Goal: Task Accomplishment & Management: Manage account settings

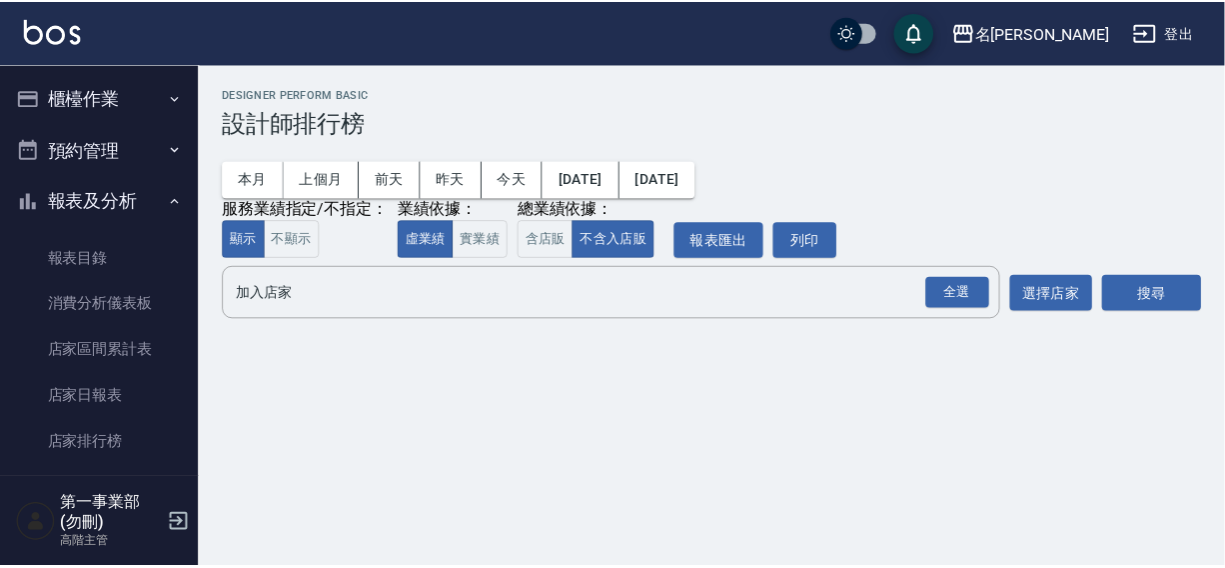
scroll to position [800, 0]
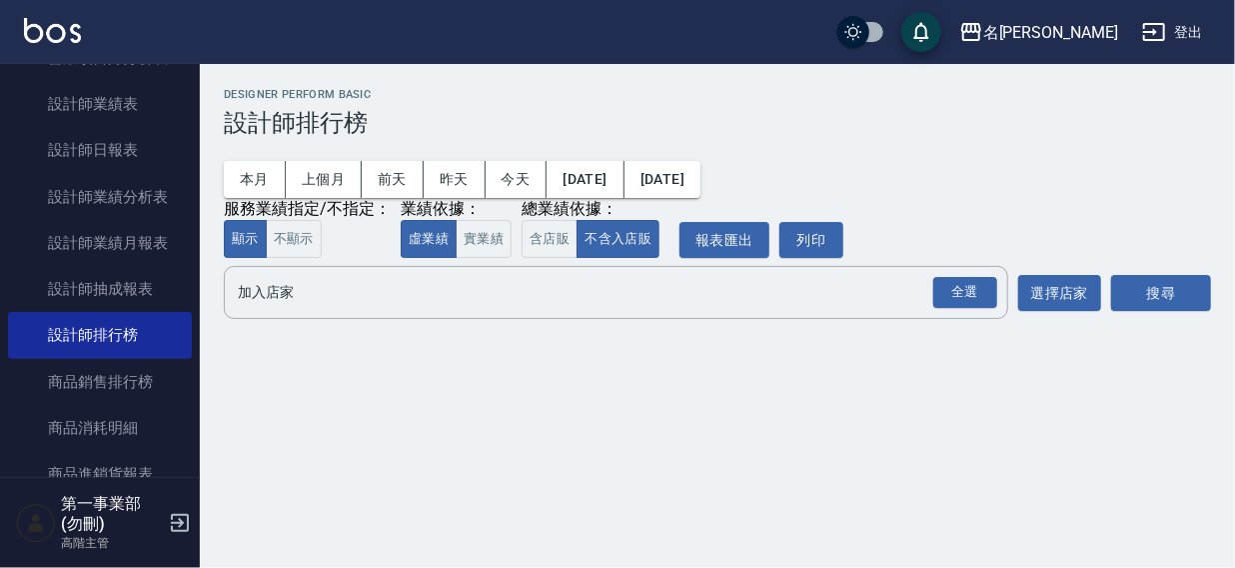
drag, startPoint x: 364, startPoint y: 262, endPoint x: 693, endPoint y: 370, distance: 347.0
click at [439, 311] on div "名留霧峰 [DATE] - [DATE] 設計師排行榜 列印時間： [DATE][PHONE_NUMBER]:00 Designer Perform Basi…" at bounding box center [717, 207] width 1035 height 287
click at [257, 298] on input "加入店家" at bounding box center [601, 292] width 736 height 35
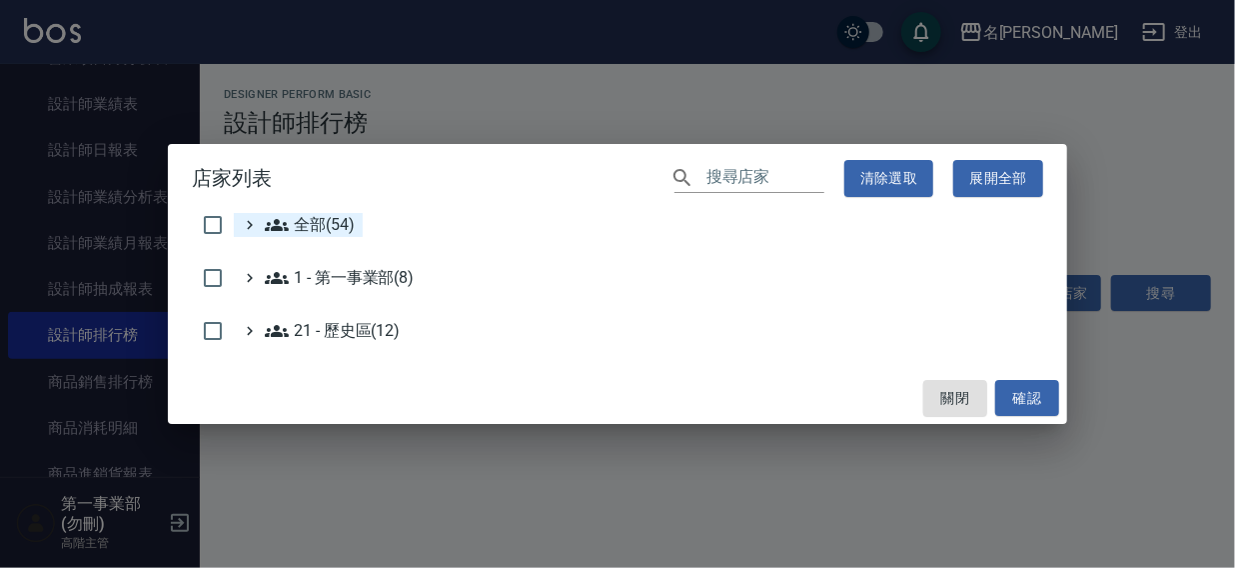
click at [332, 224] on span "全部(54)" at bounding box center [310, 225] width 90 height 24
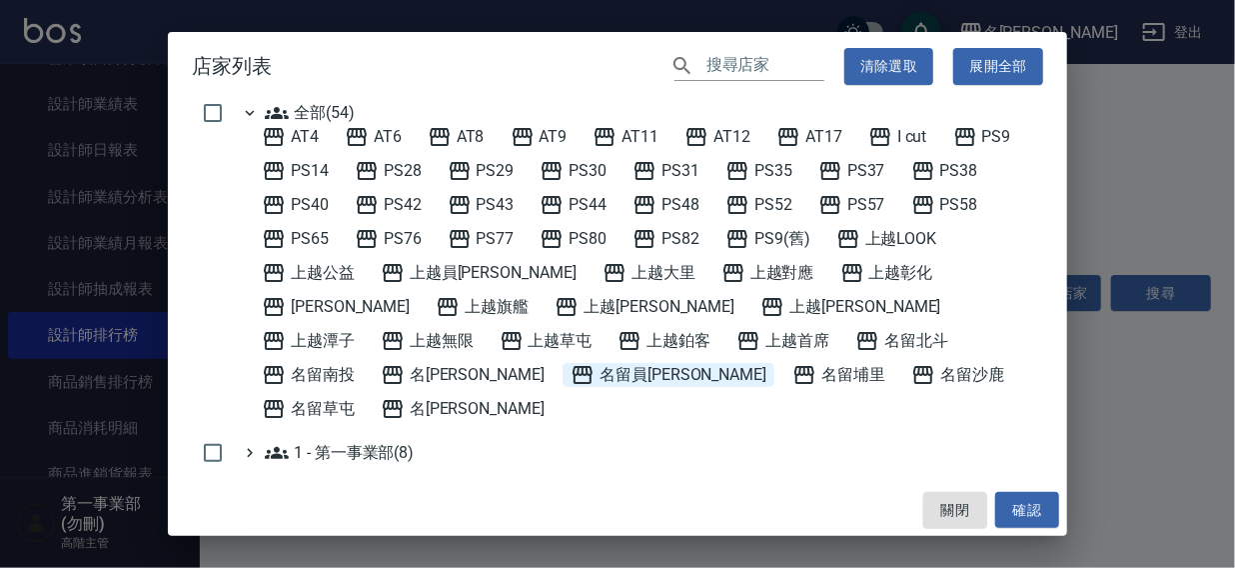
click at [766, 363] on span "名留員林中正" at bounding box center [669, 375] width 196 height 24
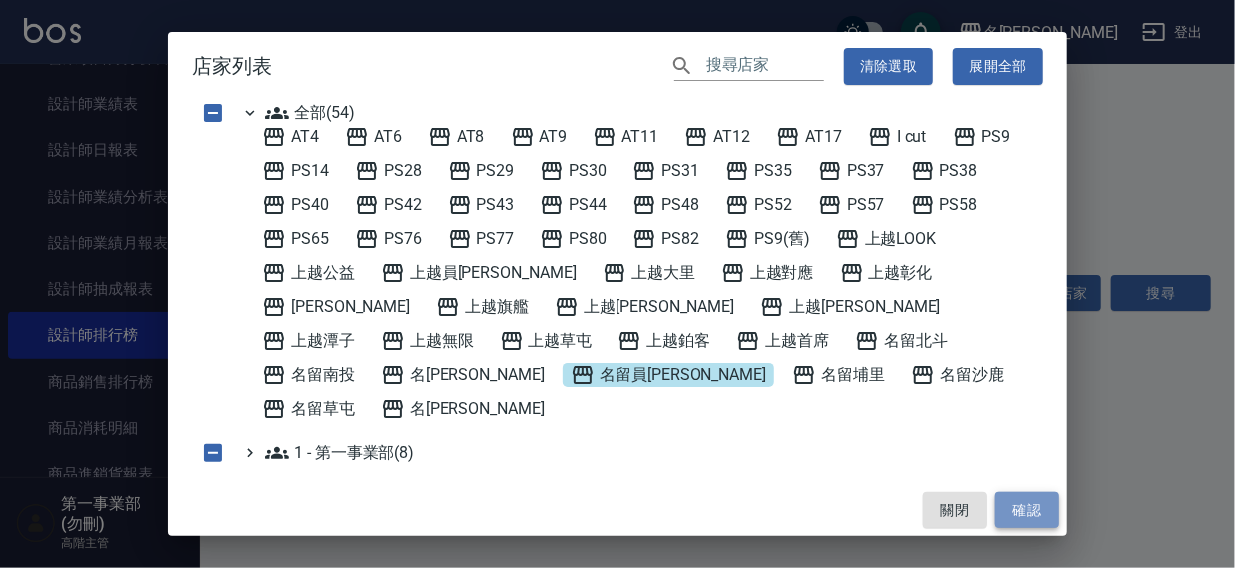
click at [1031, 504] on button "確認" at bounding box center [1027, 510] width 64 height 37
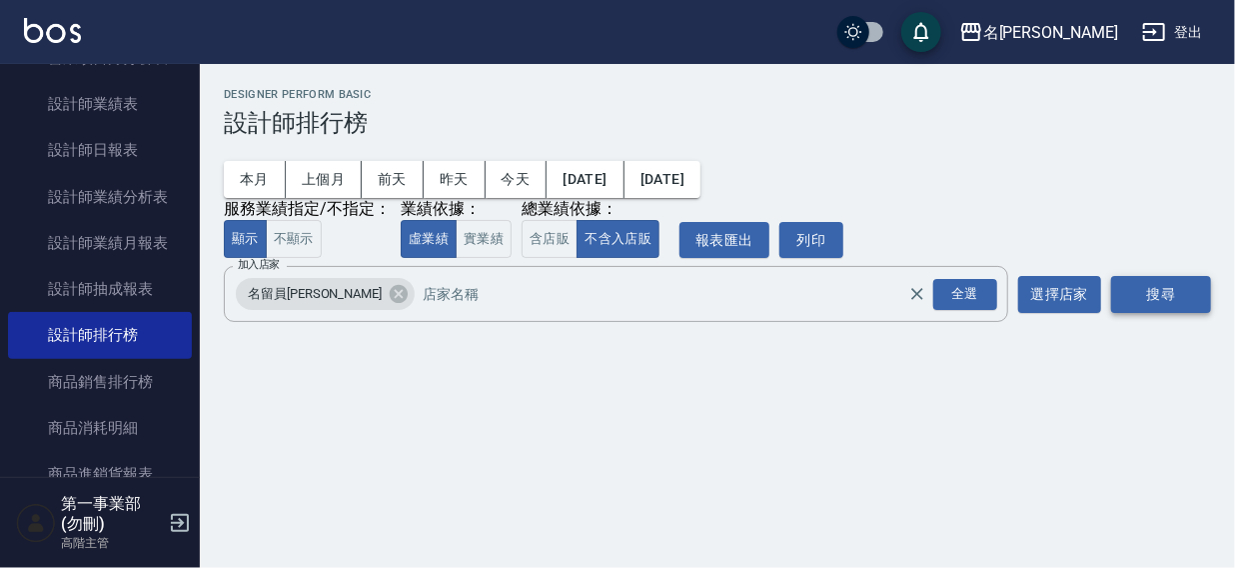
click at [1167, 293] on button "搜尋" at bounding box center [1161, 294] width 100 height 37
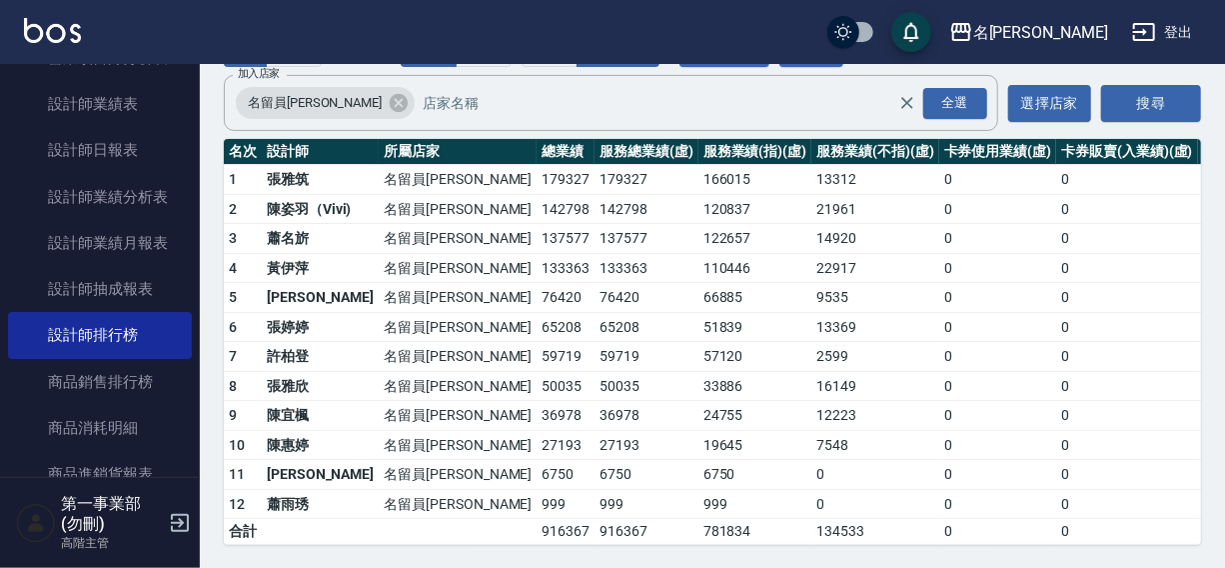
scroll to position [207, 0]
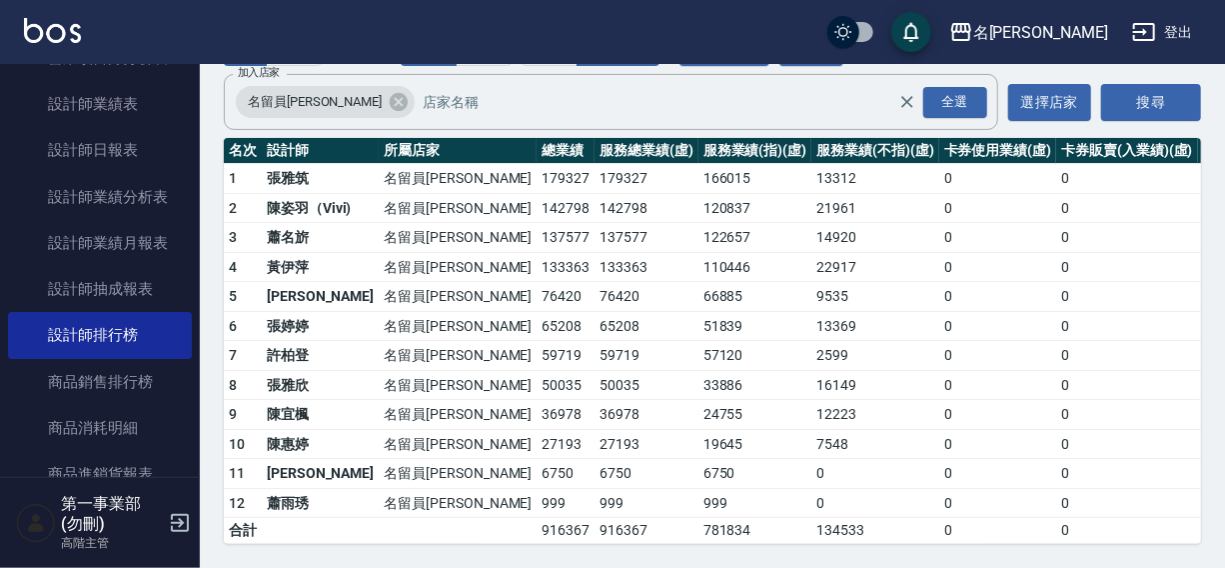
click at [390, 93] on icon at bounding box center [399, 102] width 18 height 18
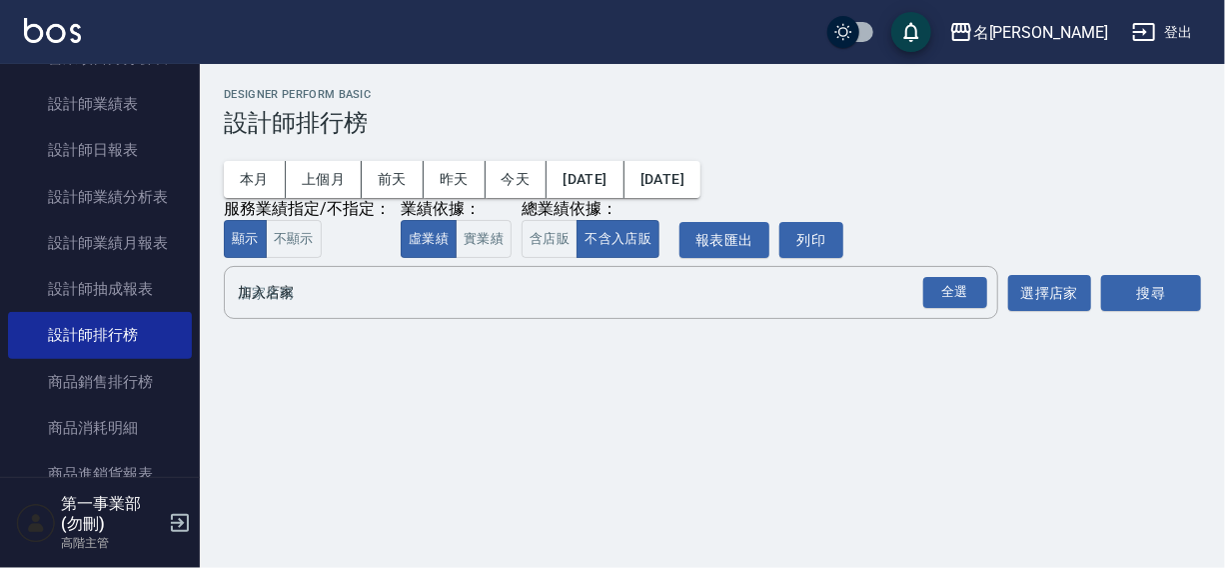
scroll to position [0, 0]
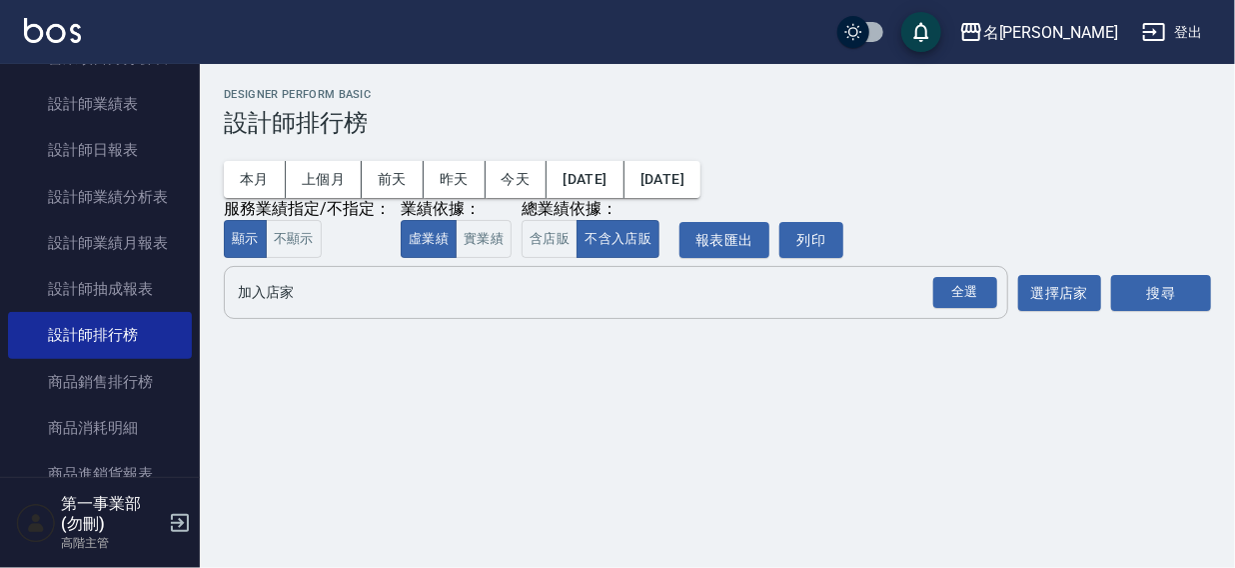
click at [284, 309] on input "加入店家" at bounding box center [601, 292] width 736 height 35
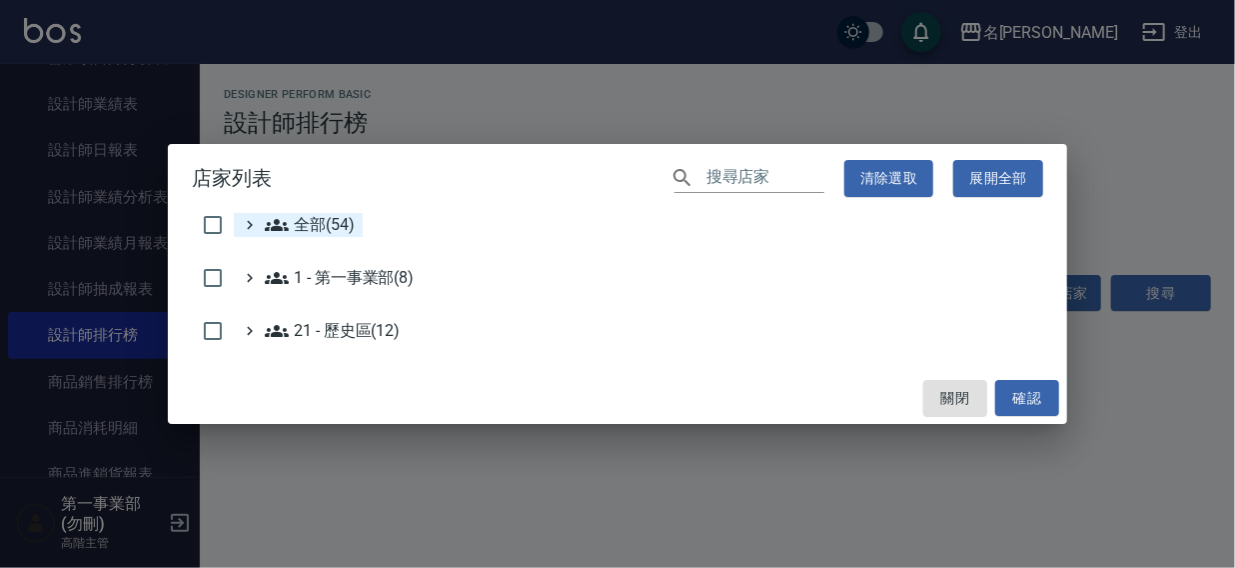
click at [309, 216] on span "全部(54)" at bounding box center [310, 225] width 90 height 24
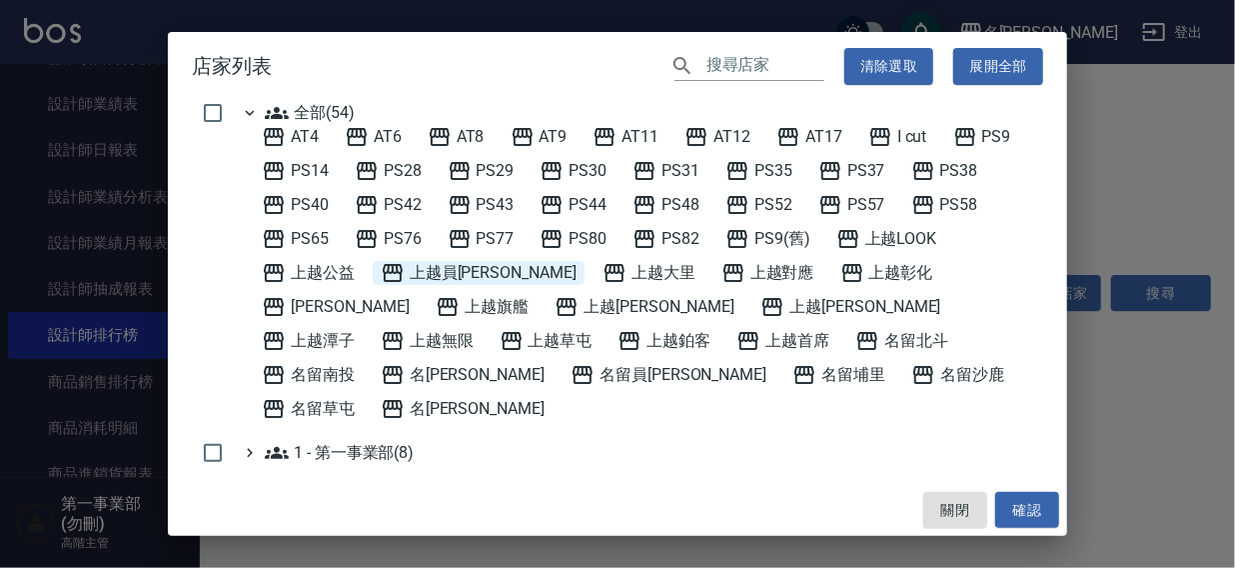
click at [431, 271] on span "上越員林" at bounding box center [479, 273] width 196 height 24
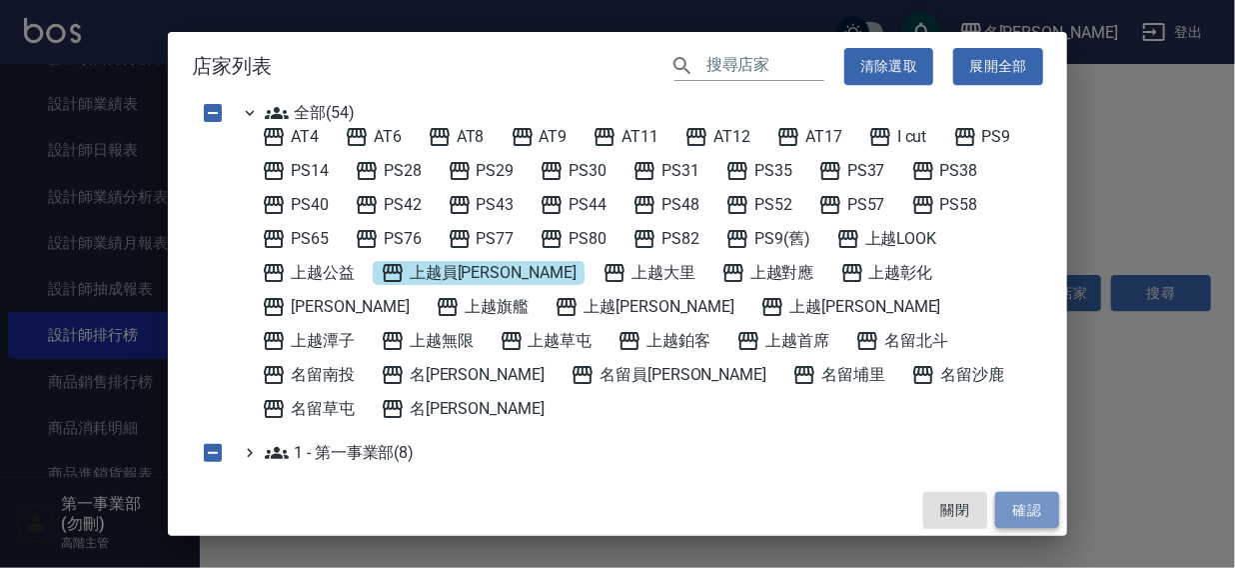
click at [1004, 501] on button "確認" at bounding box center [1027, 510] width 64 height 37
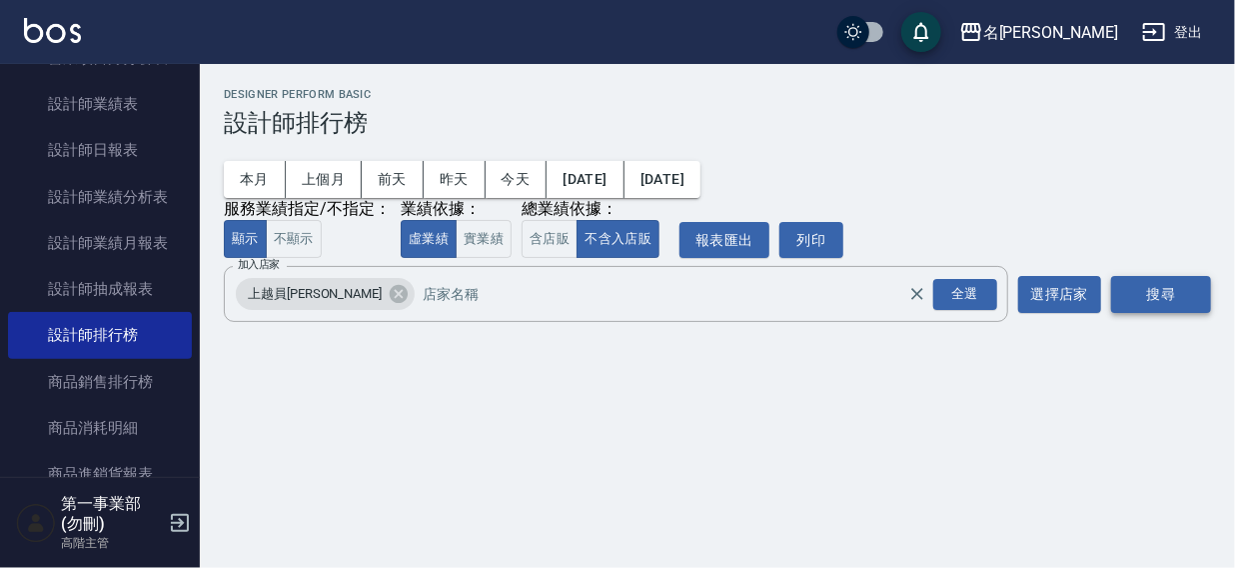
click at [1147, 296] on button "搜尋" at bounding box center [1161, 294] width 100 height 37
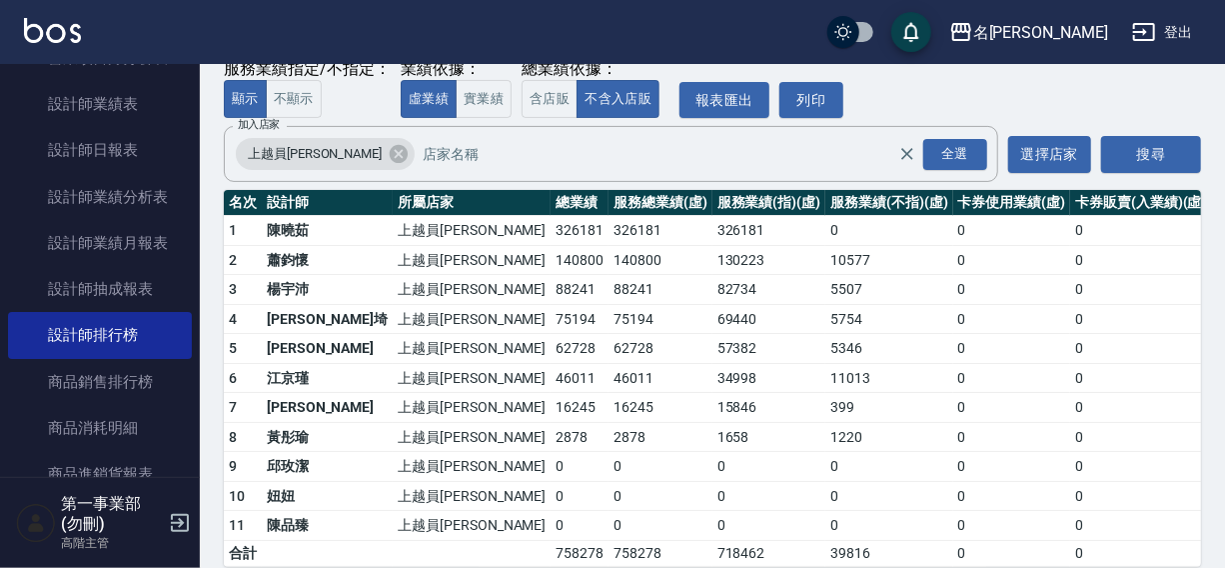
scroll to position [149, 0]
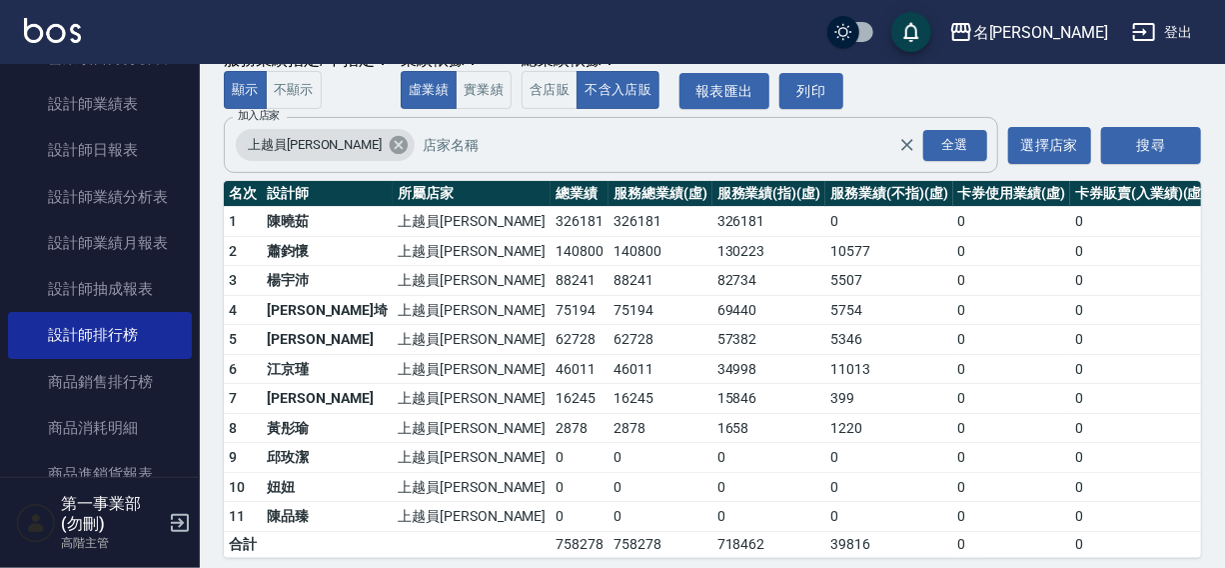
click at [388, 148] on icon at bounding box center [399, 145] width 22 height 22
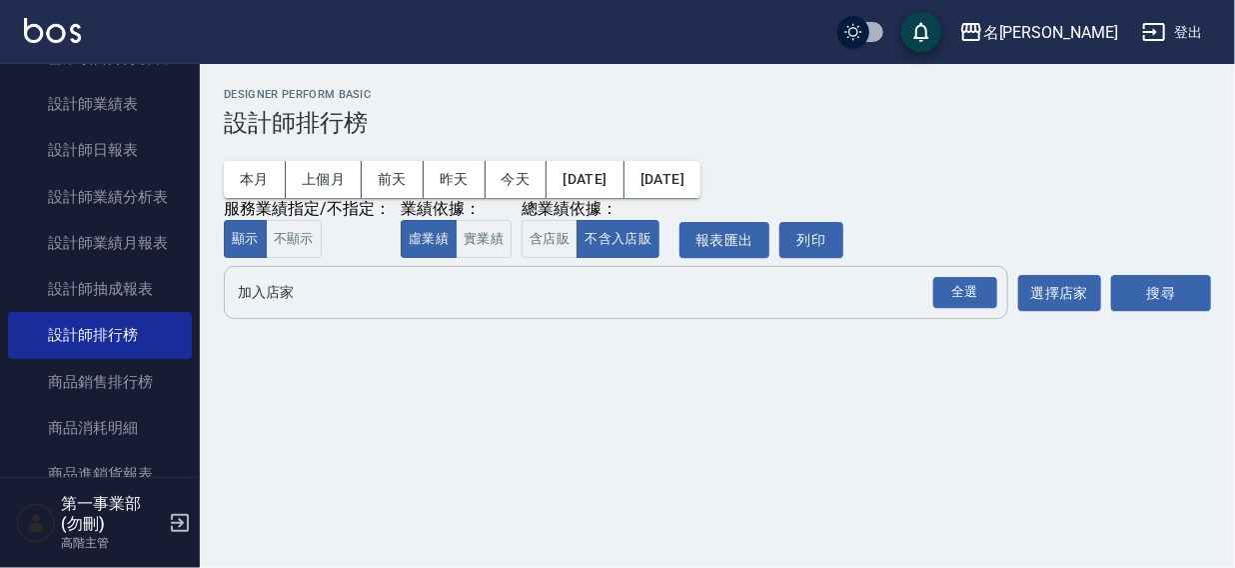
click at [285, 283] on input "加入店家" at bounding box center [601, 292] width 736 height 35
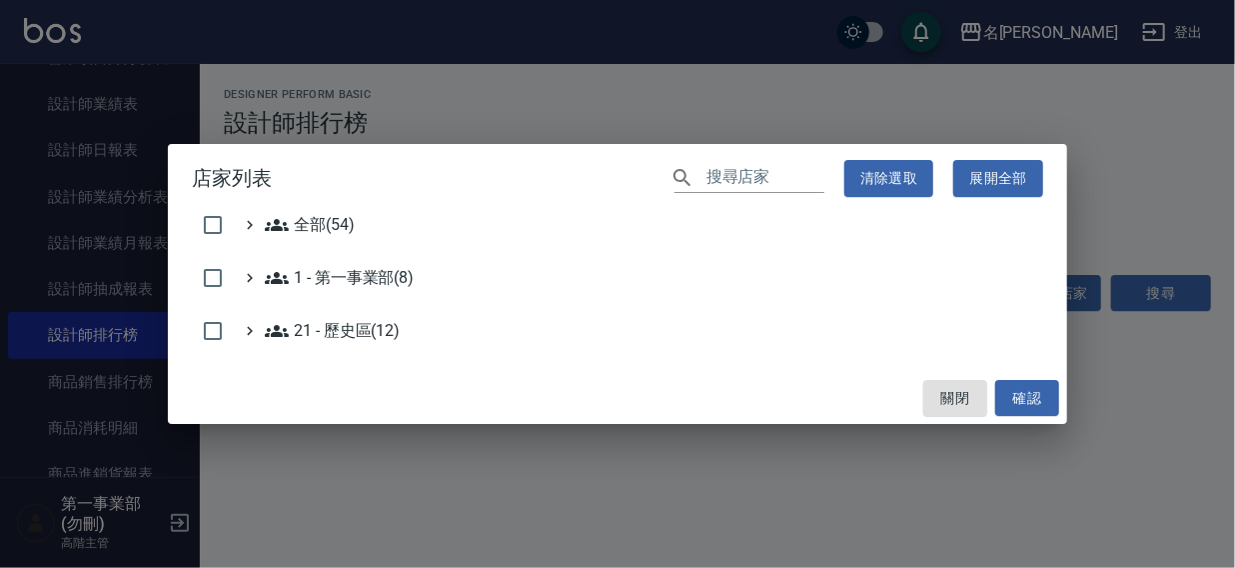
drag, startPoint x: 300, startPoint y: 219, endPoint x: 403, endPoint y: 214, distance: 103.0
click at [301, 218] on span "全部(54)" at bounding box center [310, 225] width 90 height 24
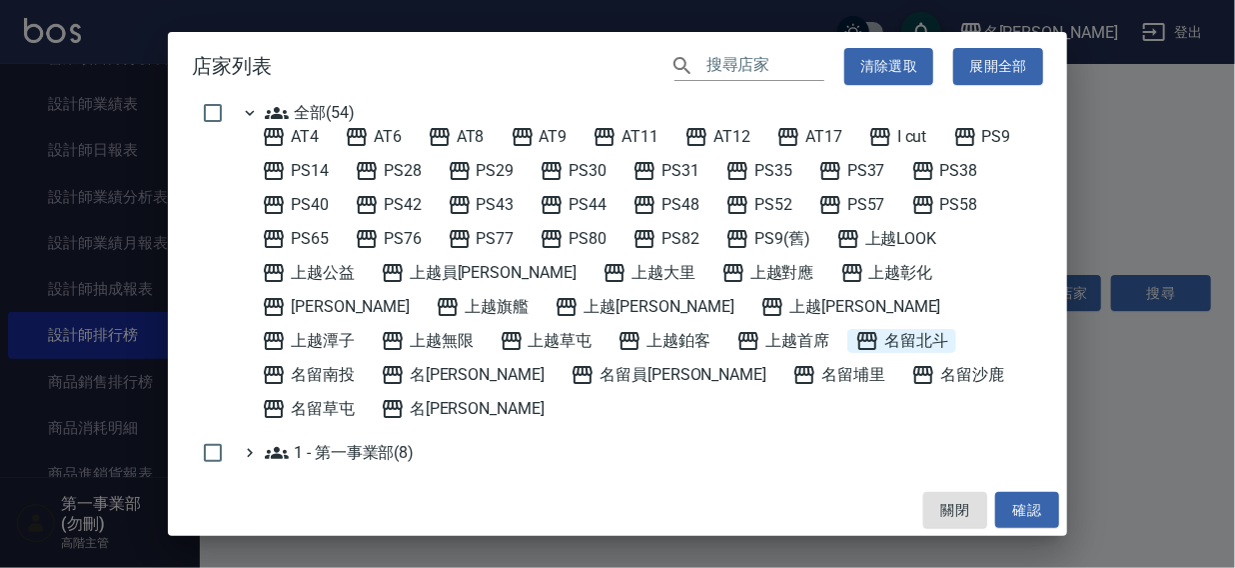
click at [855, 349] on span "名留北斗" at bounding box center [901, 341] width 93 height 24
click at [995, 512] on button "確認" at bounding box center [1027, 510] width 64 height 37
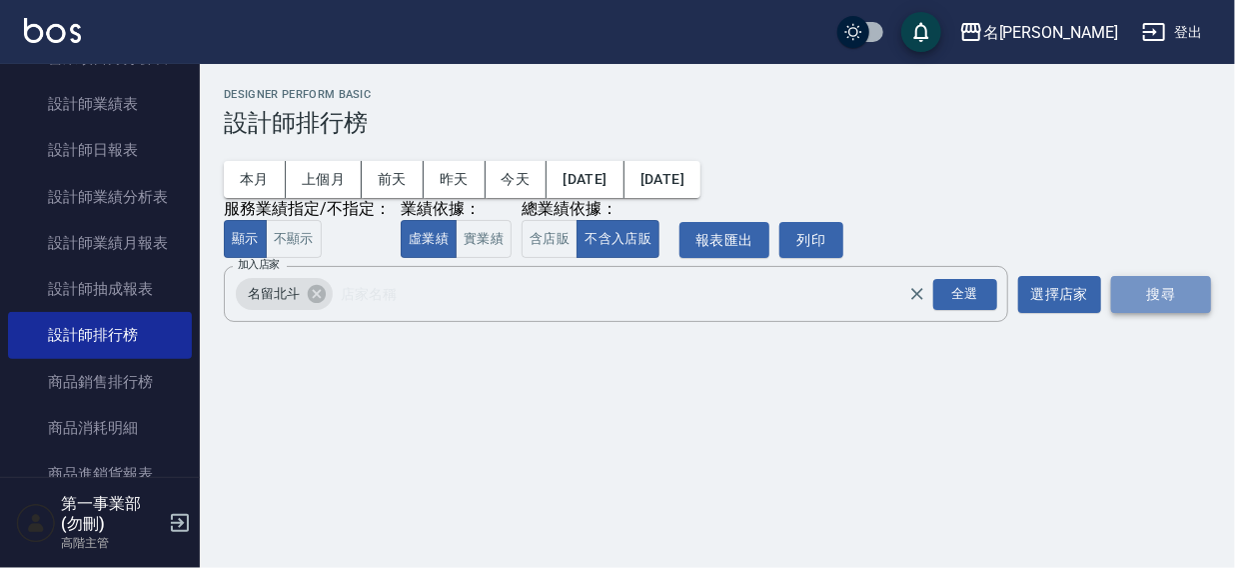
click at [1145, 291] on button "搜尋" at bounding box center [1161, 294] width 100 height 37
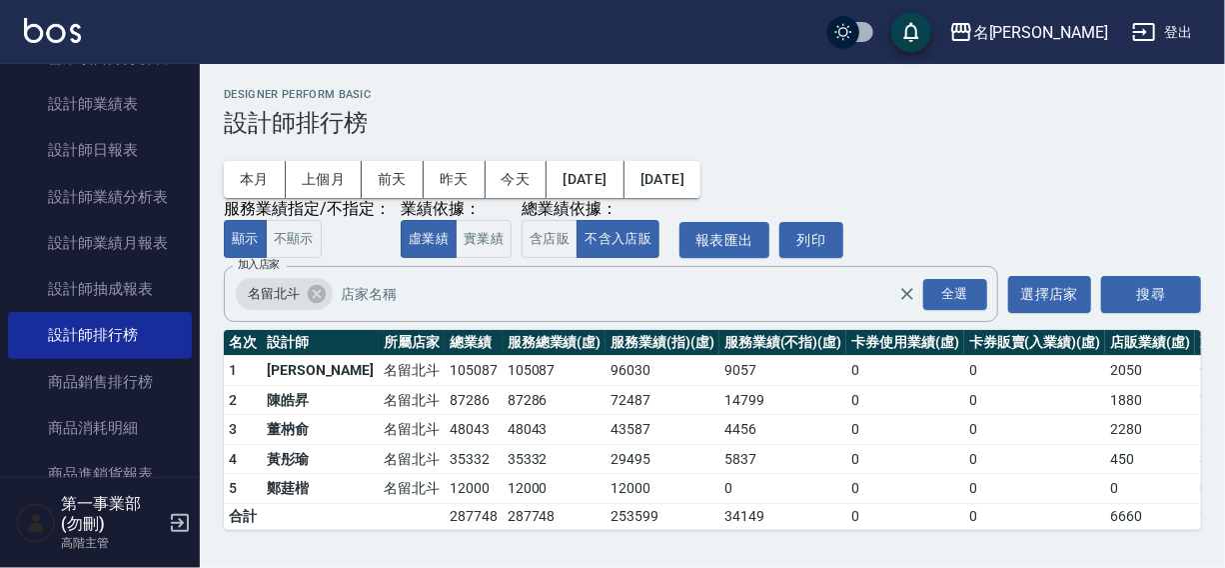
scroll to position [1, 0]
click at [315, 295] on icon at bounding box center [317, 294] width 18 height 18
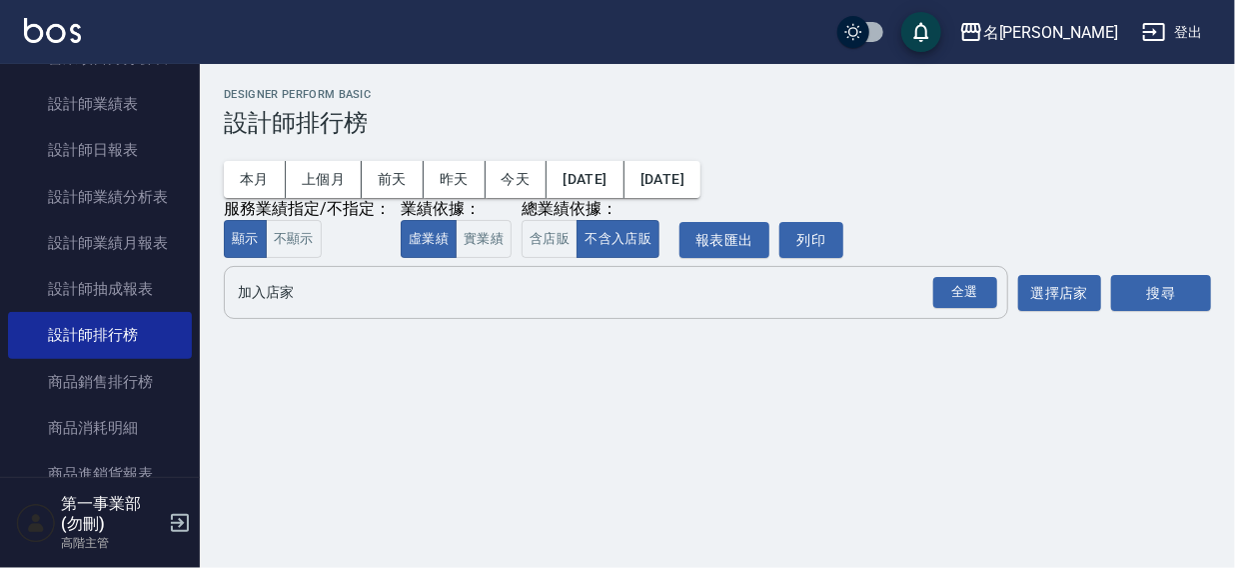
click at [305, 285] on input "加入店家" at bounding box center [601, 292] width 736 height 35
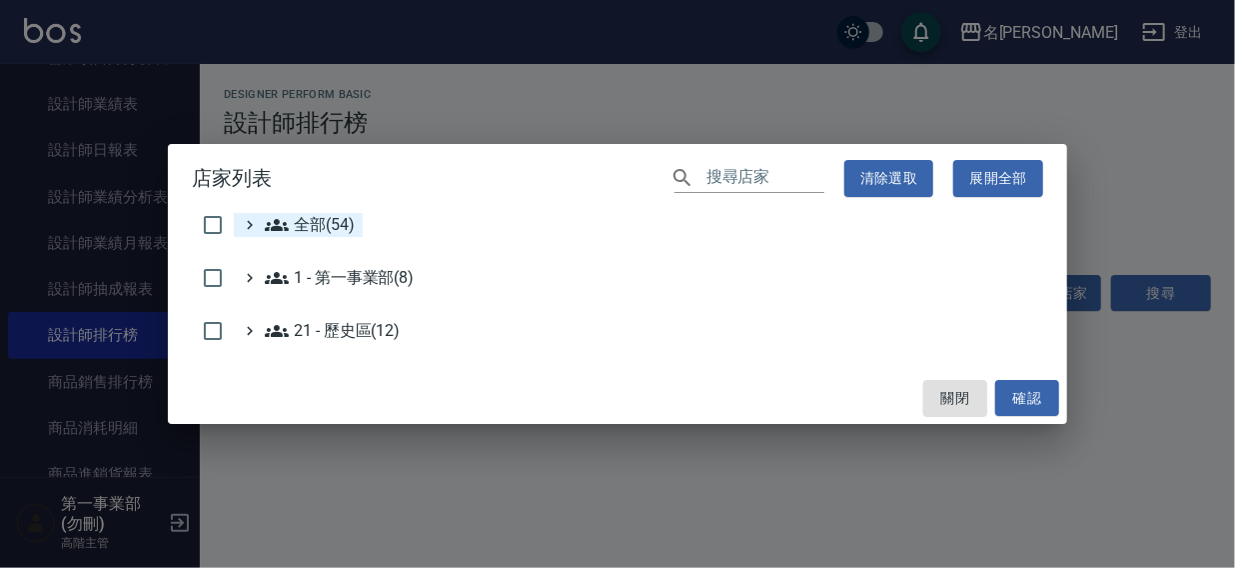
click at [340, 221] on span "全部(54)" at bounding box center [310, 225] width 90 height 24
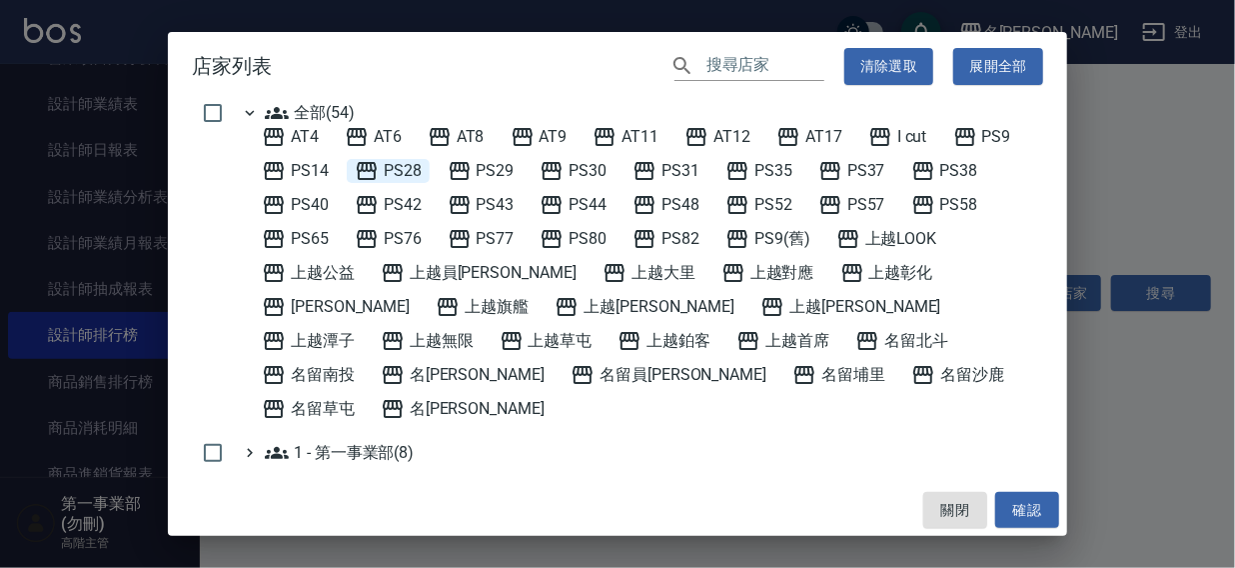
click at [386, 164] on span "PS28" at bounding box center [388, 171] width 67 height 24
click at [1034, 501] on button "確認" at bounding box center [1027, 510] width 64 height 37
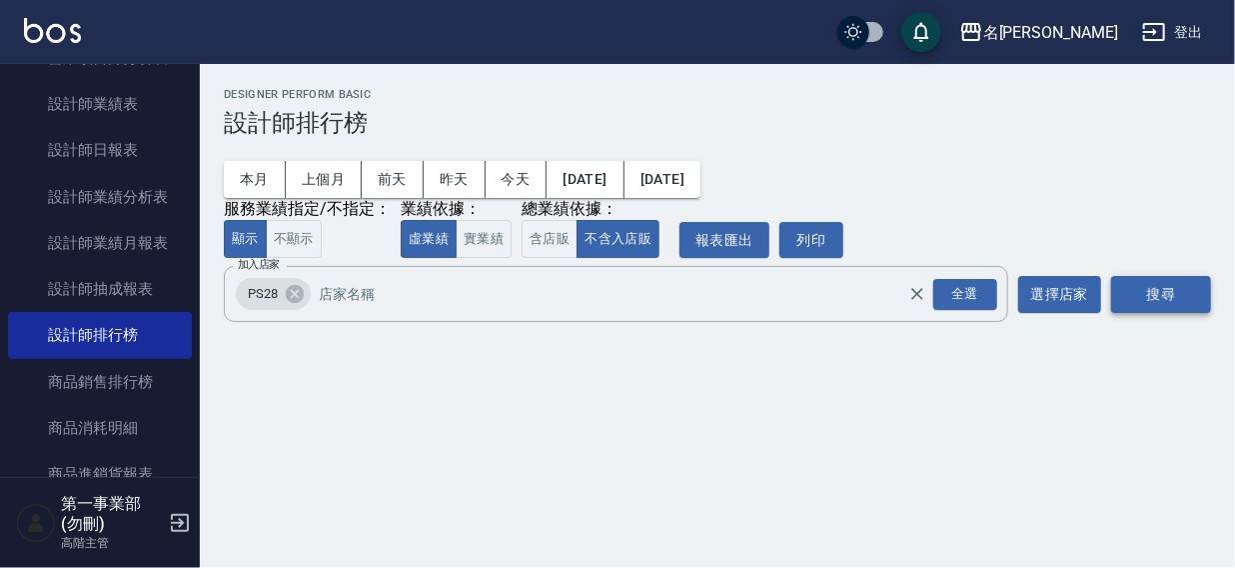
click at [1147, 292] on button "搜尋" at bounding box center [1161, 294] width 100 height 37
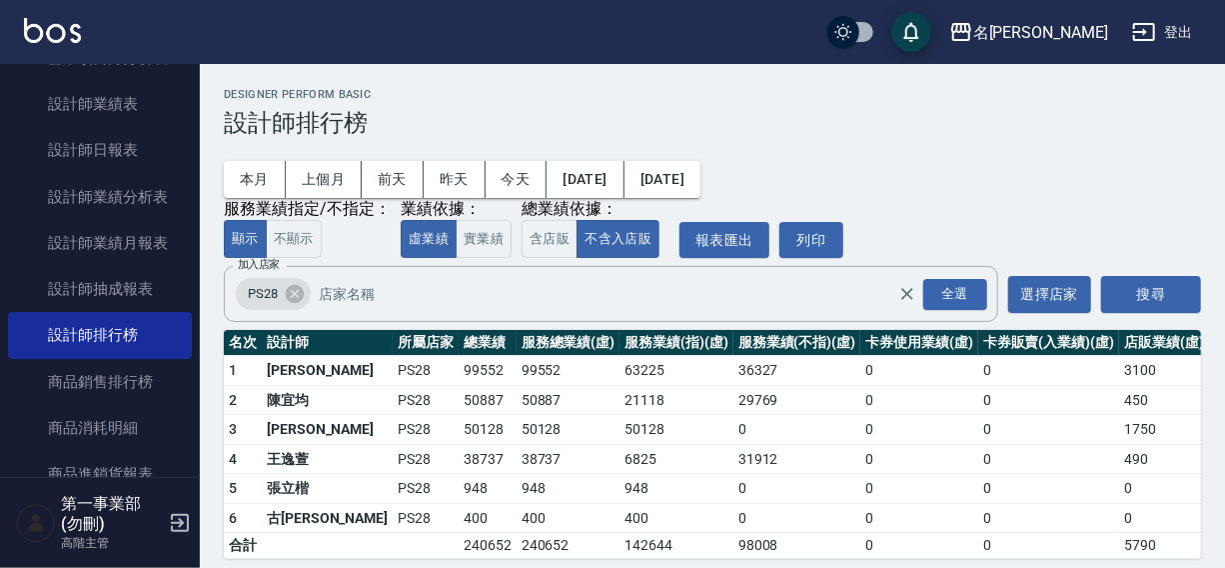
scroll to position [30, 0]
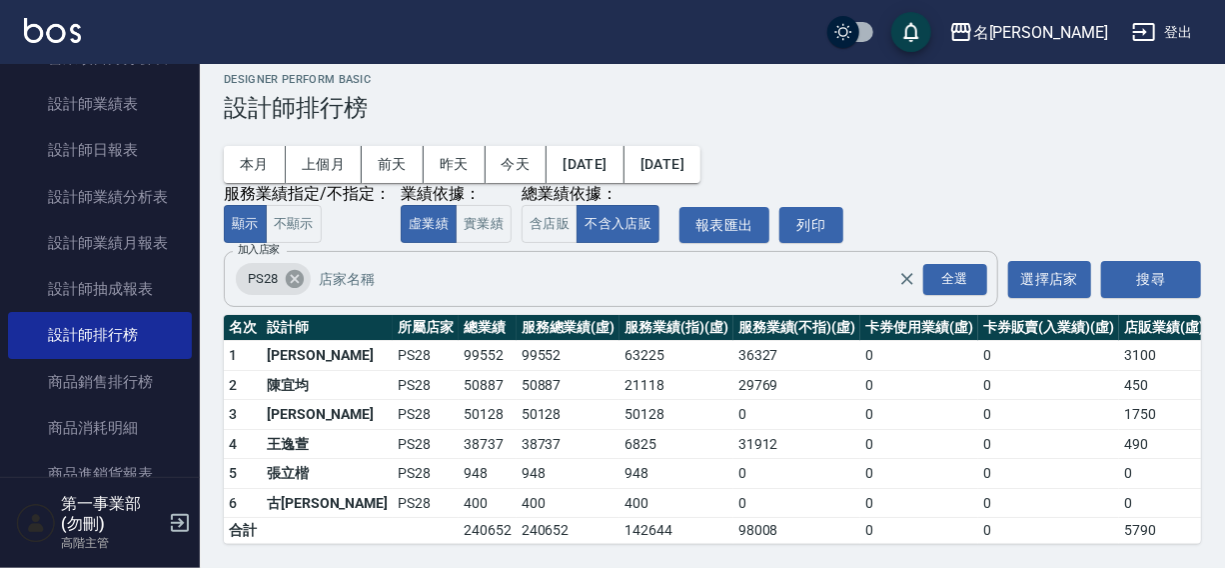
click at [297, 268] on icon at bounding box center [295, 279] width 22 height 22
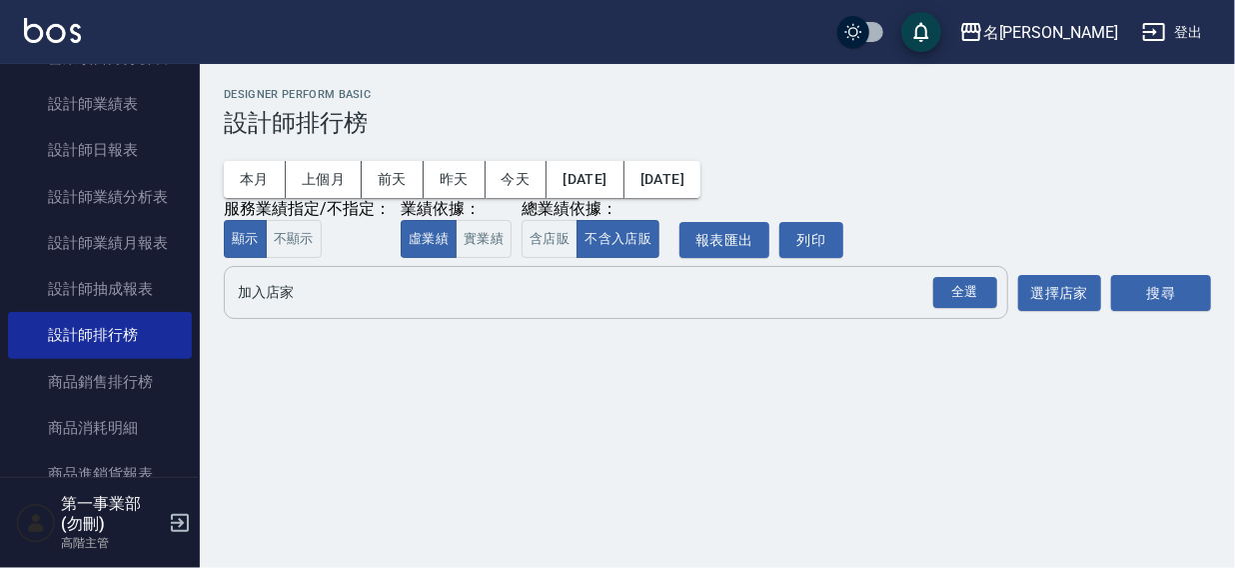
click at [287, 297] on input "加入店家" at bounding box center [601, 292] width 736 height 35
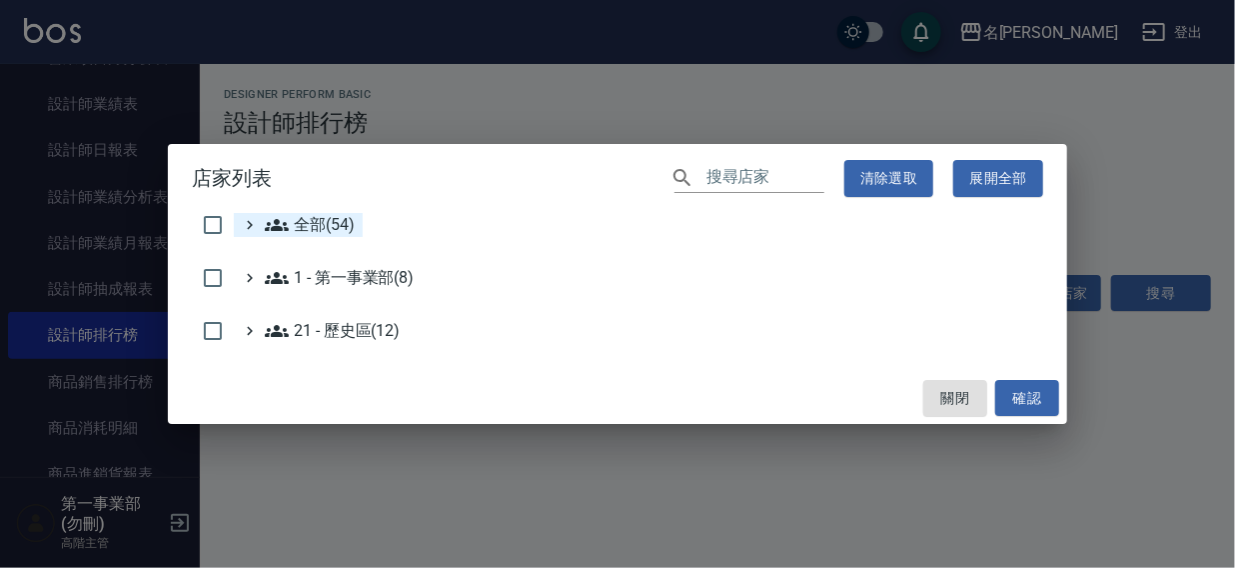
click at [310, 219] on span "全部(54)" at bounding box center [310, 225] width 90 height 24
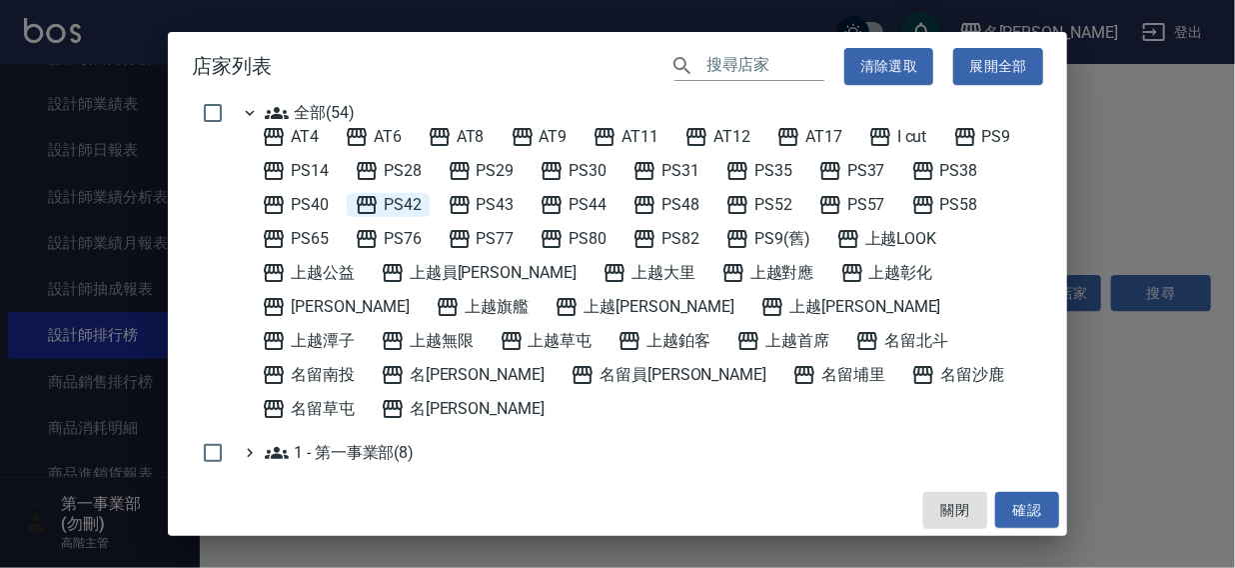
click at [393, 205] on span "PS42" at bounding box center [388, 205] width 67 height 24
click at [1023, 512] on button "確認" at bounding box center [1027, 510] width 64 height 37
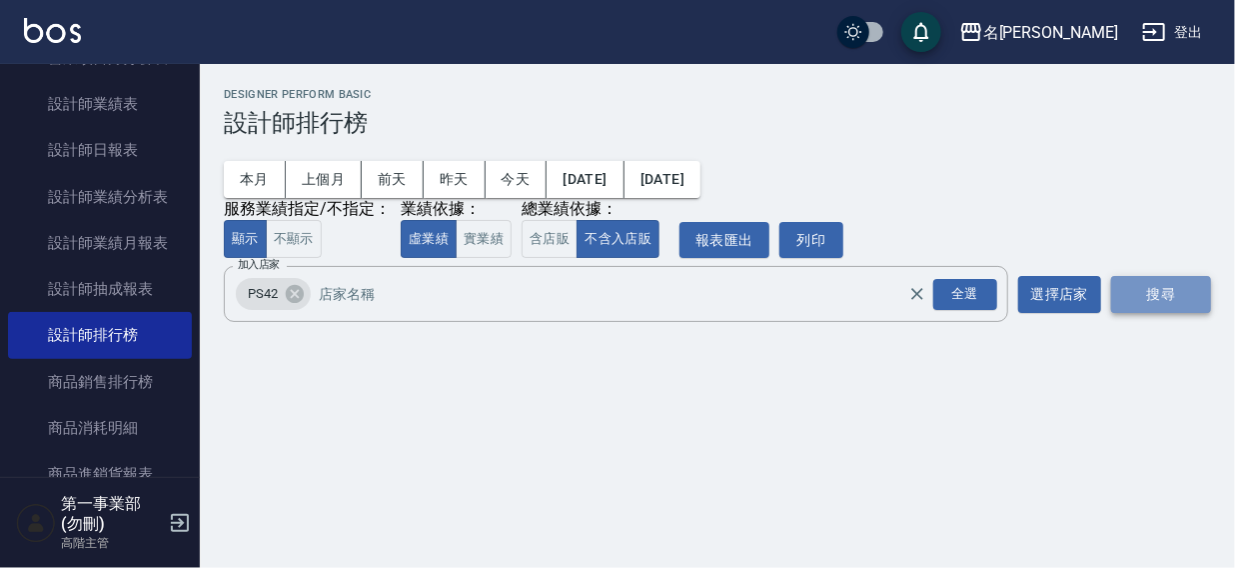
click at [1182, 292] on button "搜尋" at bounding box center [1161, 294] width 100 height 37
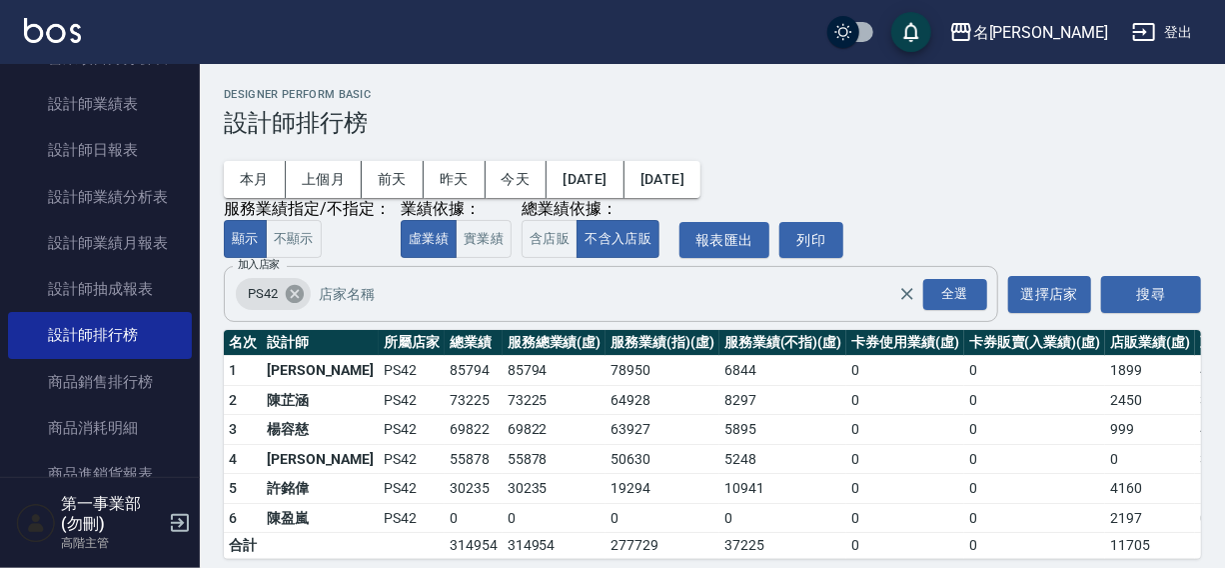
click at [294, 290] on icon at bounding box center [295, 294] width 18 height 18
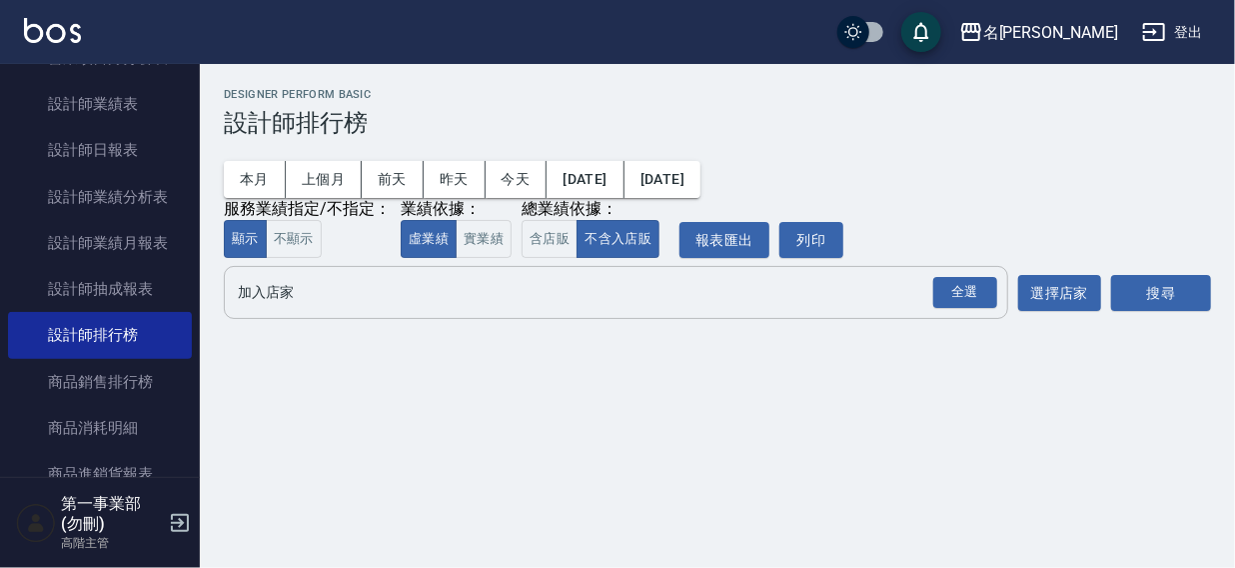
click at [290, 300] on input "加入店家" at bounding box center [601, 292] width 736 height 35
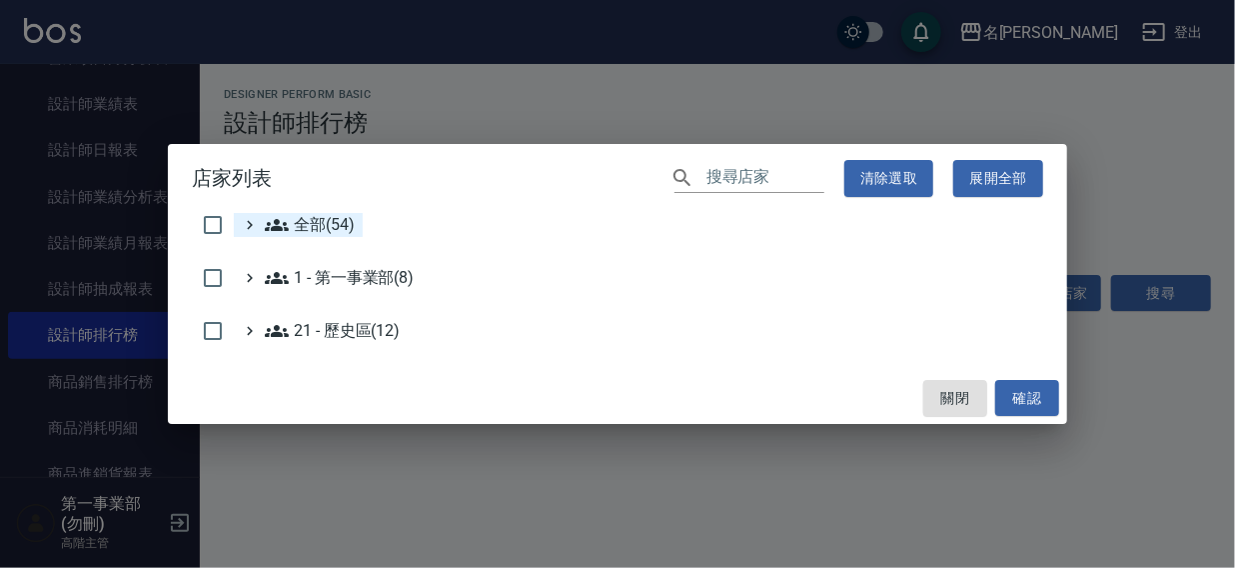
click at [299, 221] on span "全部(54)" at bounding box center [310, 225] width 90 height 24
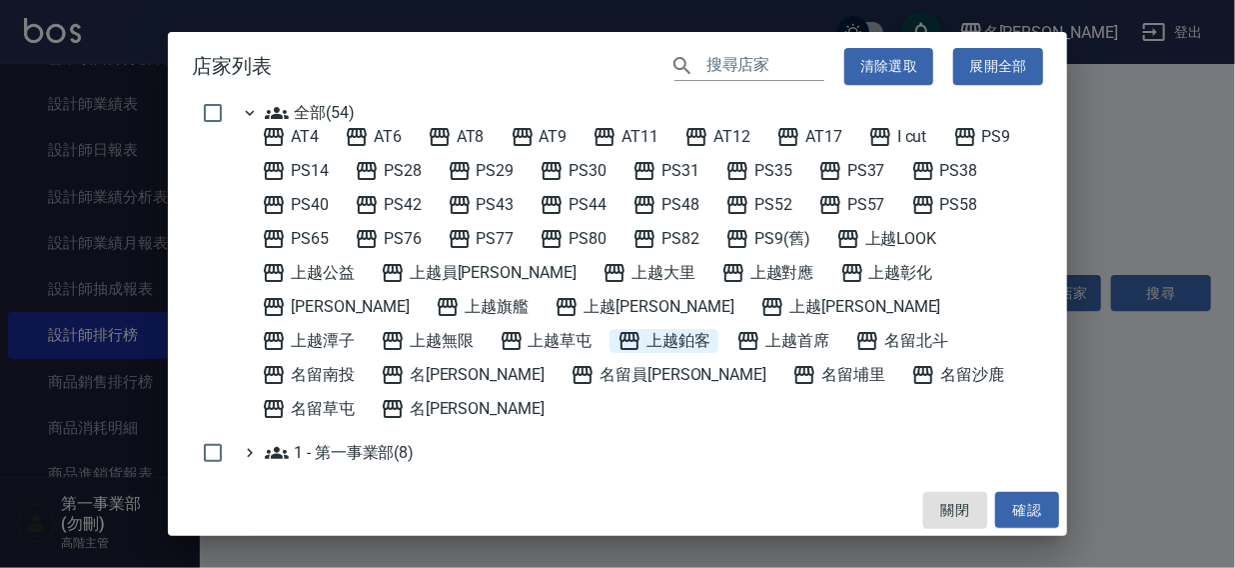
click at [618, 342] on span "上越鉑客" at bounding box center [664, 341] width 93 height 24
click at [1026, 507] on button "確認" at bounding box center [1027, 510] width 64 height 37
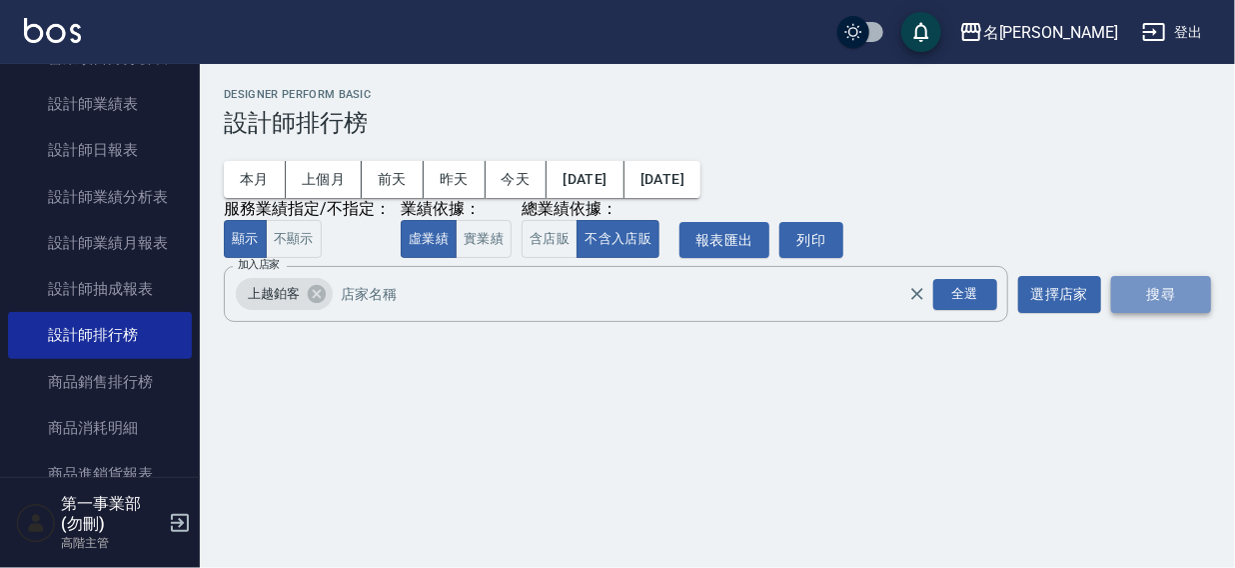
click at [1159, 297] on button "搜尋" at bounding box center [1161, 294] width 100 height 37
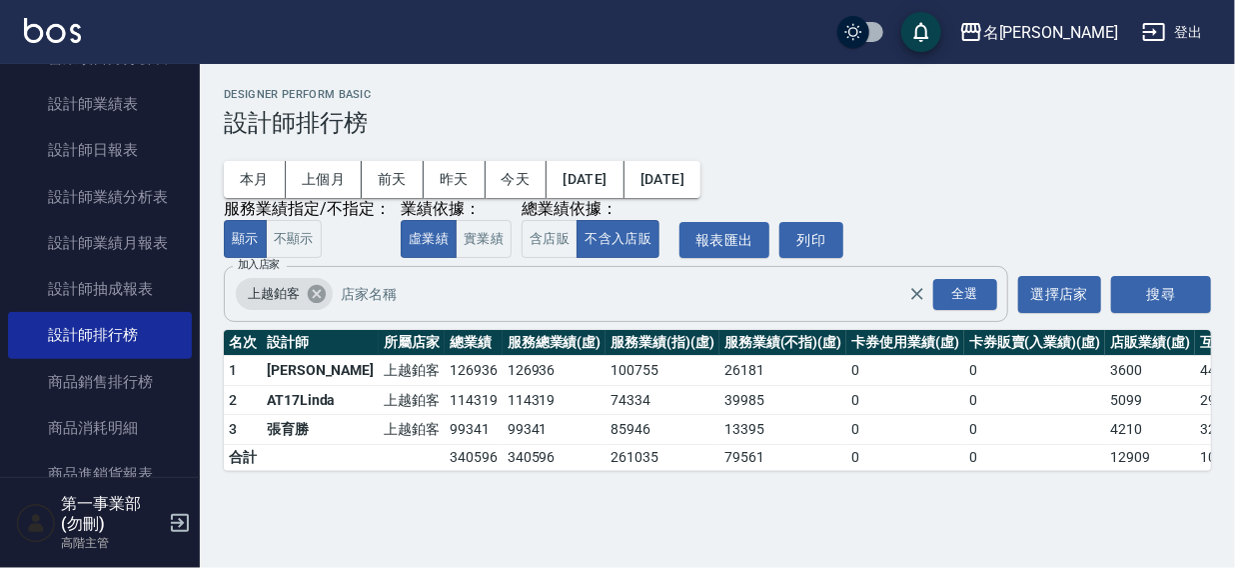
click at [319, 298] on icon at bounding box center [317, 294] width 22 height 22
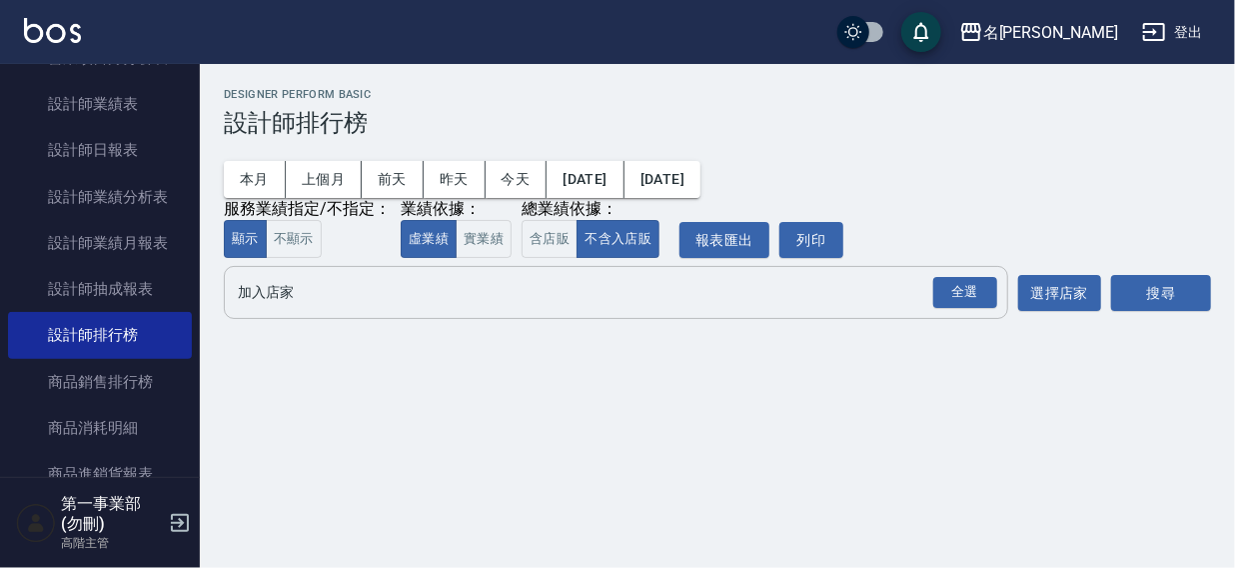
click at [285, 304] on input "加入店家" at bounding box center [601, 292] width 736 height 35
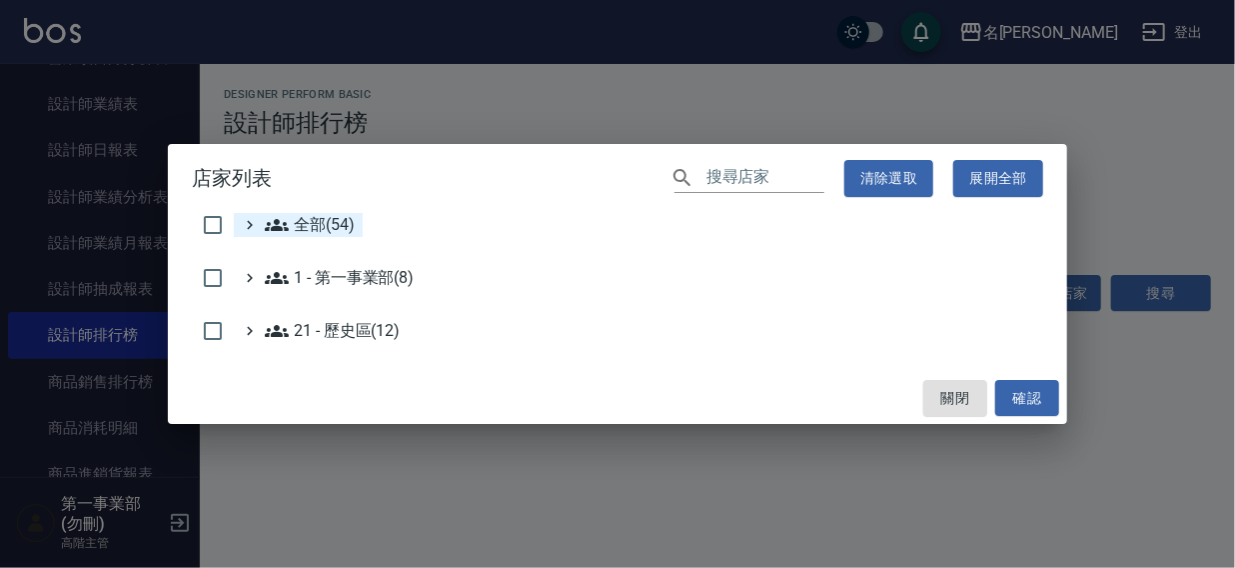
click at [309, 223] on span "全部(54)" at bounding box center [310, 225] width 90 height 24
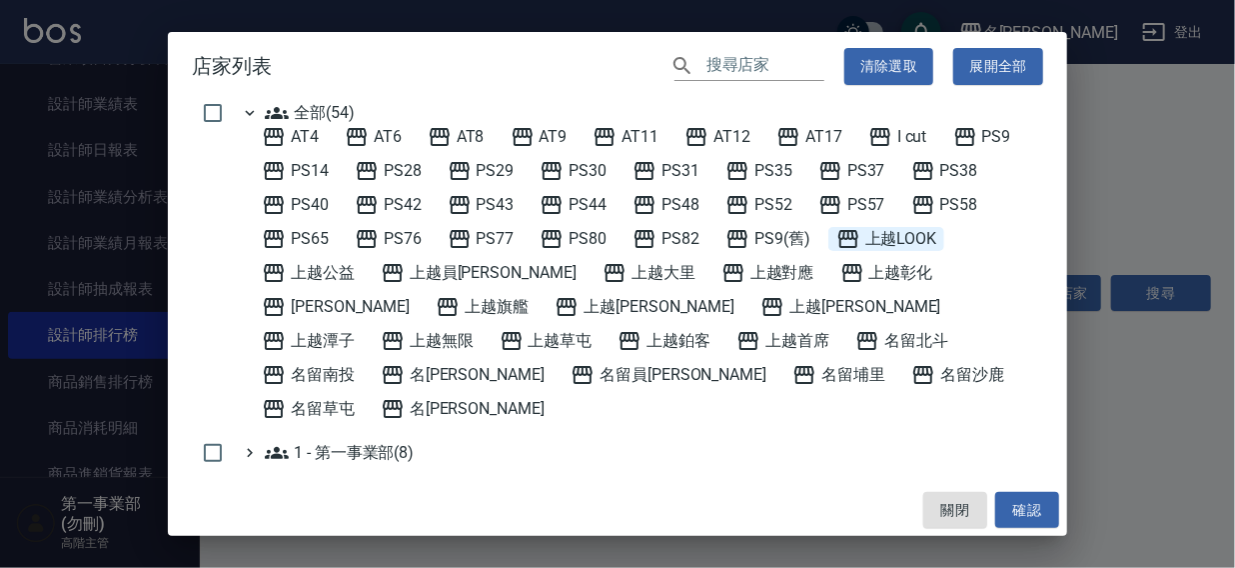
click at [911, 239] on span "上越LOOK" at bounding box center [886, 239] width 101 height 24
click at [1030, 509] on button "確認" at bounding box center [1027, 510] width 64 height 37
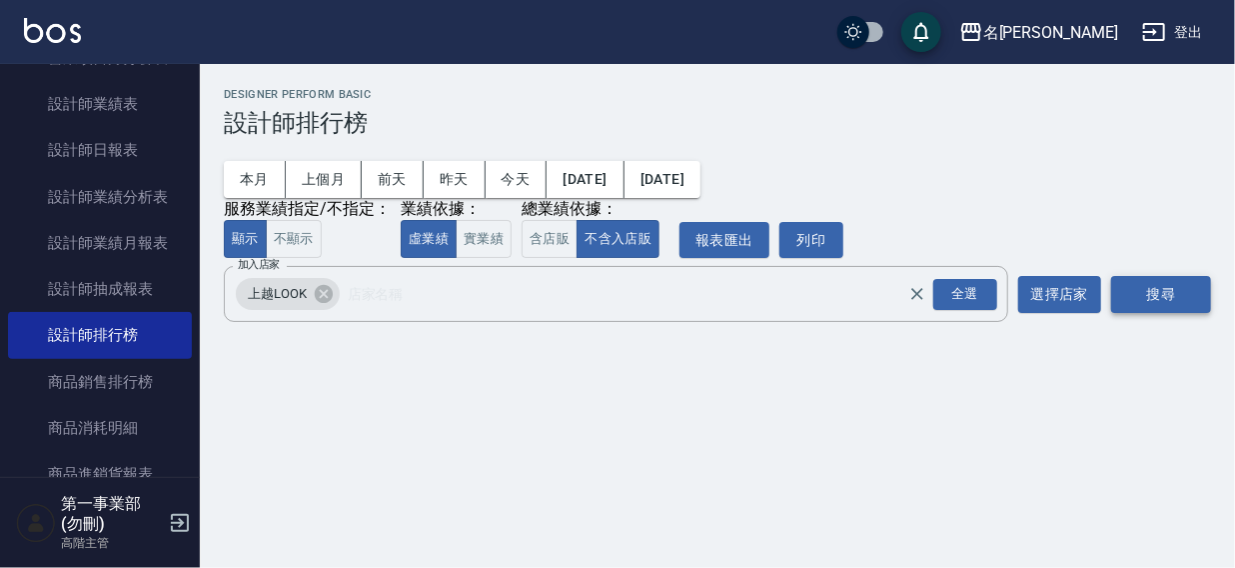
click at [1162, 292] on button "搜尋" at bounding box center [1161, 294] width 100 height 37
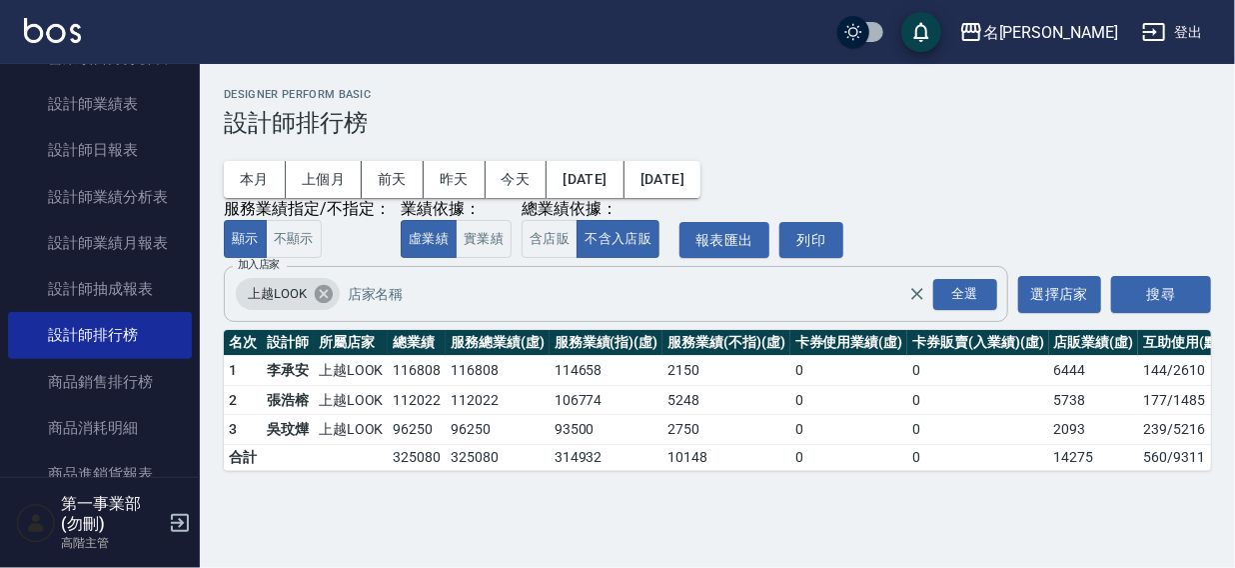
click at [322, 296] on icon at bounding box center [324, 294] width 22 height 22
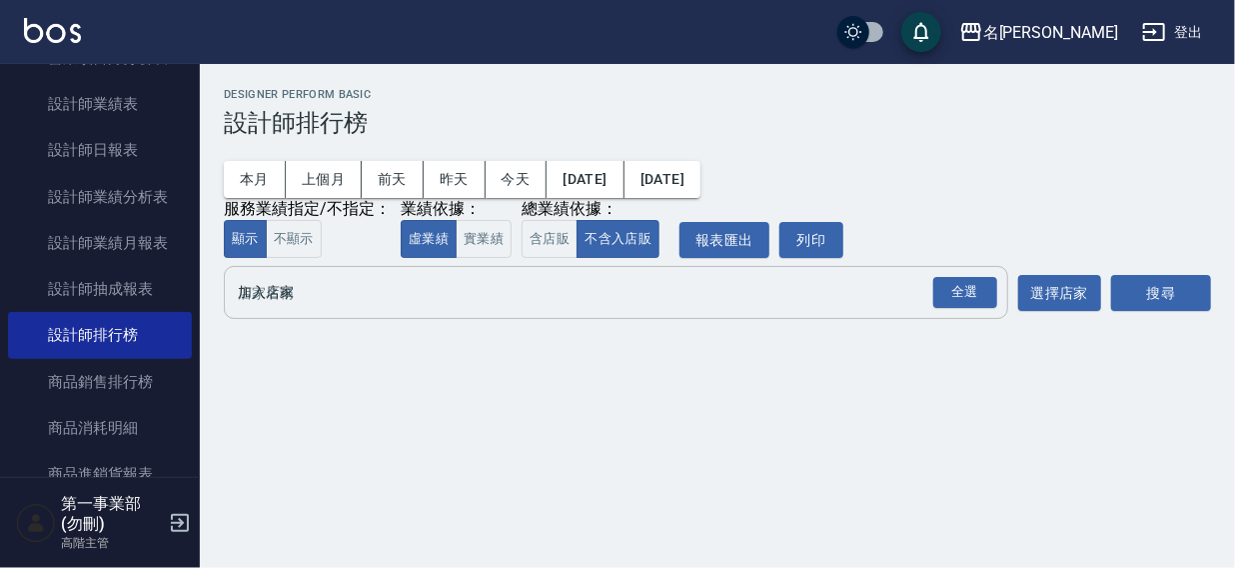
click at [289, 319] on div "全選 加入店家" at bounding box center [616, 292] width 784 height 53
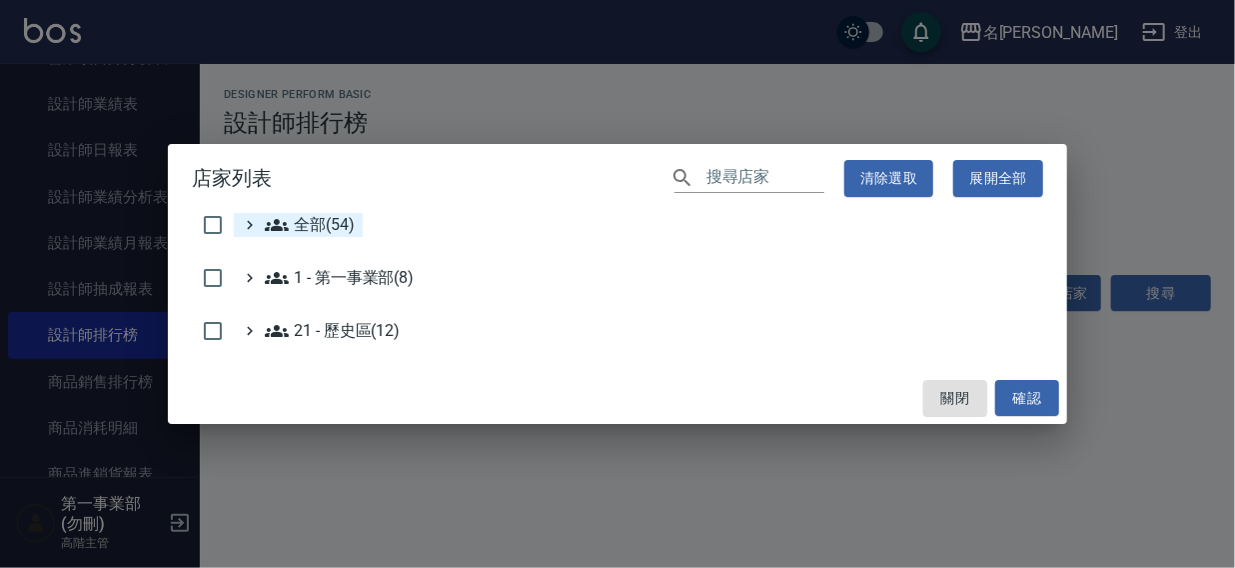
click at [307, 220] on span "全部(54)" at bounding box center [310, 225] width 90 height 24
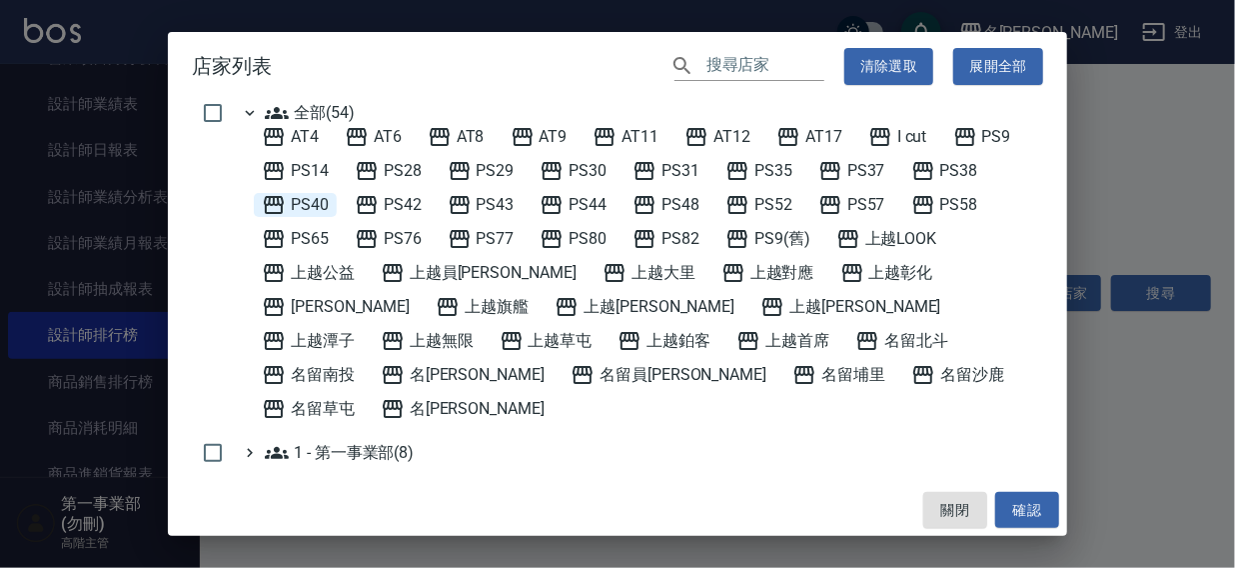
click at [292, 206] on span "PS40" at bounding box center [295, 205] width 67 height 24
drag, startPoint x: 1022, startPoint y: 516, endPoint x: 1069, endPoint y: 376, distance: 147.6
click at [1024, 514] on button "確認" at bounding box center [1027, 510] width 64 height 37
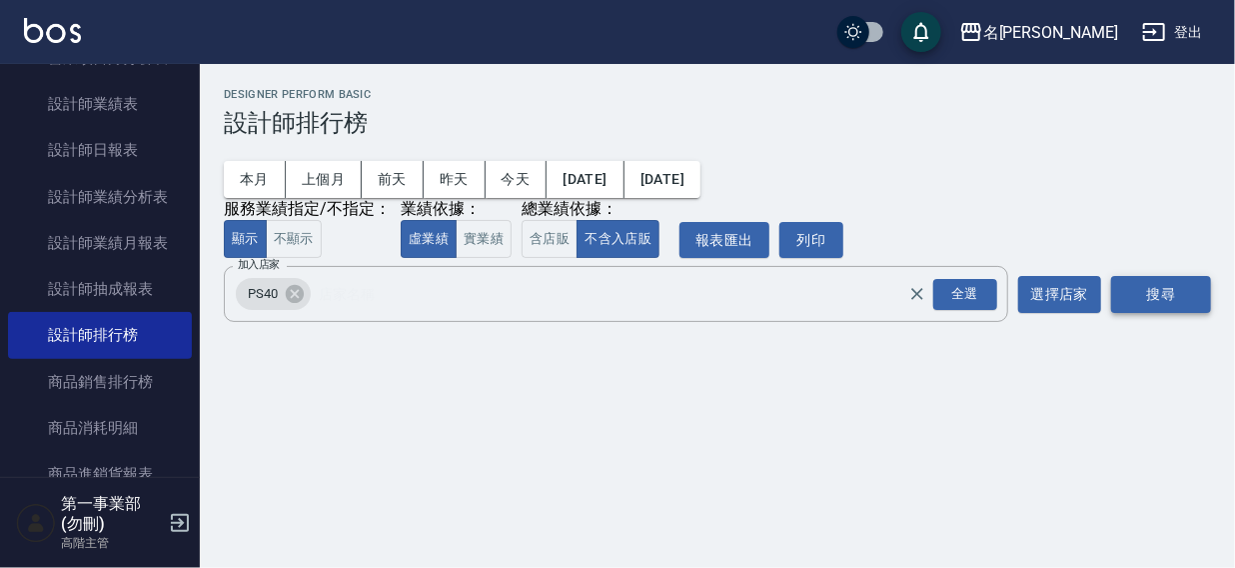
click at [1146, 295] on button "搜尋" at bounding box center [1161, 294] width 100 height 37
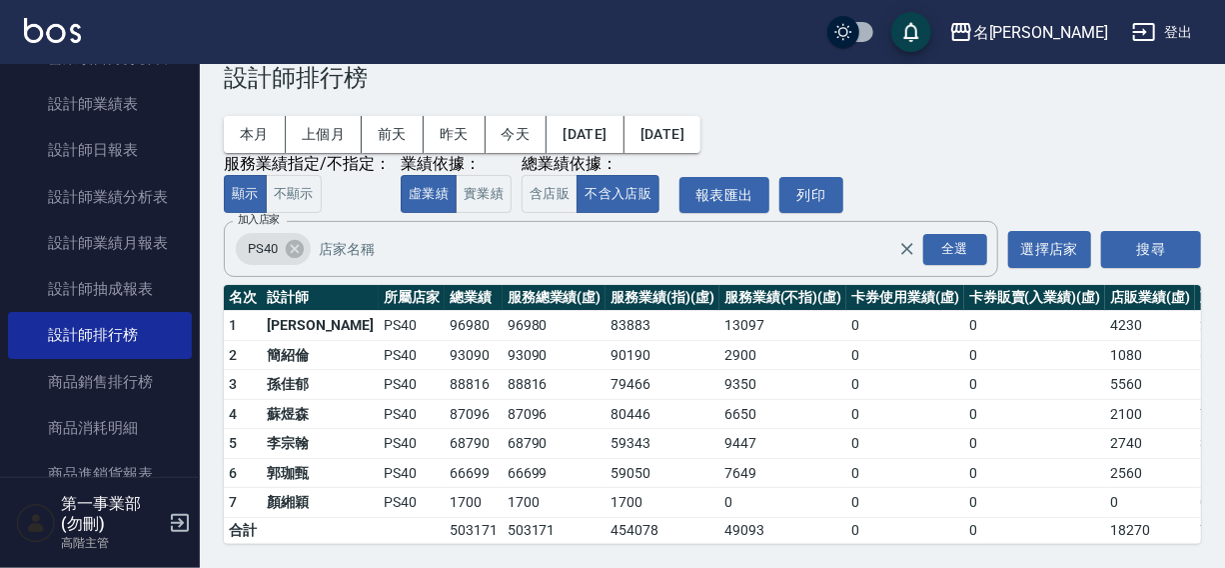
scroll to position [60, 0]
click at [318, 116] on button "上個月" at bounding box center [324, 134] width 76 height 37
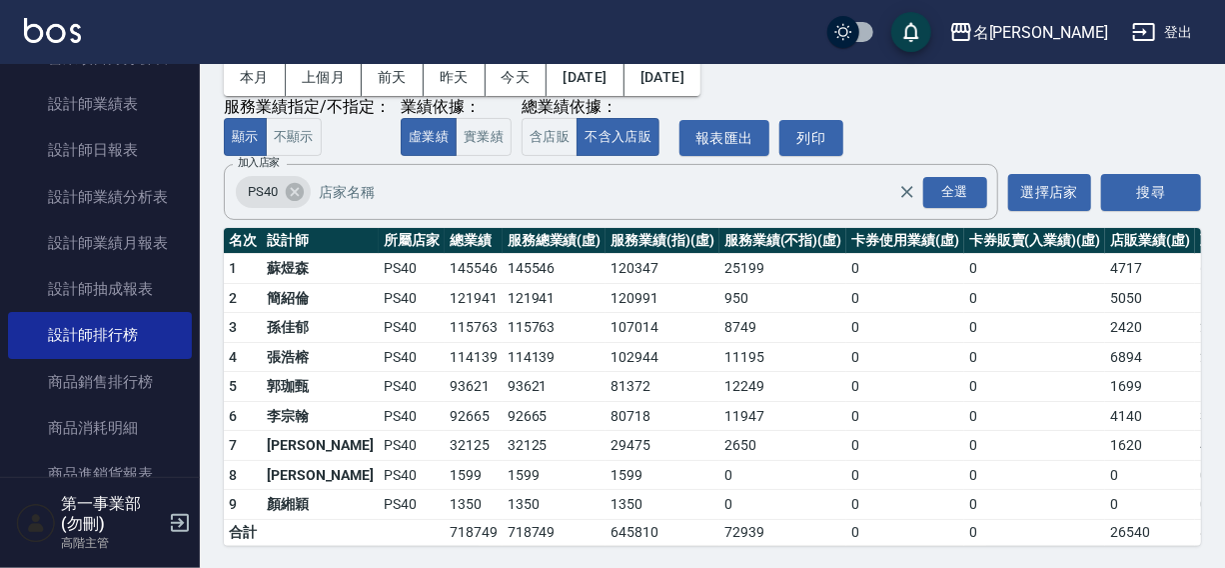
scroll to position [109, 0]
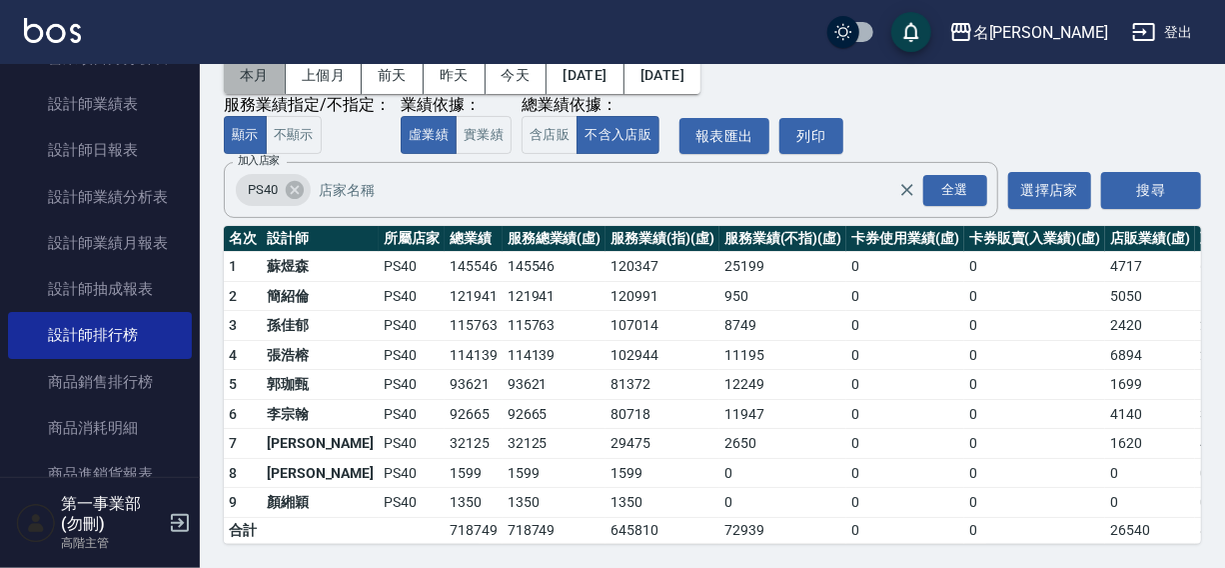
click at [254, 70] on button "本月" at bounding box center [255, 75] width 62 height 37
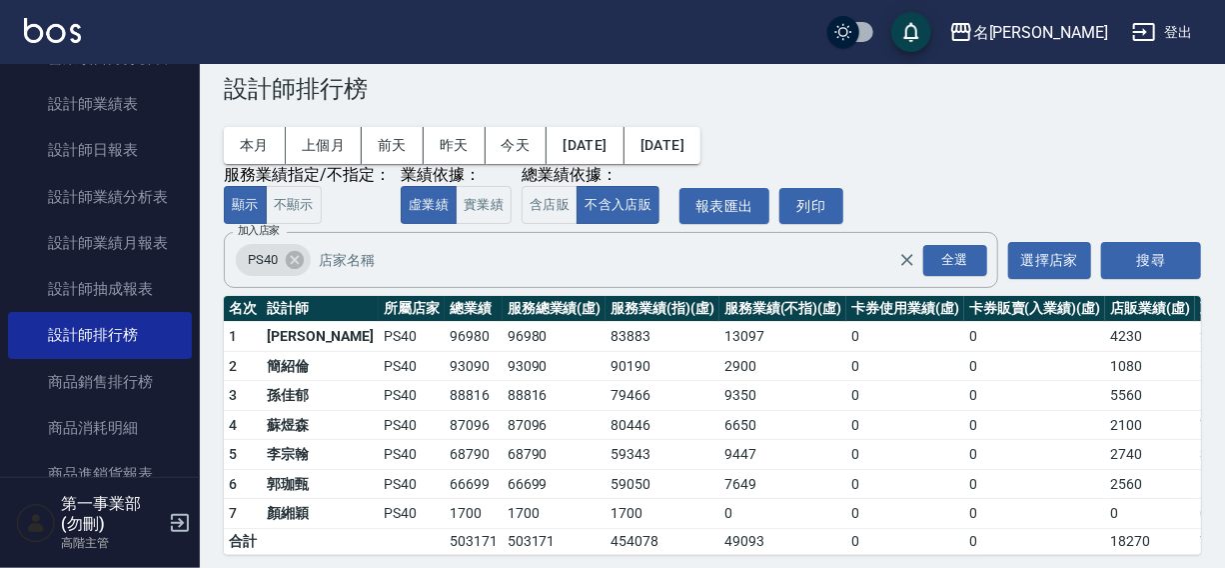
scroll to position [60, 0]
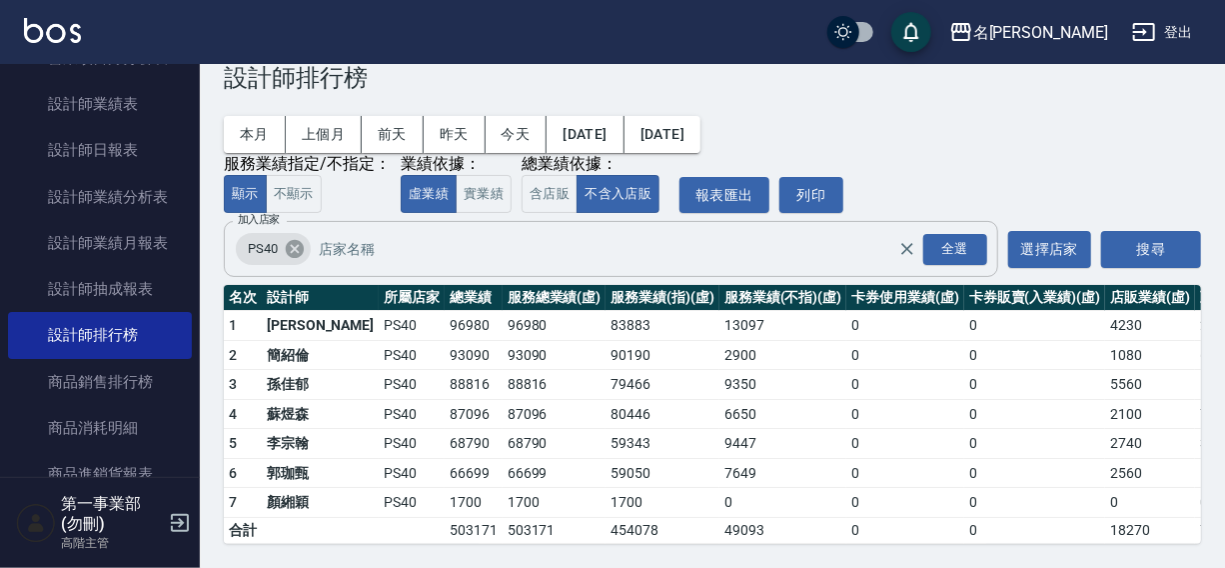
click at [292, 238] on icon at bounding box center [295, 249] width 22 height 22
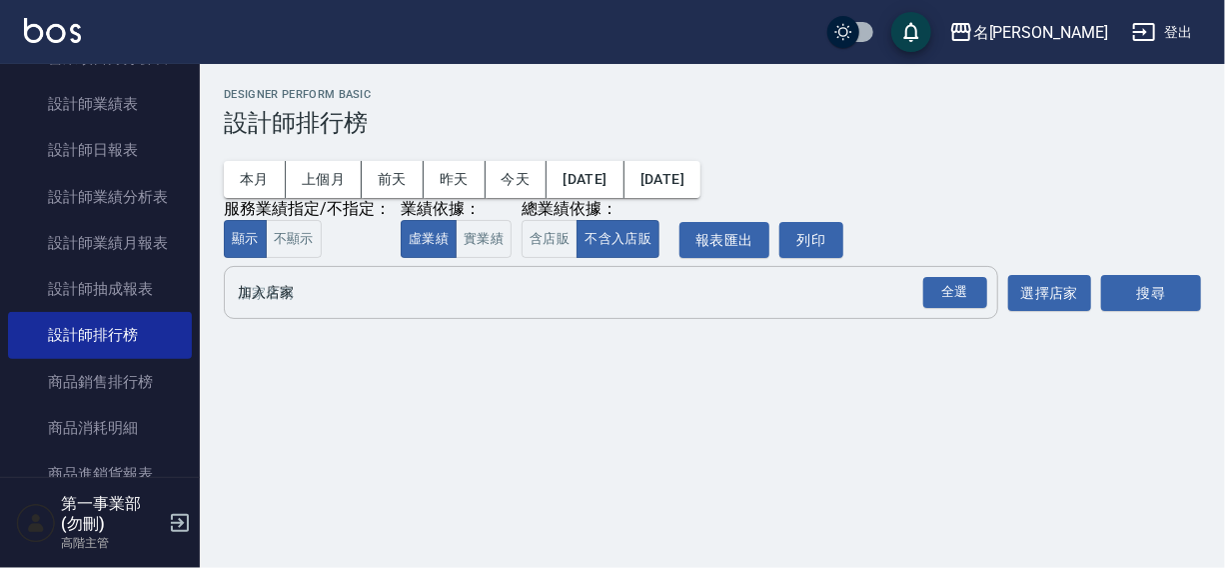
scroll to position [0, 0]
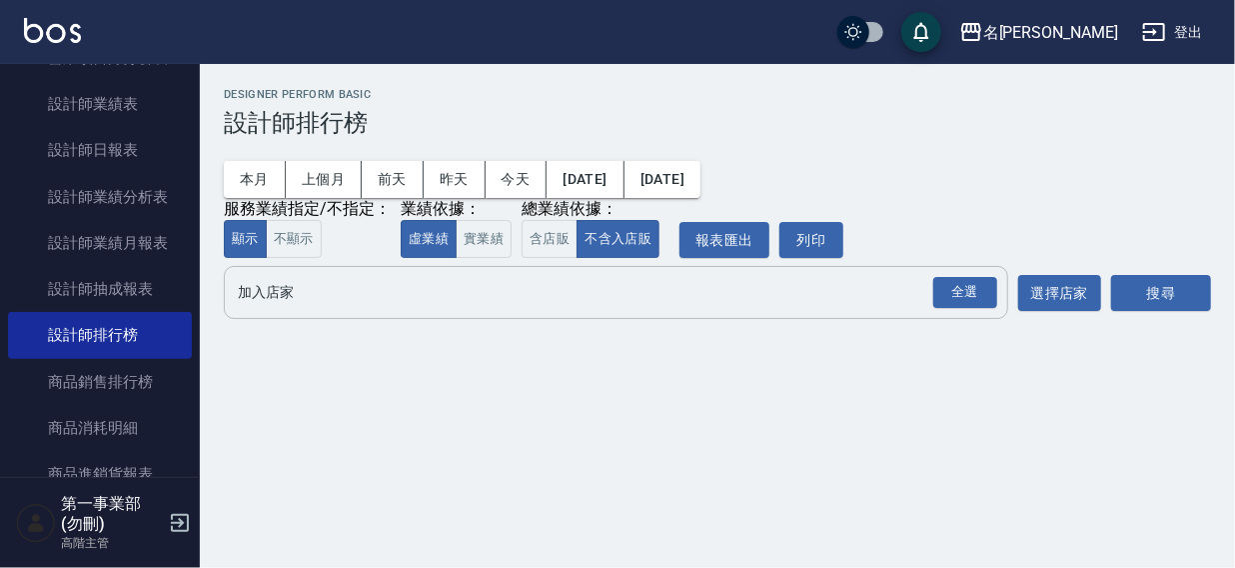
click at [259, 310] on input "加入店家" at bounding box center [601, 292] width 736 height 35
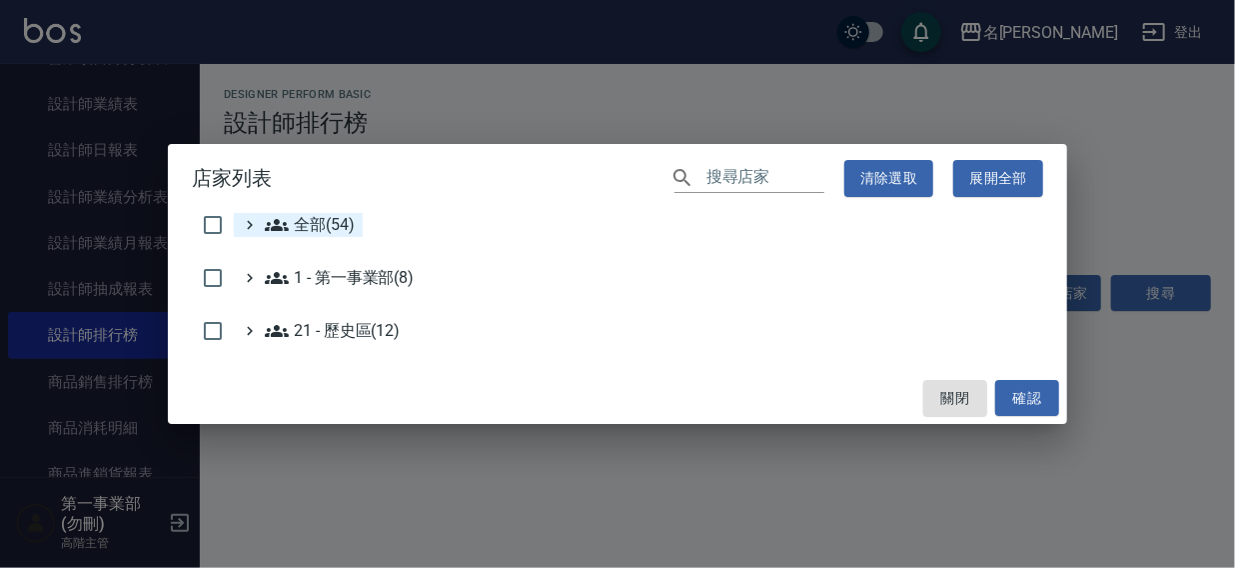
click at [346, 221] on span "全部(54)" at bounding box center [310, 225] width 90 height 24
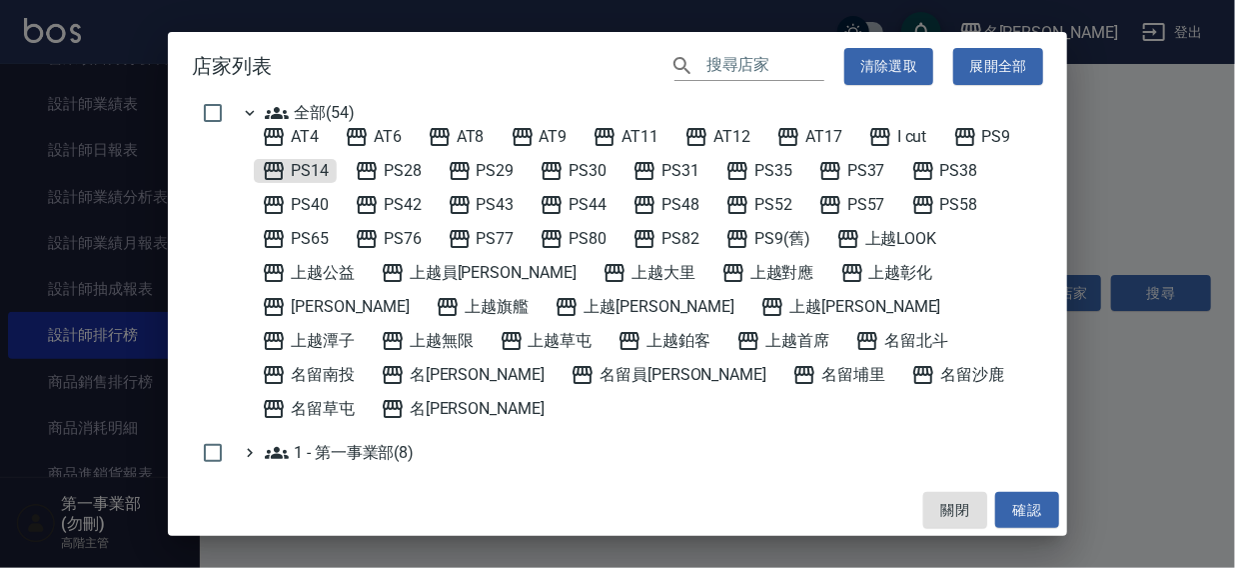
drag, startPoint x: 320, startPoint y: 173, endPoint x: 856, endPoint y: 444, distance: 601.1
click at [327, 175] on span "PS14" at bounding box center [295, 171] width 67 height 24
click at [1023, 510] on button "確認" at bounding box center [1027, 510] width 64 height 37
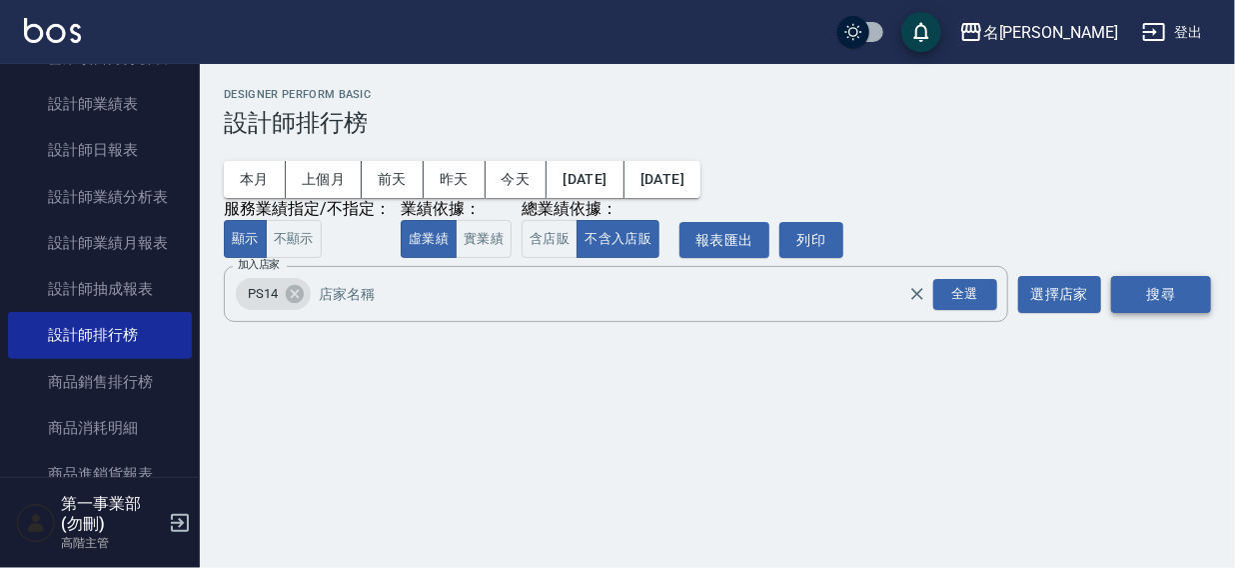
click at [1174, 292] on button "搜尋" at bounding box center [1161, 294] width 100 height 37
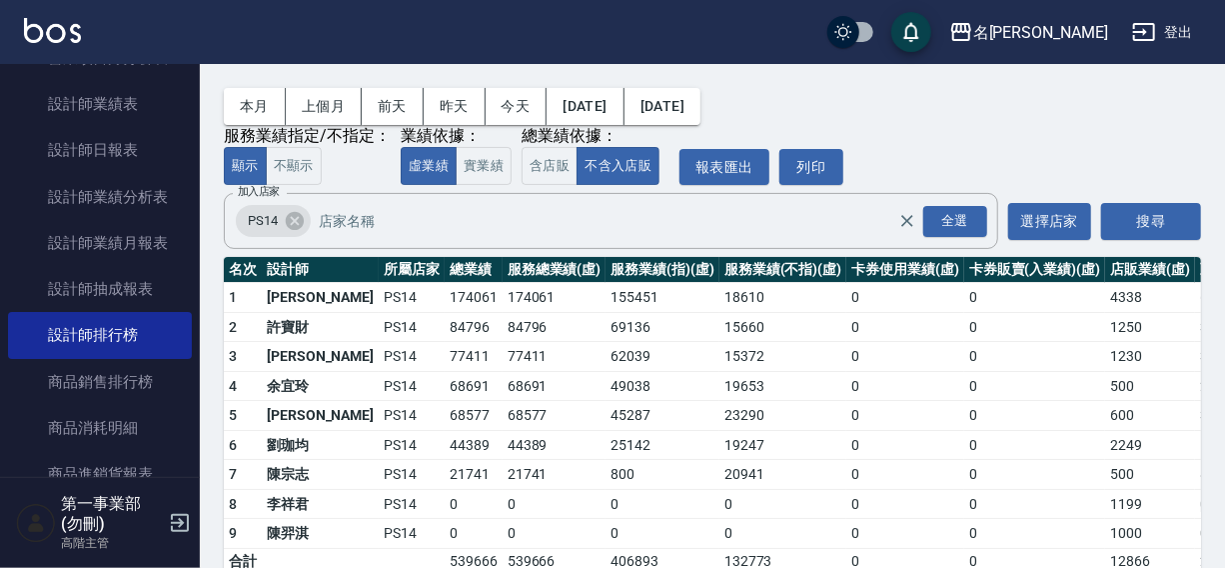
scroll to position [51, 0]
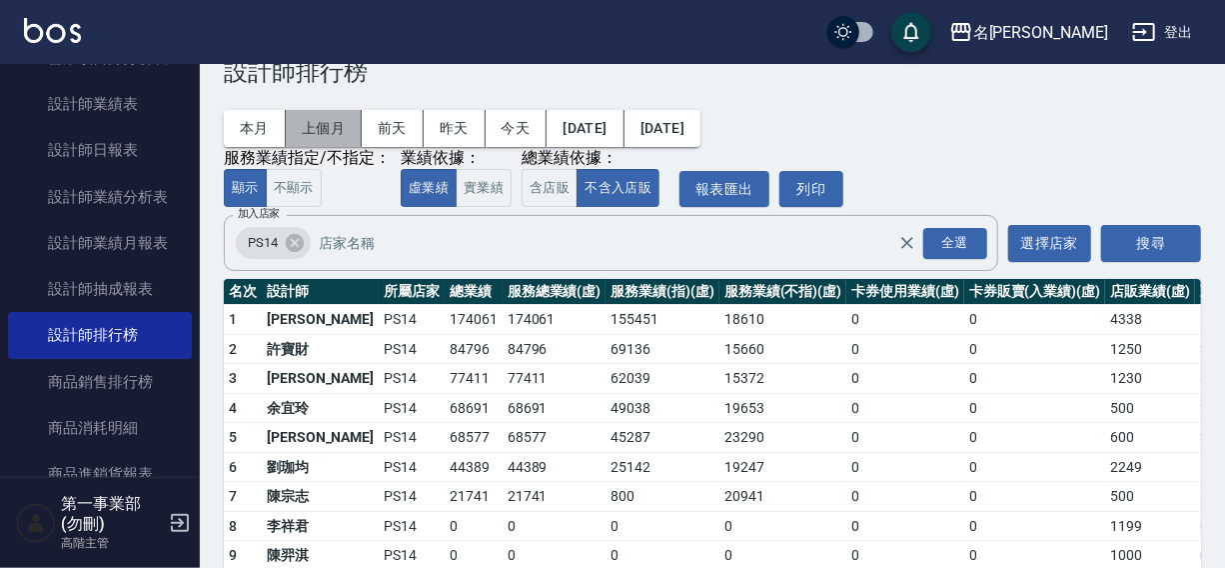
click at [319, 126] on button "上個月" at bounding box center [324, 128] width 76 height 37
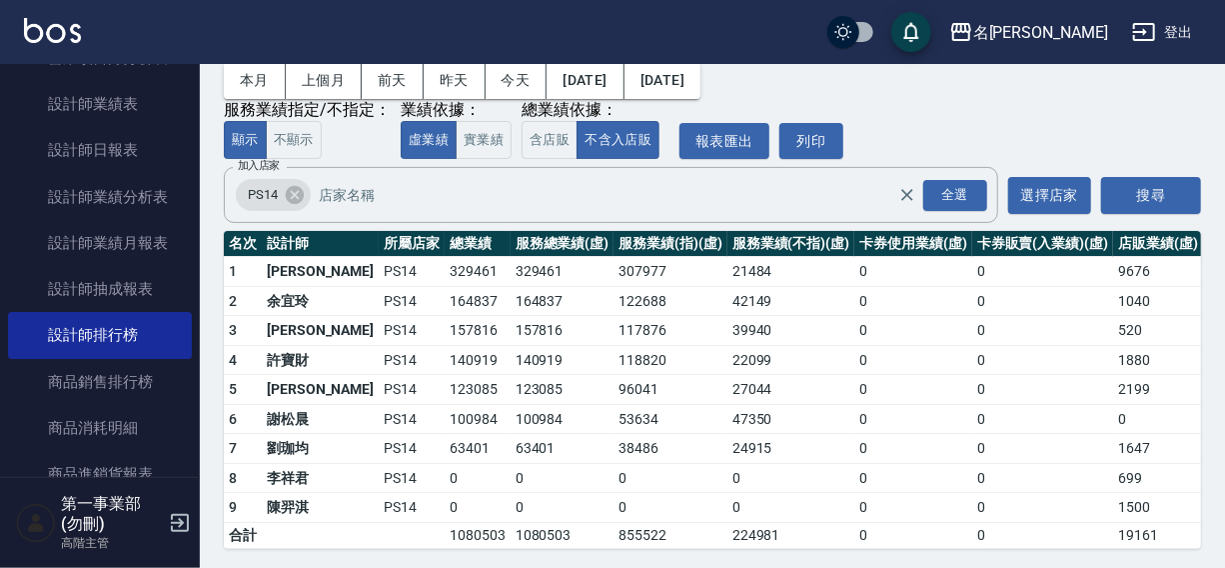
scroll to position [107, 0]
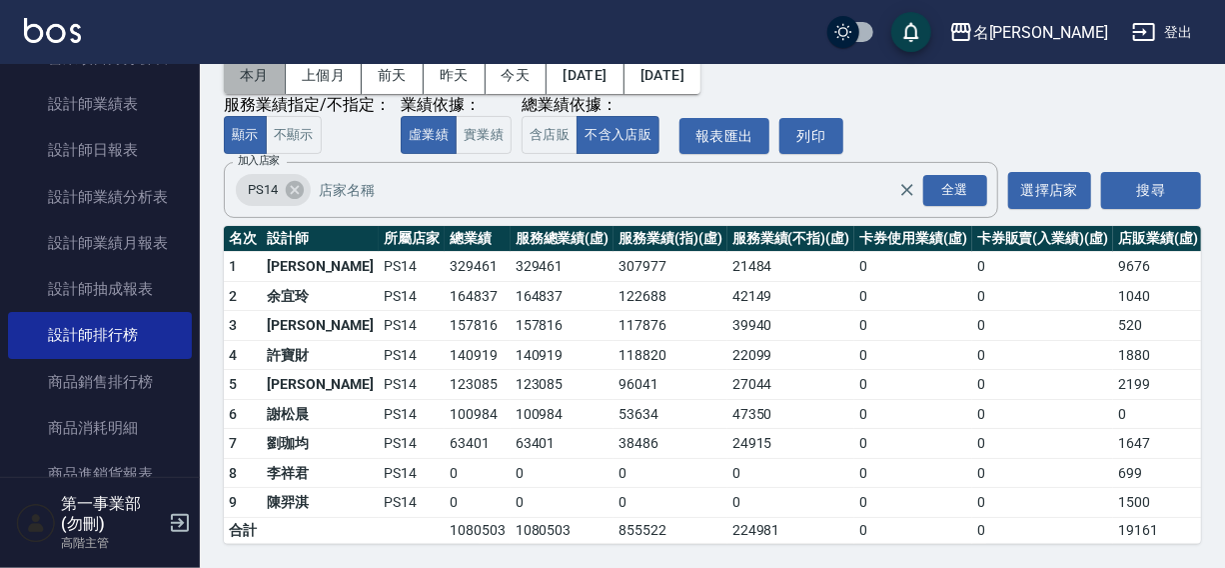
click at [260, 78] on button "本月" at bounding box center [255, 75] width 62 height 37
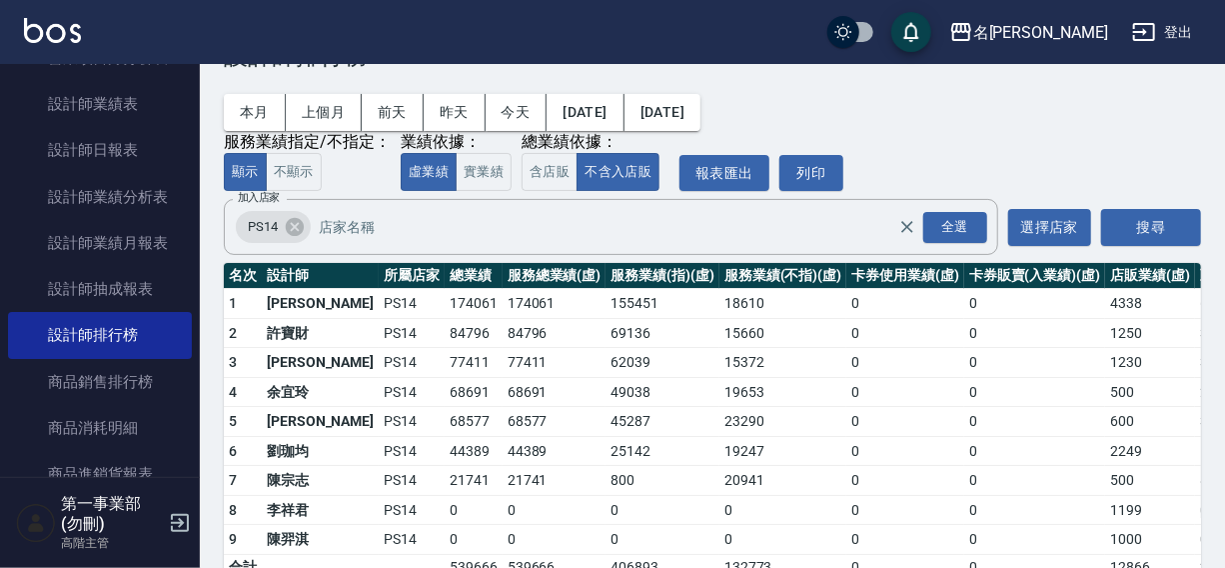
scroll to position [87, 0]
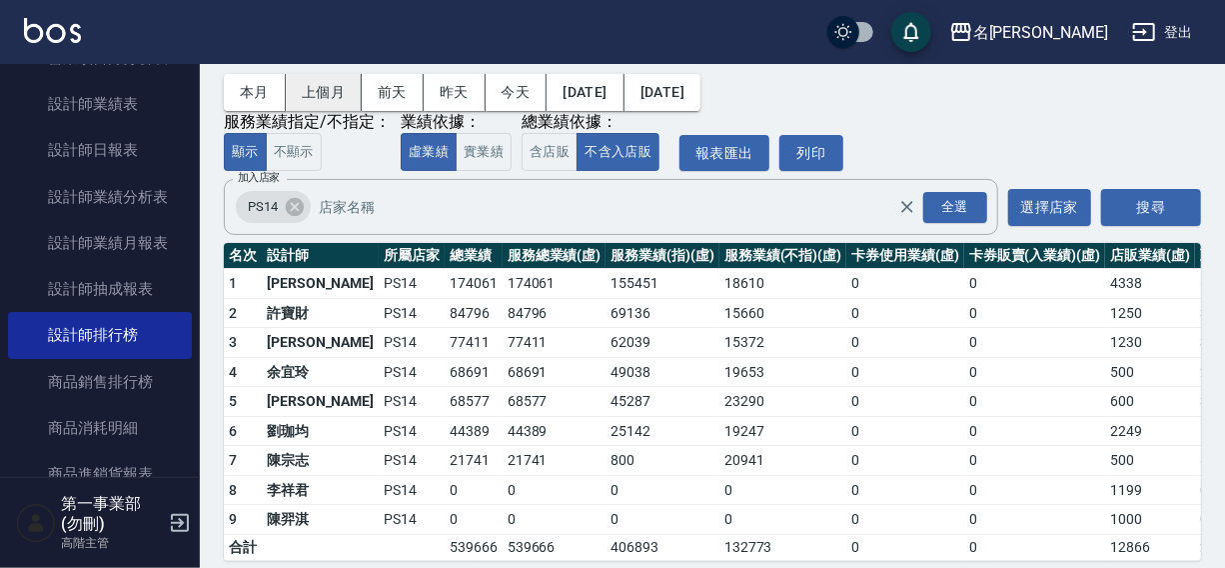
click at [314, 89] on button "上個月" at bounding box center [324, 92] width 76 height 37
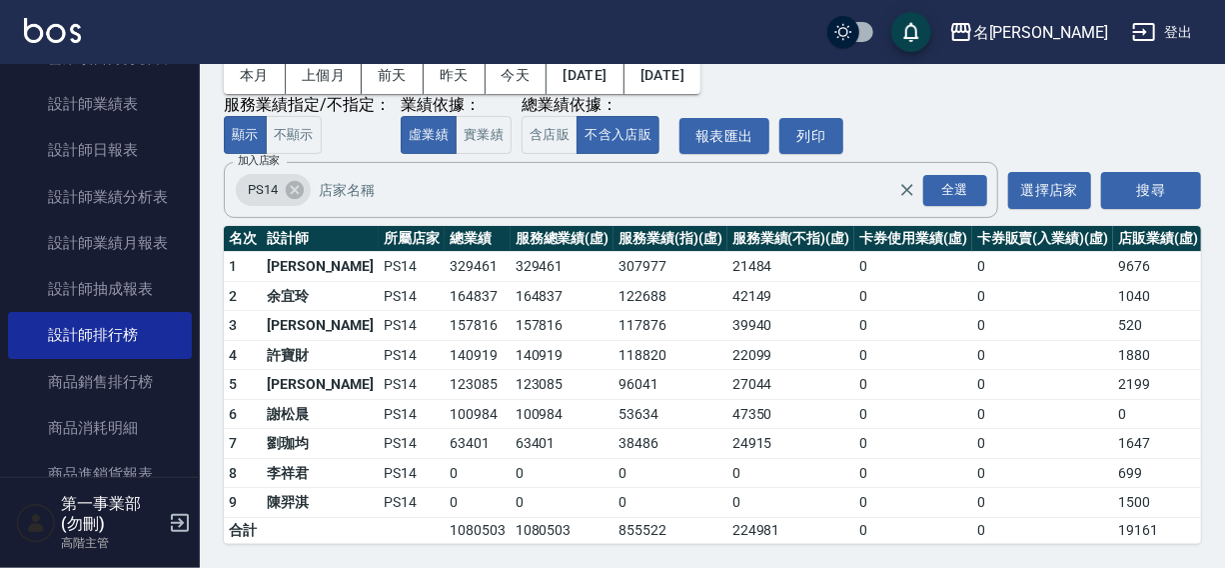
scroll to position [115, 0]
click at [267, 62] on div "名留霧峰 登出" at bounding box center [612, 32] width 1225 height 64
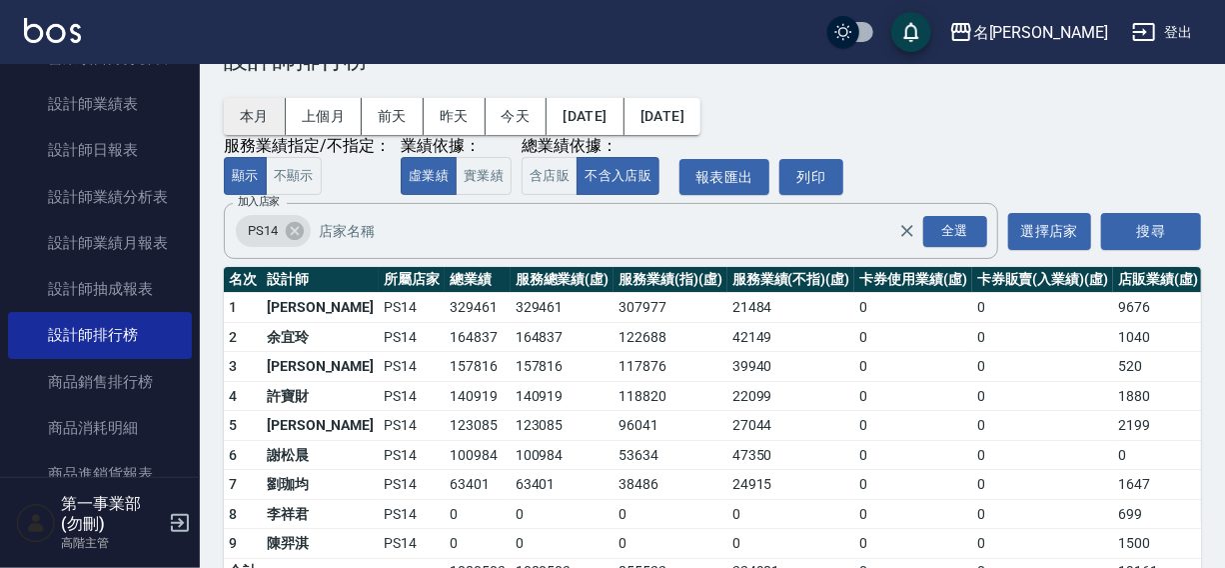
click at [257, 114] on button "本月" at bounding box center [255, 116] width 62 height 37
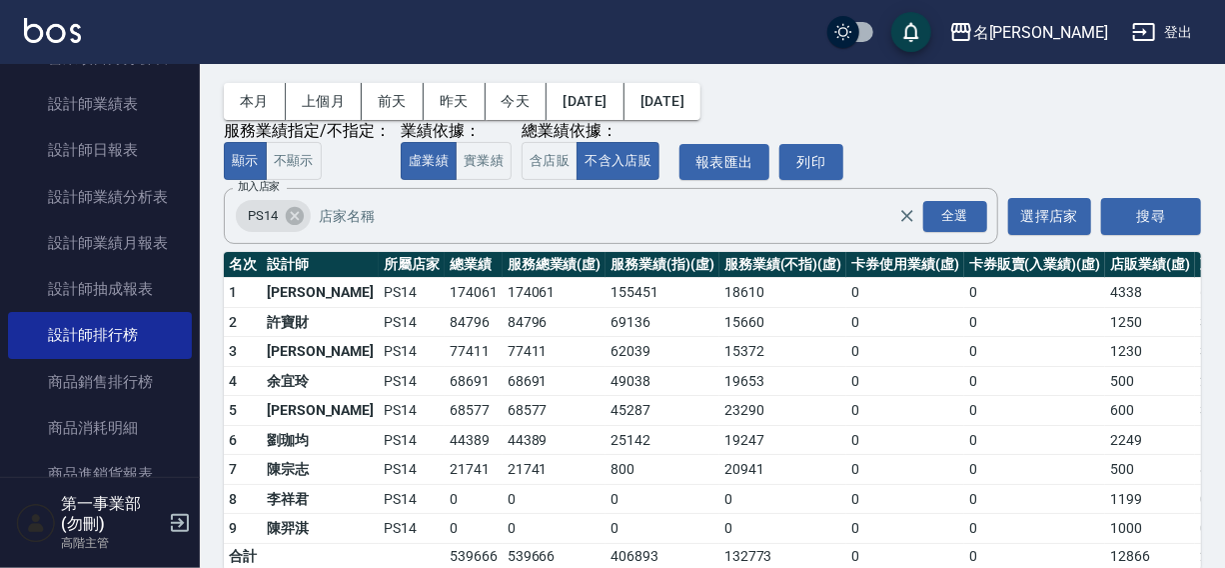
scroll to position [119, 0]
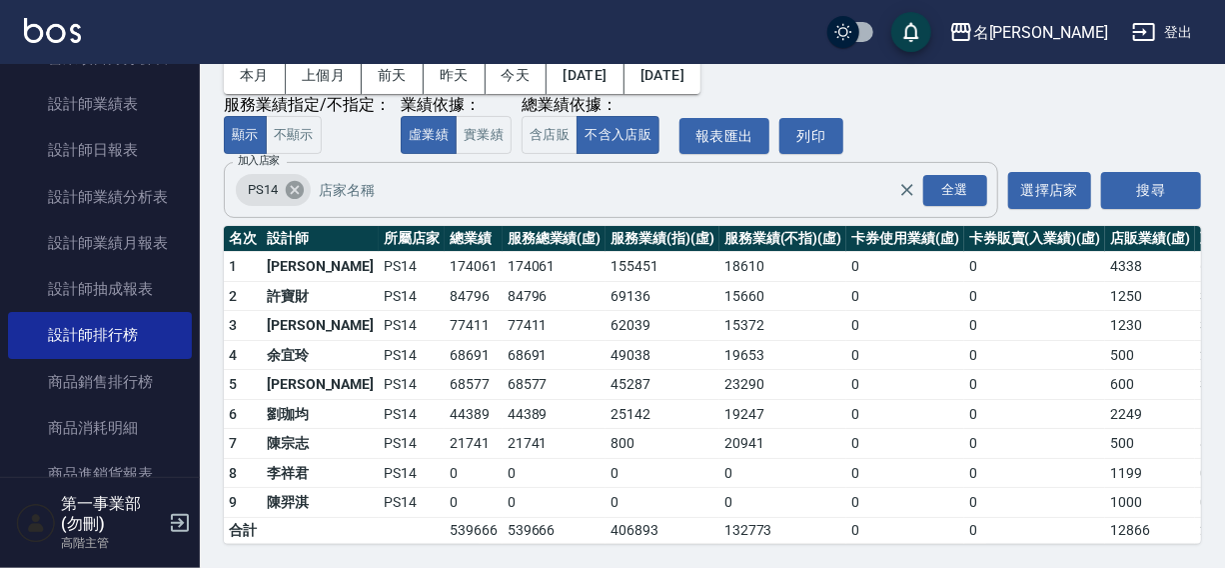
click at [295, 179] on icon at bounding box center [295, 190] width 22 height 22
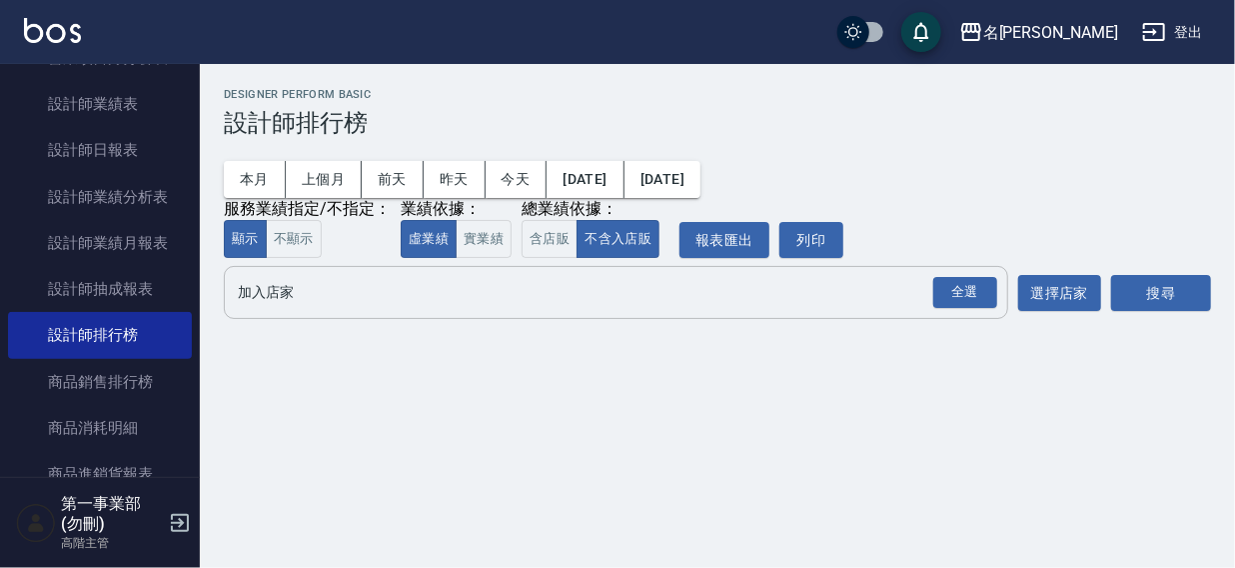
click at [275, 302] on input "加入店家" at bounding box center [601, 292] width 736 height 35
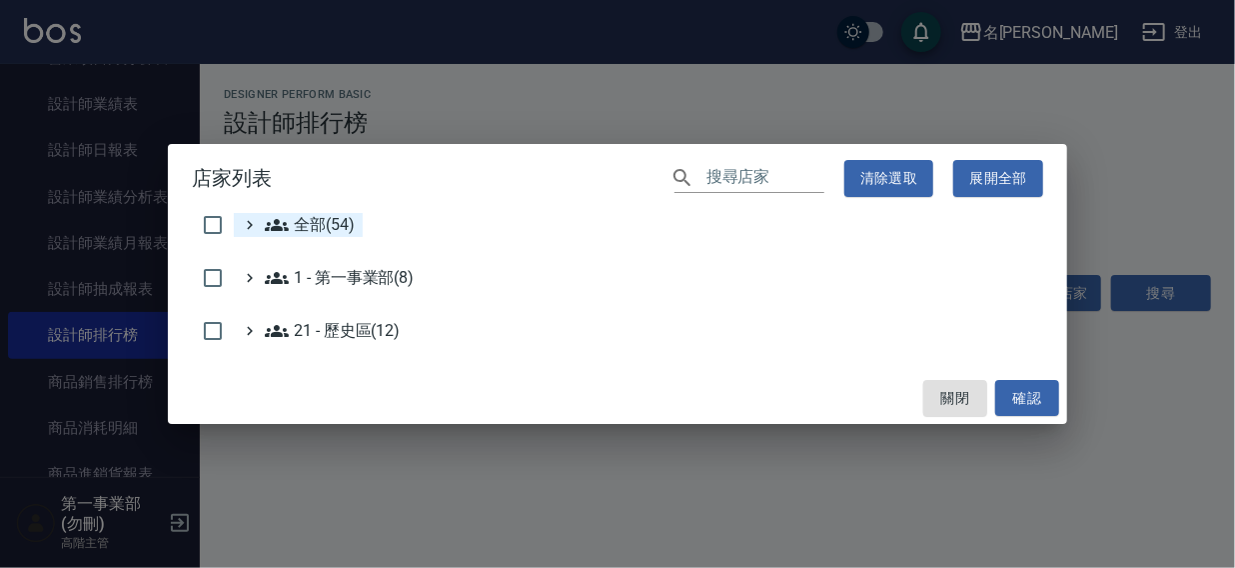
click at [301, 224] on span "全部(54)" at bounding box center [310, 225] width 90 height 24
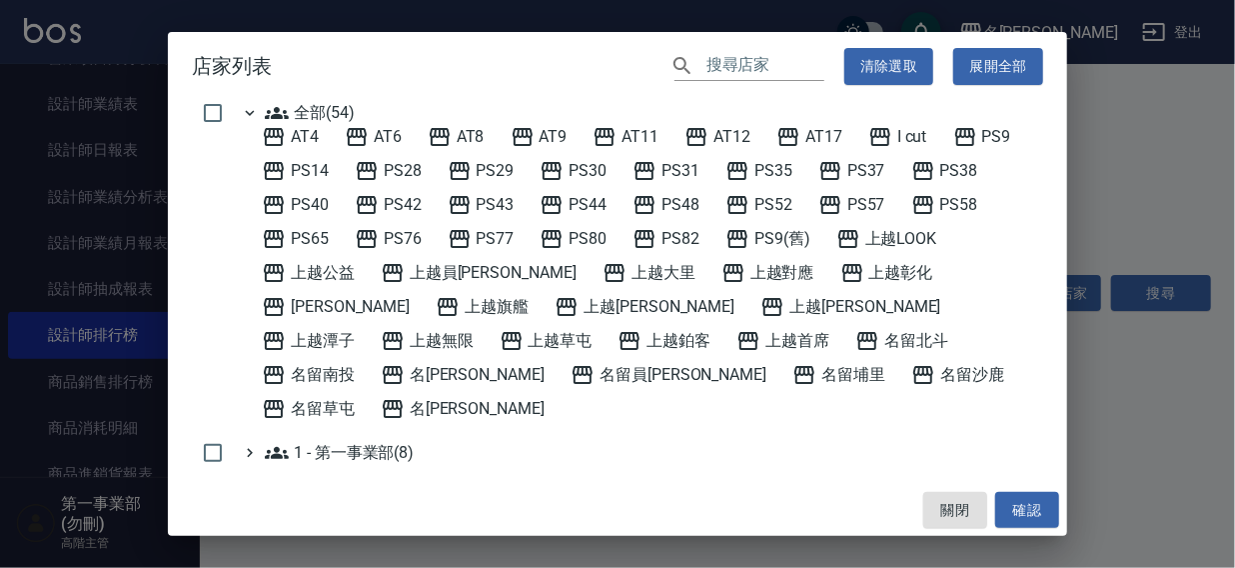
drag, startPoint x: 951, startPoint y: 168, endPoint x: 980, endPoint y: 253, distance: 89.7
click at [952, 168] on span "PS38" at bounding box center [944, 171] width 67 height 24
click at [1035, 519] on button "確認" at bounding box center [1027, 510] width 64 height 37
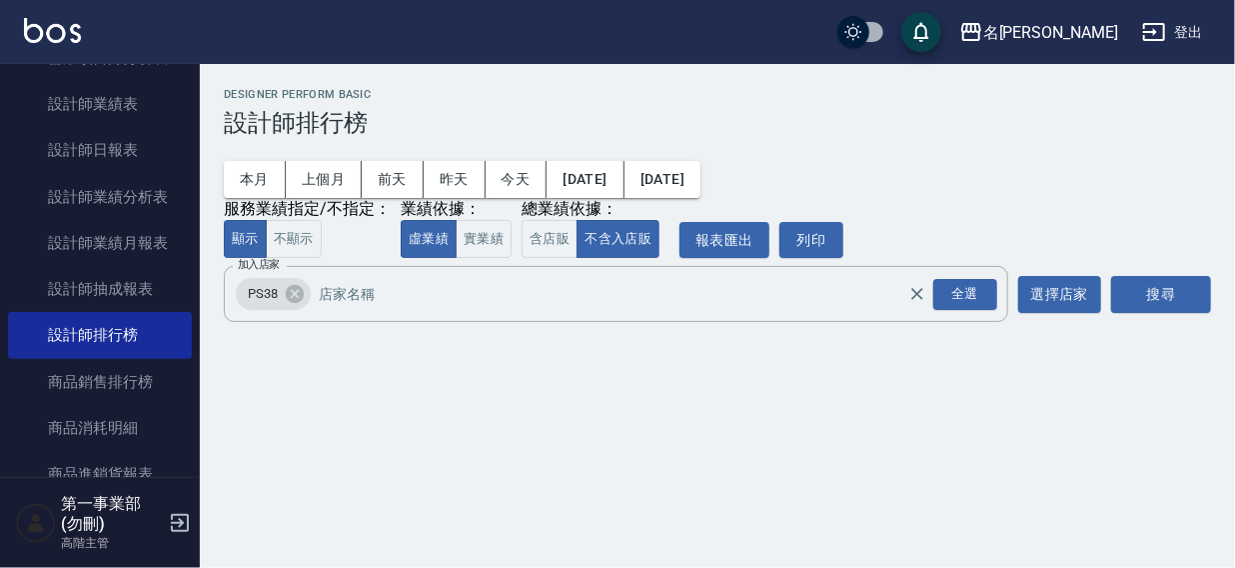
click at [1173, 280] on button "搜尋" at bounding box center [1161, 294] width 100 height 37
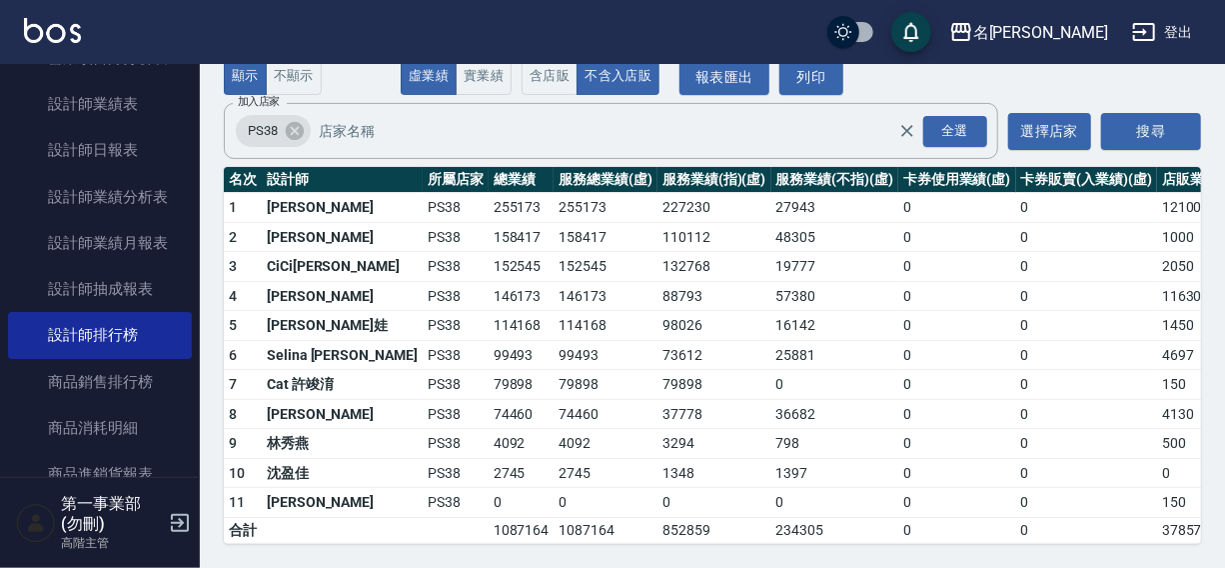
scroll to position [102, 0]
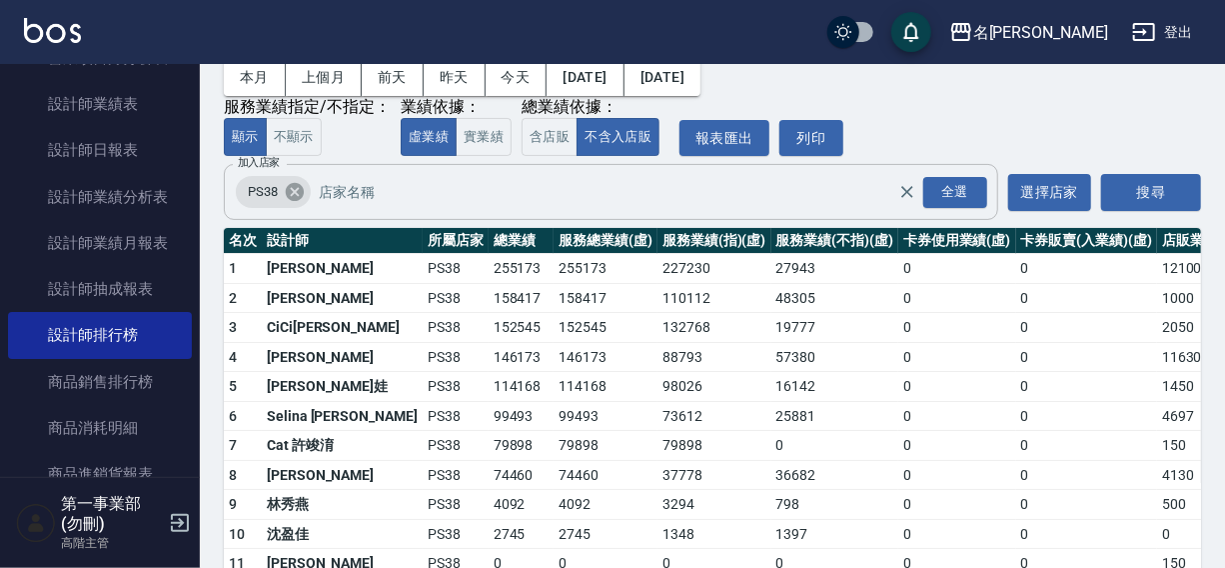
click at [294, 191] on icon at bounding box center [295, 192] width 22 height 22
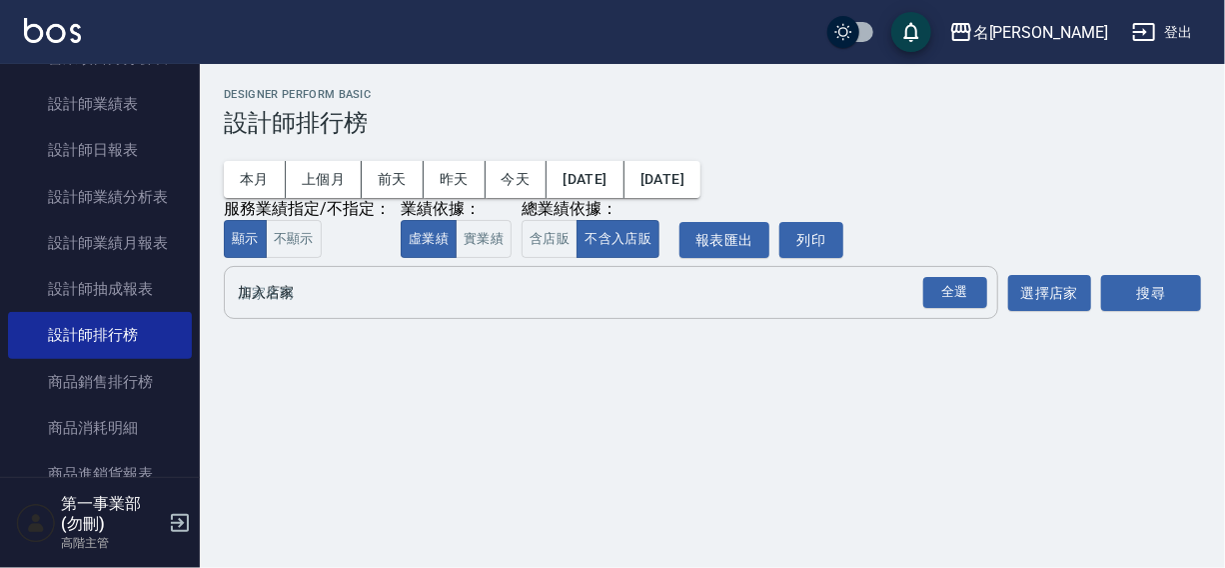
scroll to position [0, 0]
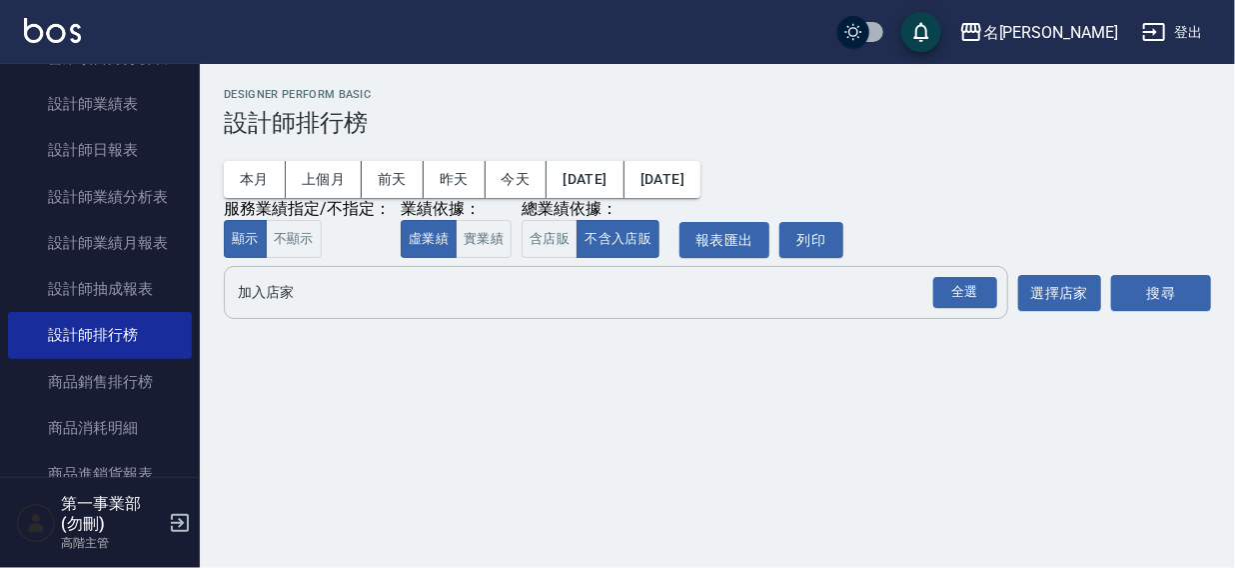
click at [260, 305] on input "加入店家" at bounding box center [601, 292] width 736 height 35
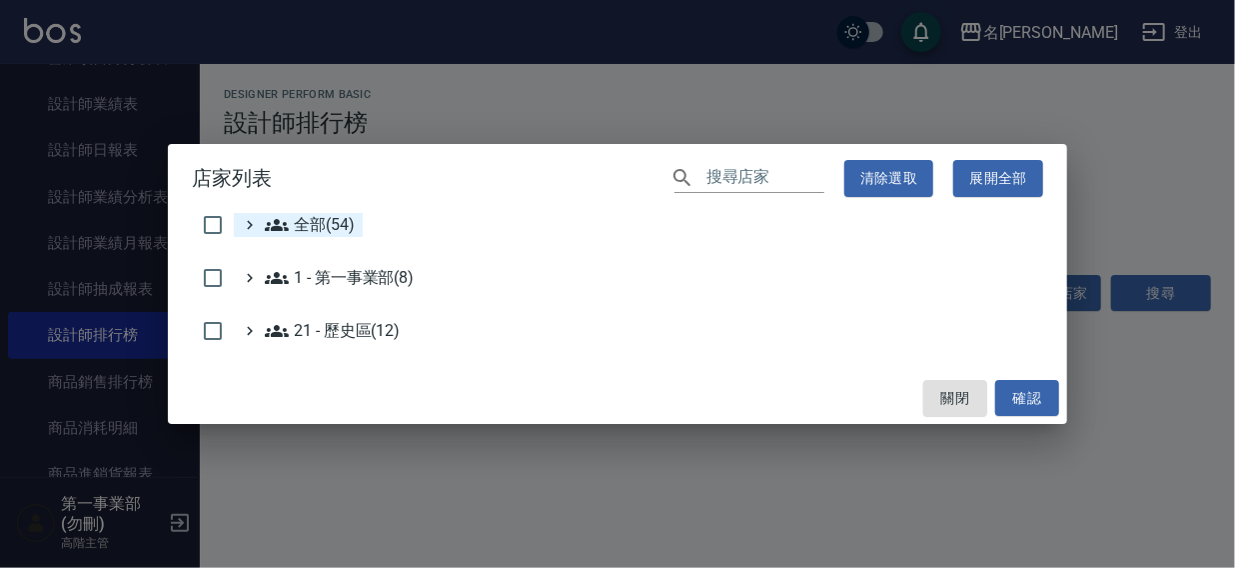
click at [300, 227] on span "全部(54)" at bounding box center [310, 225] width 90 height 24
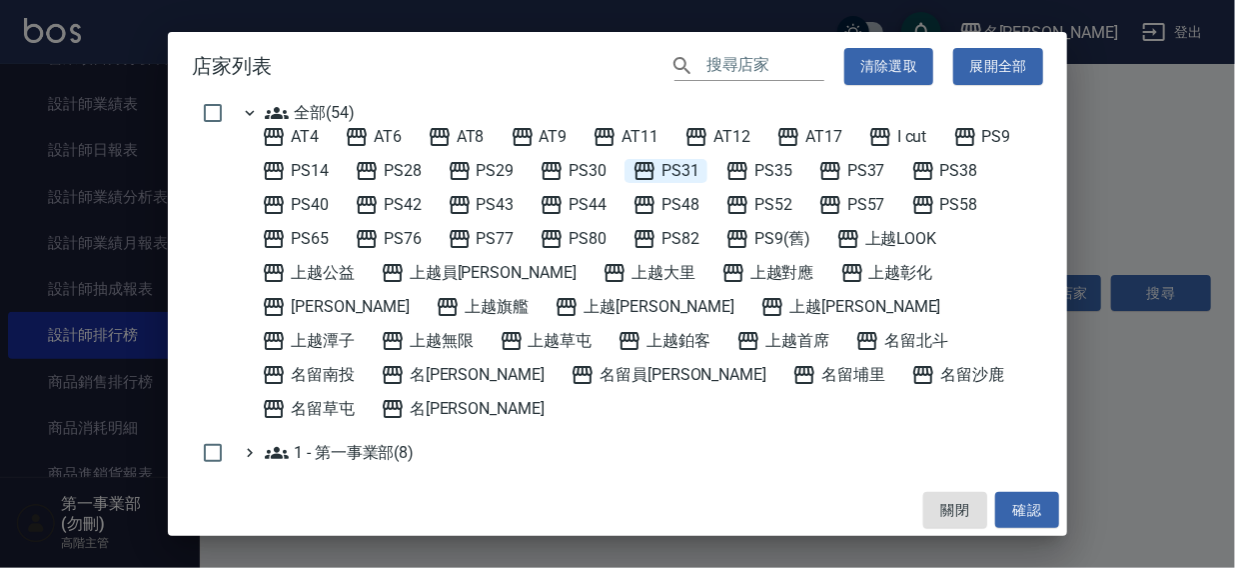
click at [658, 163] on span "PS31" at bounding box center [666, 171] width 67 height 24
click at [1030, 509] on button "確認" at bounding box center [1027, 510] width 64 height 37
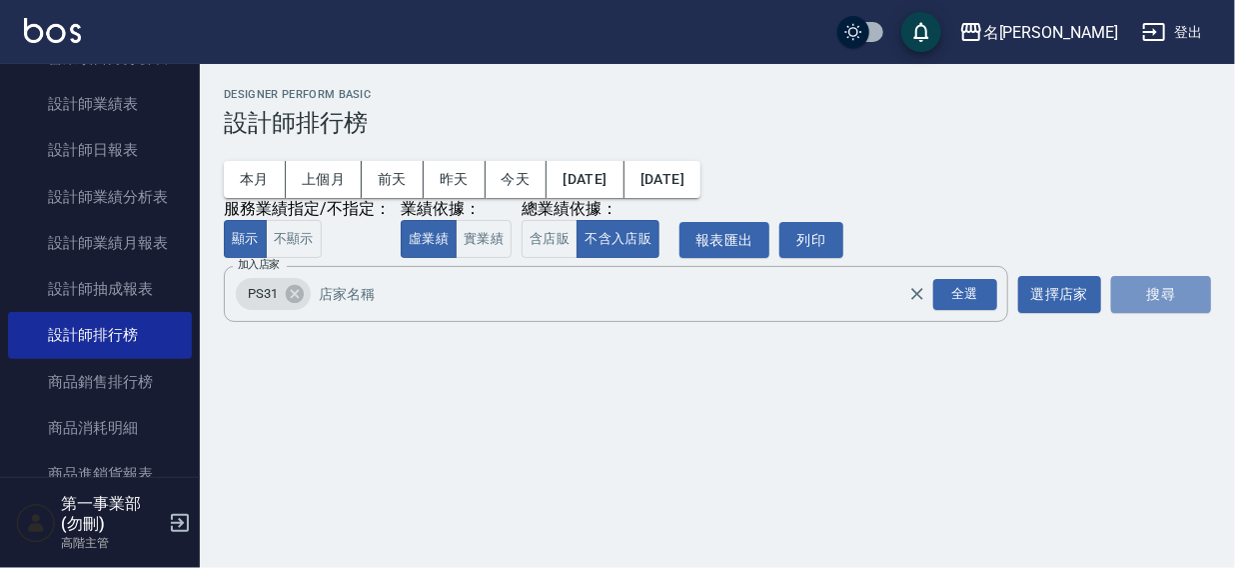
click at [1136, 284] on button "搜尋" at bounding box center [1161, 294] width 100 height 37
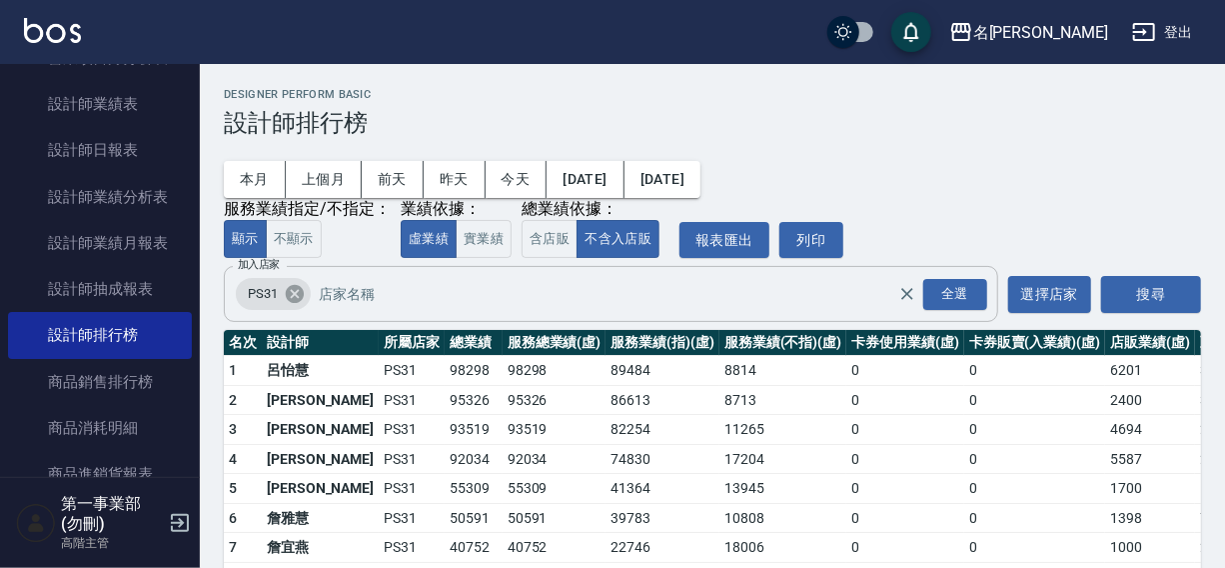
click at [300, 292] on icon at bounding box center [295, 294] width 18 height 18
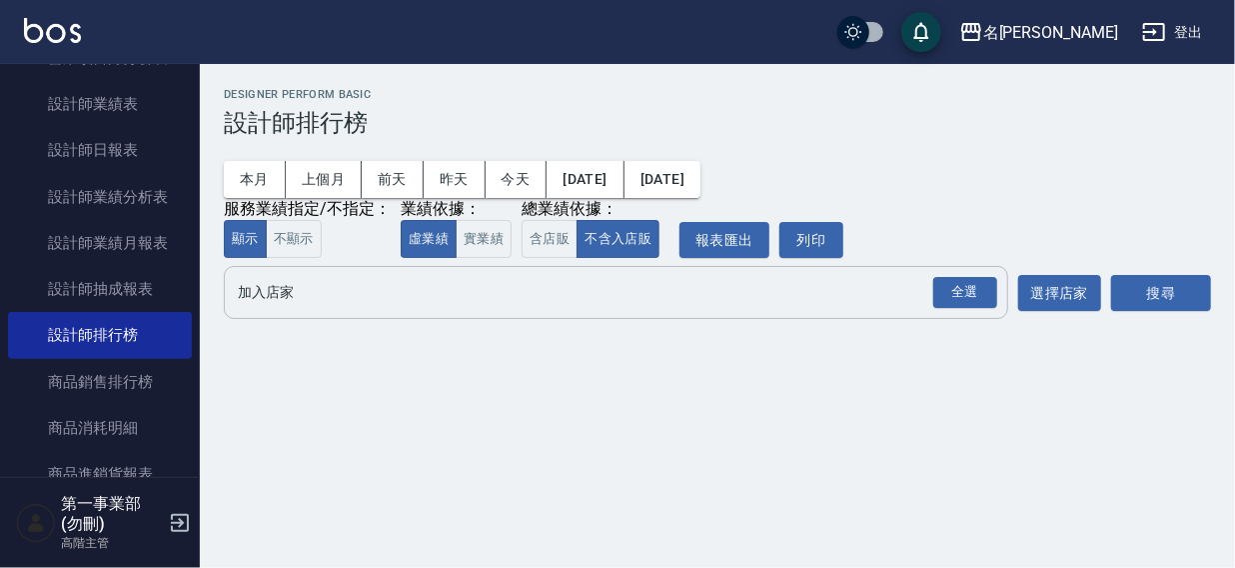
click at [300, 292] on input "加入店家" at bounding box center [601, 292] width 736 height 35
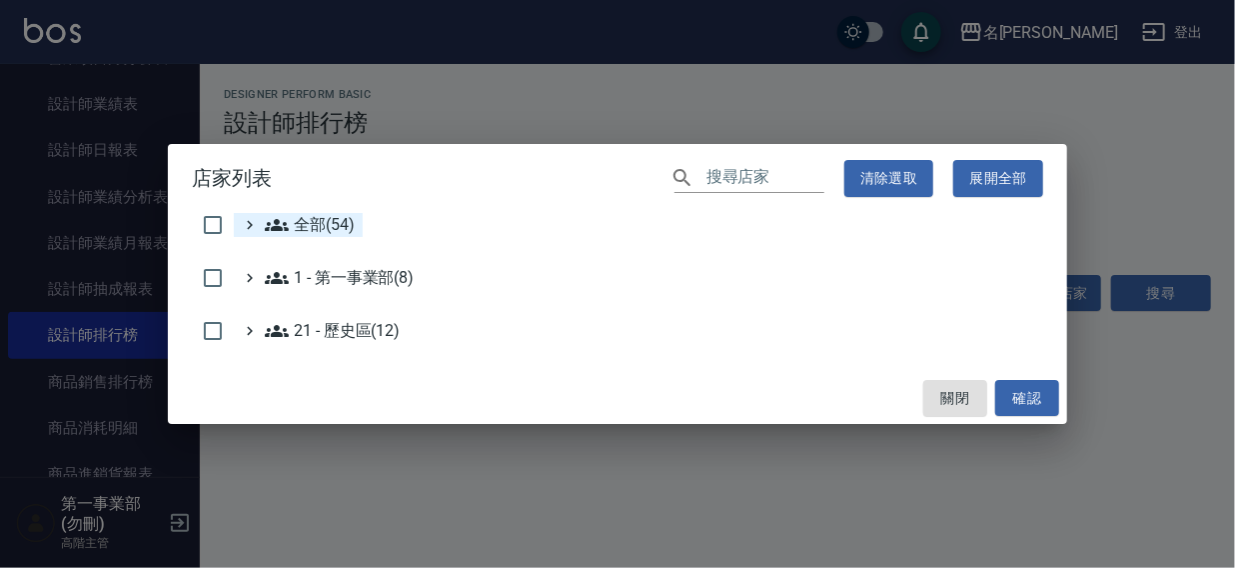
click at [309, 228] on span "全部(54)" at bounding box center [310, 225] width 90 height 24
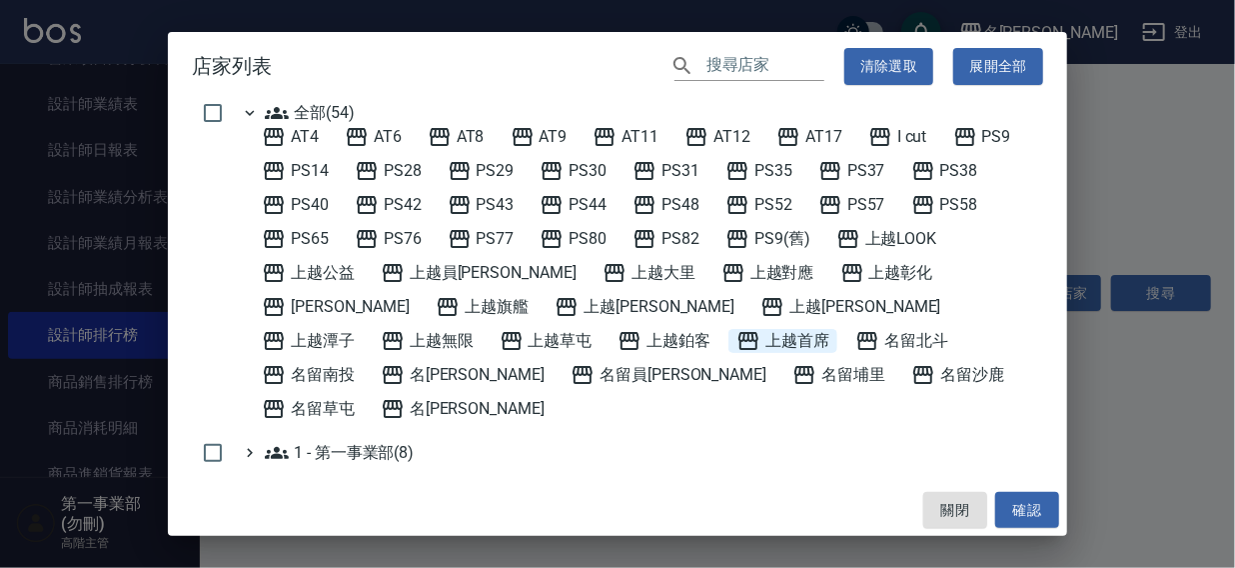
click at [736, 340] on span "上越首席" at bounding box center [782, 341] width 93 height 24
drag, startPoint x: 1029, startPoint y: 515, endPoint x: 1102, endPoint y: 352, distance: 178.5
click at [1030, 515] on button "確認" at bounding box center [1027, 510] width 64 height 37
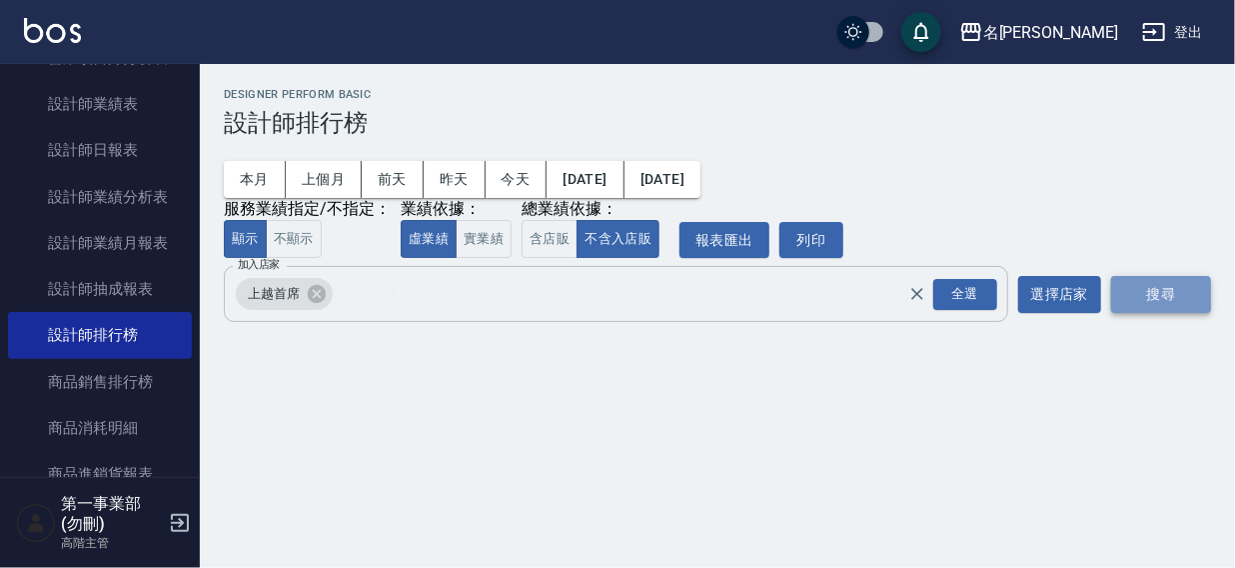
click at [1151, 300] on button "搜尋" at bounding box center [1161, 294] width 100 height 37
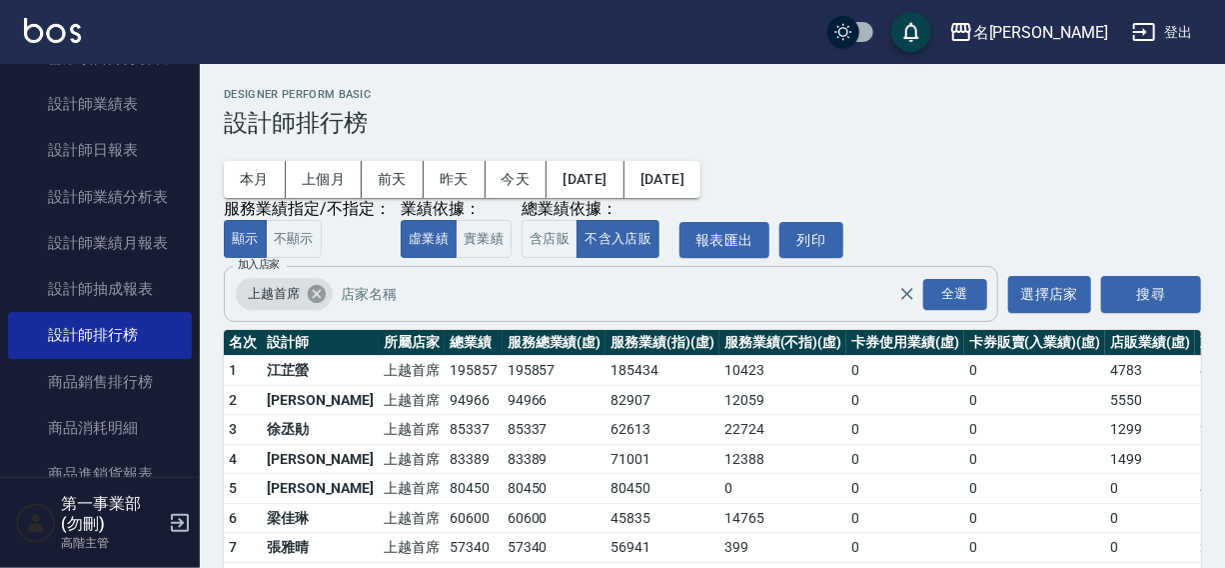
click at [310, 300] on icon at bounding box center [317, 294] width 18 height 18
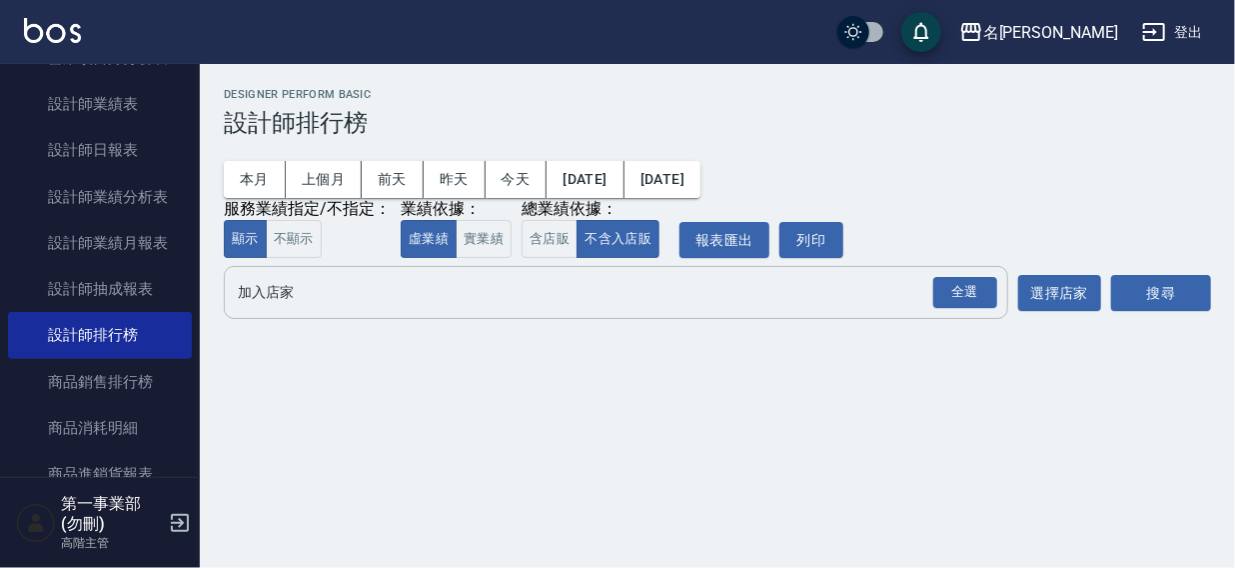
click at [302, 309] on input "加入店家" at bounding box center [601, 292] width 736 height 35
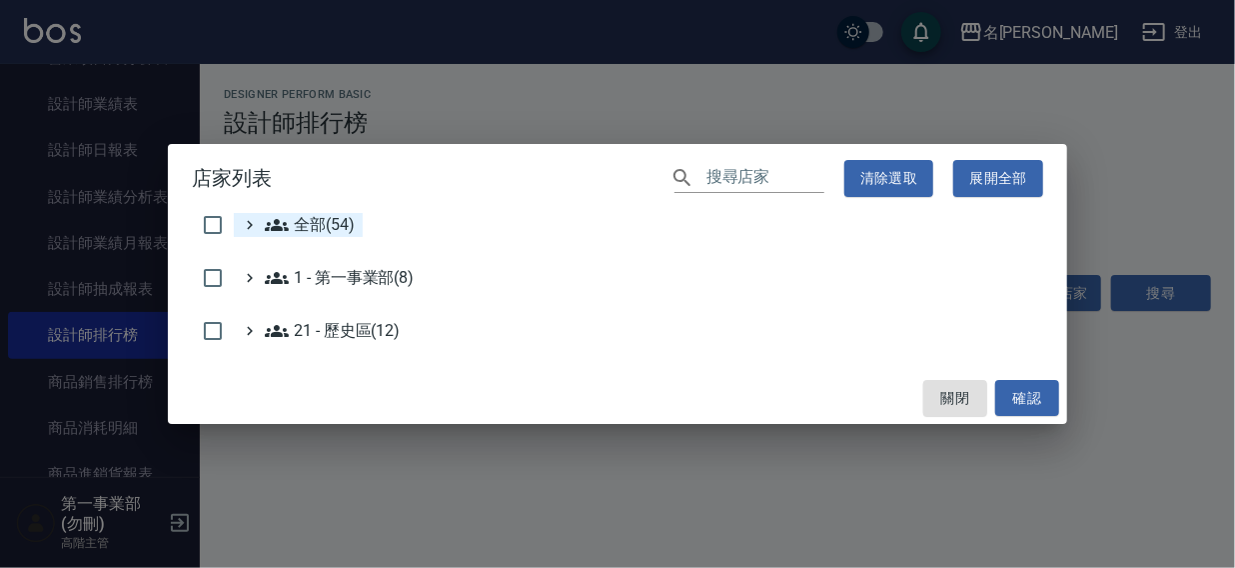
click at [322, 231] on span "全部(54)" at bounding box center [310, 225] width 90 height 24
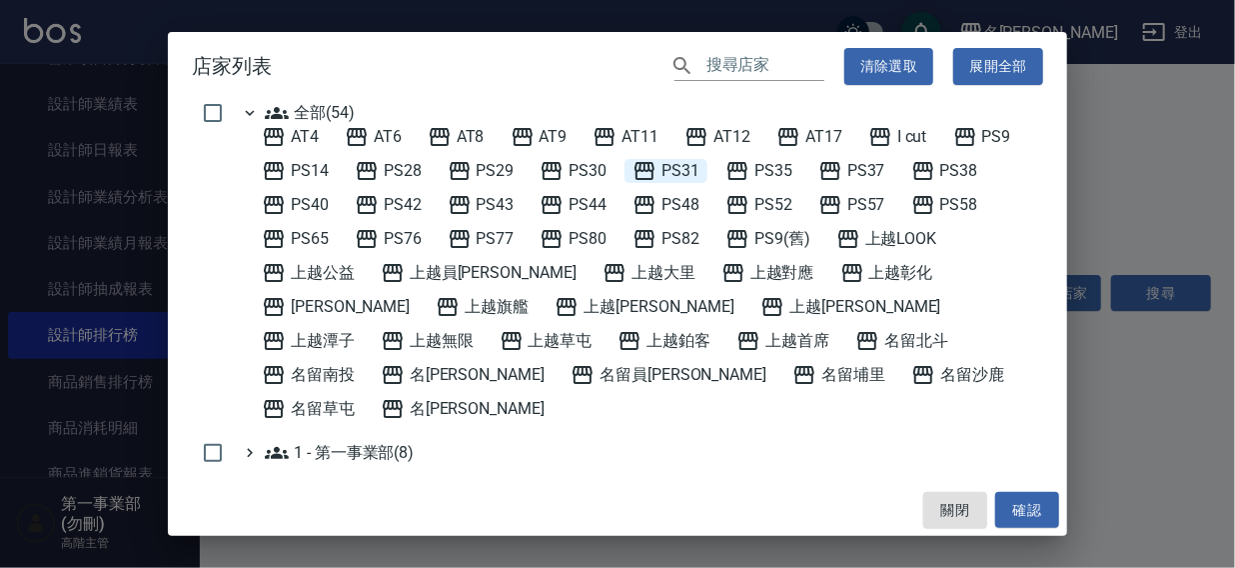
click at [679, 171] on span "PS31" at bounding box center [666, 171] width 67 height 24
click at [1017, 512] on button "確認" at bounding box center [1027, 510] width 64 height 37
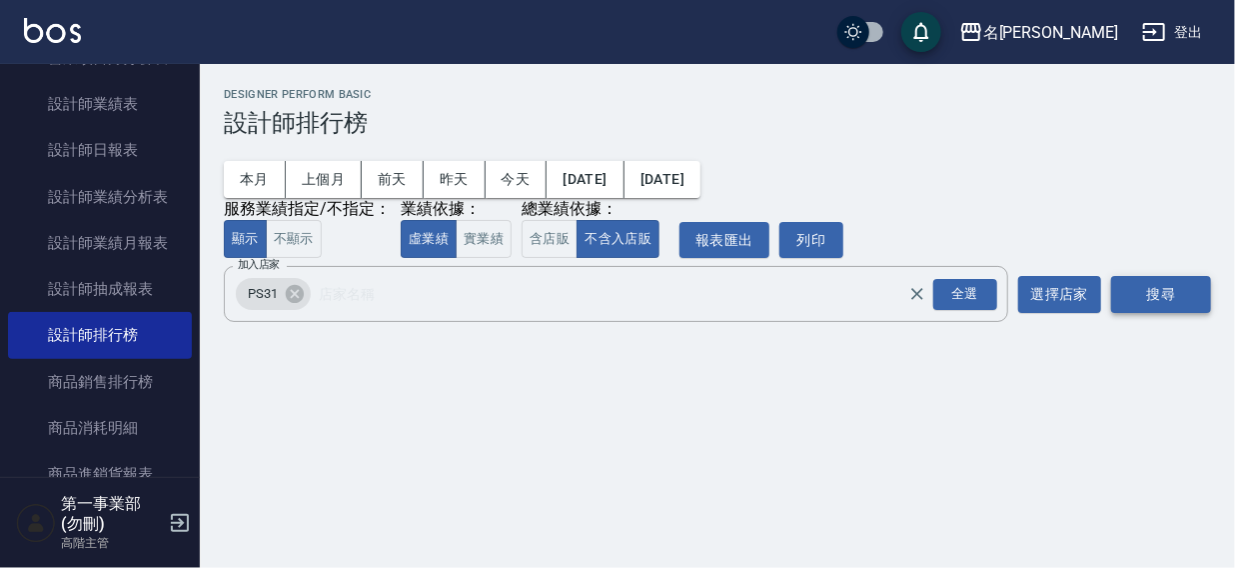
click at [1167, 300] on button "搜尋" at bounding box center [1161, 294] width 100 height 37
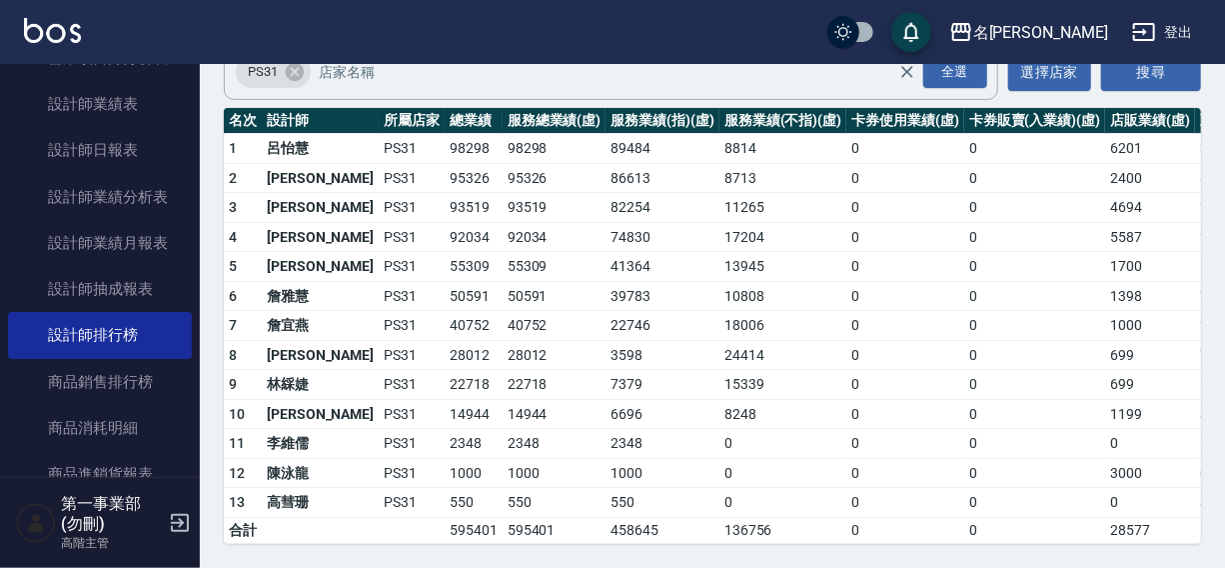
scroll to position [236, 0]
click at [445, 440] on td "2348" at bounding box center [474, 444] width 58 height 30
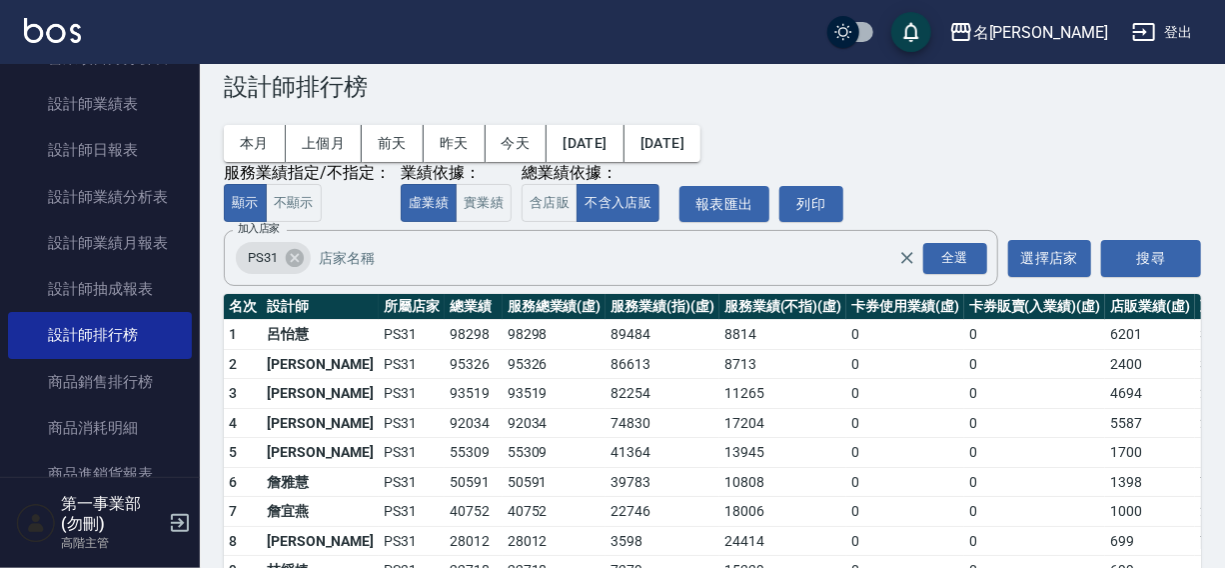
scroll to position [0, 0]
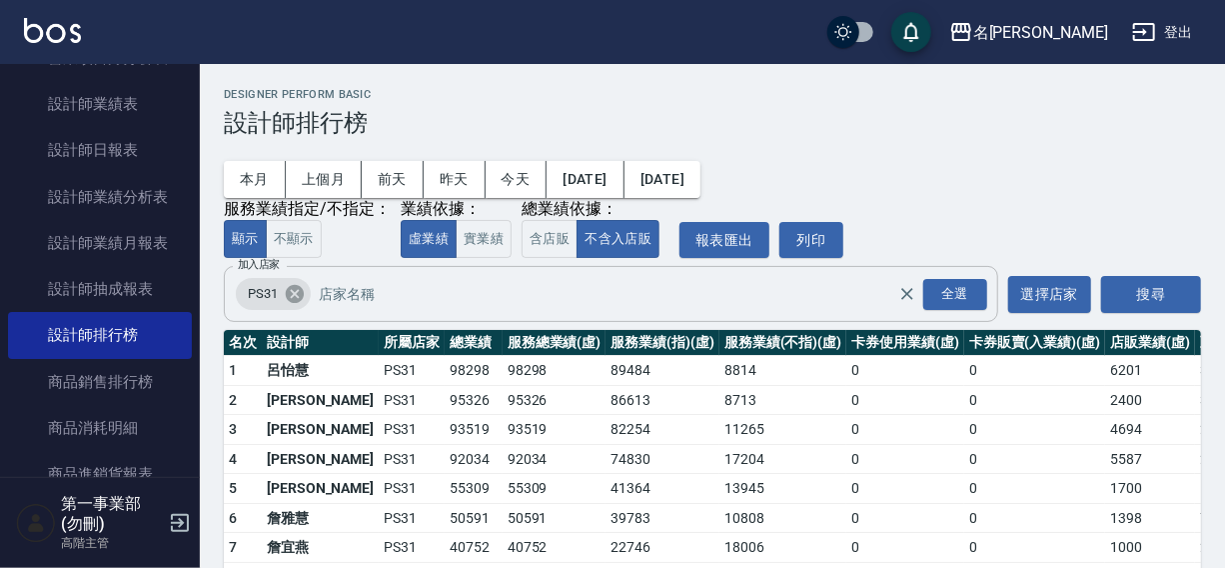
click at [292, 298] on icon at bounding box center [295, 294] width 22 height 22
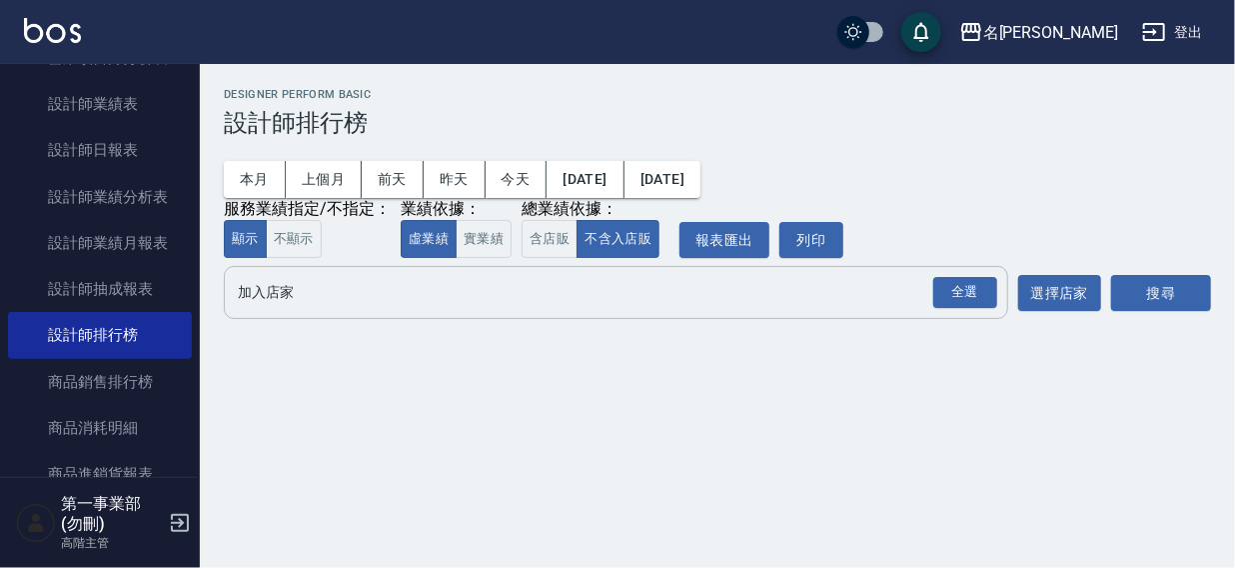
click at [280, 308] on input "加入店家" at bounding box center [601, 292] width 736 height 35
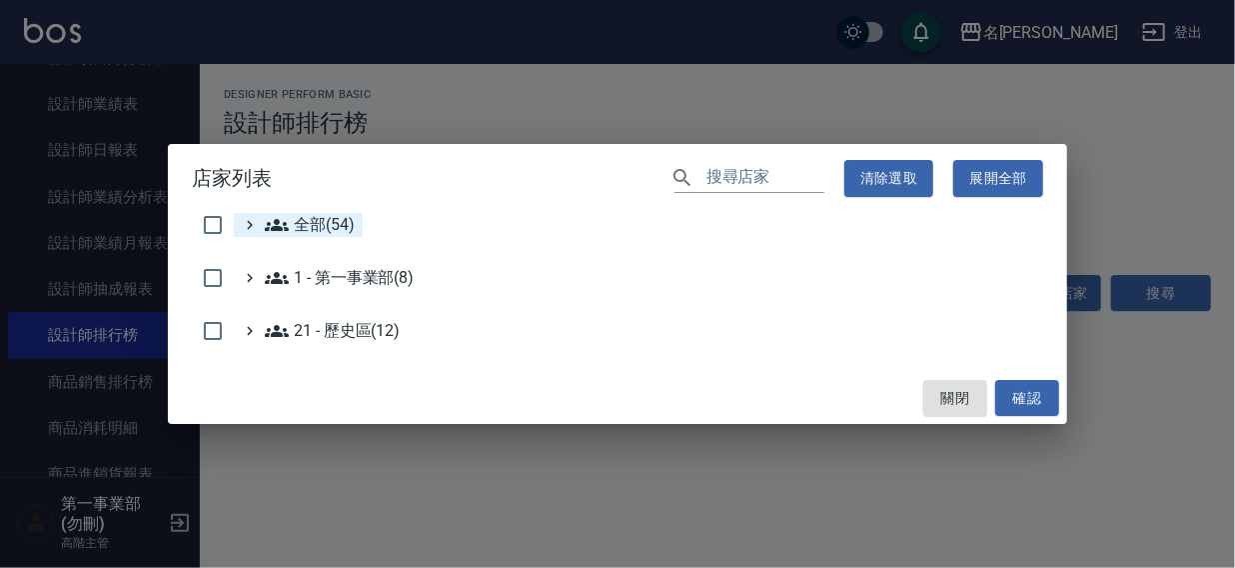
click at [317, 221] on span "全部(54)" at bounding box center [310, 225] width 90 height 24
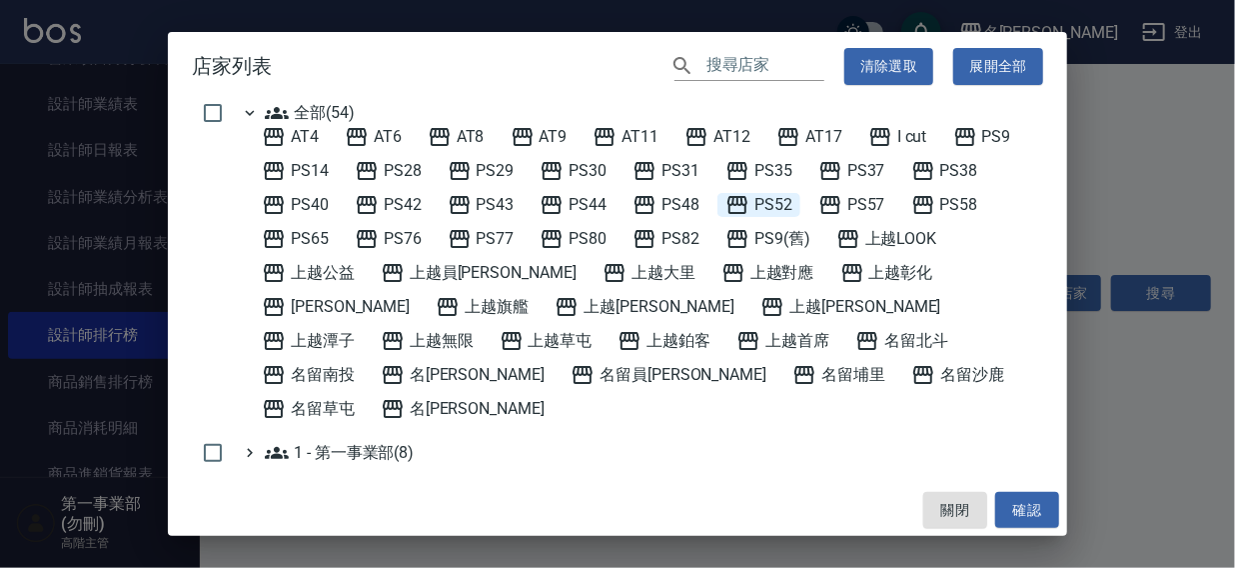
drag, startPoint x: 747, startPoint y: 127, endPoint x: 793, endPoint y: 196, distance: 82.9
click at [749, 128] on span "AT12" at bounding box center [717, 137] width 66 height 24
click at [1022, 510] on button "確認" at bounding box center [1027, 510] width 64 height 37
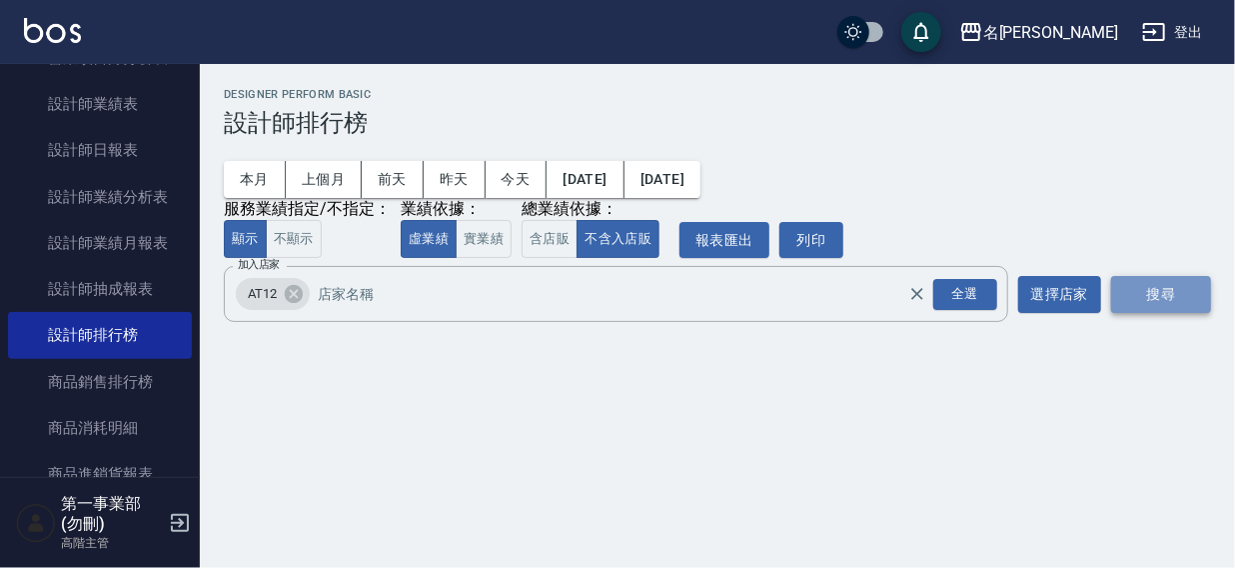
click at [1149, 302] on button "搜尋" at bounding box center [1161, 294] width 100 height 37
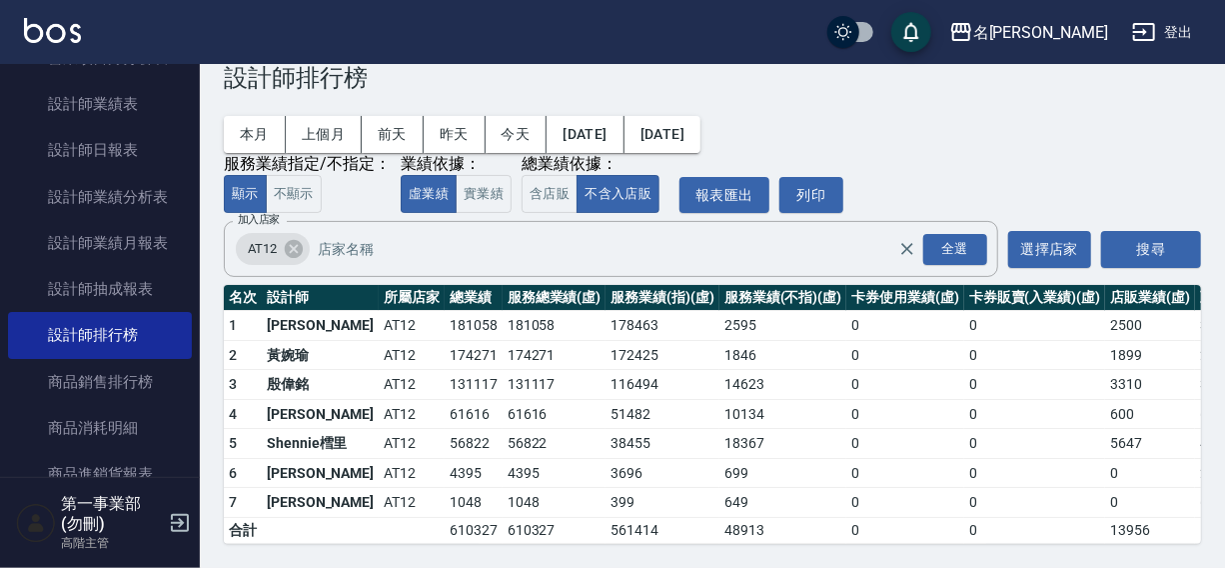
scroll to position [60, 0]
click at [296, 238] on icon at bounding box center [294, 249] width 22 height 22
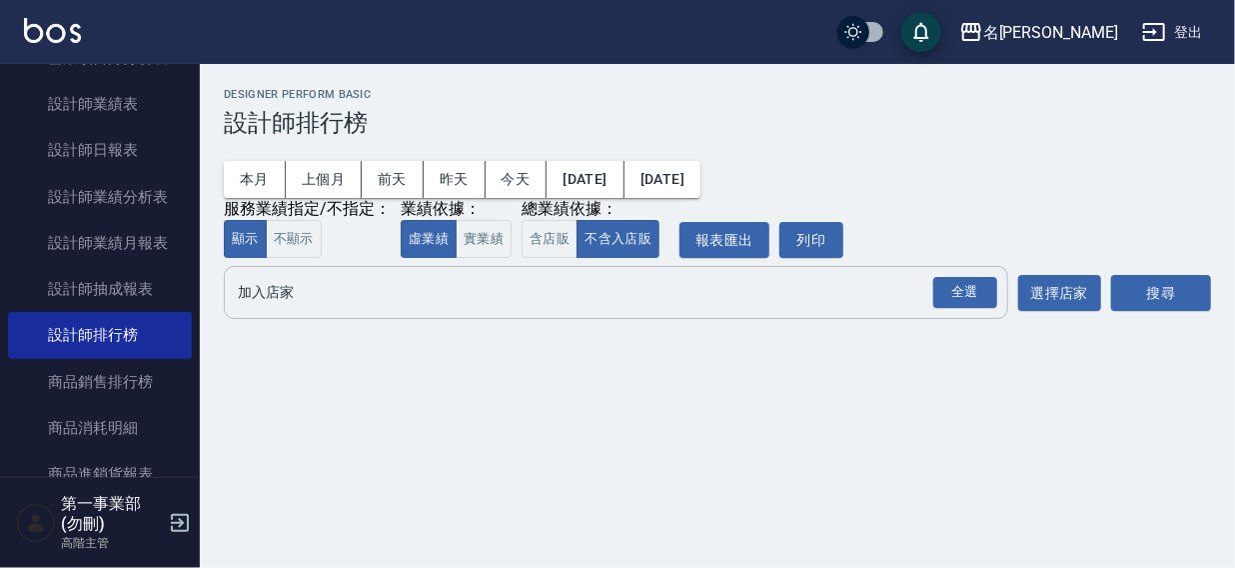
click at [269, 292] on input "加入店家" at bounding box center [601, 292] width 736 height 35
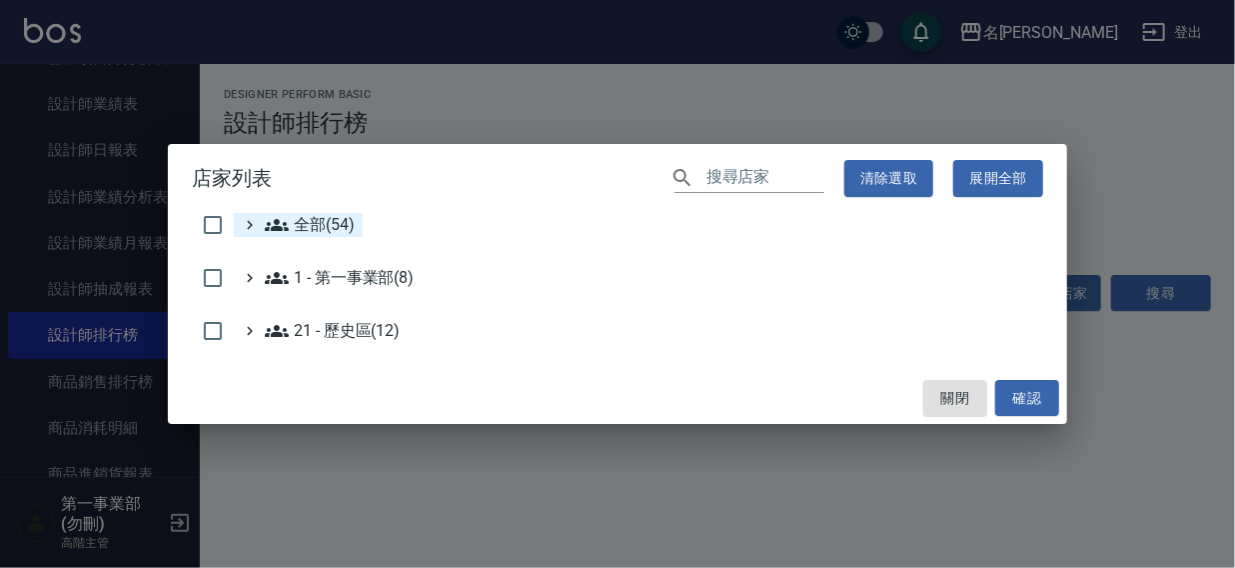
click at [300, 229] on span "全部(54)" at bounding box center [310, 225] width 90 height 24
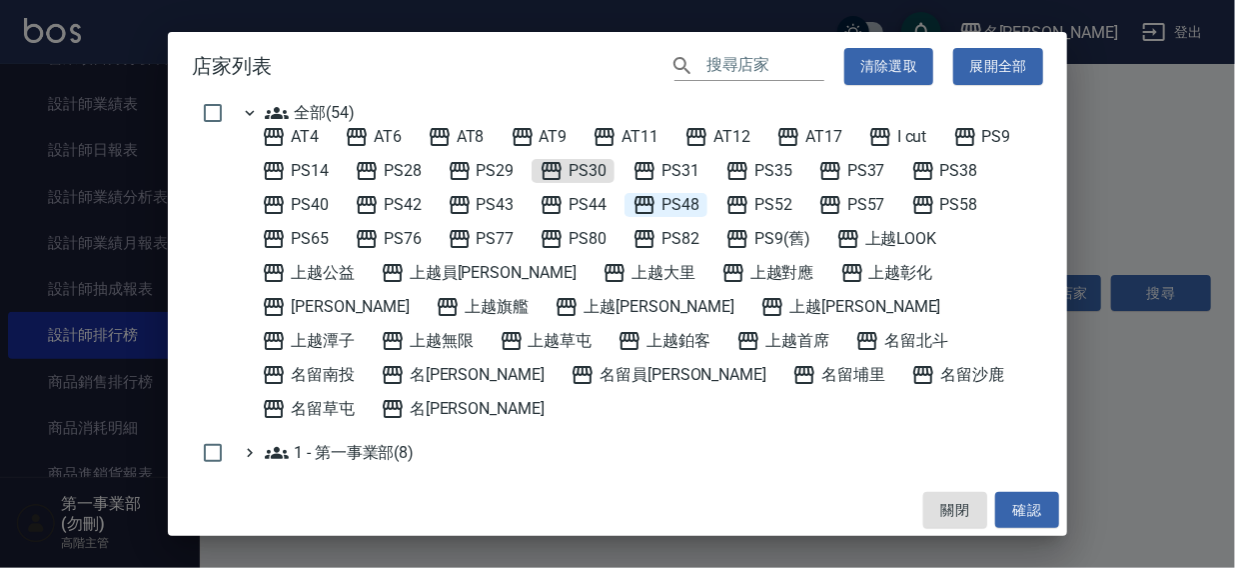
drag, startPoint x: 585, startPoint y: 166, endPoint x: 625, endPoint y: 204, distance: 55.1
click at [586, 166] on span "PS30" at bounding box center [573, 171] width 67 height 24
click at [1021, 503] on button "確認" at bounding box center [1027, 510] width 64 height 37
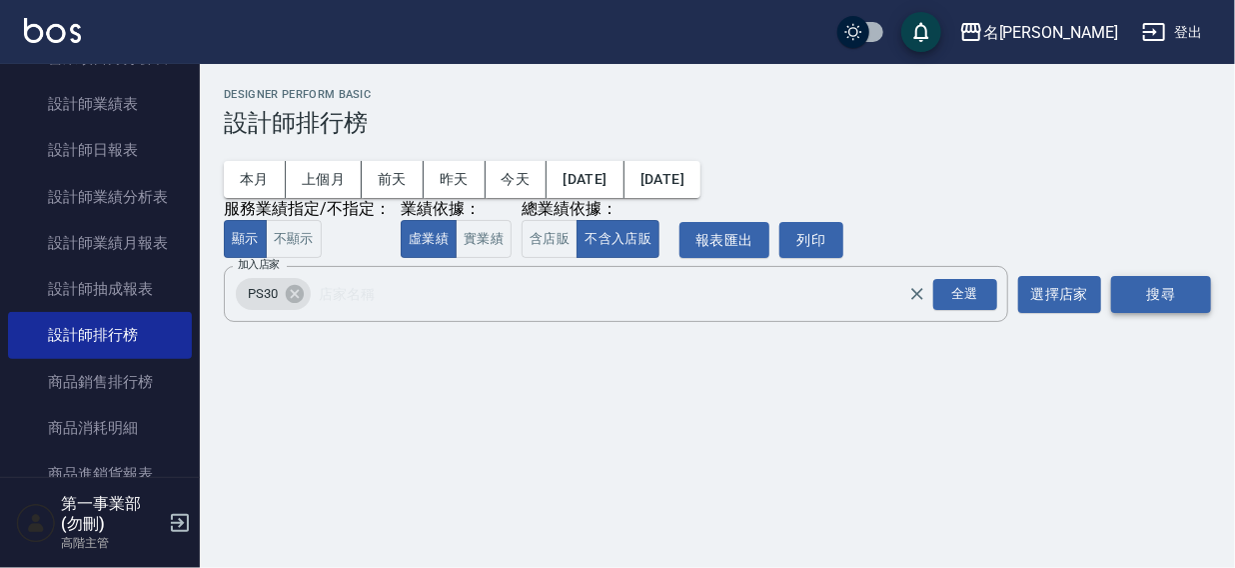
click at [1148, 296] on button "搜尋" at bounding box center [1161, 294] width 100 height 37
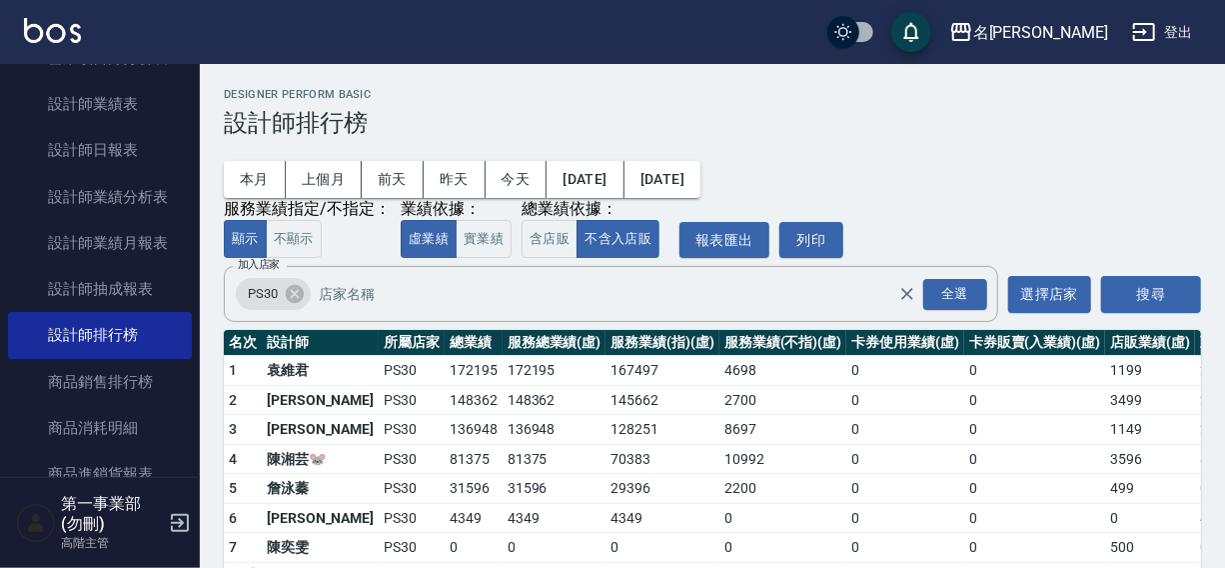
scroll to position [60, 0]
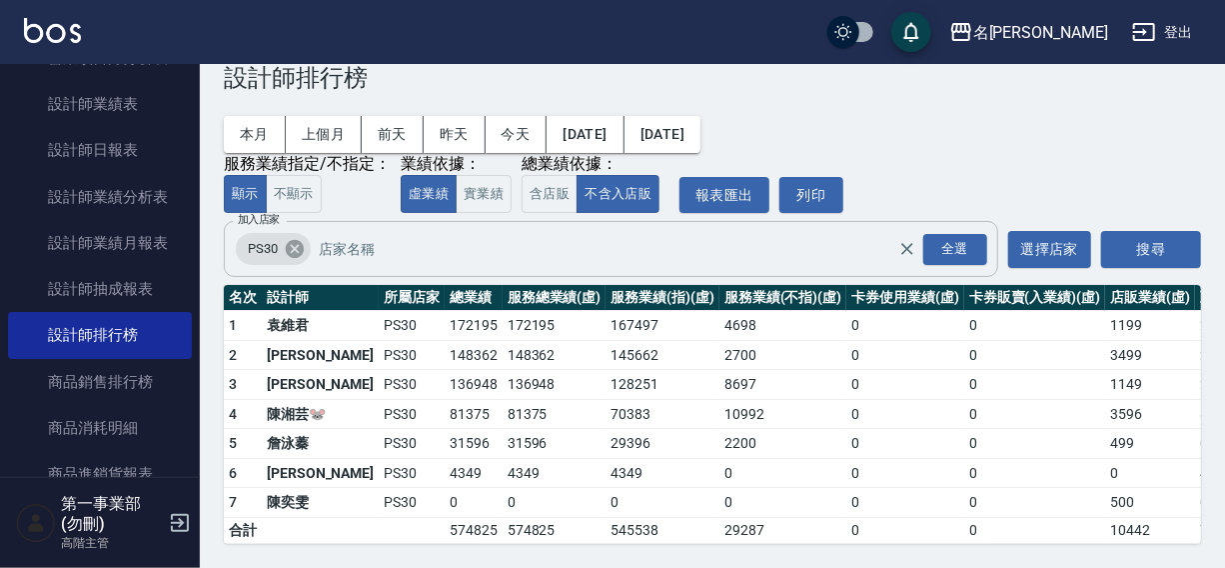
click at [289, 240] on icon at bounding box center [295, 249] width 18 height 18
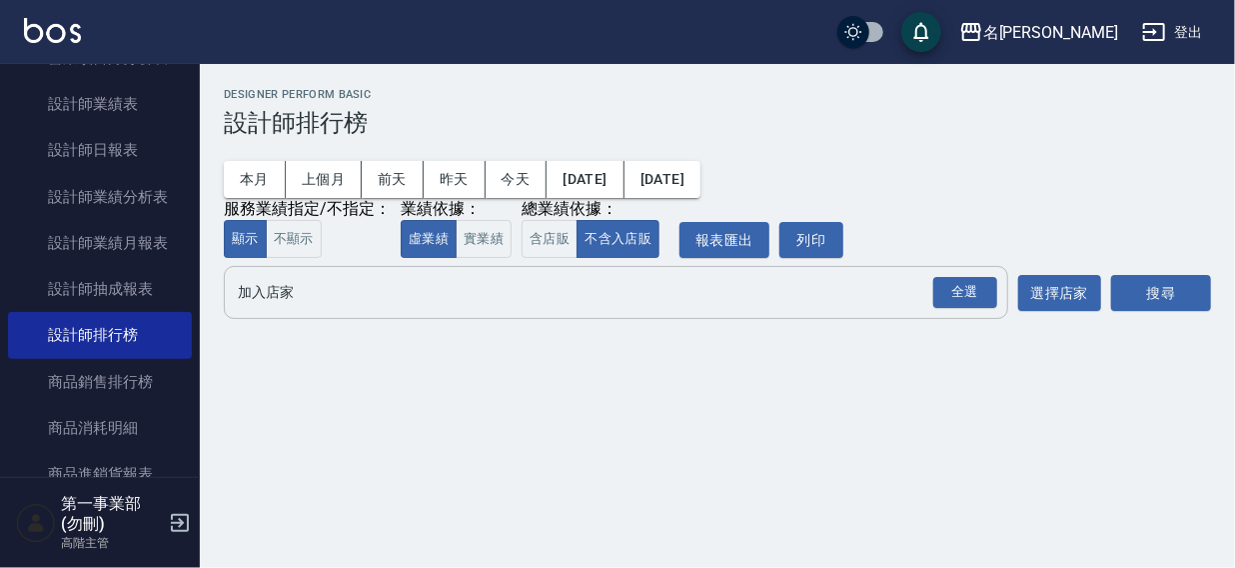
click at [272, 308] on input "加入店家" at bounding box center [601, 292] width 736 height 35
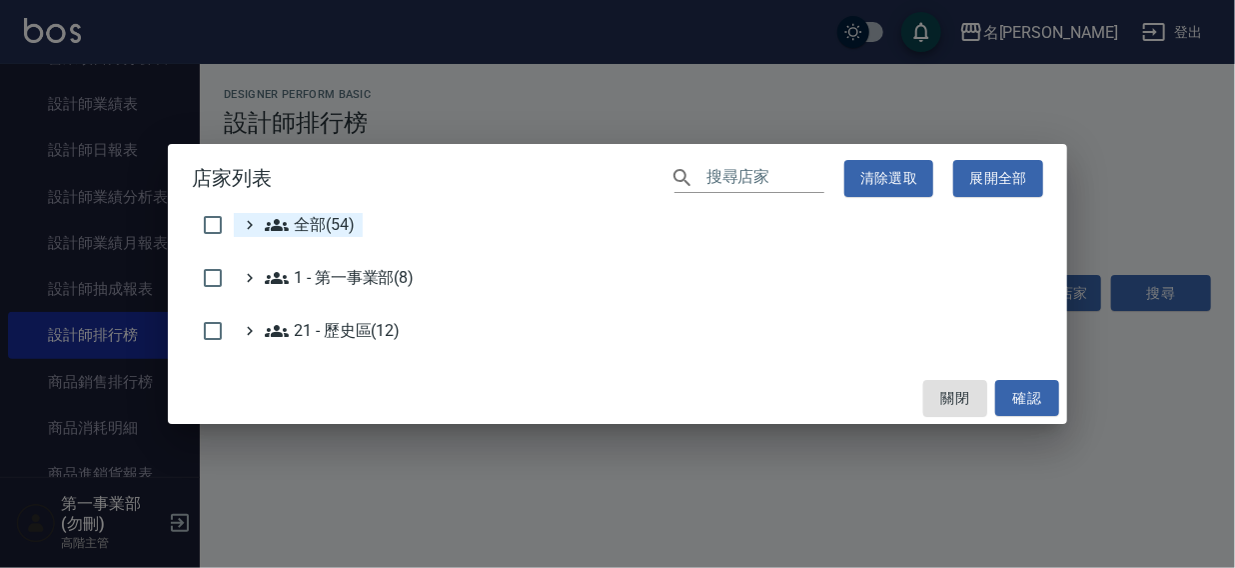
click at [293, 225] on span "全部(54)" at bounding box center [310, 225] width 90 height 24
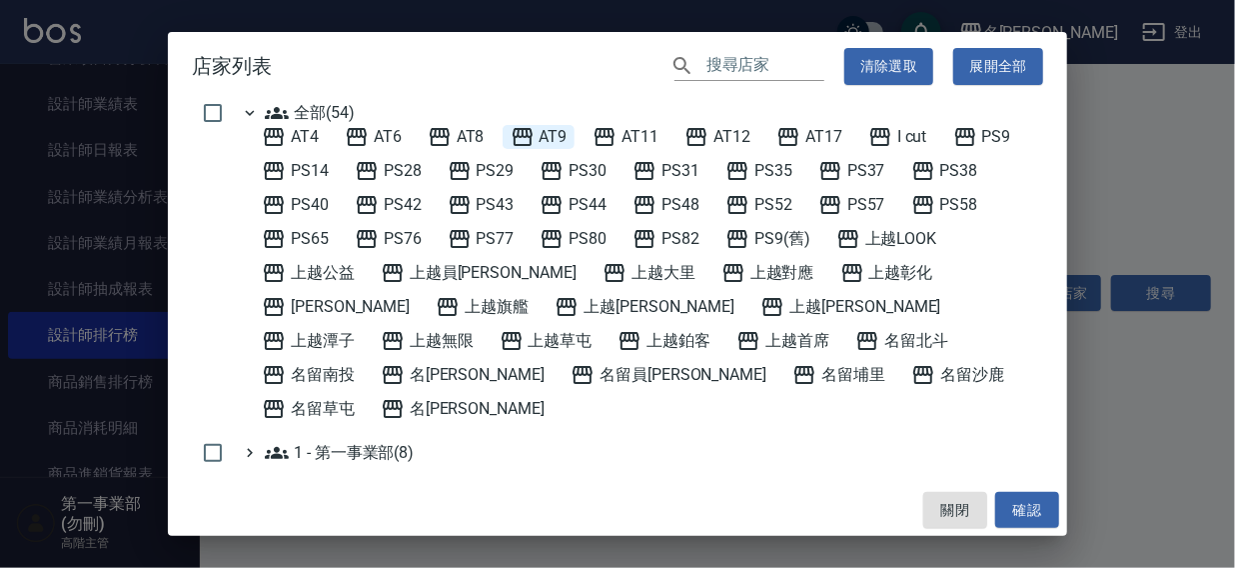
click at [566, 133] on span "AT9" at bounding box center [539, 137] width 57 height 24
drag, startPoint x: 1016, startPoint y: 506, endPoint x: 1111, endPoint y: 341, distance: 190.3
click at [1019, 503] on button "確認" at bounding box center [1027, 510] width 64 height 37
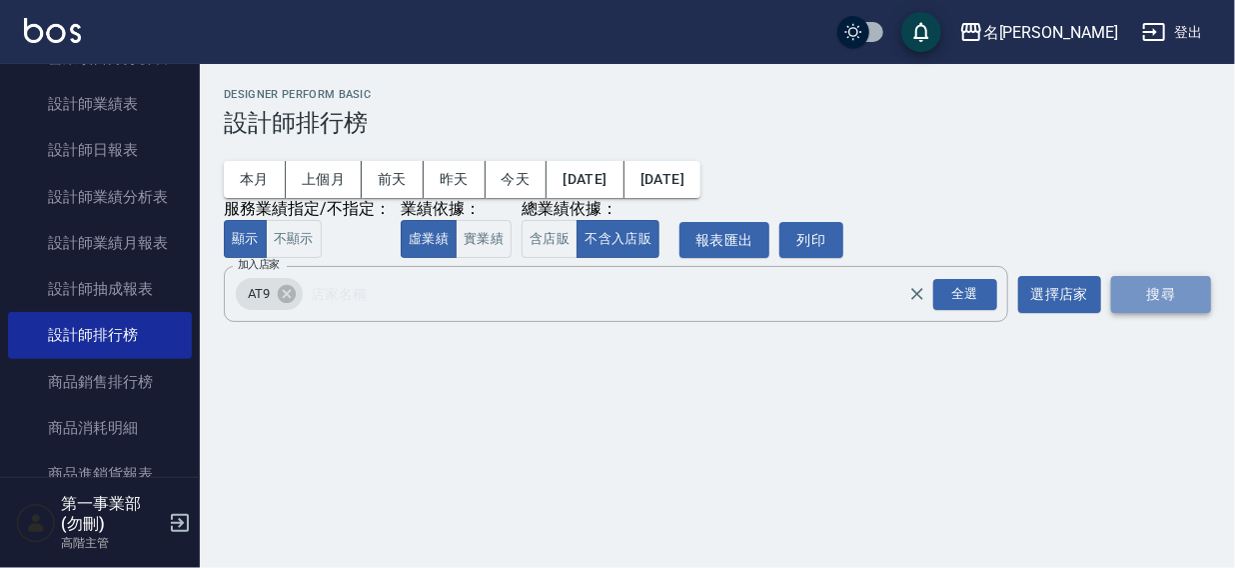
click at [1137, 291] on button "搜尋" at bounding box center [1161, 294] width 100 height 37
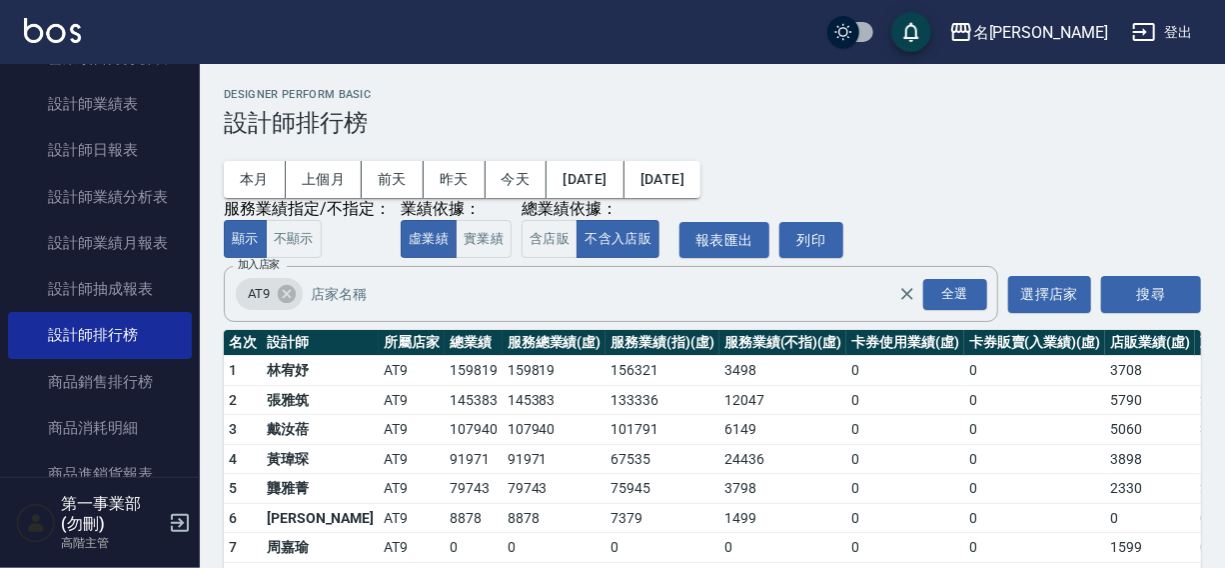
scroll to position [90, 0]
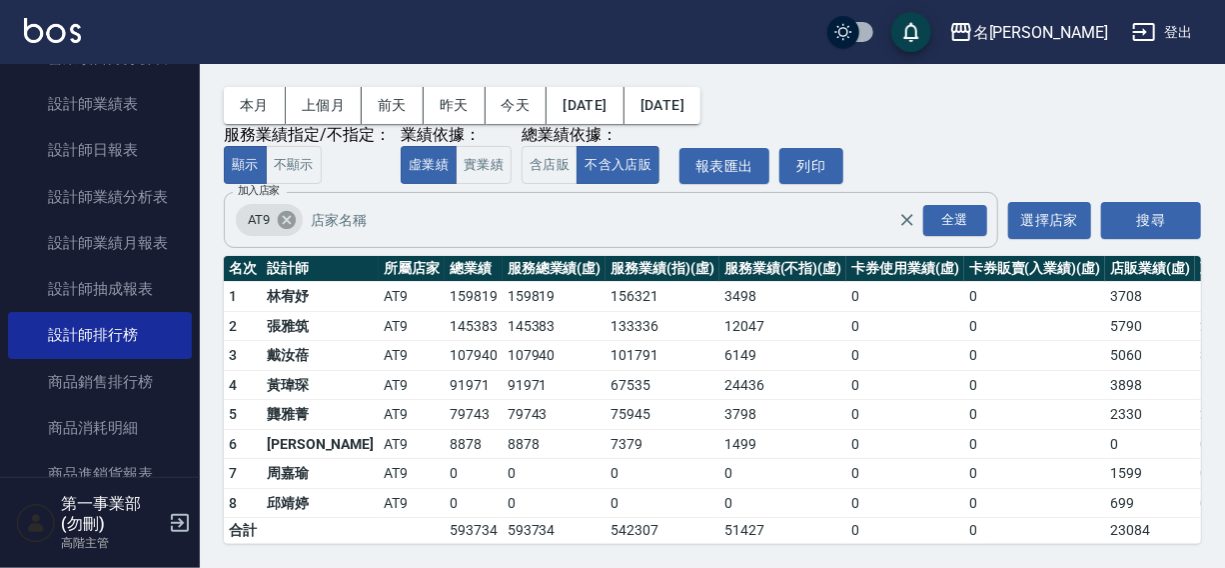
click at [285, 211] on icon at bounding box center [287, 220] width 18 height 18
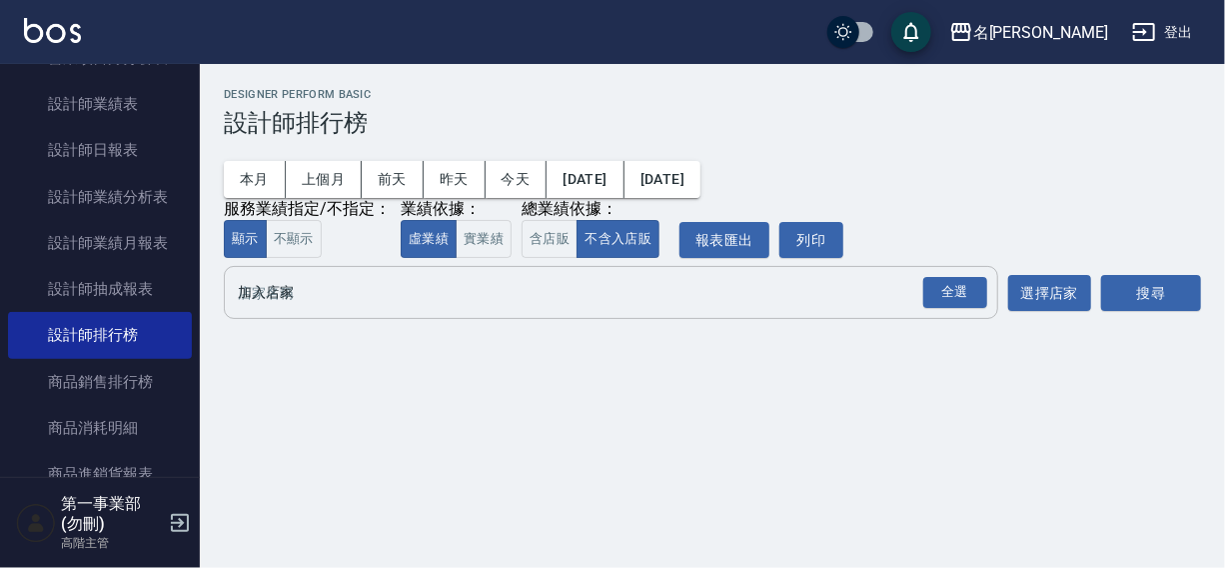
scroll to position [0, 0]
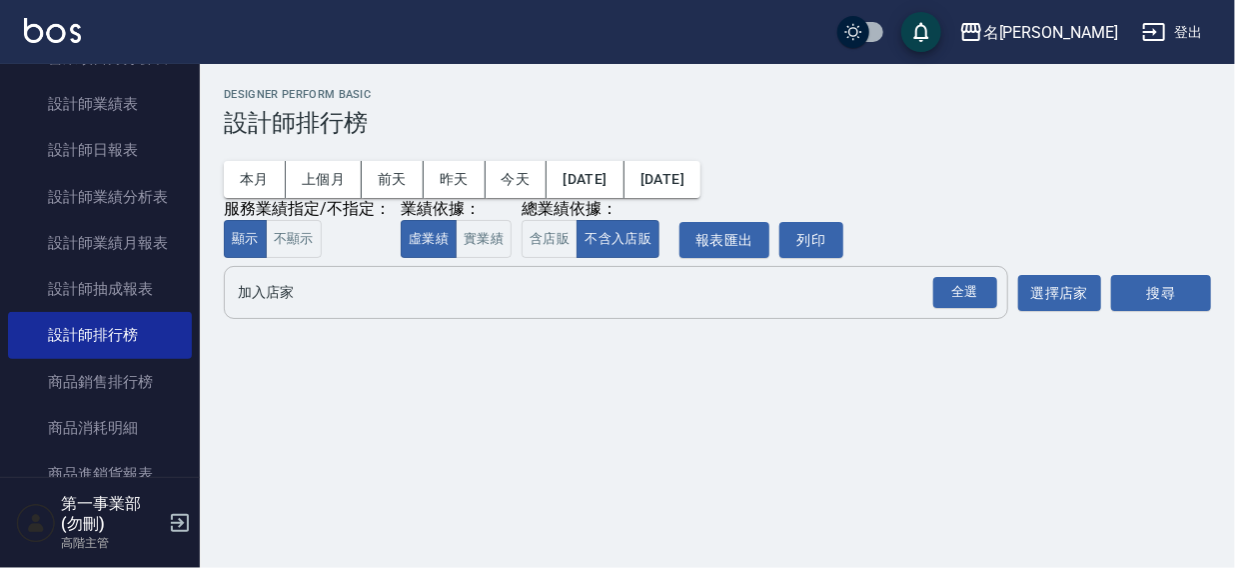
click at [255, 302] on input "加入店家" at bounding box center [601, 292] width 736 height 35
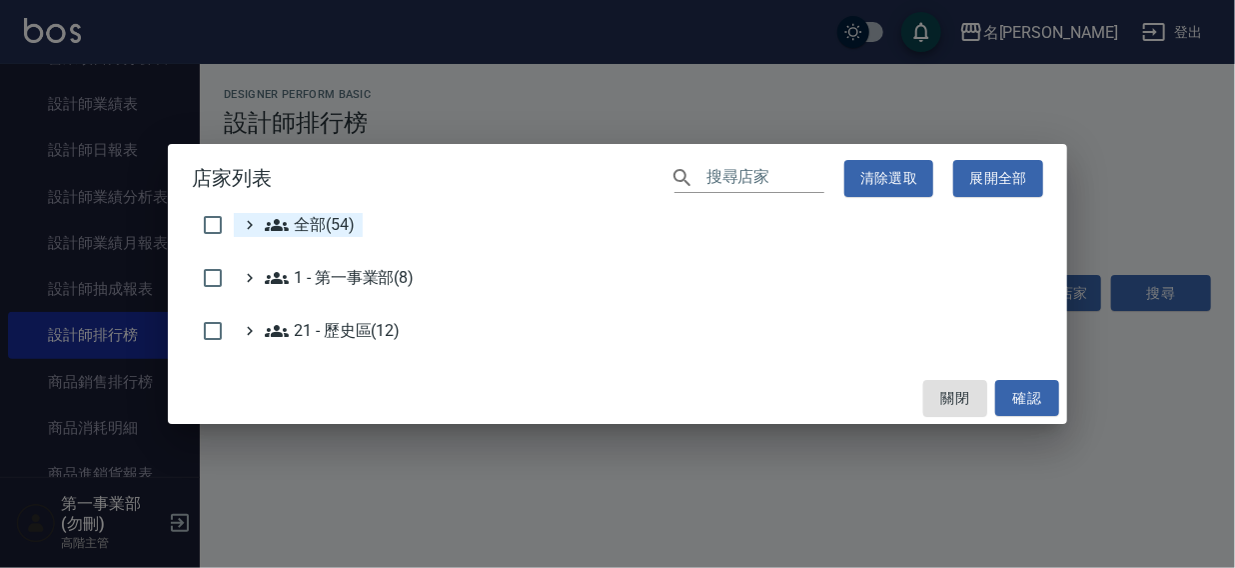
click at [279, 229] on icon at bounding box center [277, 225] width 24 height 12
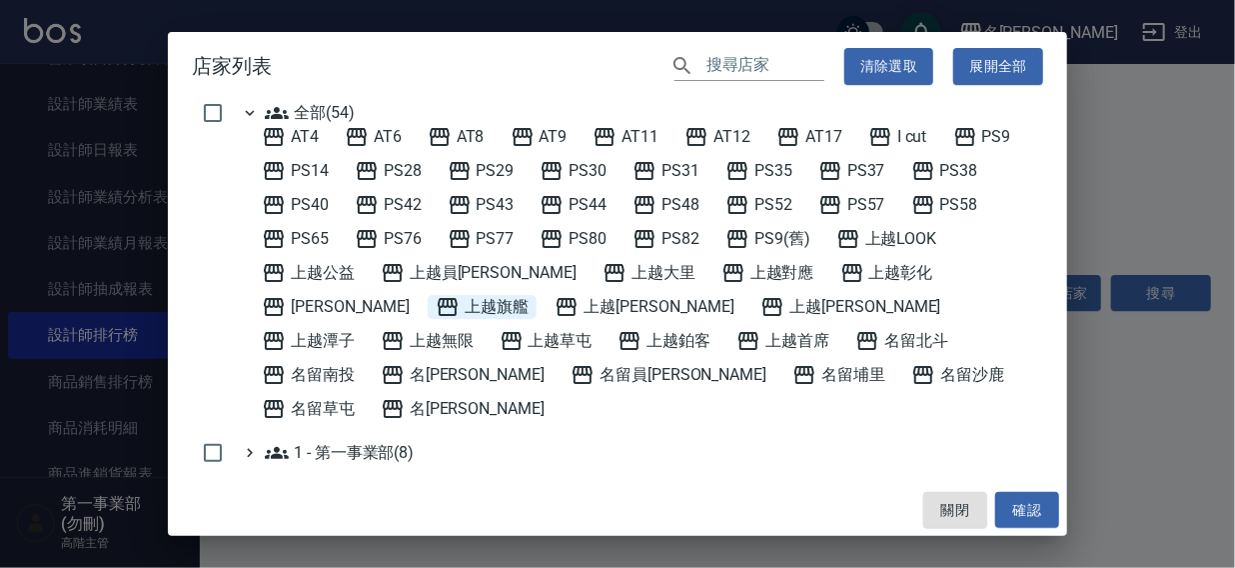
click at [436, 310] on span "上越旗艦" at bounding box center [482, 307] width 93 height 24
click at [1029, 516] on button "確認" at bounding box center [1027, 510] width 64 height 37
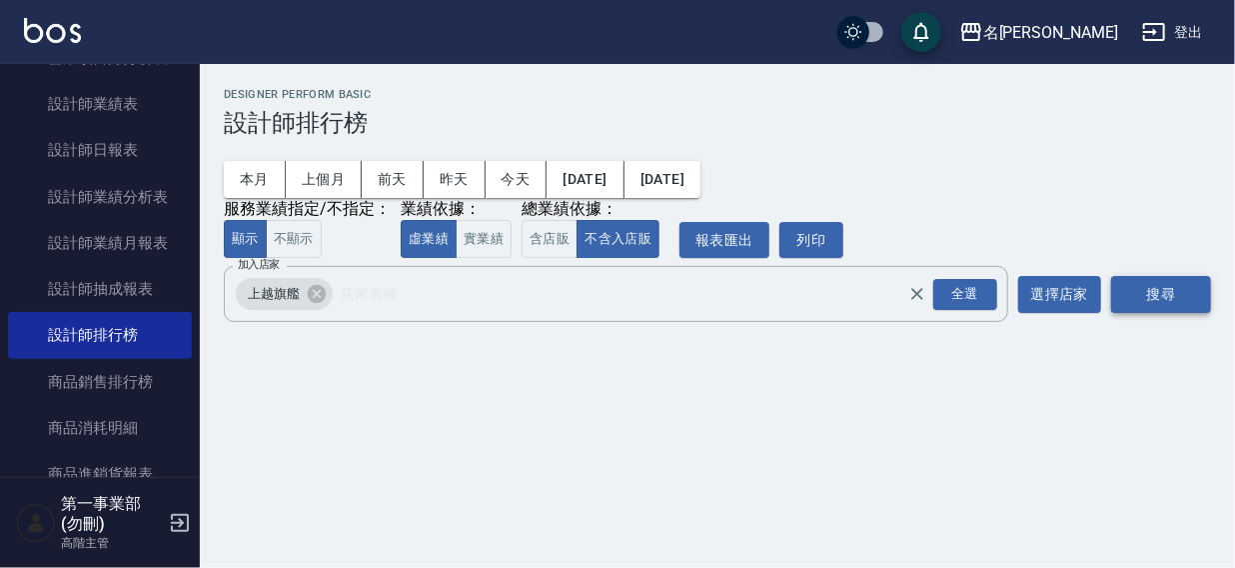
click at [1139, 299] on button "搜尋" at bounding box center [1161, 294] width 100 height 37
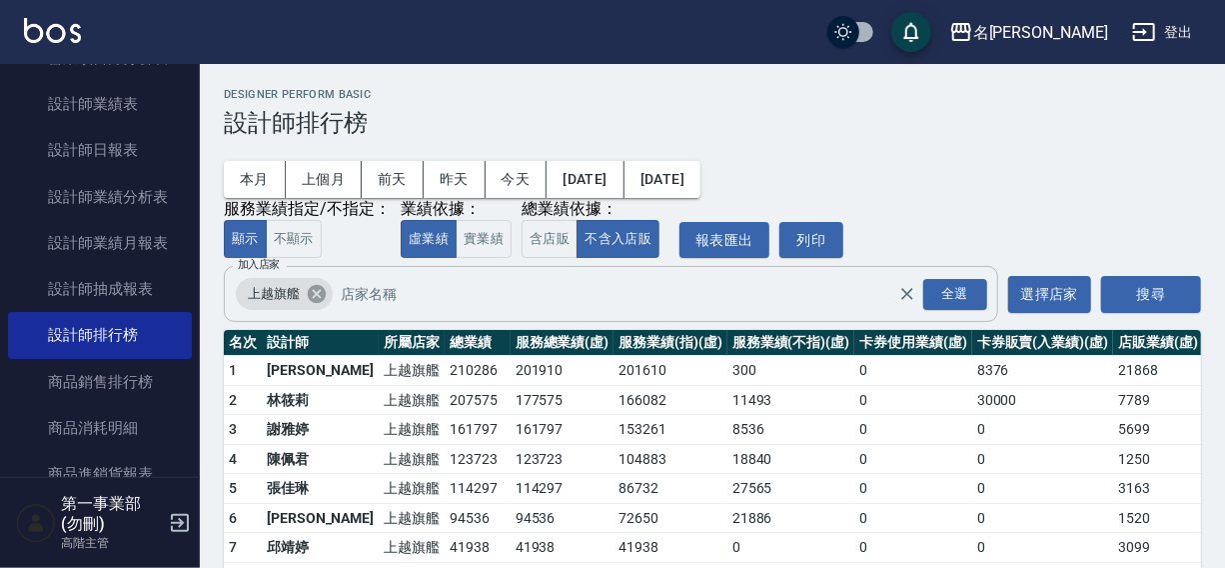
click at [312, 296] on icon at bounding box center [317, 294] width 18 height 18
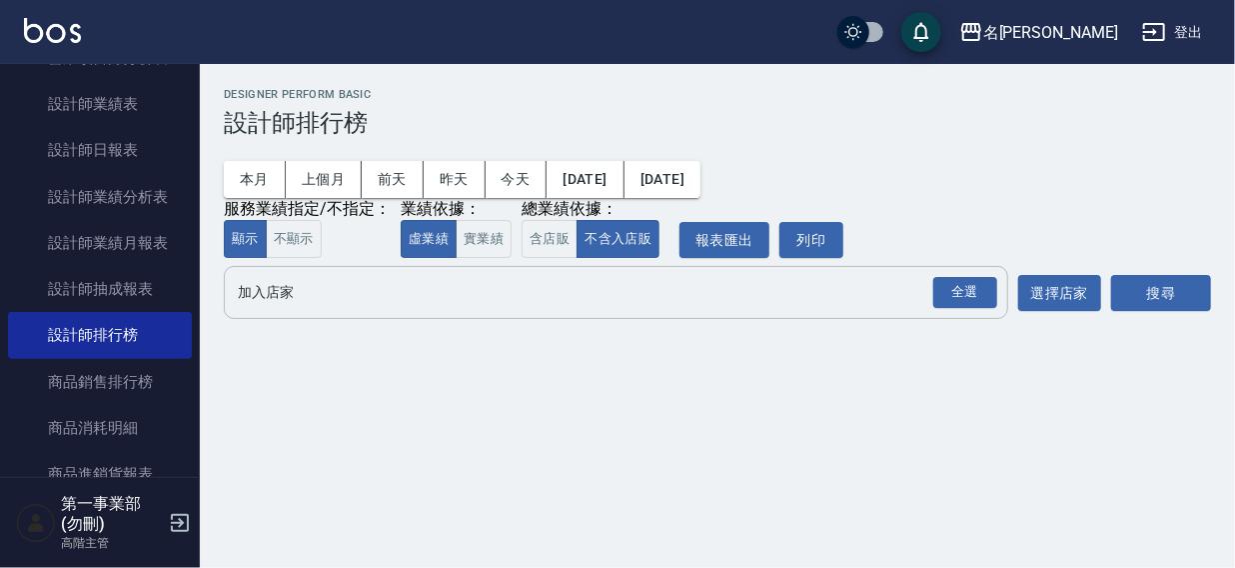
click at [266, 302] on input "加入店家" at bounding box center [601, 292] width 736 height 35
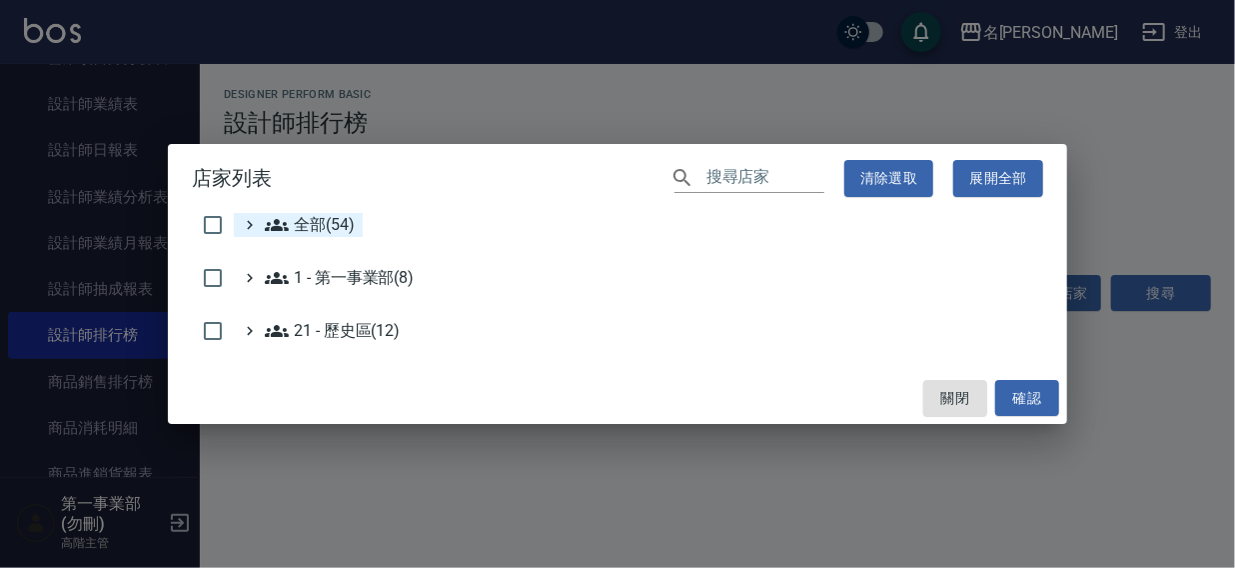
click at [333, 229] on span "全部(54)" at bounding box center [310, 225] width 90 height 24
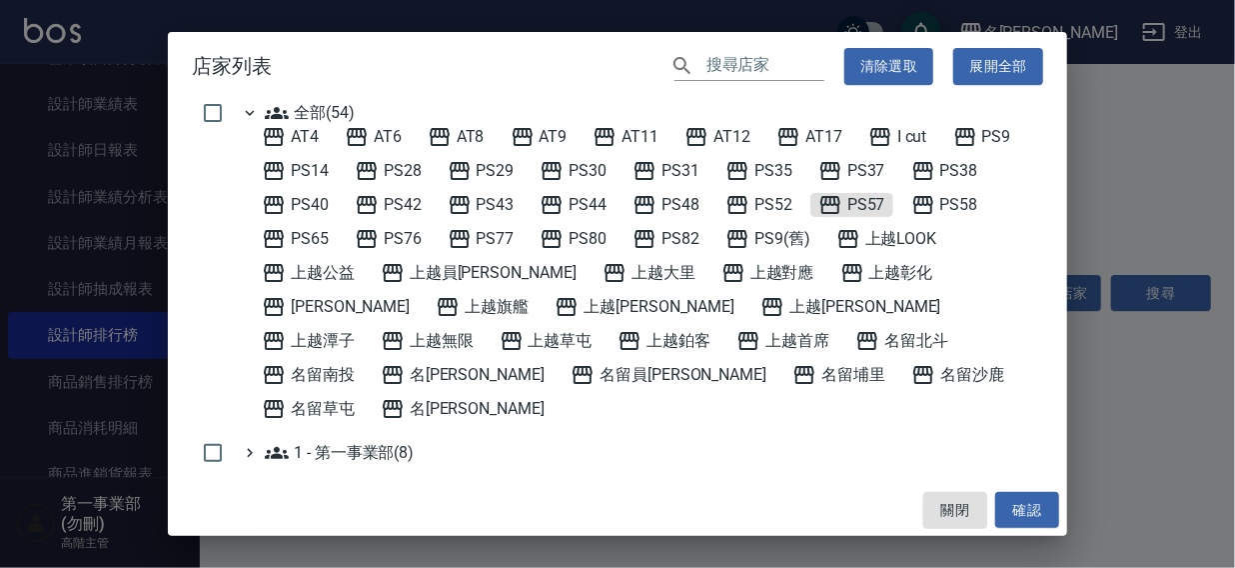
drag, startPoint x: 868, startPoint y: 203, endPoint x: 933, endPoint y: 324, distance: 137.3
click at [875, 226] on div "AT4 AT6 AT8 AT9 AT11 AT12 AT17 I cut PS9 PS14 PS28 PS29 PS30 PS31 PS35 PS37 PS3…" at bounding box center [648, 273] width 789 height 296
drag, startPoint x: 1035, startPoint y: 501, endPoint x: 1139, endPoint y: 340, distance: 191.5
click at [1045, 499] on button "確認" at bounding box center [1027, 510] width 64 height 37
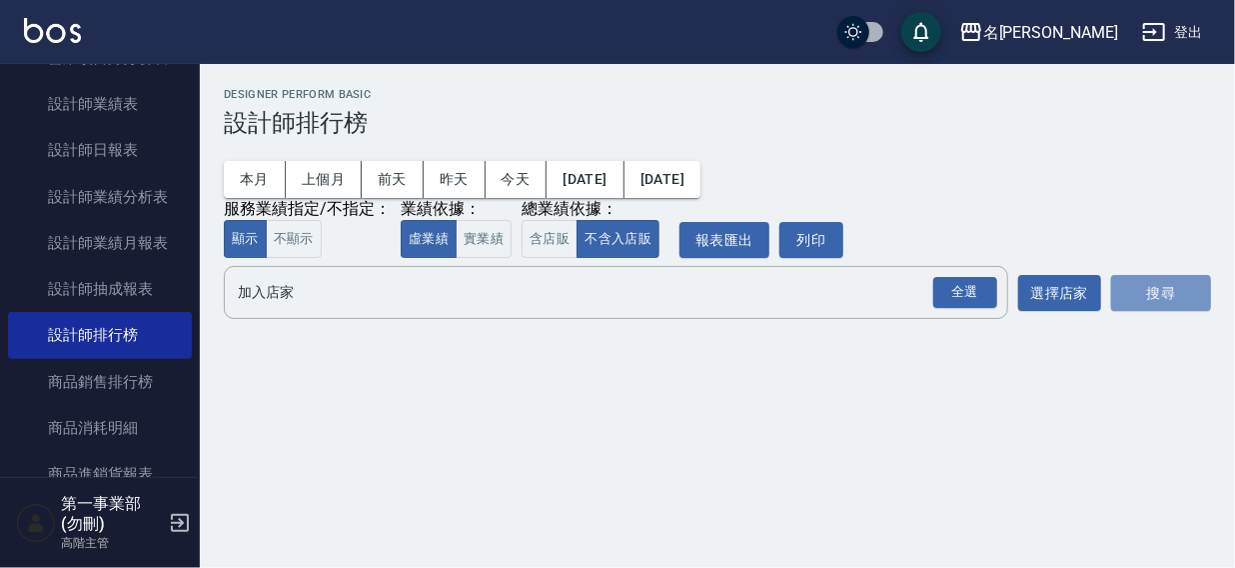
click at [1166, 287] on button "搜尋" at bounding box center [1161, 293] width 100 height 37
click at [277, 289] on input "加入店家" at bounding box center [601, 292] width 736 height 35
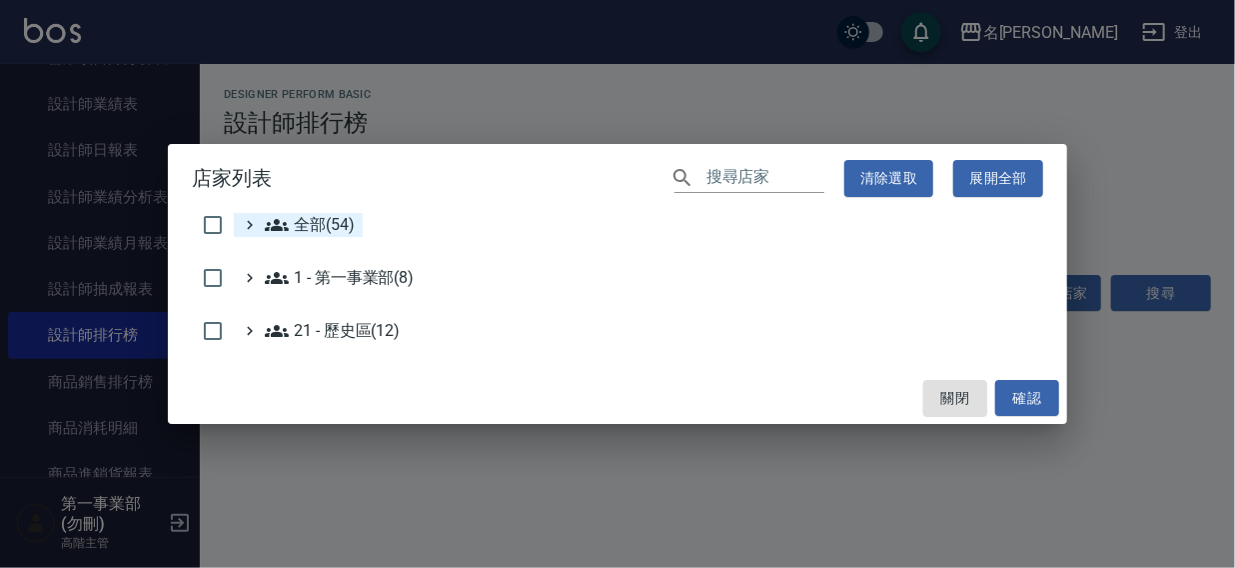
click at [310, 216] on span "全部(54)" at bounding box center [310, 225] width 90 height 24
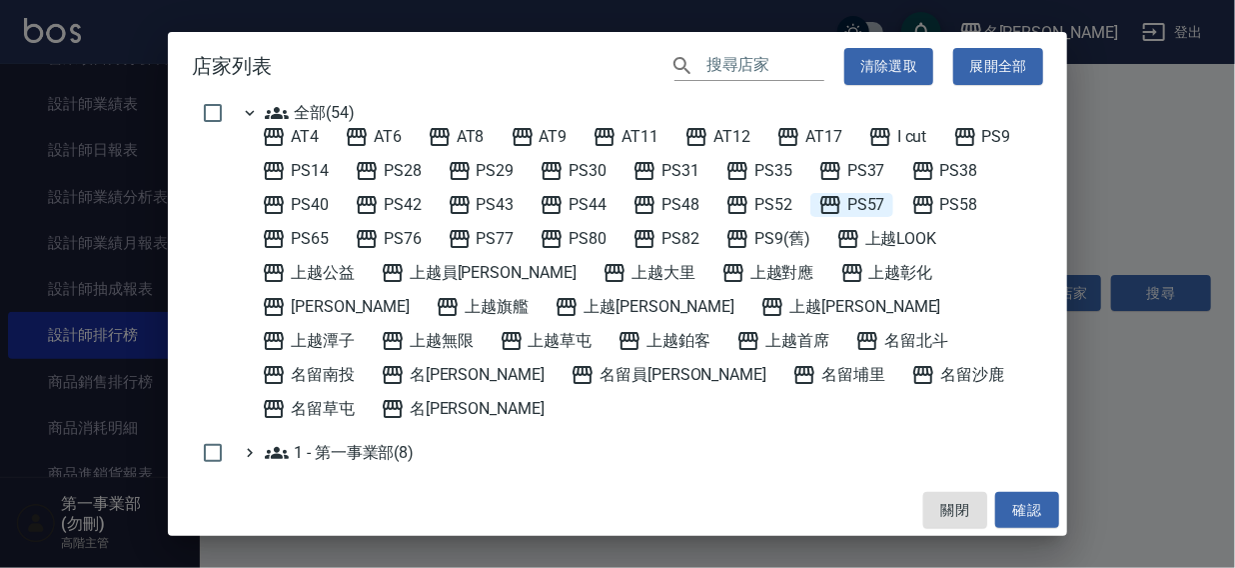
click at [869, 198] on span "PS57" at bounding box center [851, 205] width 67 height 24
click at [1037, 509] on button "確認" at bounding box center [1027, 510] width 64 height 37
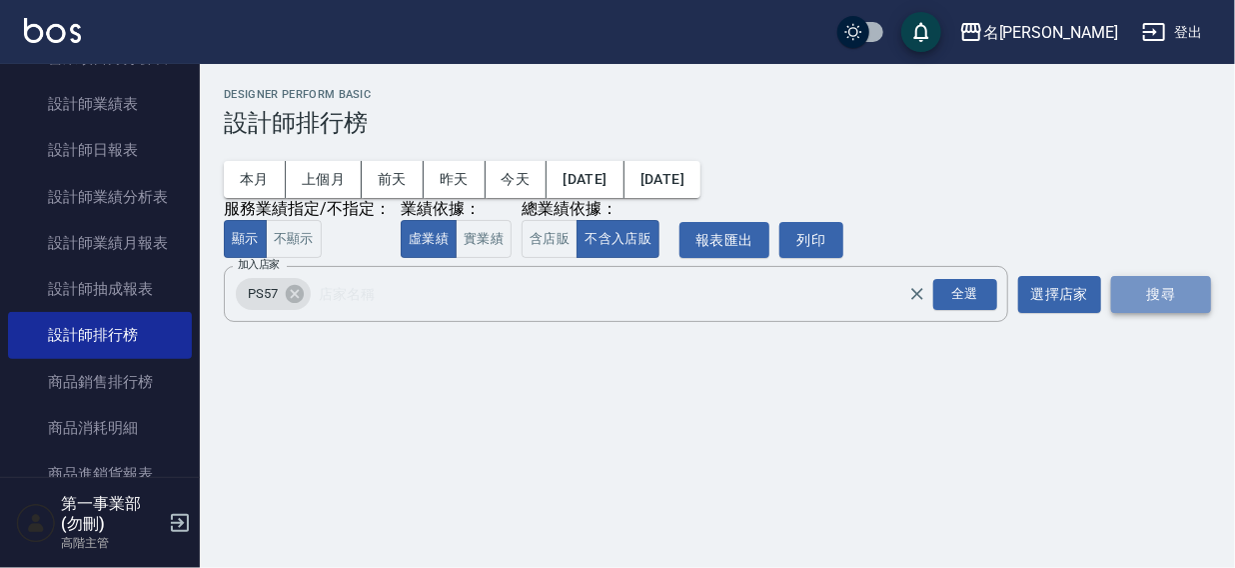
click at [1144, 293] on button "搜尋" at bounding box center [1161, 294] width 100 height 37
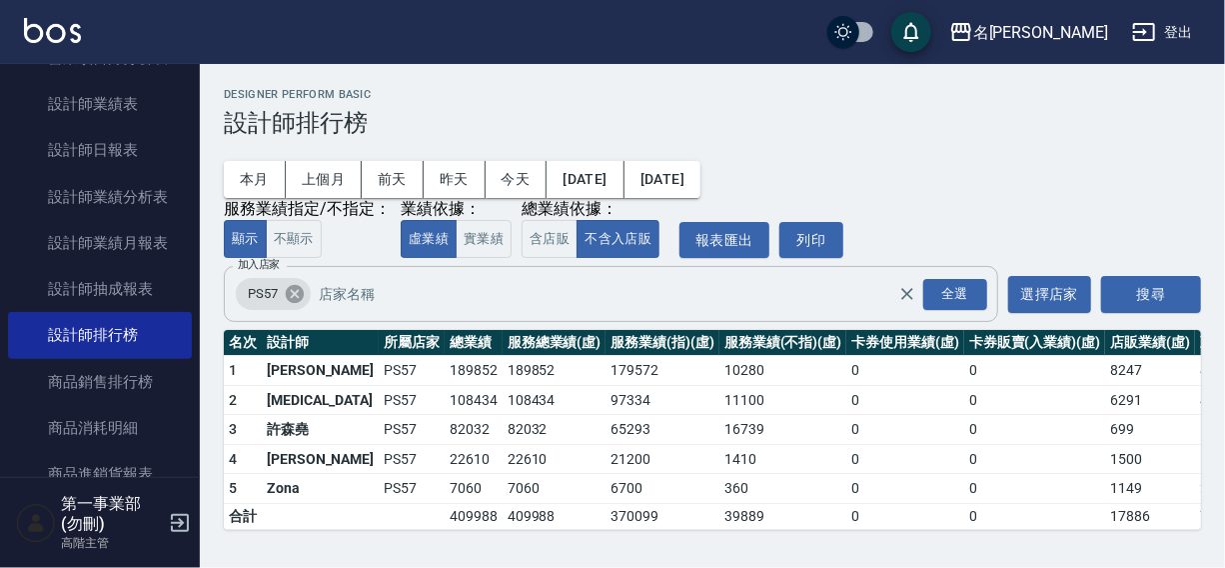
click at [287, 297] on icon at bounding box center [295, 294] width 18 height 18
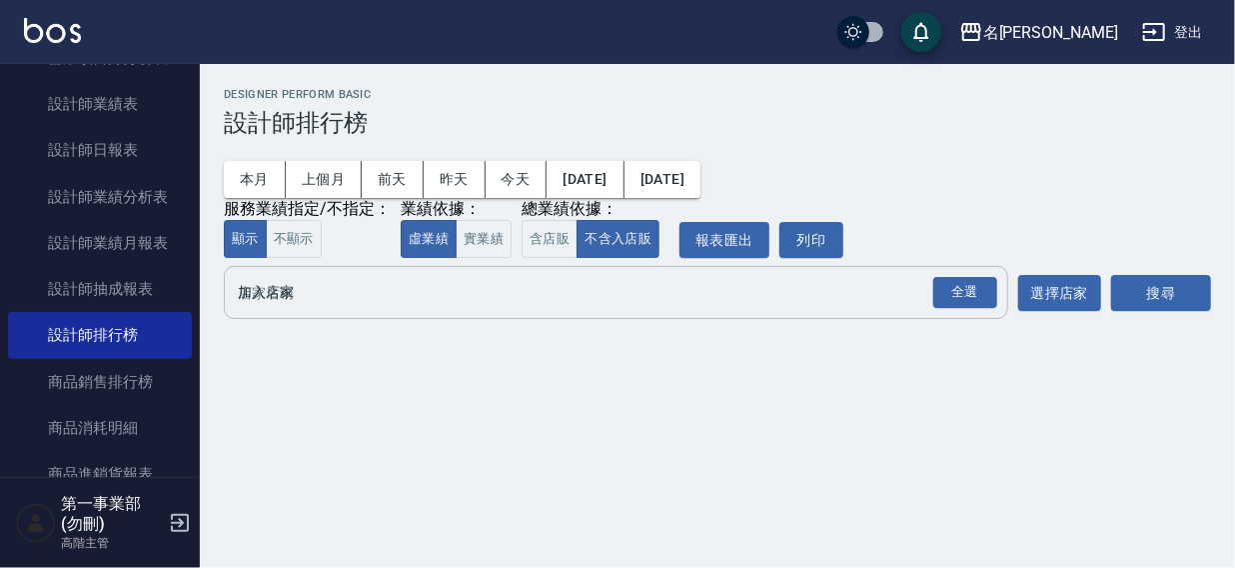
click at [279, 310] on input "加入店家" at bounding box center [601, 292] width 736 height 35
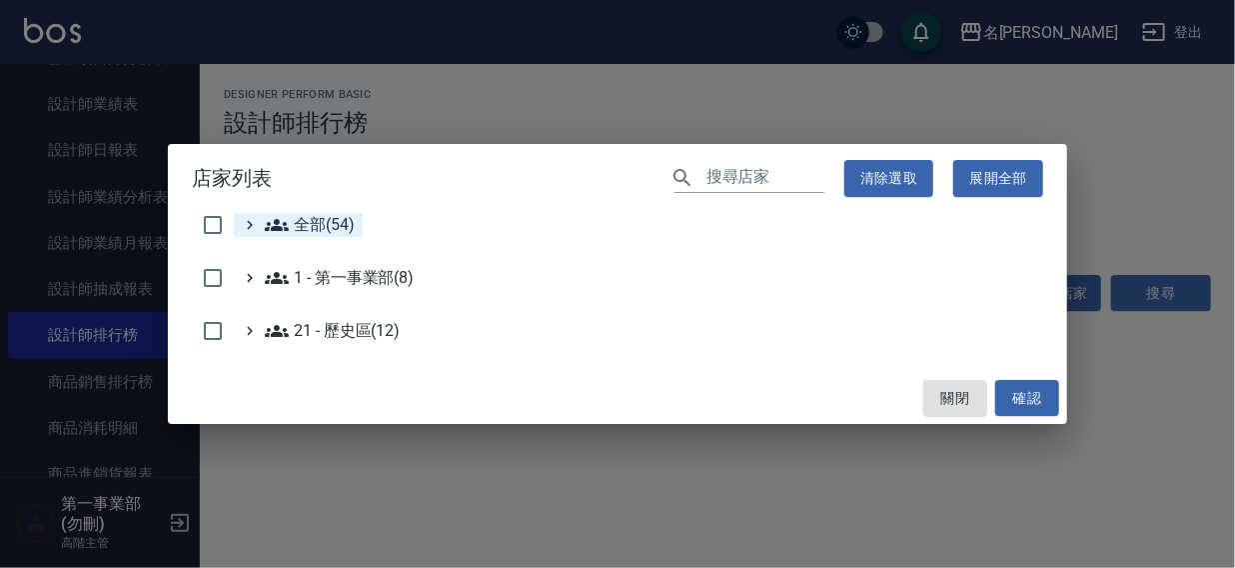
click at [295, 223] on span "全部(54)" at bounding box center [310, 225] width 90 height 24
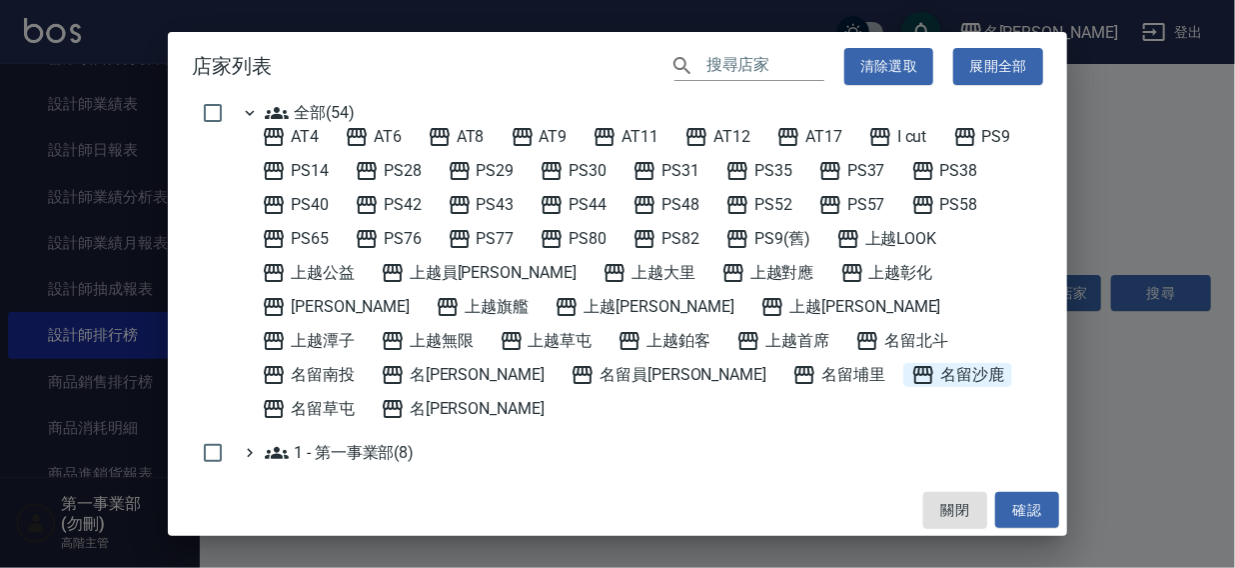
click at [911, 374] on span "名留沙鹿" at bounding box center [957, 375] width 93 height 24
drag, startPoint x: 1010, startPoint y: 509, endPoint x: 1081, endPoint y: 389, distance: 139.3
click at [1012, 509] on button "確認" at bounding box center [1027, 510] width 64 height 37
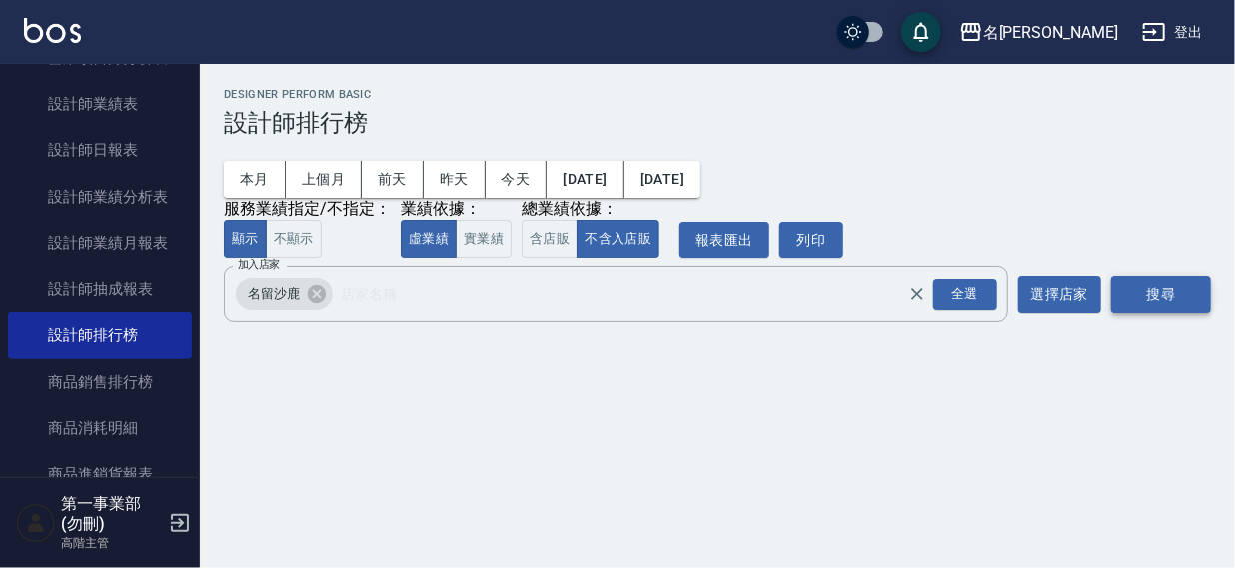
click at [1138, 292] on button "搜尋" at bounding box center [1161, 294] width 100 height 37
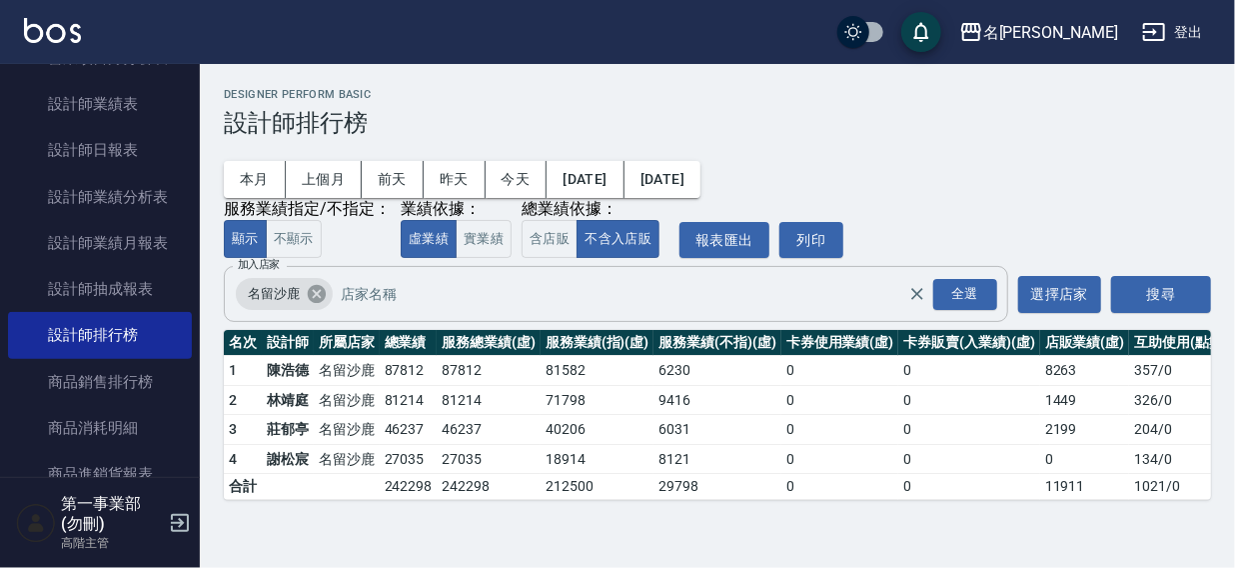
click at [313, 300] on icon at bounding box center [317, 294] width 18 height 18
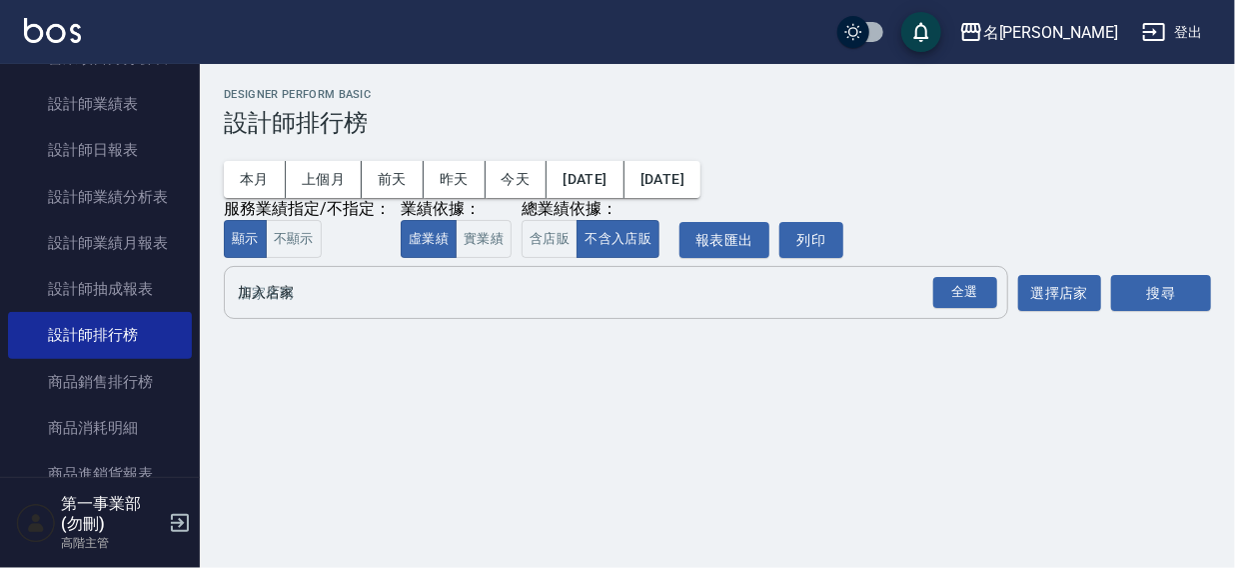
click at [313, 299] on input "加入店家" at bounding box center [601, 292] width 736 height 35
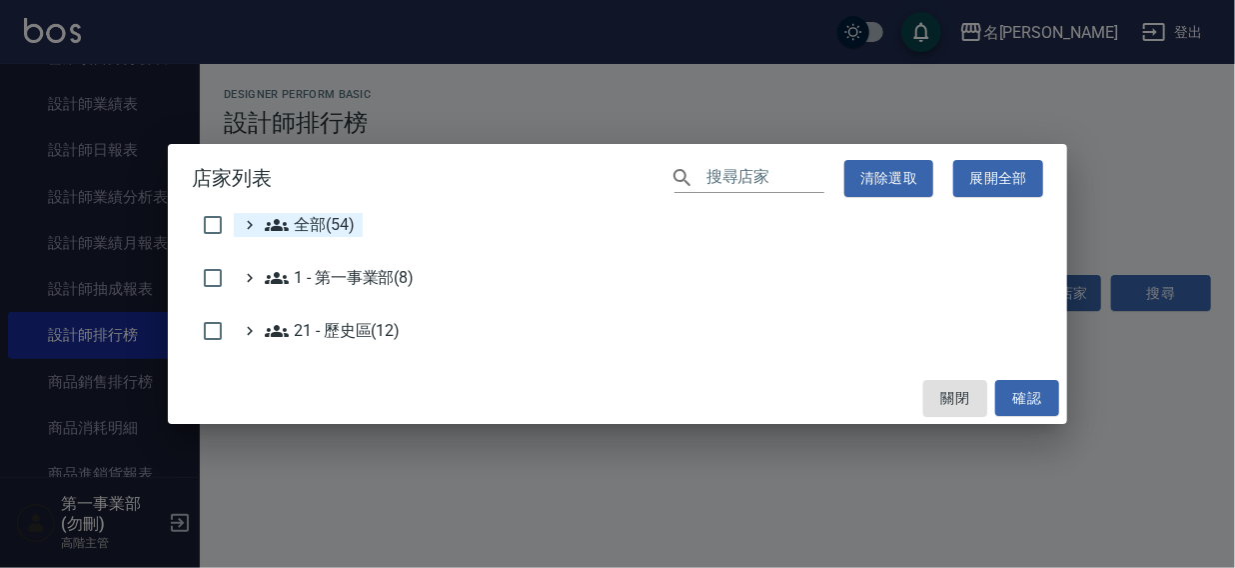
click at [317, 233] on span "全部(54)" at bounding box center [310, 225] width 90 height 24
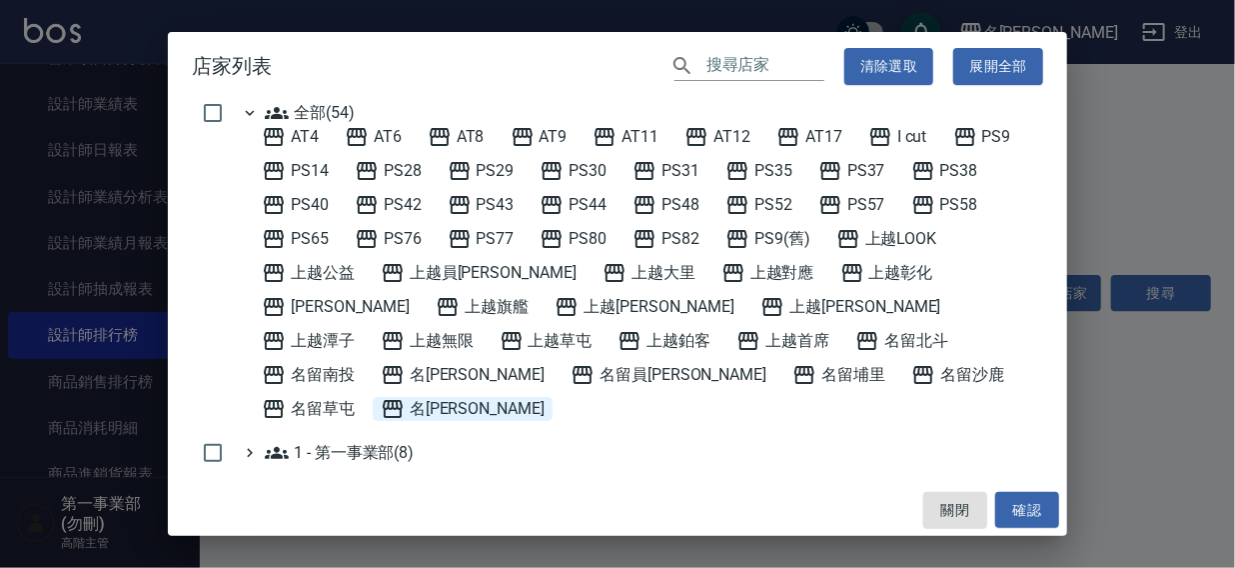
click at [545, 397] on span "名留霧峰" at bounding box center [463, 409] width 164 height 24
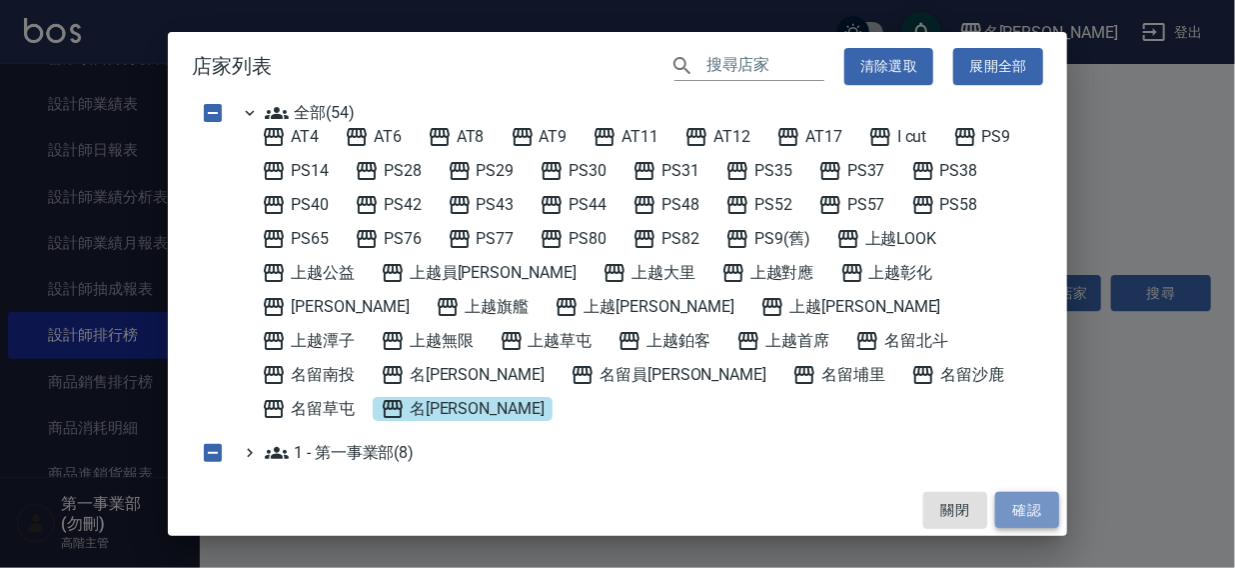
click at [1048, 507] on button "確認" at bounding box center [1027, 510] width 64 height 37
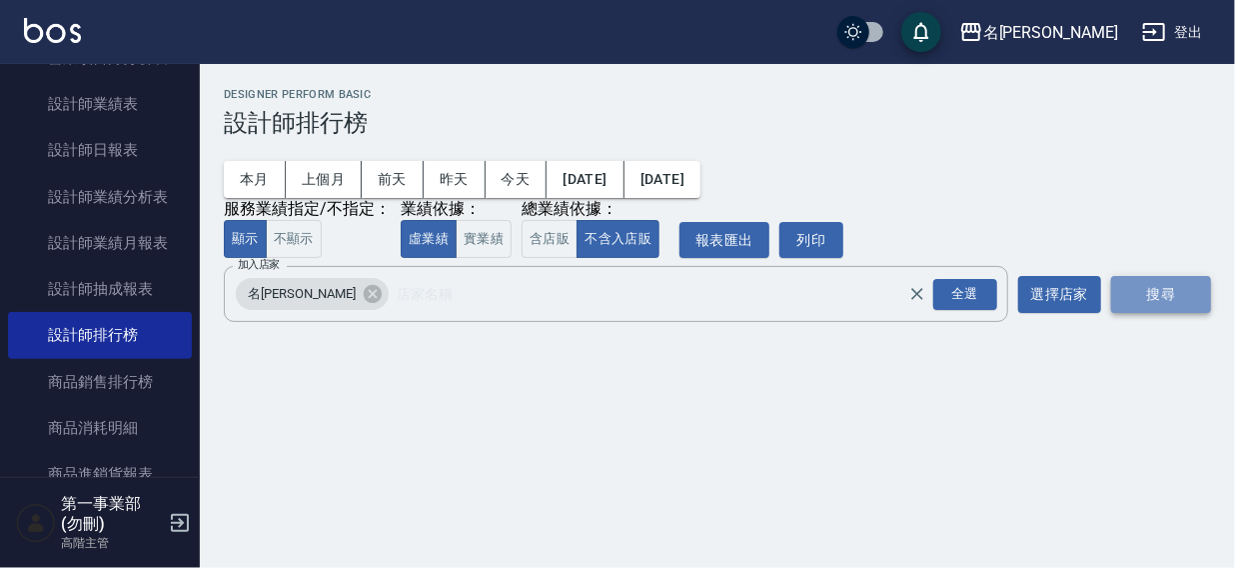
click at [1146, 296] on button "搜尋" at bounding box center [1161, 294] width 100 height 37
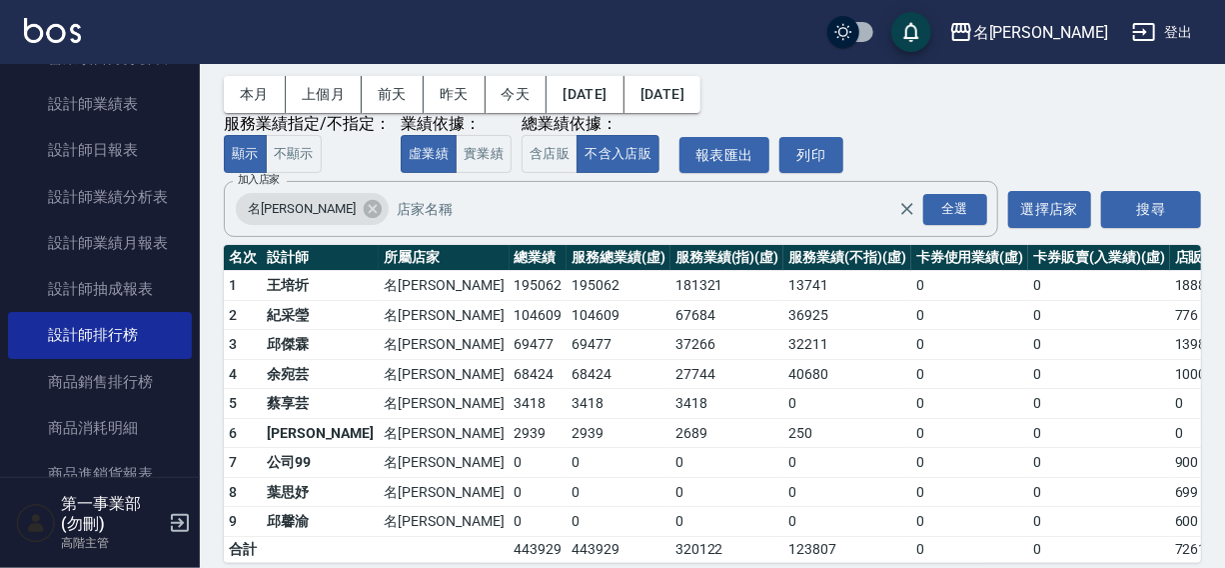
scroll to position [119, 0]
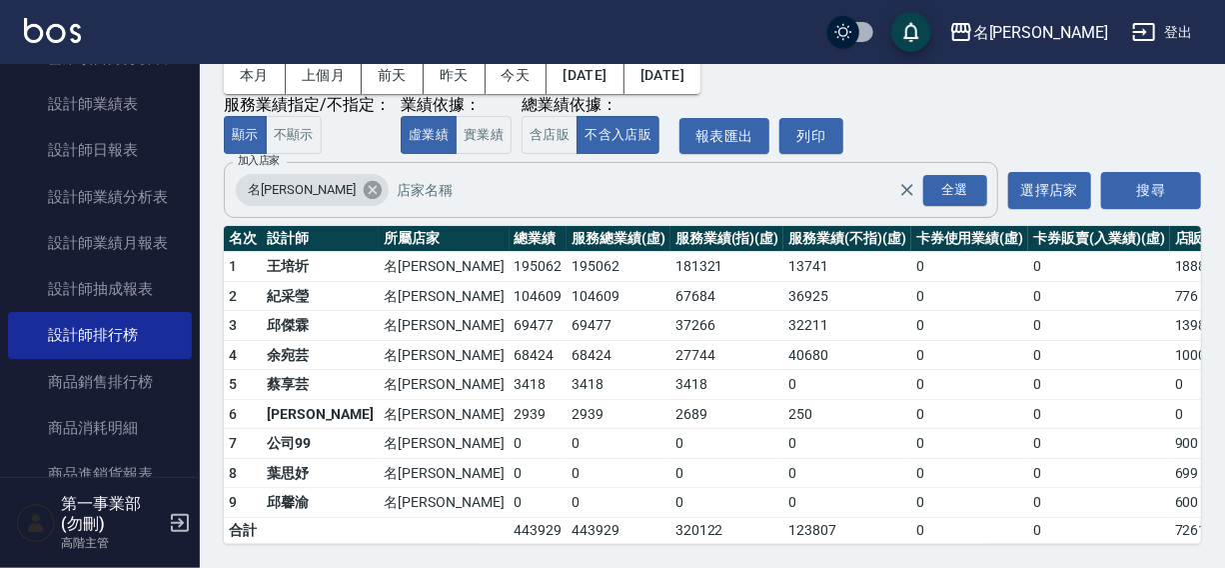
click at [364, 181] on icon at bounding box center [373, 190] width 18 height 18
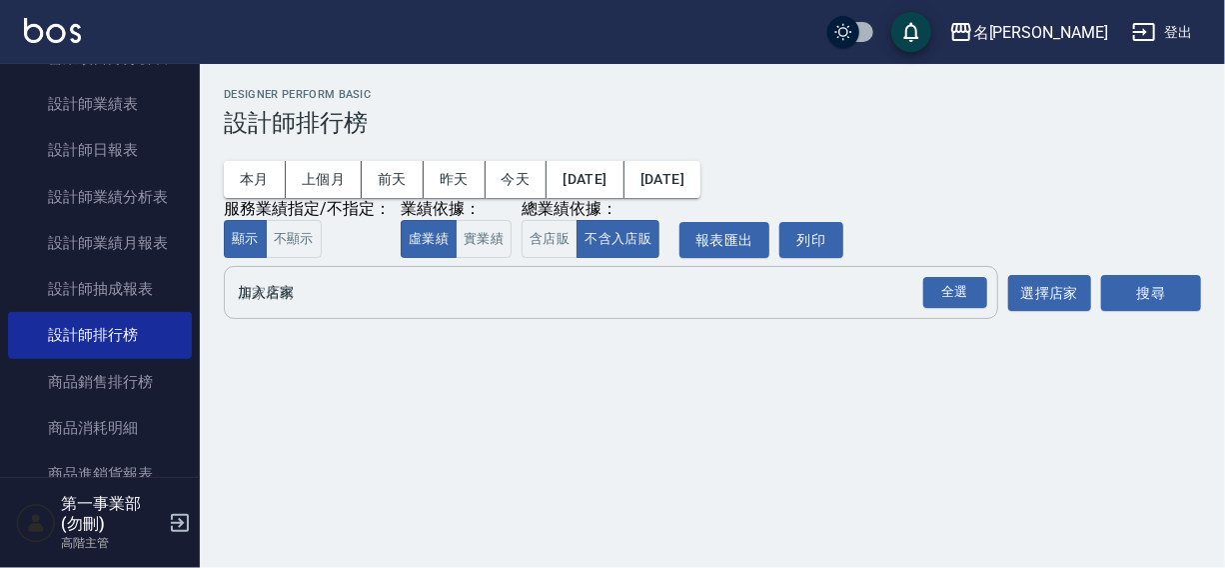
scroll to position [0, 0]
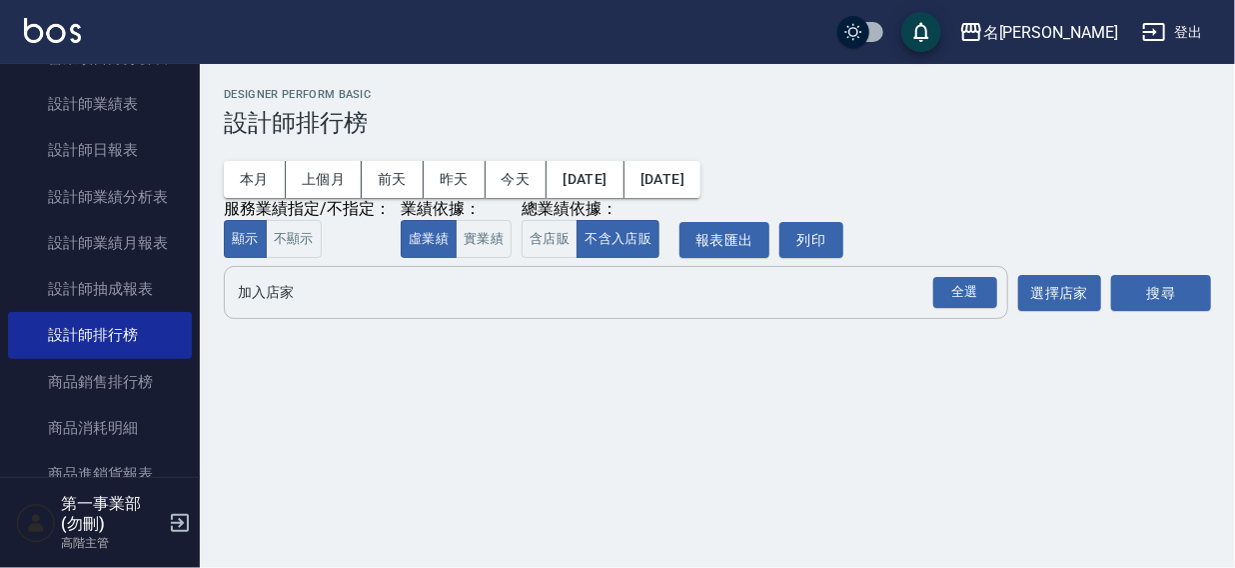
click at [270, 294] on input "加入店家" at bounding box center [601, 292] width 736 height 35
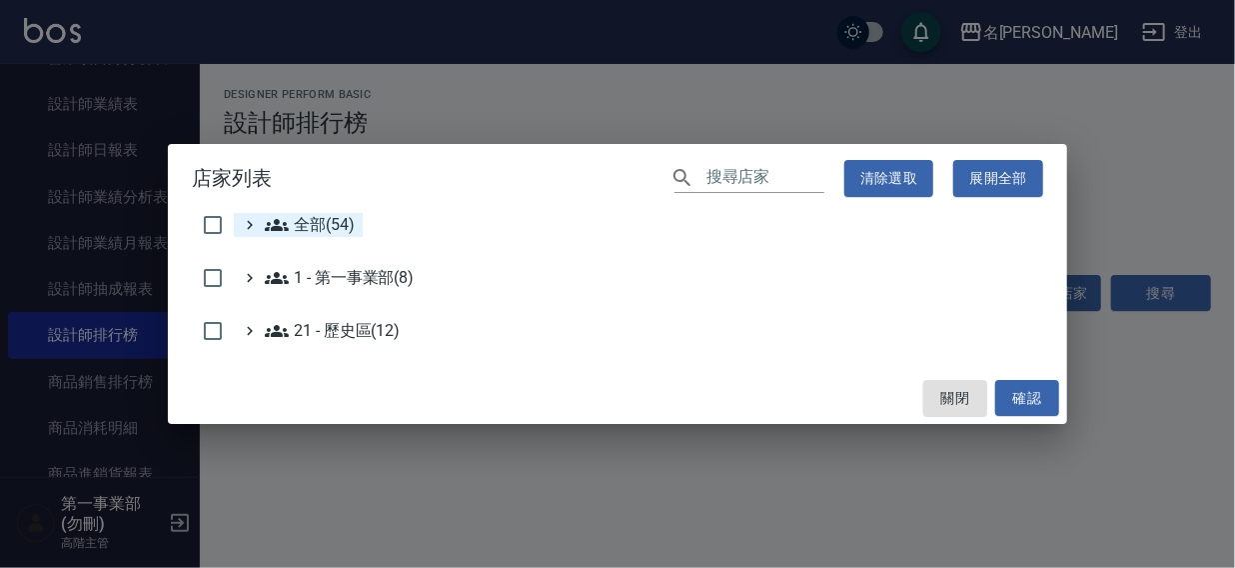
click at [311, 232] on span "全部(54)" at bounding box center [310, 225] width 90 height 24
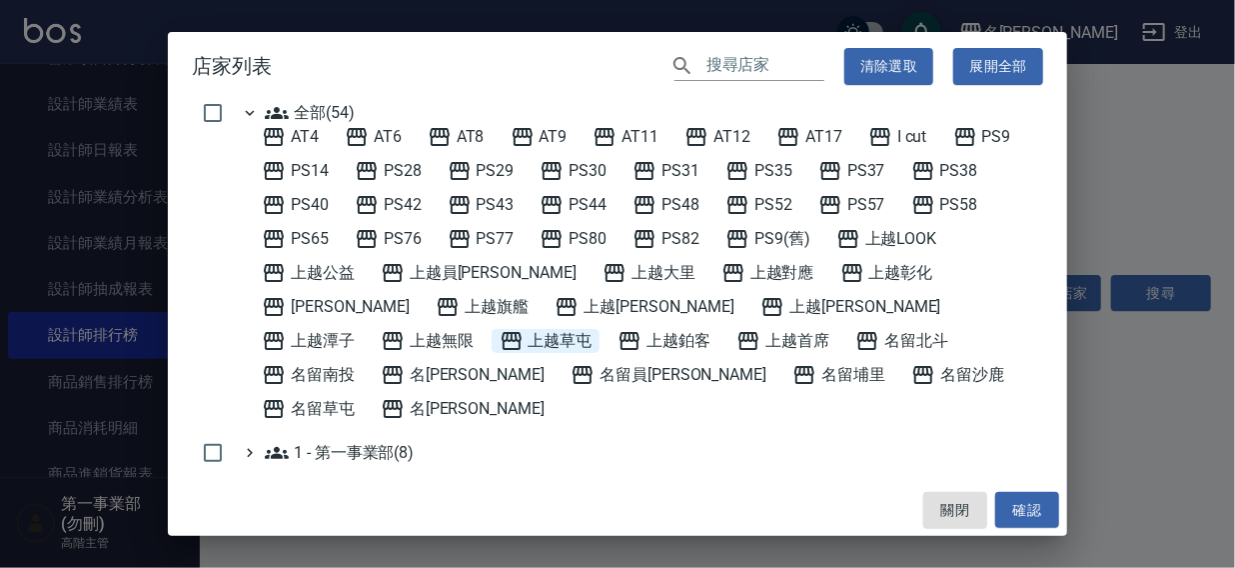
click at [593, 329] on span "上越草屯" at bounding box center [546, 341] width 93 height 24
click at [1019, 504] on button "確認" at bounding box center [1027, 510] width 64 height 37
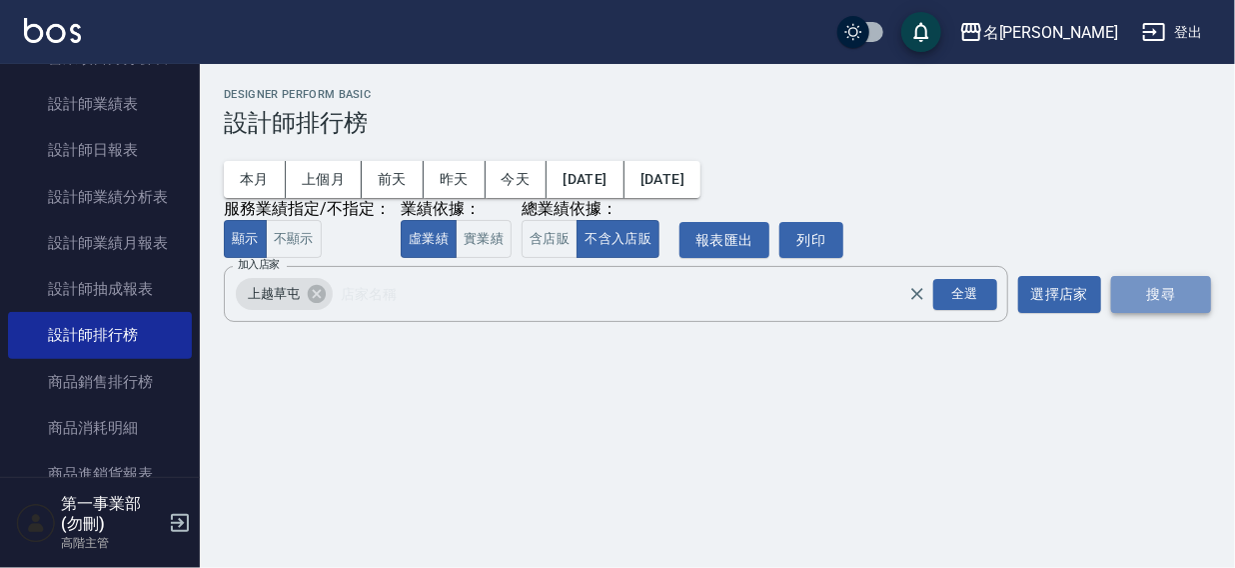
click at [1154, 289] on button "搜尋" at bounding box center [1161, 294] width 100 height 37
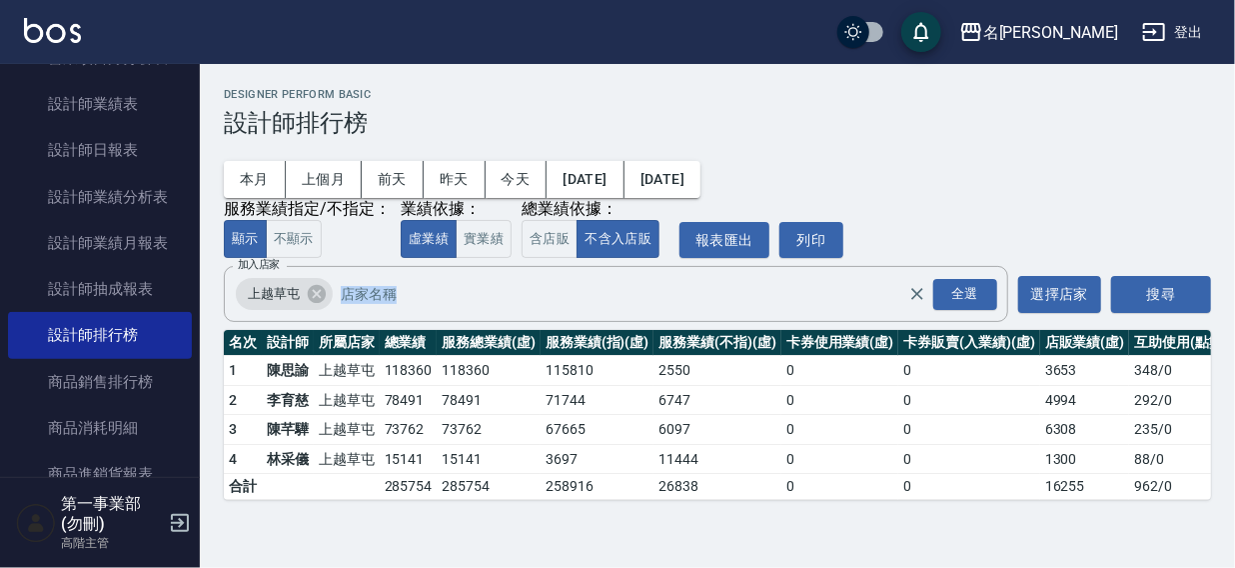
drag, startPoint x: 1234, startPoint y: 200, endPoint x: 1227, endPoint y: 376, distance: 176.0
click at [1234, 370] on div "名留霧峰 2025-09-01 - 2025-09-30 設計師排行榜 列印時間： 2025-09-25-14:55 Designer Perform Bas…" at bounding box center [717, 294] width 1035 height 460
click at [647, 112] on h3 "設計師排行榜" at bounding box center [717, 123] width 987 height 28
click at [316, 290] on icon at bounding box center [317, 294] width 18 height 18
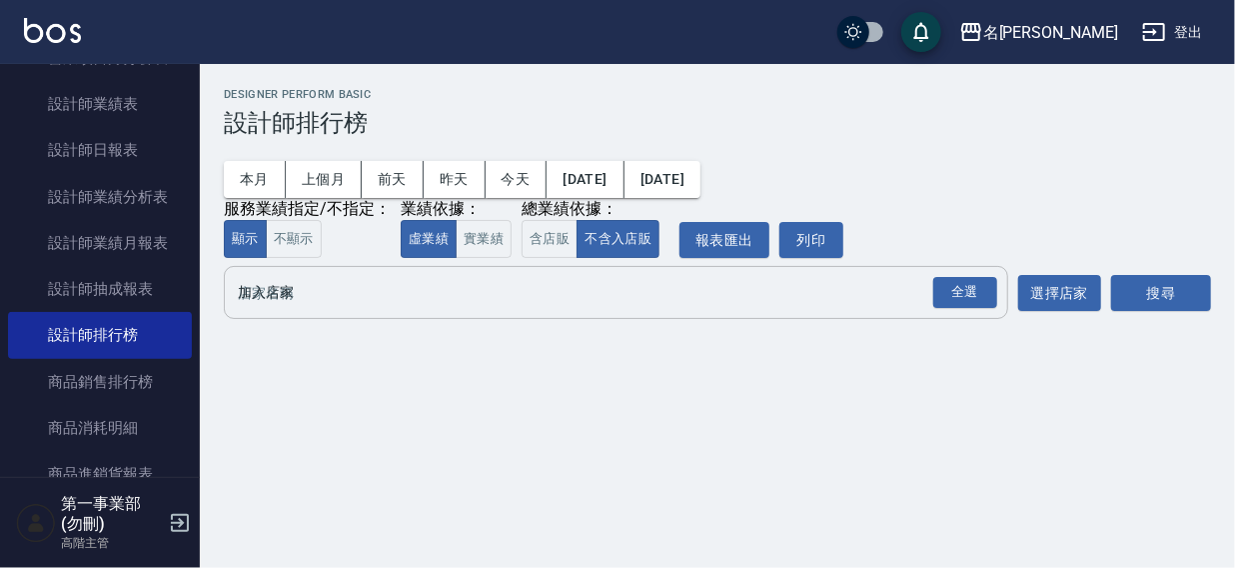
click at [310, 294] on input "加入店家" at bounding box center [601, 292] width 736 height 35
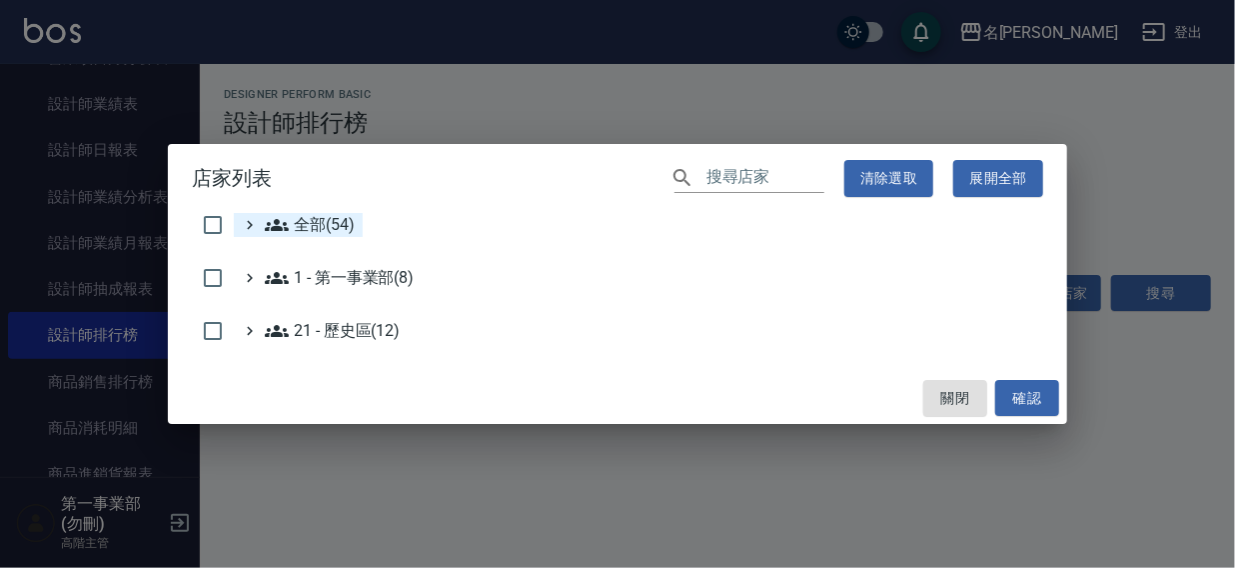
click at [326, 226] on span "全部(54)" at bounding box center [310, 225] width 90 height 24
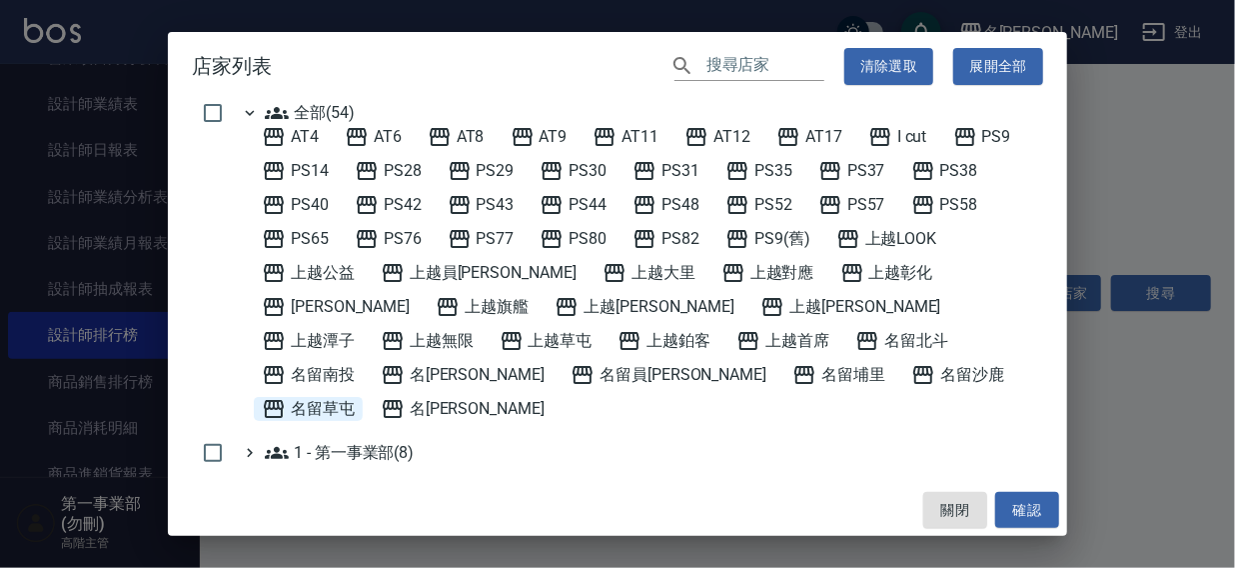
click at [355, 397] on span "名留草屯" at bounding box center [308, 409] width 93 height 24
drag, startPoint x: 1032, startPoint y: 506, endPoint x: 1129, endPoint y: 339, distance: 193.0
click at [1032, 503] on button "確認" at bounding box center [1027, 510] width 64 height 37
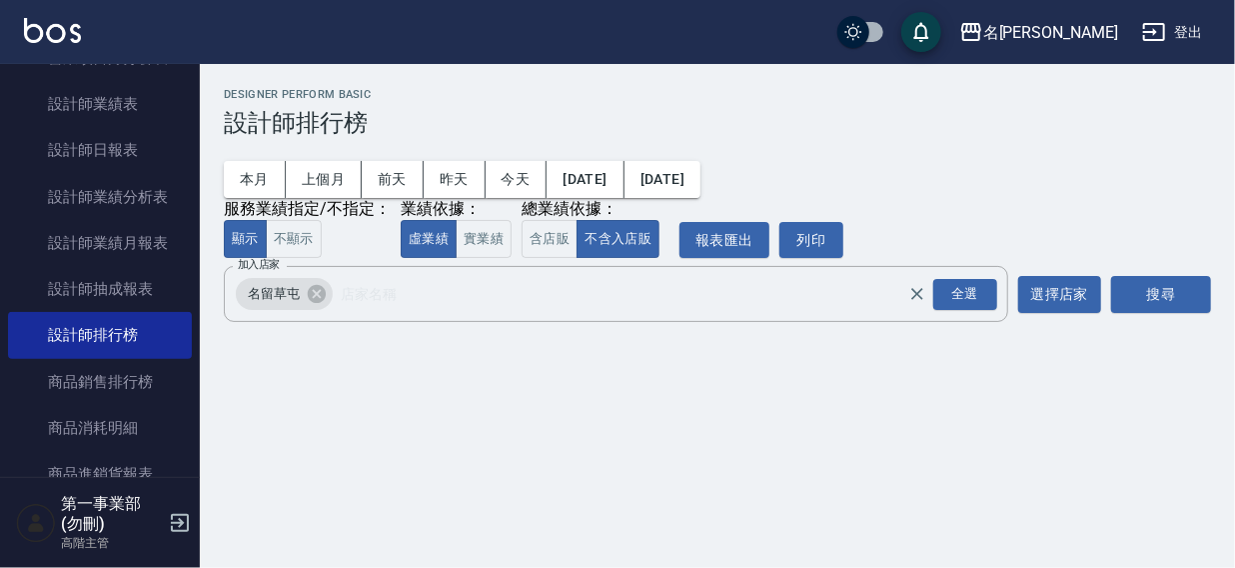
click at [1148, 308] on button "搜尋" at bounding box center [1161, 294] width 100 height 37
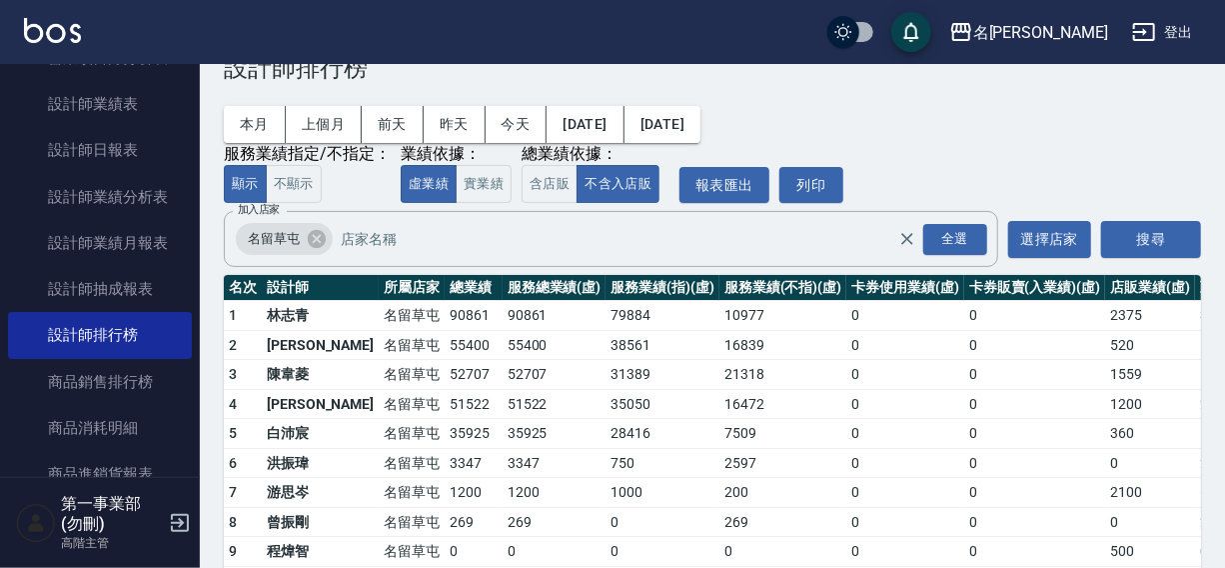
scroll to position [119, 0]
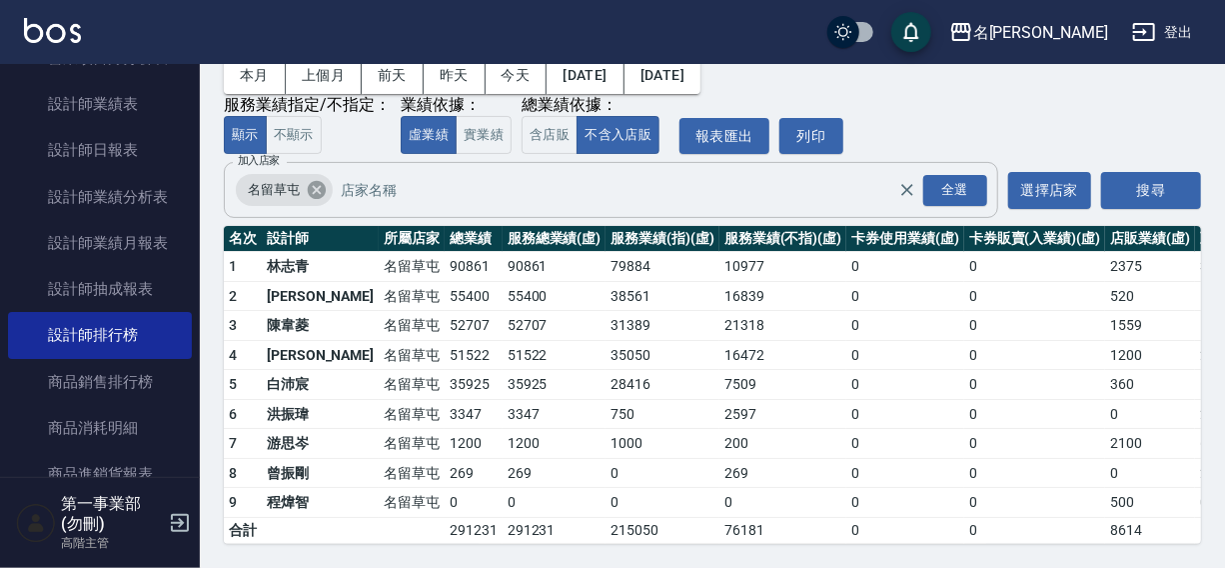
click at [314, 179] on icon at bounding box center [317, 190] width 22 height 22
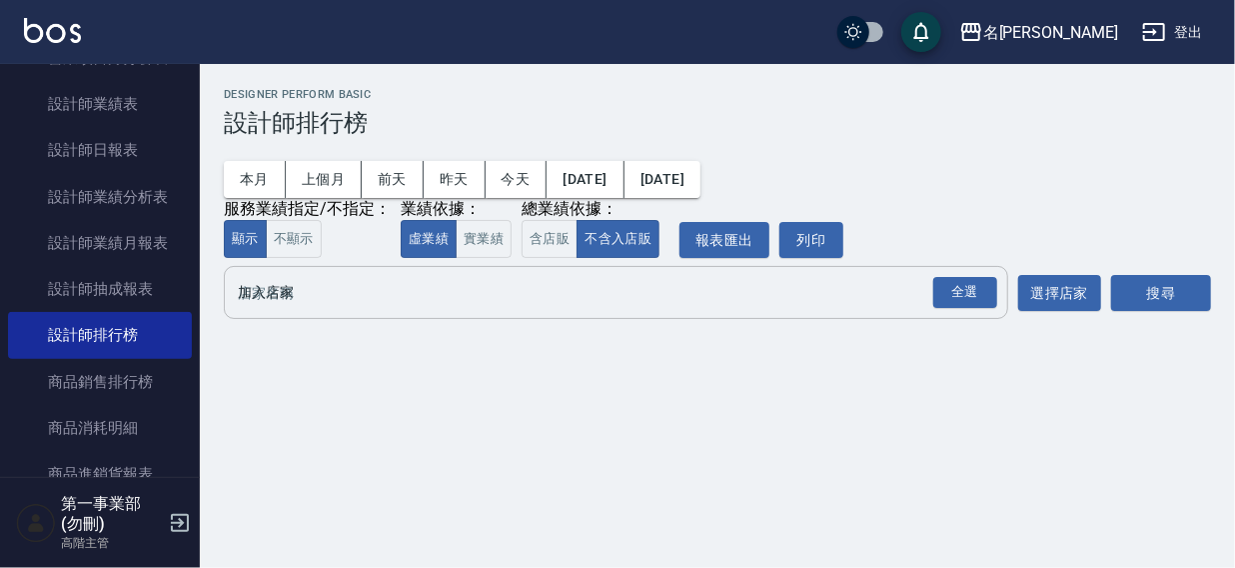
click at [271, 294] on input "加入店家" at bounding box center [601, 292] width 736 height 35
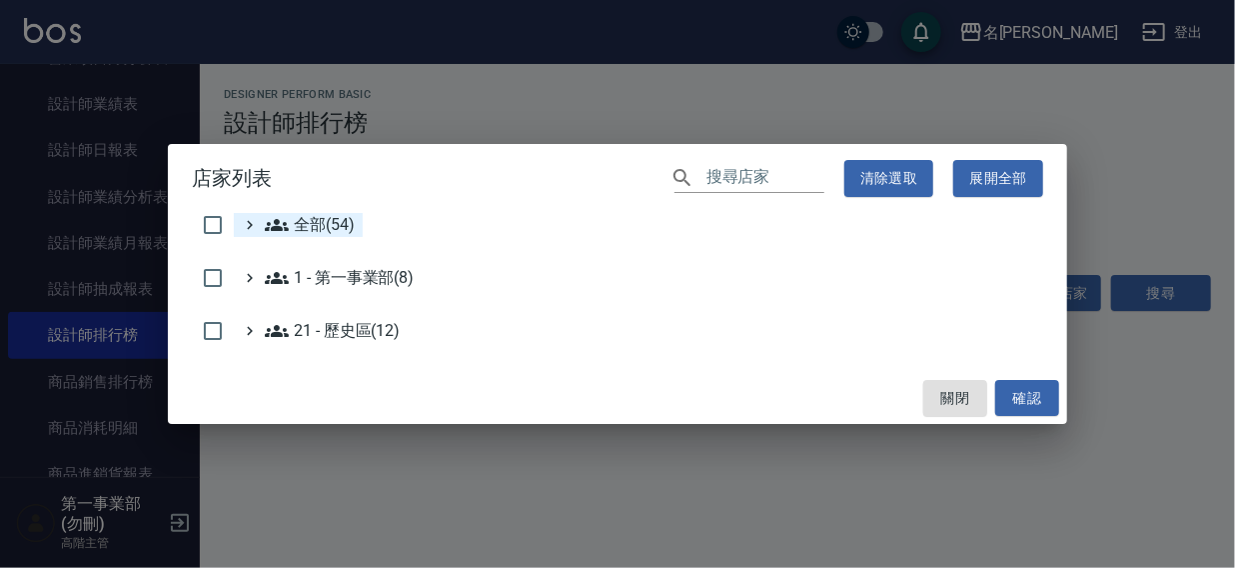
click at [321, 217] on span "全部(54)" at bounding box center [310, 225] width 90 height 24
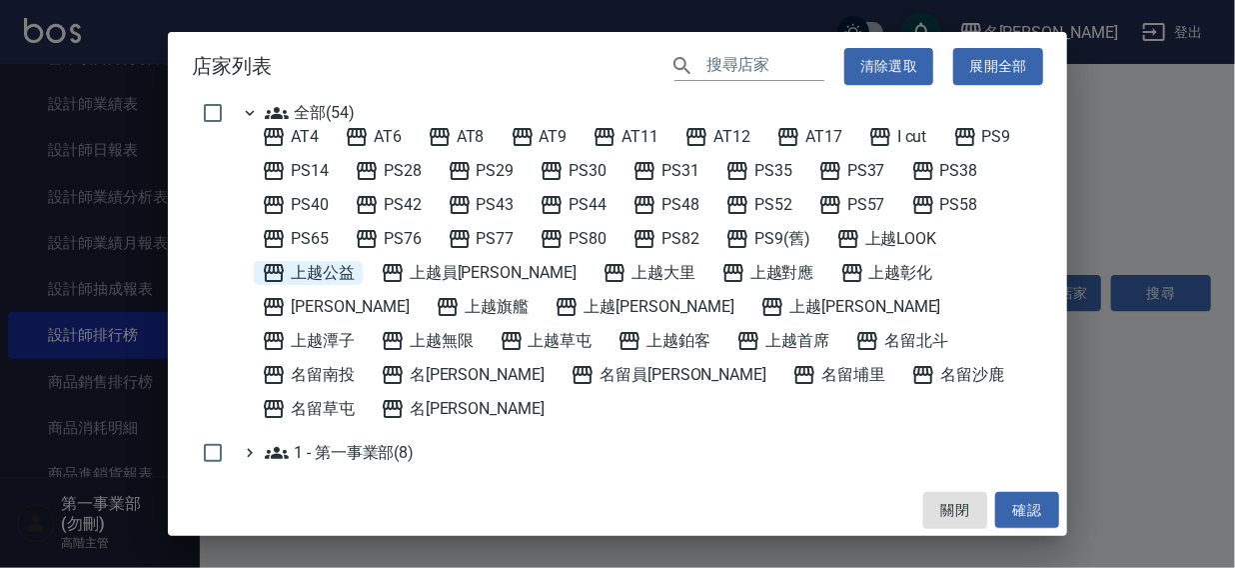
click at [302, 264] on span "上越公益" at bounding box center [308, 273] width 93 height 24
click at [1017, 508] on button "確認" at bounding box center [1027, 510] width 64 height 37
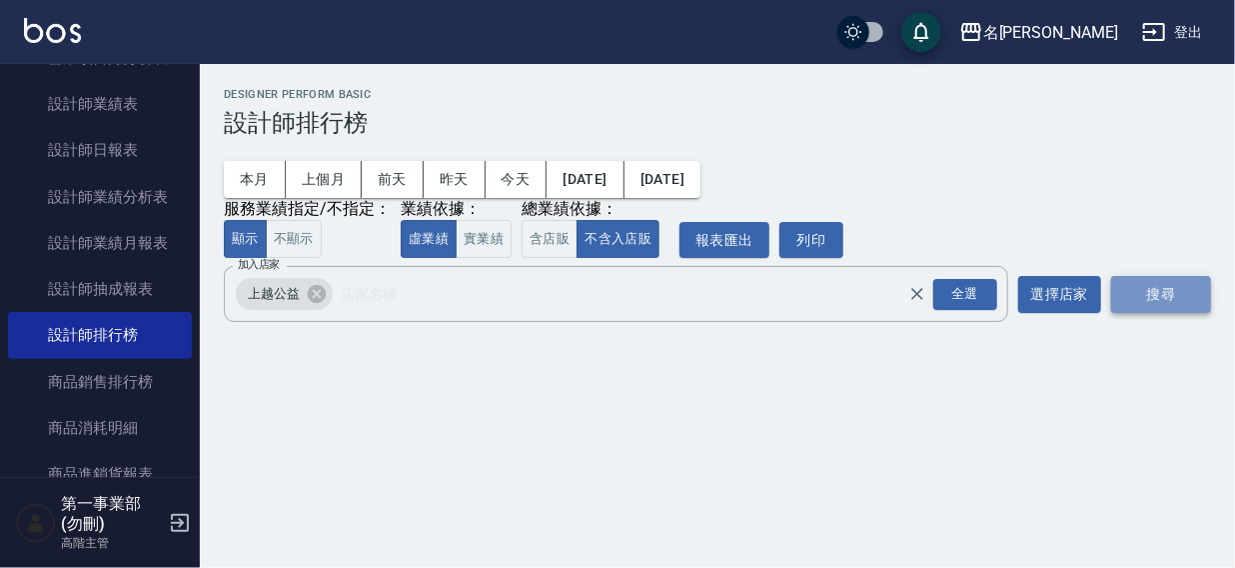
click at [1144, 295] on button "搜尋" at bounding box center [1161, 294] width 100 height 37
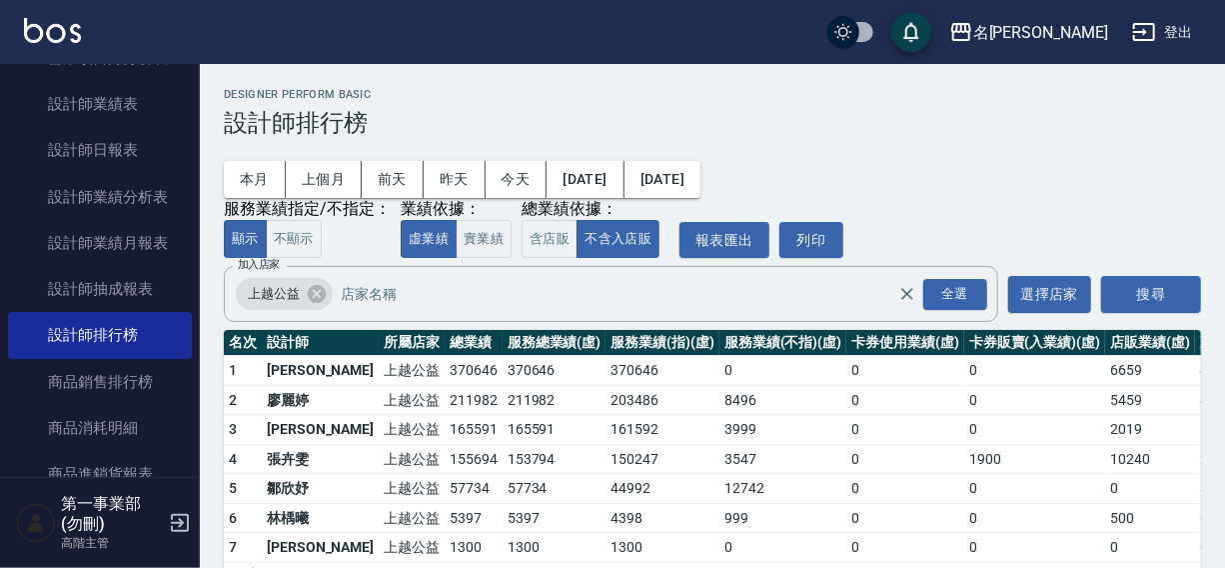
scroll to position [60, 0]
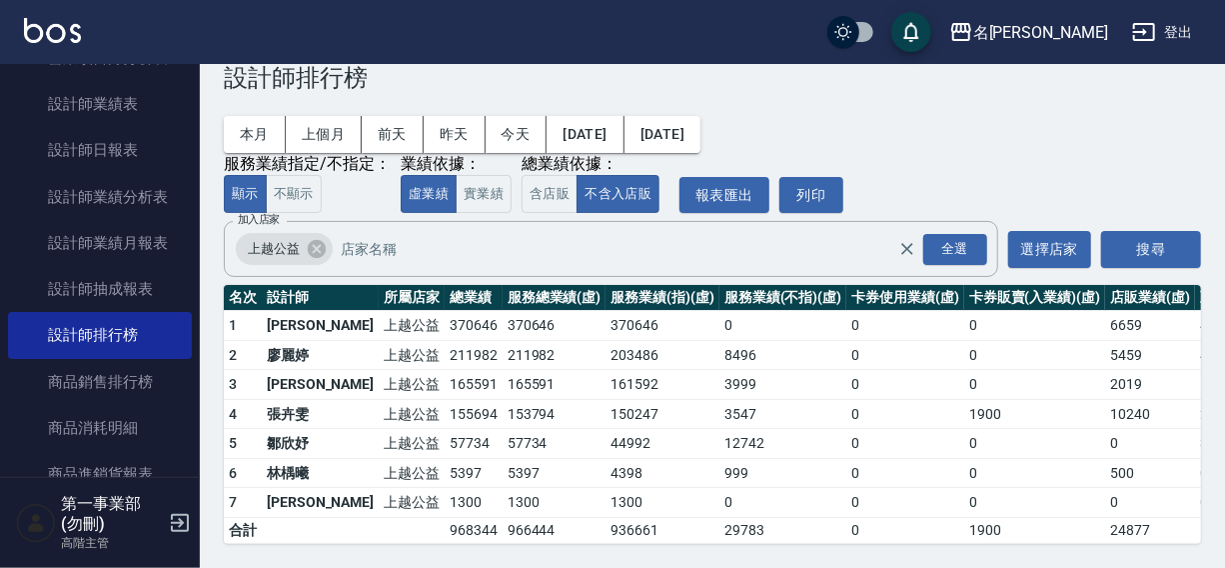
click at [445, 458] on td "5397" at bounding box center [474, 473] width 58 height 30
click at [314, 238] on icon at bounding box center [317, 249] width 22 height 22
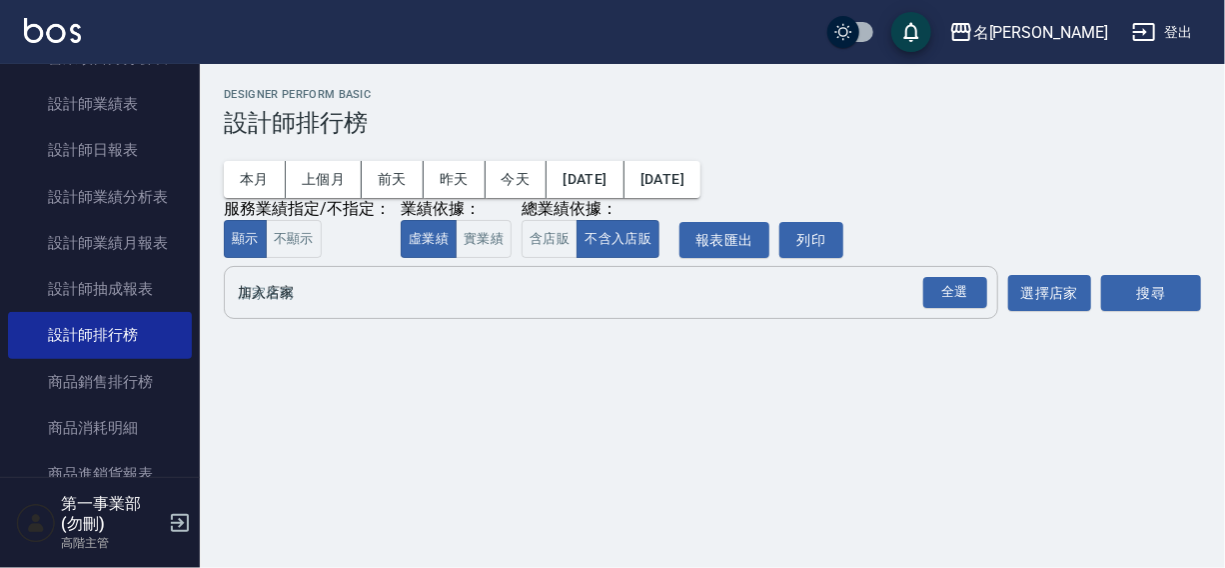
scroll to position [0, 0]
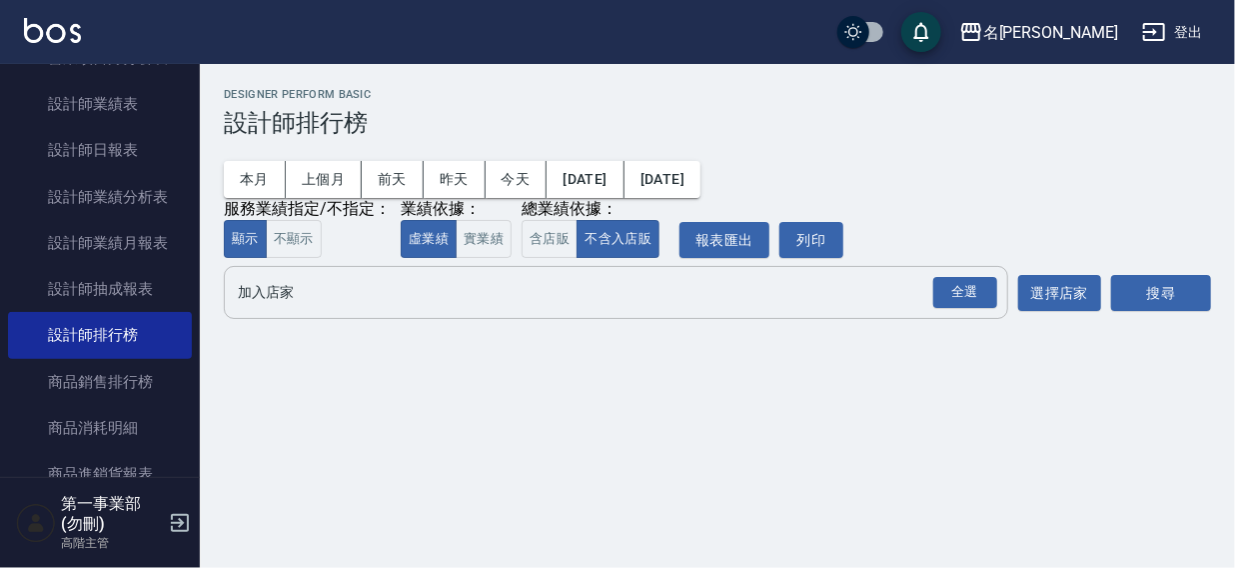
click at [292, 309] on input "加入店家" at bounding box center [601, 292] width 736 height 35
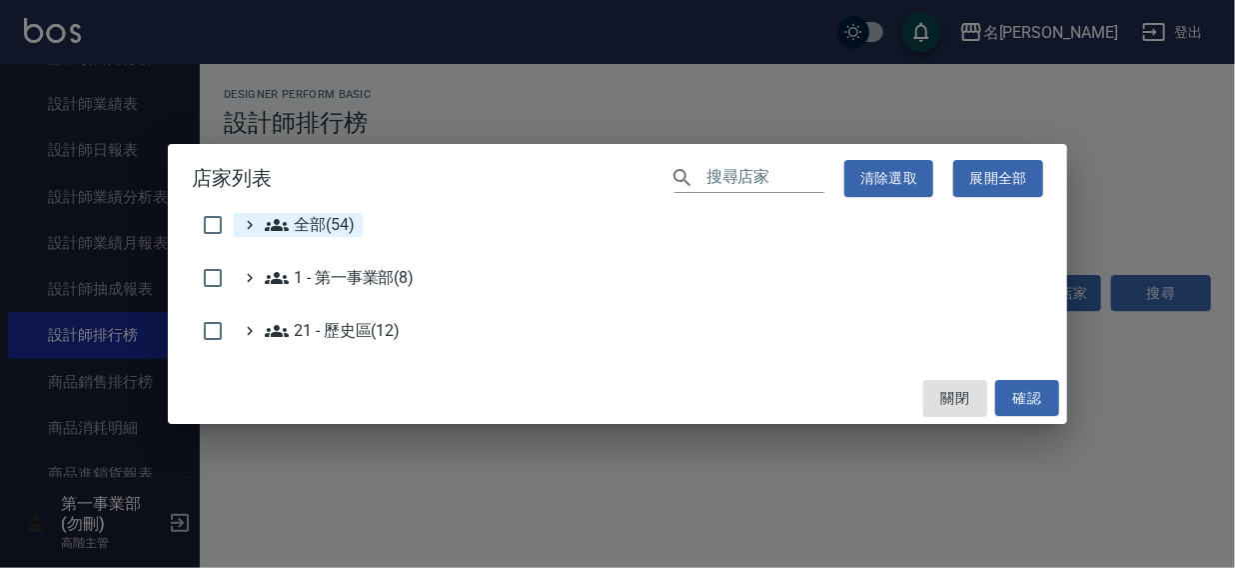
click at [318, 229] on span "全部(54)" at bounding box center [310, 225] width 90 height 24
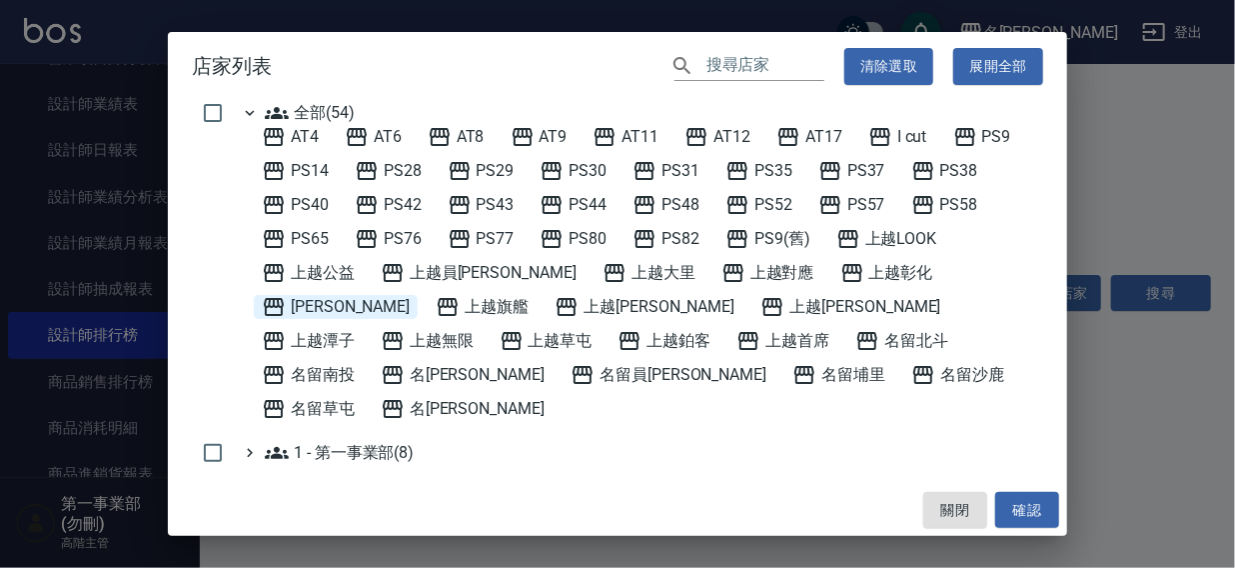
click at [410, 295] on span "上越斗六" at bounding box center [336, 307] width 148 height 24
drag, startPoint x: 1028, startPoint y: 509, endPoint x: 1057, endPoint y: 385, distance: 127.3
click at [1028, 509] on button "確認" at bounding box center [1027, 510] width 64 height 37
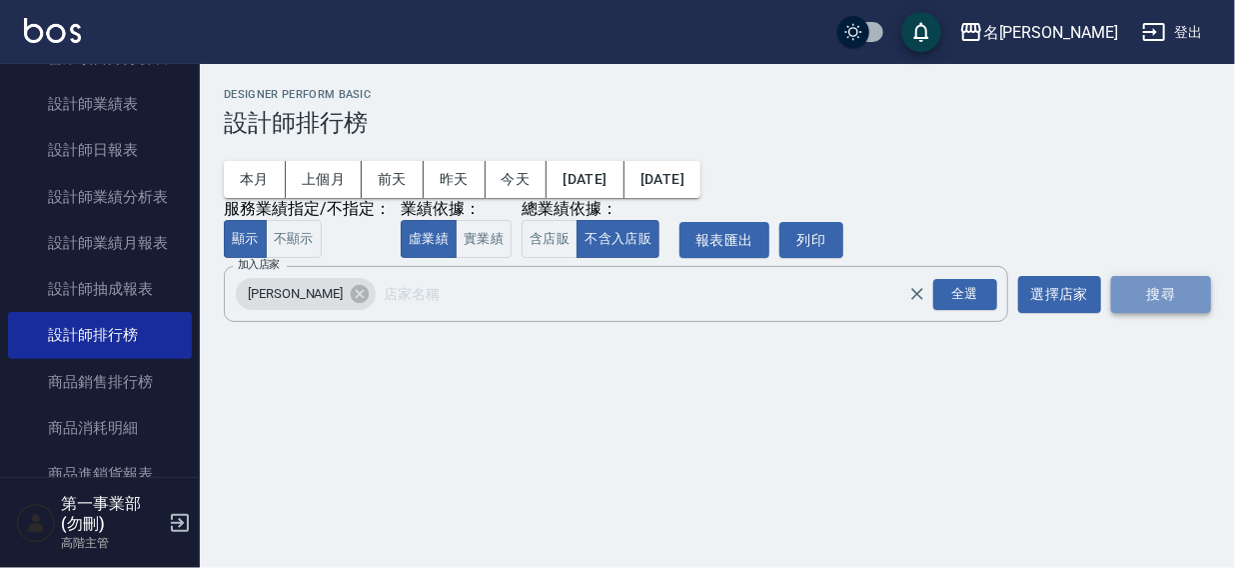
click at [1164, 295] on button "搜尋" at bounding box center [1161, 294] width 100 height 37
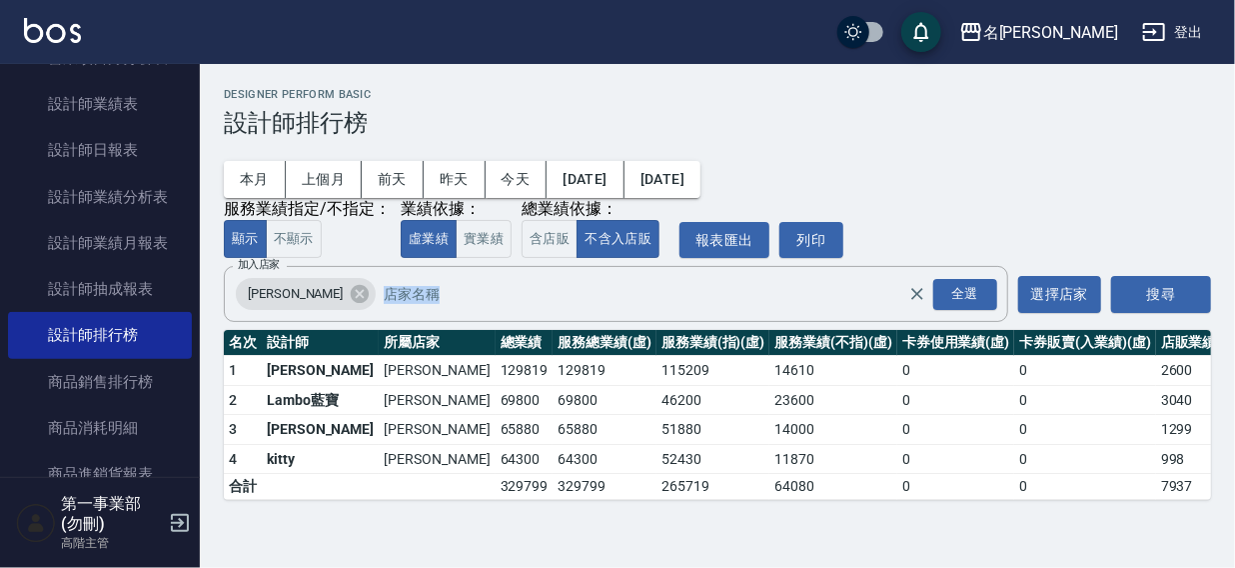
drag, startPoint x: 1234, startPoint y: 249, endPoint x: 1234, endPoint y: 310, distance: 61.0
click at [1234, 310] on div "名留霧峰 2025-09-01 - 2025-09-30 設計師排行榜 列印時間： 2025-09-25-14:55 Designer Perform Bas…" at bounding box center [717, 294] width 1035 height 460
click at [580, 94] on h2 "Designer Perform Basic" at bounding box center [717, 94] width 987 height 13
click at [351, 290] on icon at bounding box center [360, 294] width 18 height 18
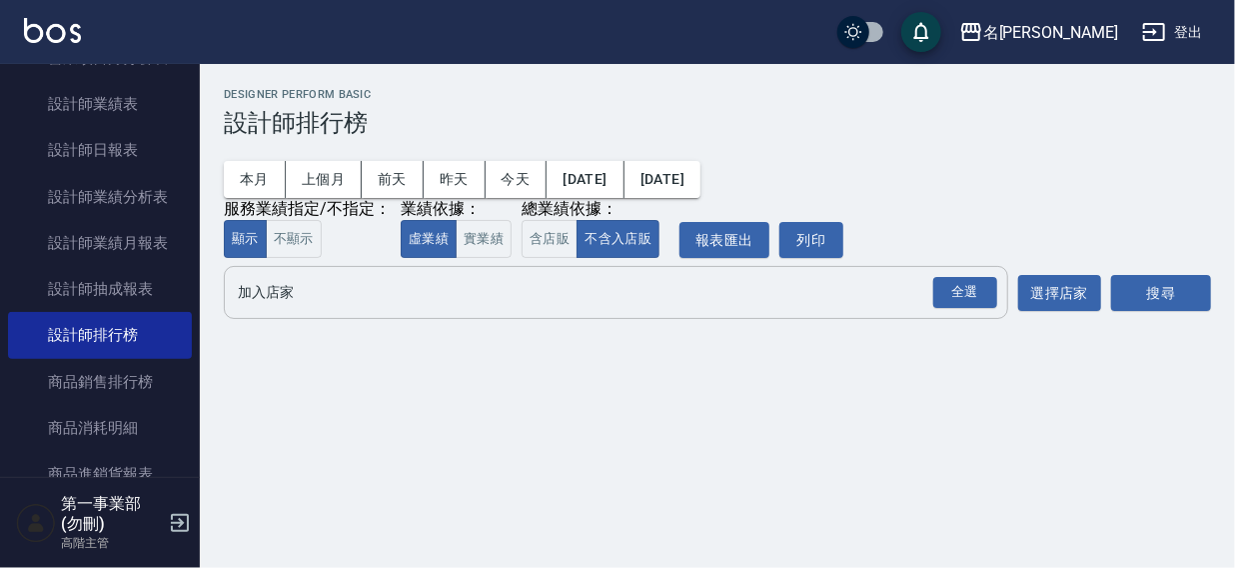
click at [300, 299] on input "加入店家" at bounding box center [601, 292] width 736 height 35
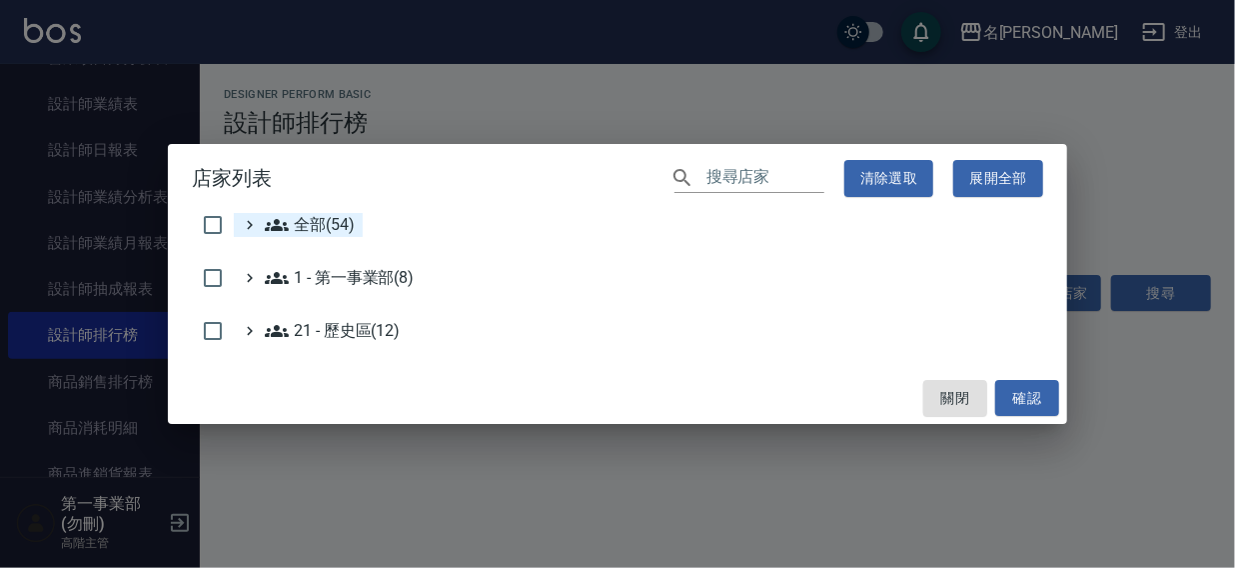
click at [338, 226] on span "全部(54)" at bounding box center [310, 225] width 90 height 24
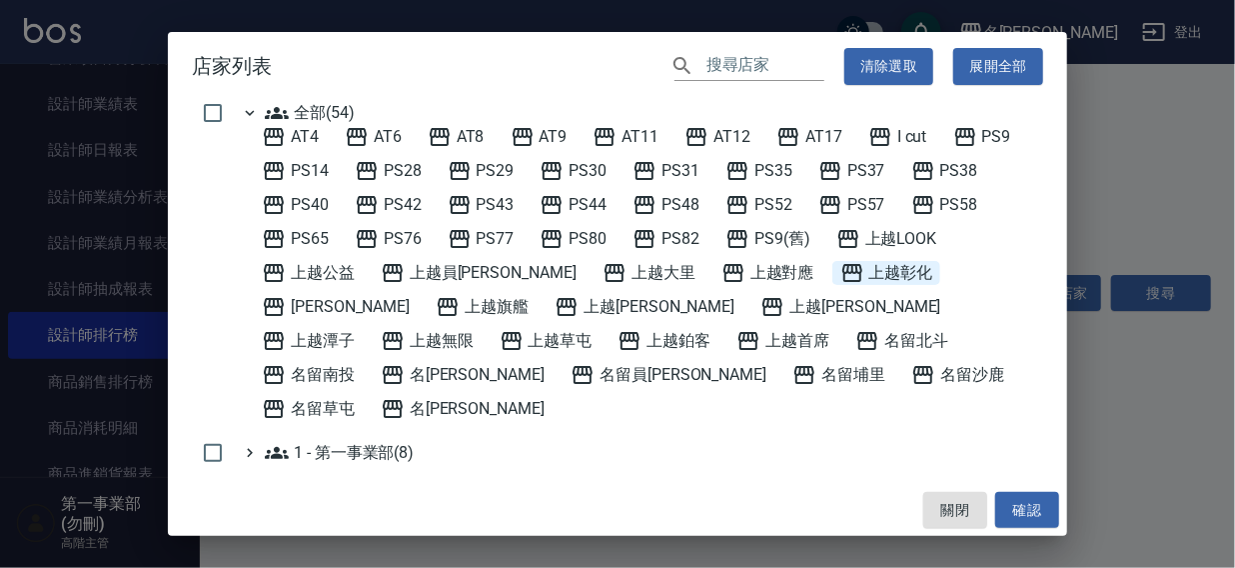
click at [840, 273] on span "上越彰化" at bounding box center [886, 273] width 93 height 24
click at [1008, 517] on button "確認" at bounding box center [1027, 510] width 64 height 37
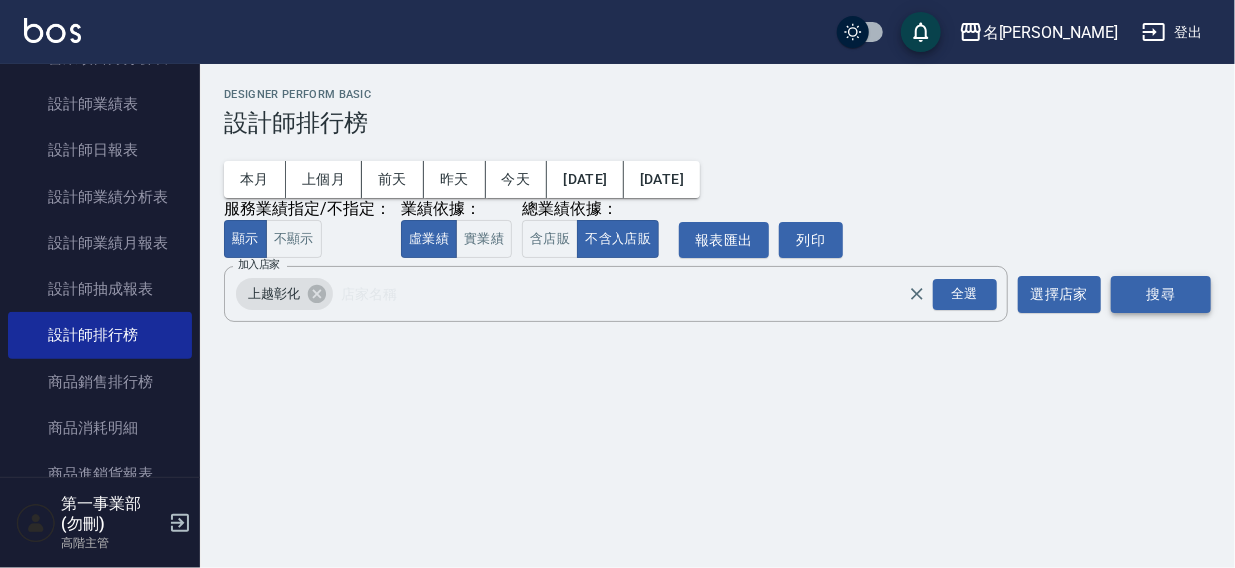
click at [1133, 302] on button "搜尋" at bounding box center [1161, 294] width 100 height 37
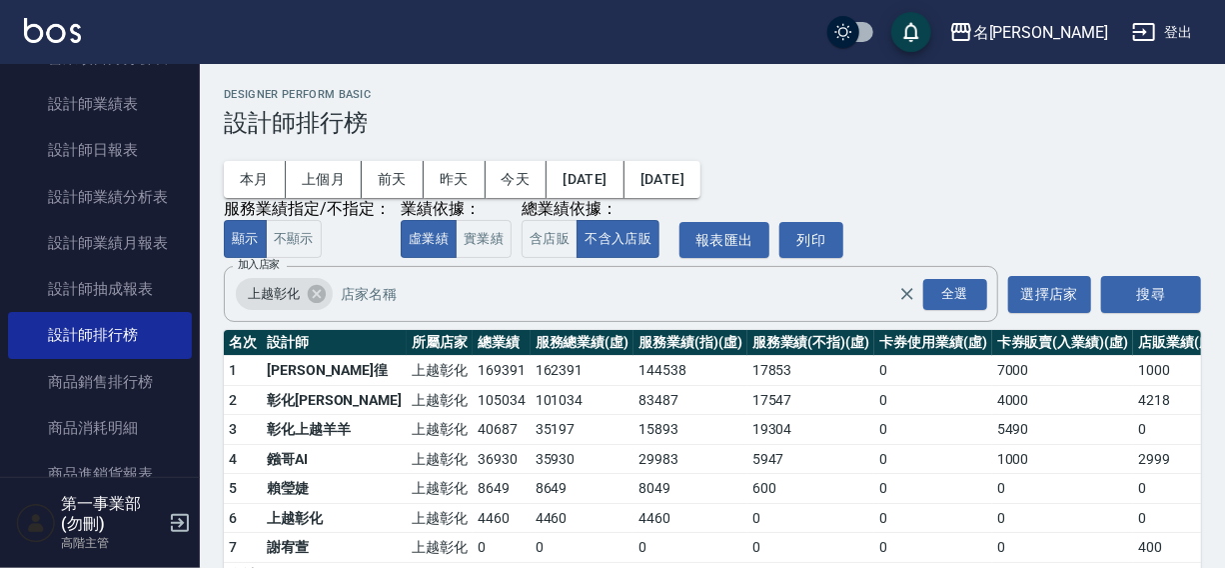
scroll to position [60, 0]
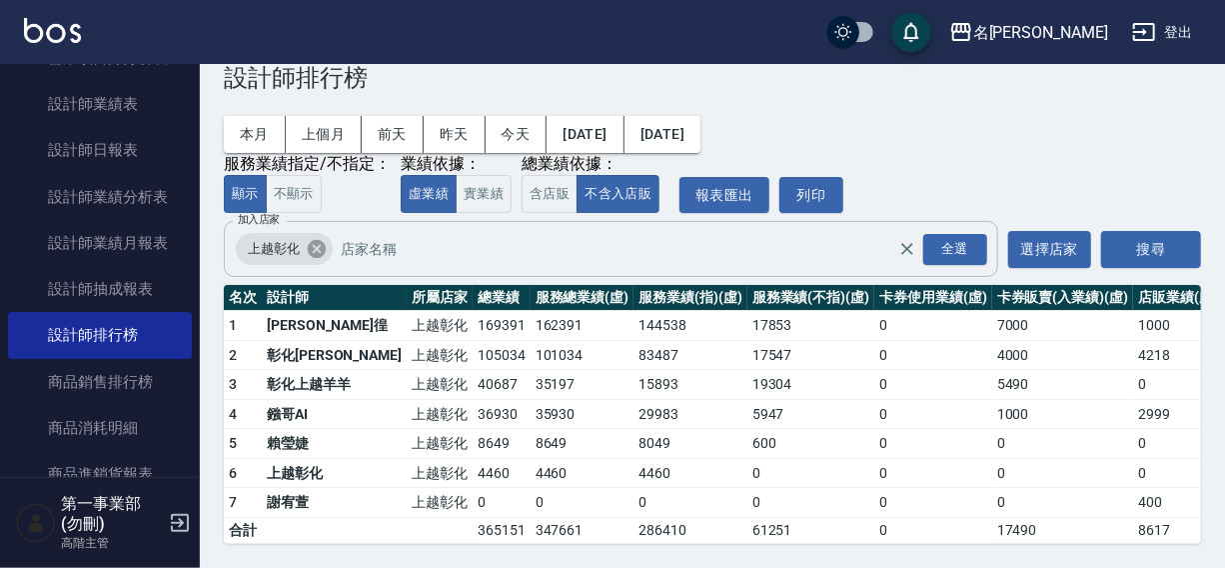
click at [318, 240] on icon at bounding box center [317, 249] width 18 height 18
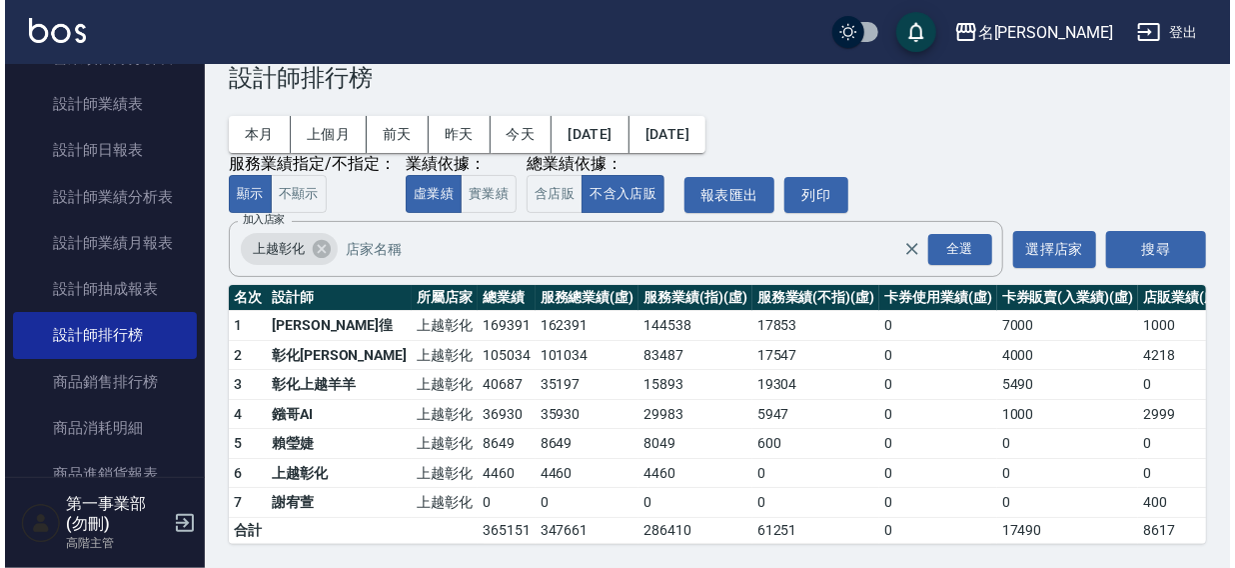
scroll to position [0, 0]
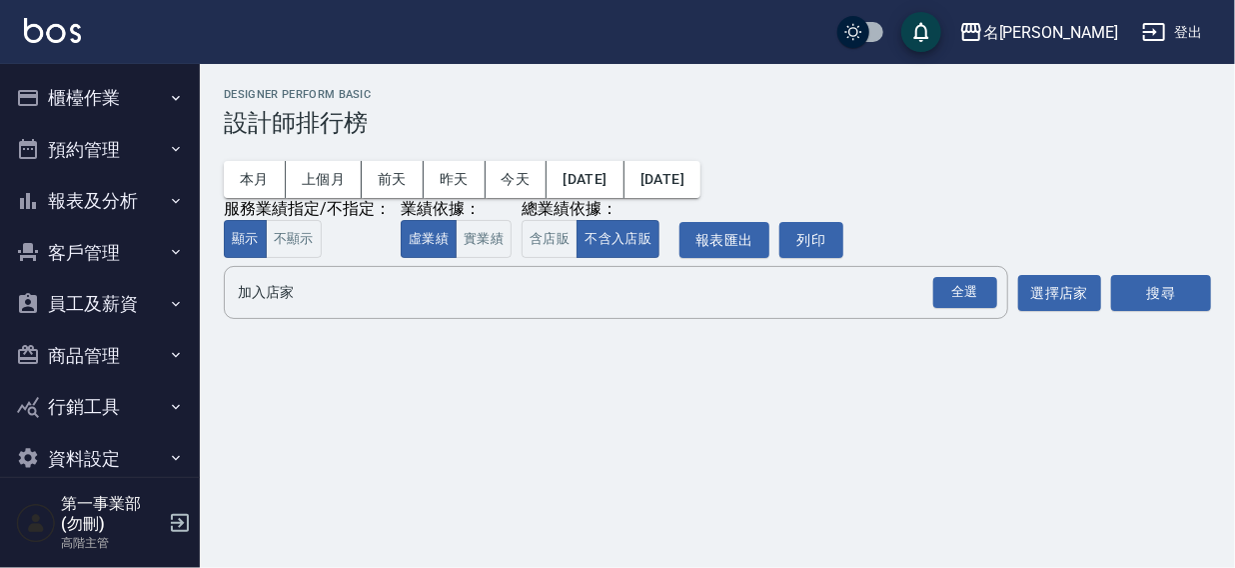
click at [671, 81] on div "名留霧峰 [DATE] - [DATE] 設計師排行榜 列印時間： [DATE][PHONE_NUMBER]:58 Designer Perform Basi…" at bounding box center [717, 207] width 1035 height 287
click at [1093, 21] on div "名[PERSON_NAME]" at bounding box center [1050, 32] width 135 height 25
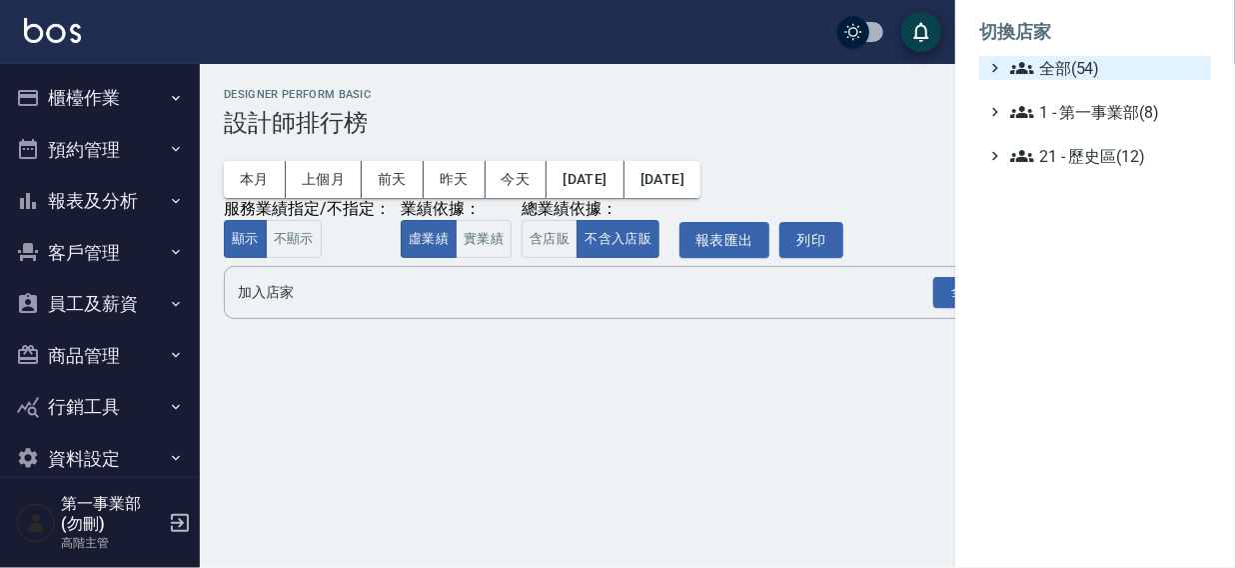
click at [1064, 66] on span "全部(54)" at bounding box center [1106, 68] width 193 height 24
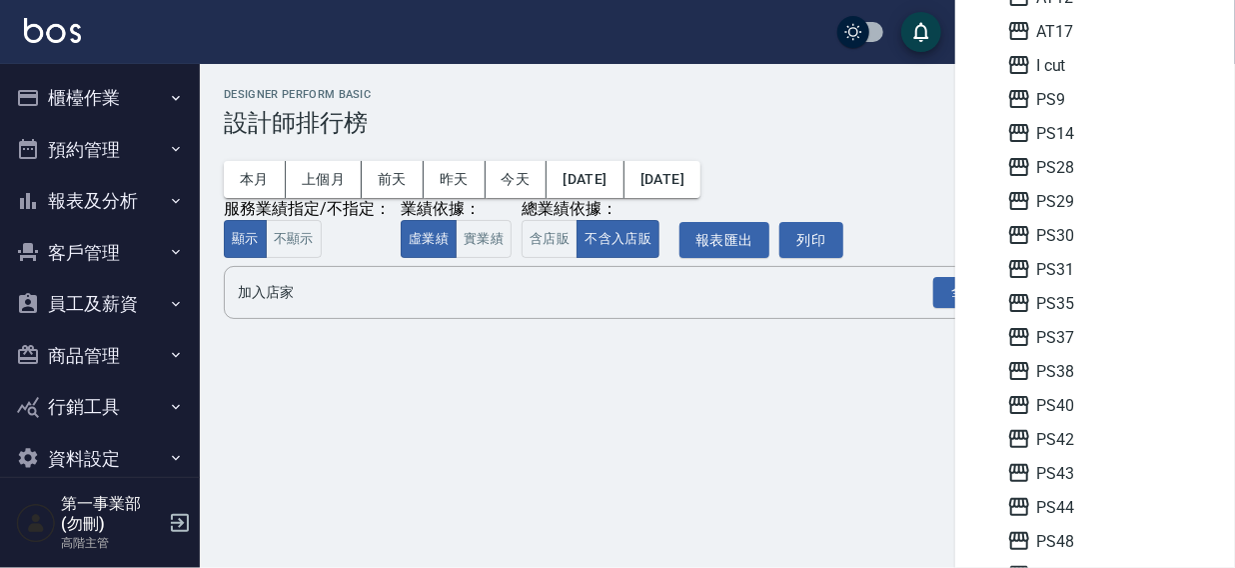
scroll to position [393, 0]
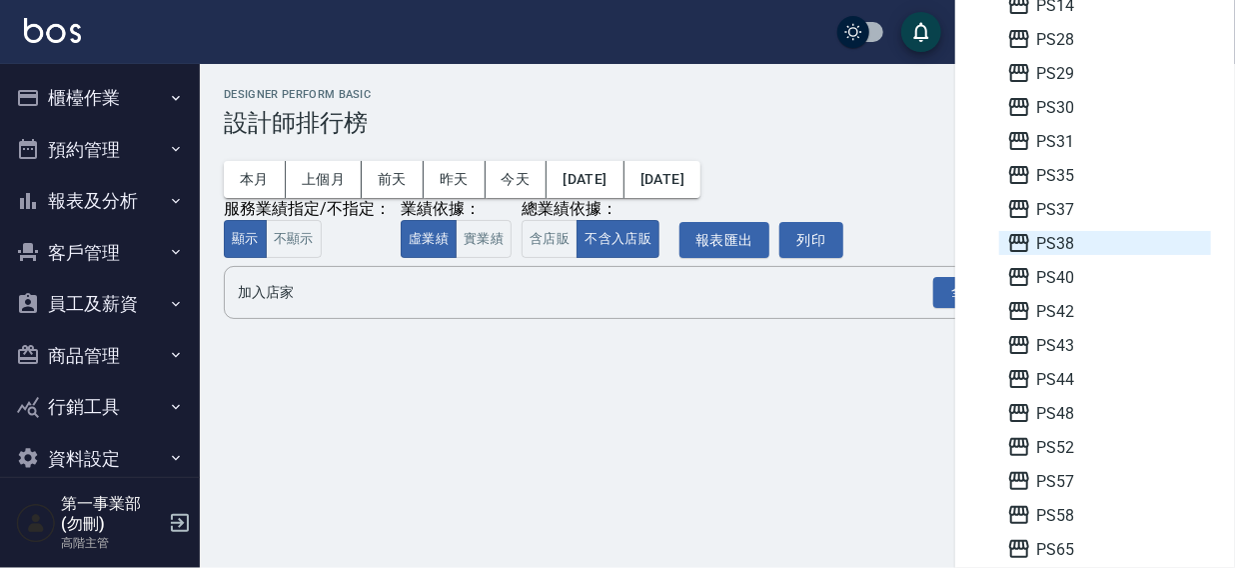
click at [1079, 237] on span "PS38" at bounding box center [1105, 243] width 196 height 24
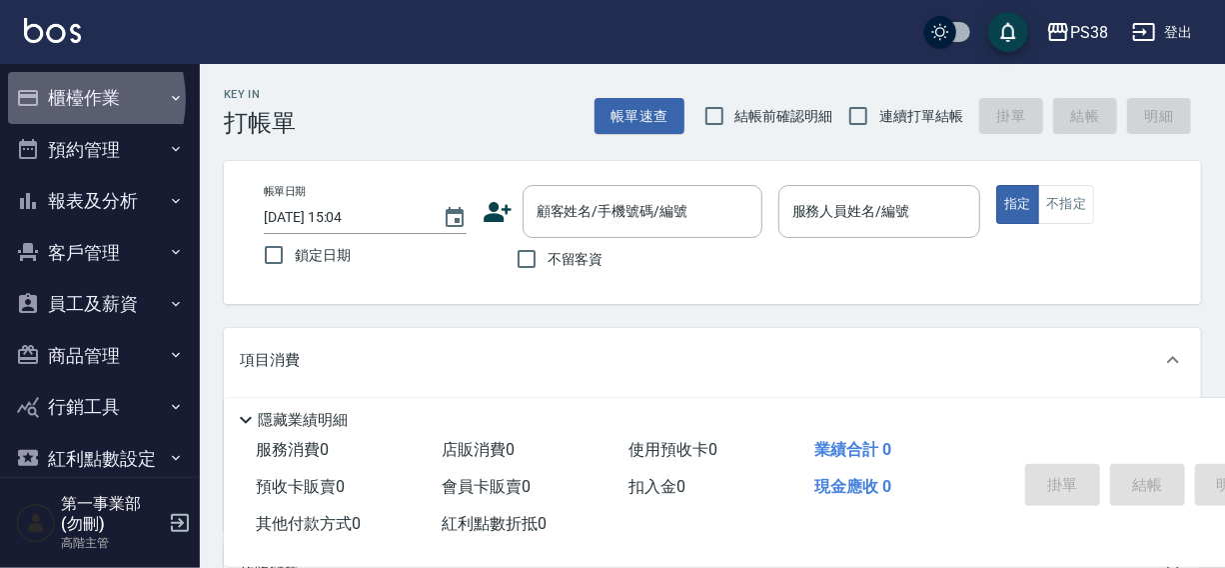
click at [57, 99] on button "櫃檯作業" at bounding box center [100, 98] width 184 height 52
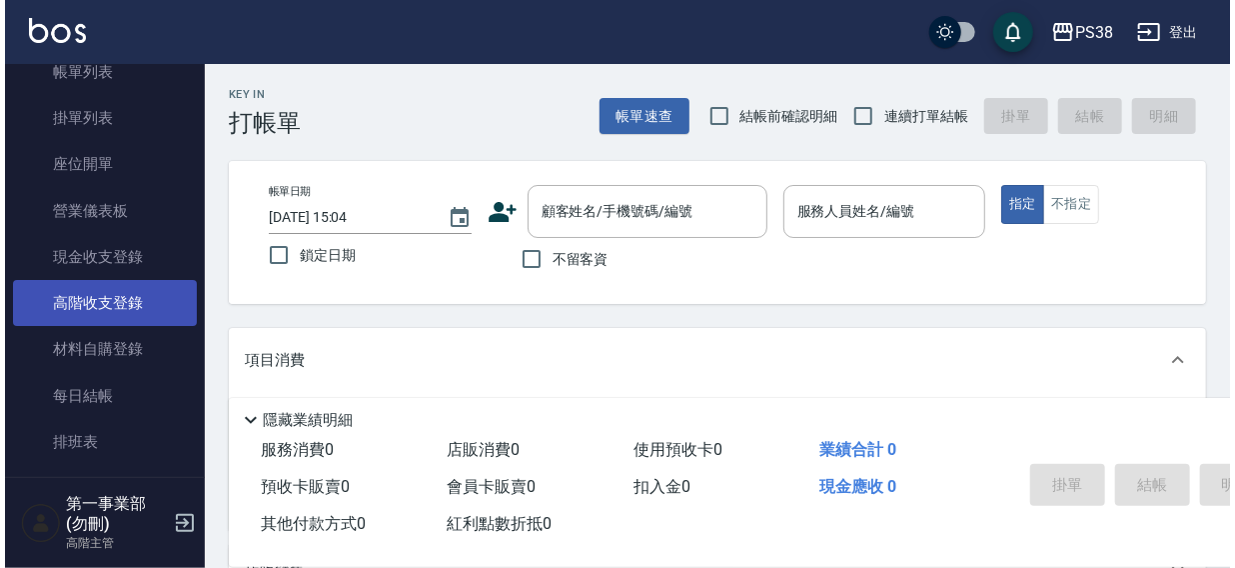
scroll to position [181, 0]
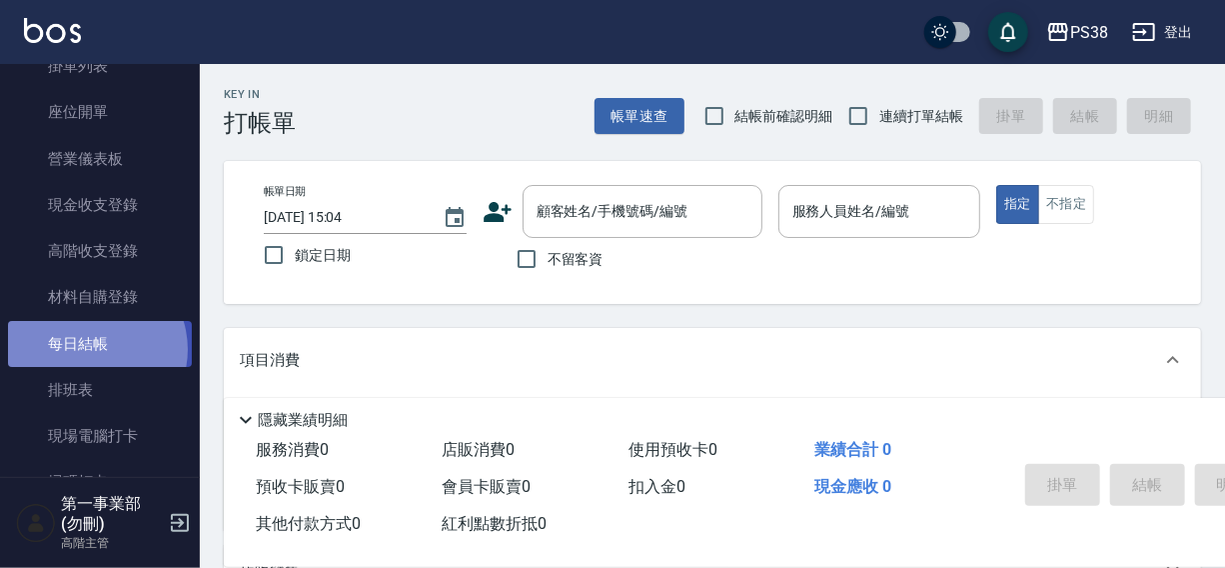
click at [90, 349] on link "每日結帳" at bounding box center [100, 344] width 184 height 46
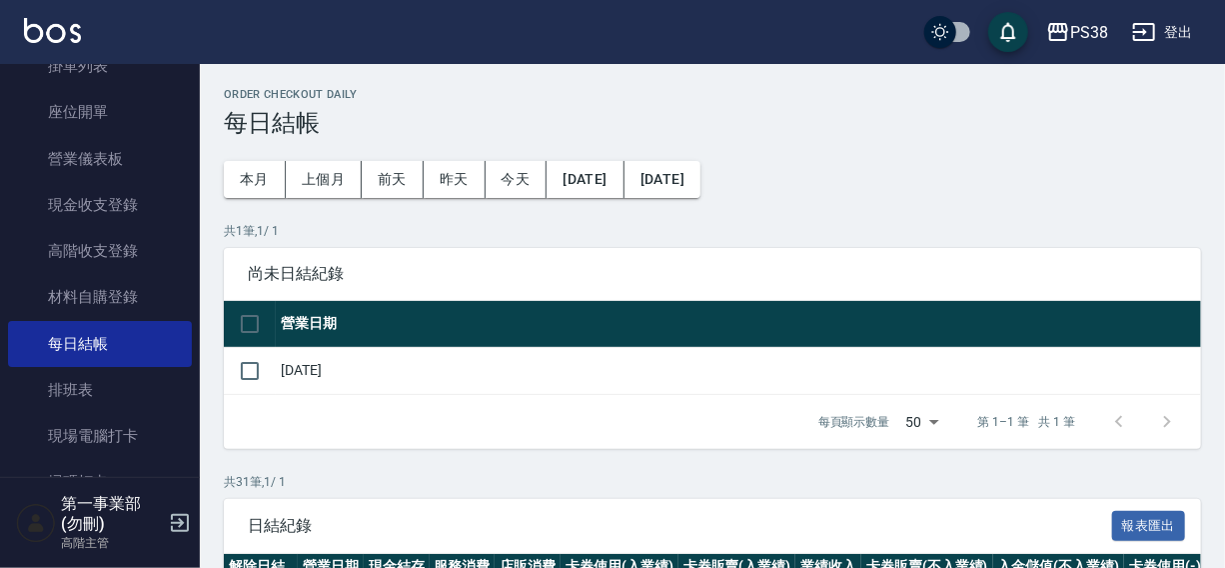
click at [951, 101] on div "Order checkout daily 每日結帳" at bounding box center [712, 112] width 977 height 49
click at [1081, 20] on div "PS38" at bounding box center [1089, 32] width 38 height 25
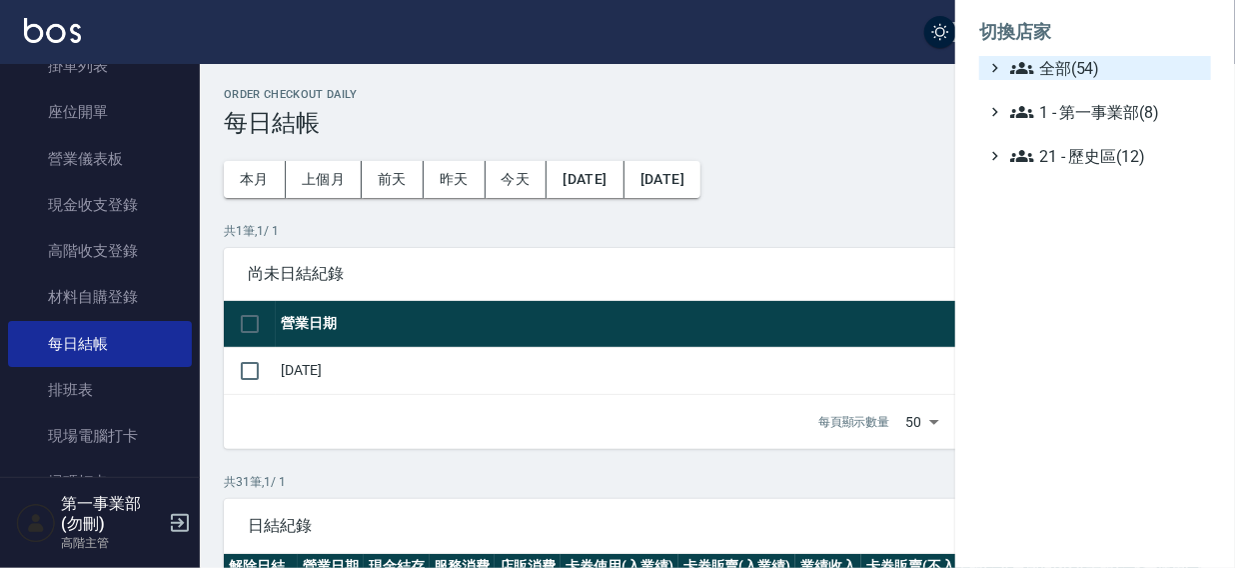
click at [1070, 65] on span "全部(54)" at bounding box center [1106, 68] width 193 height 24
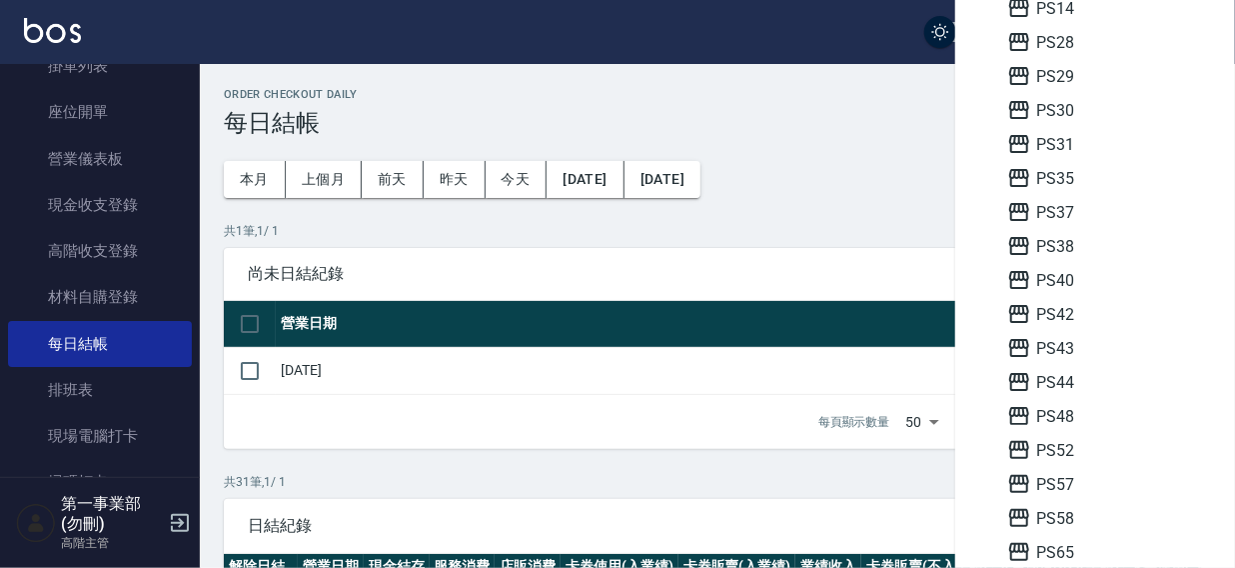
scroll to position [473, 0]
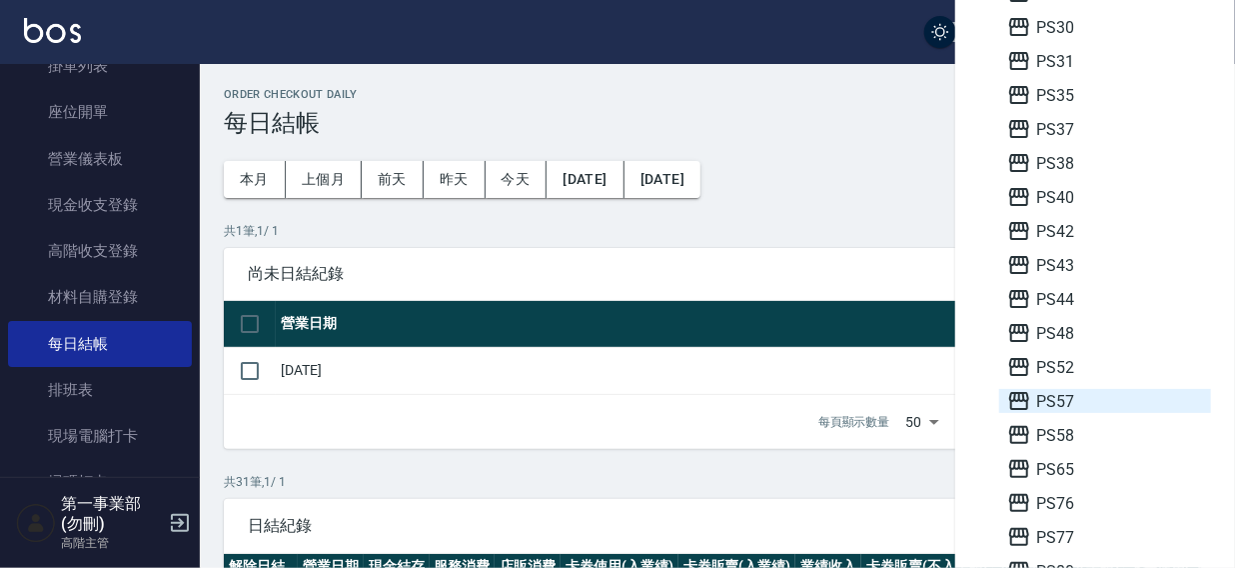
click at [1079, 399] on span "PS57" at bounding box center [1105, 401] width 196 height 24
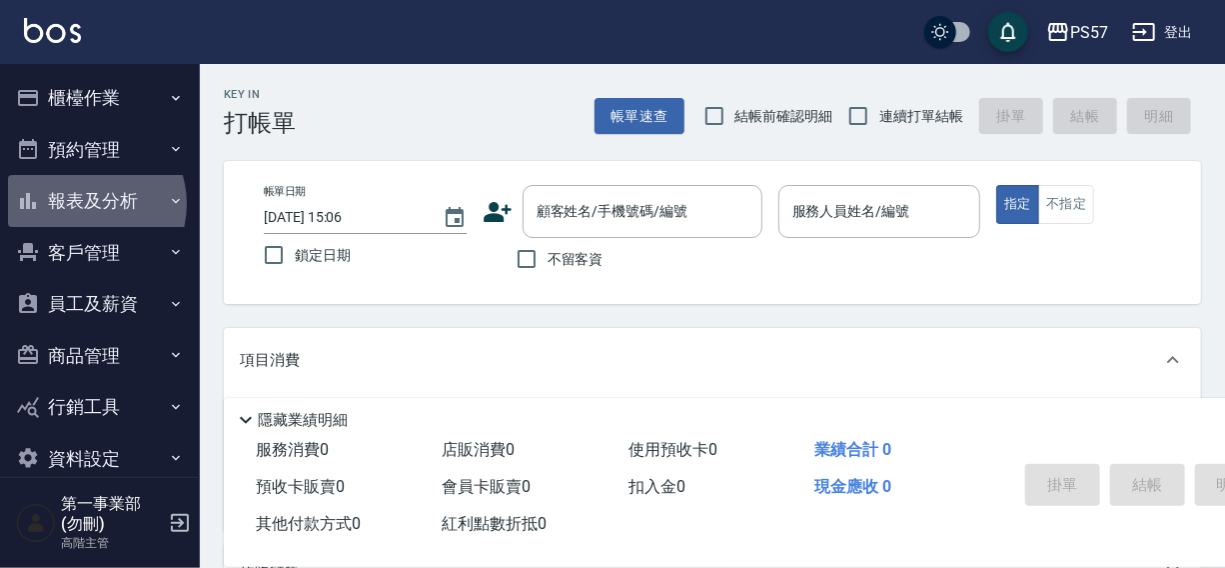
click at [84, 204] on button "報表及分析" at bounding box center [100, 201] width 184 height 52
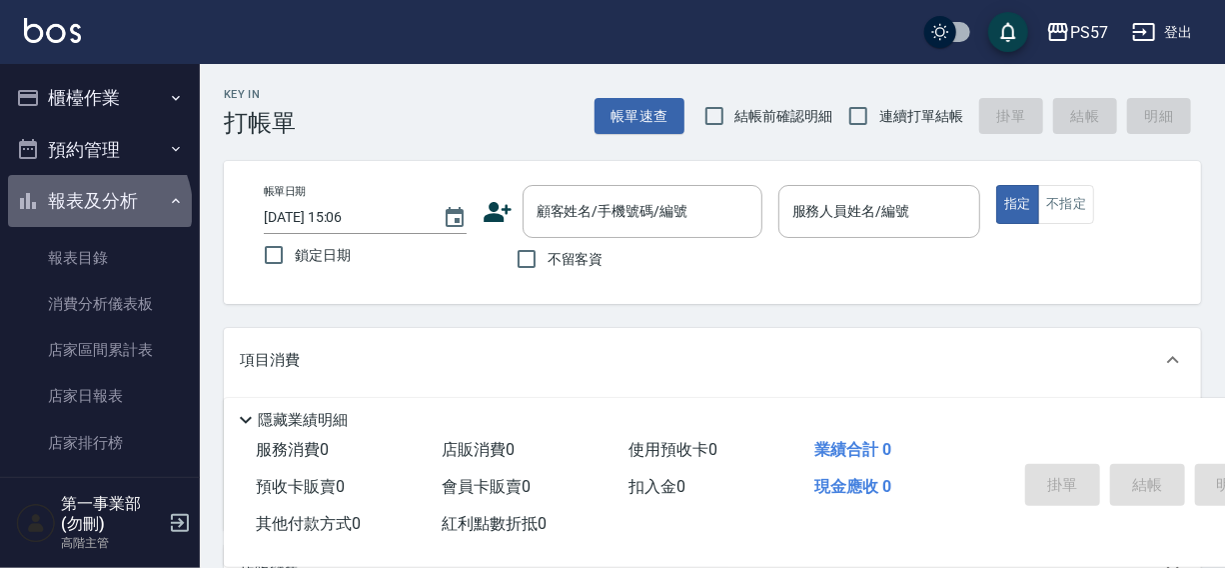
click at [97, 208] on button "報表及分析" at bounding box center [100, 201] width 184 height 52
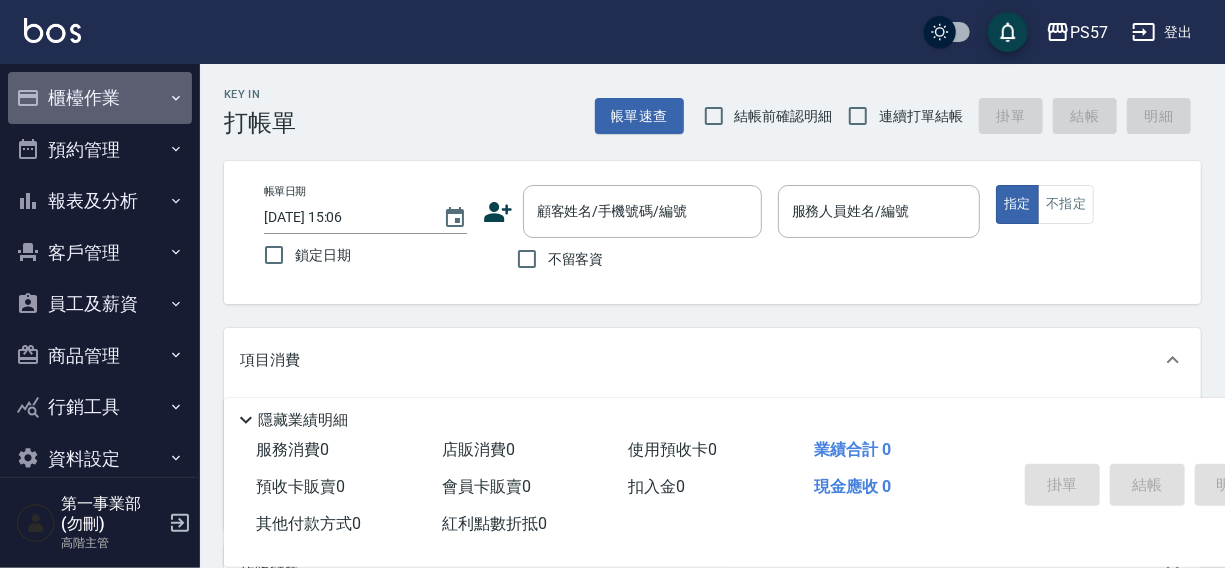
click at [103, 100] on button "櫃檯作業" at bounding box center [100, 98] width 184 height 52
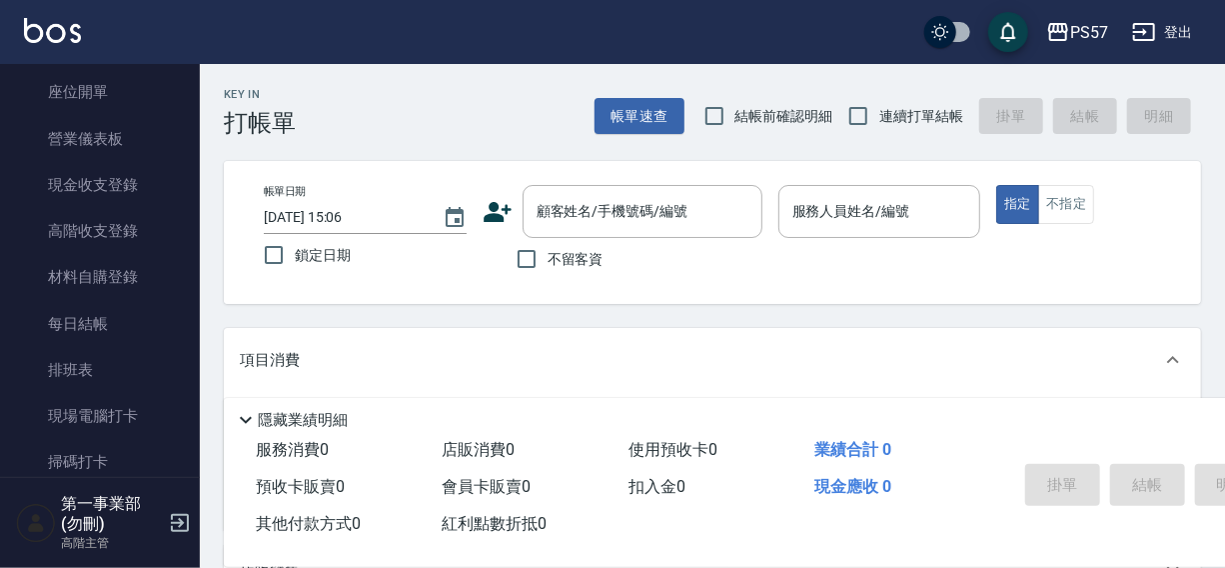
scroll to position [239, 0]
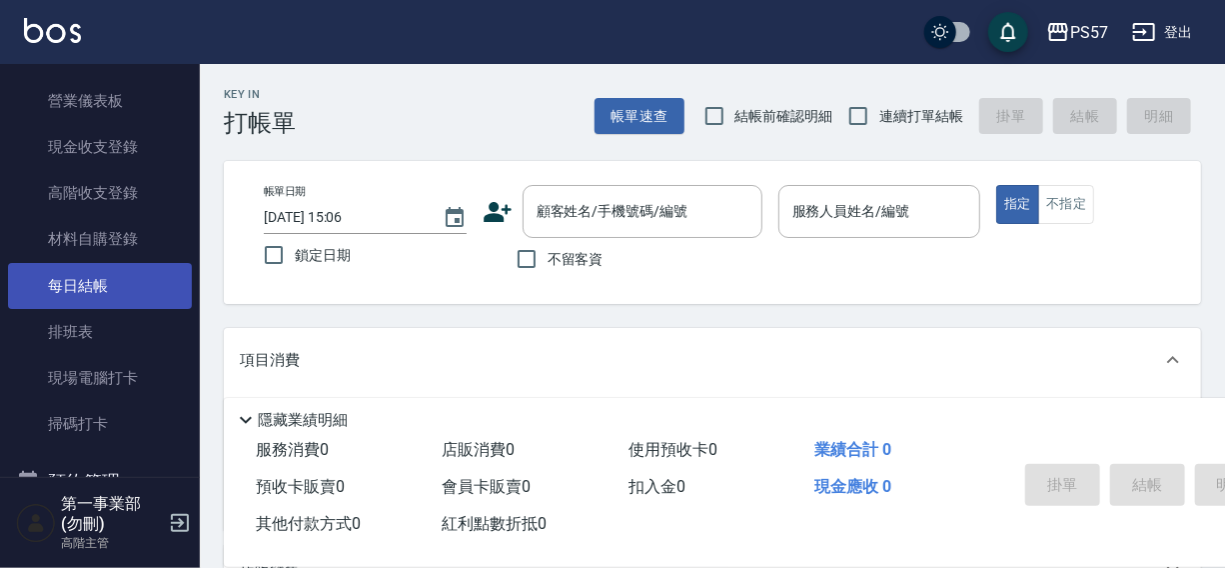
click at [92, 289] on link "每日結帳" at bounding box center [100, 286] width 184 height 46
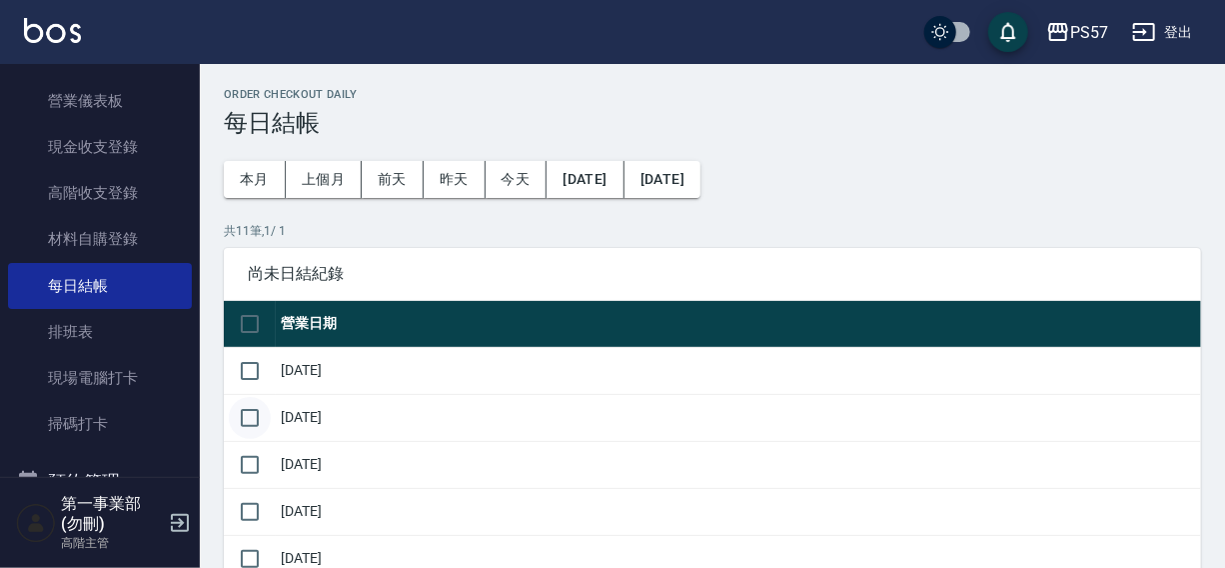
drag, startPoint x: 260, startPoint y: 369, endPoint x: 258, endPoint y: 415, distance: 46.0
click at [260, 379] on input "checkbox" at bounding box center [250, 371] width 42 height 42
checkbox input "true"
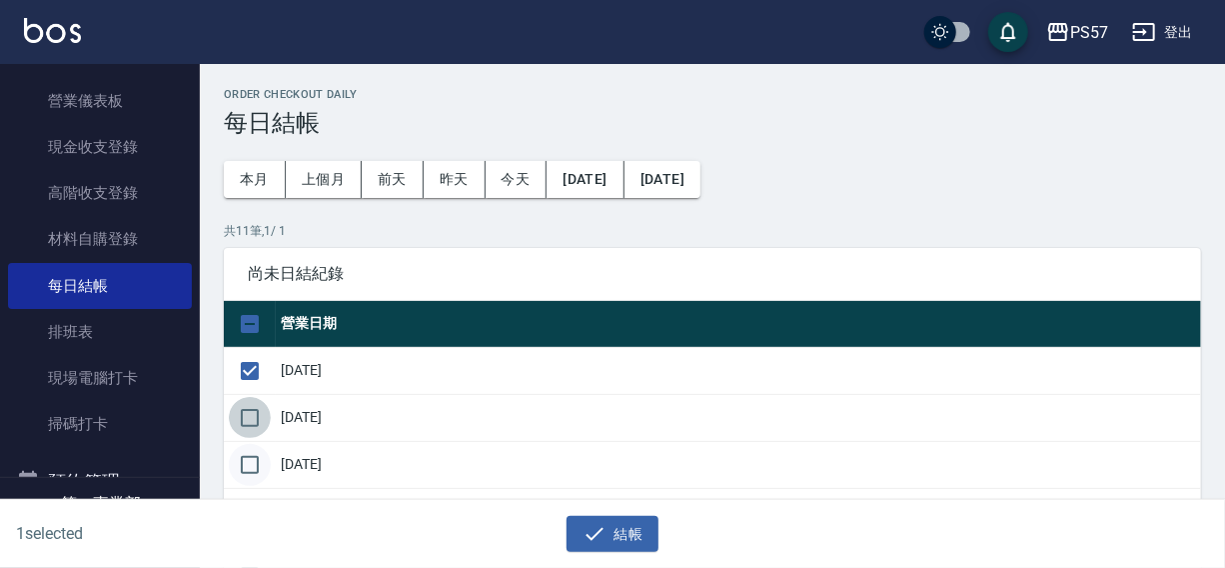
drag, startPoint x: 258, startPoint y: 416, endPoint x: 257, endPoint y: 446, distance: 30.0
click at [258, 420] on input "checkbox" at bounding box center [250, 418] width 42 height 42
checkbox input "true"
click at [257, 448] on input "checkbox" at bounding box center [250, 465] width 42 height 42
checkbox input "true"
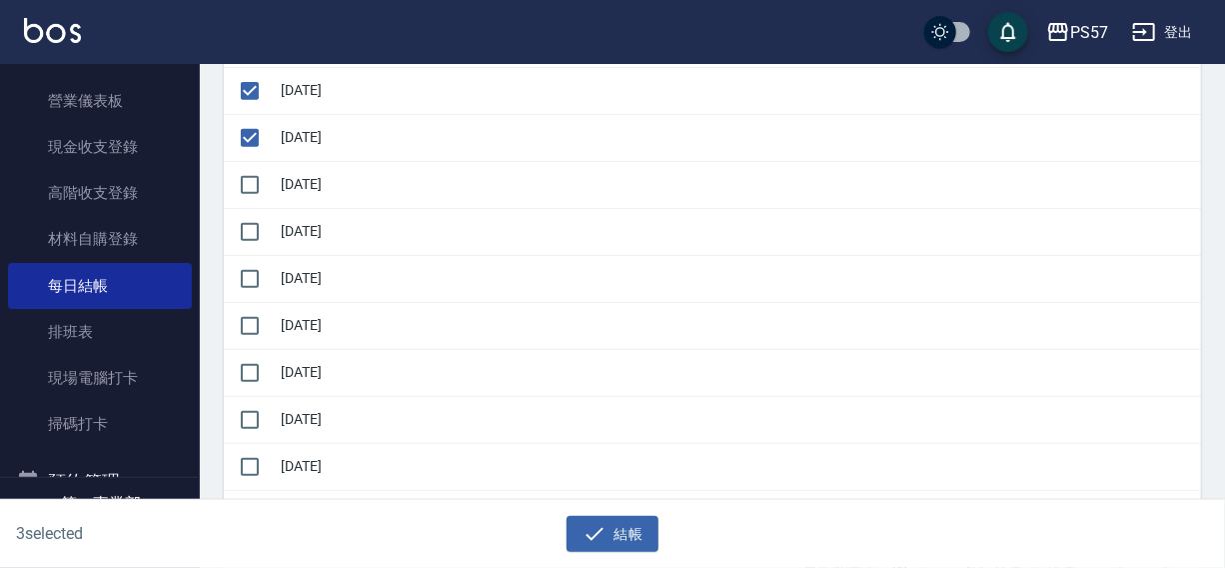
scroll to position [330, 0]
drag, startPoint x: 258, startPoint y: 176, endPoint x: 255, endPoint y: 214, distance: 38.1
click at [257, 179] on input "checkbox" at bounding box center [250, 182] width 42 height 42
checkbox input "true"
drag, startPoint x: 255, startPoint y: 214, endPoint x: 255, endPoint y: 260, distance: 46.0
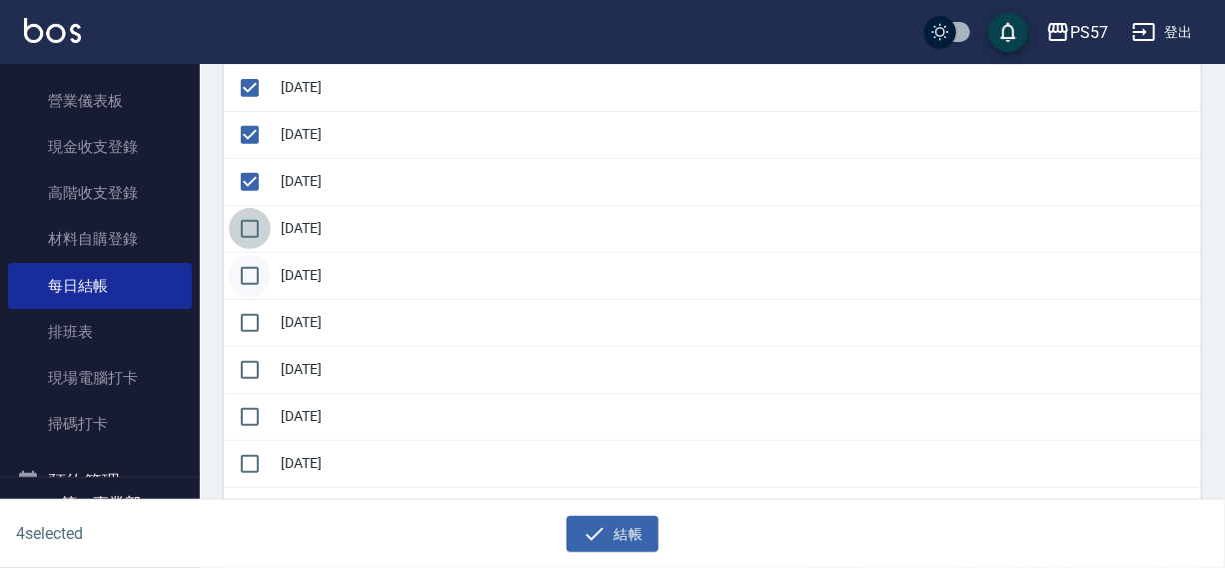
click at [255, 227] on input "checkbox" at bounding box center [250, 229] width 42 height 42
checkbox input "true"
drag, startPoint x: 250, startPoint y: 272, endPoint x: 251, endPoint y: 301, distance: 29.0
click at [251, 281] on input "checkbox" at bounding box center [250, 276] width 42 height 42
checkbox input "true"
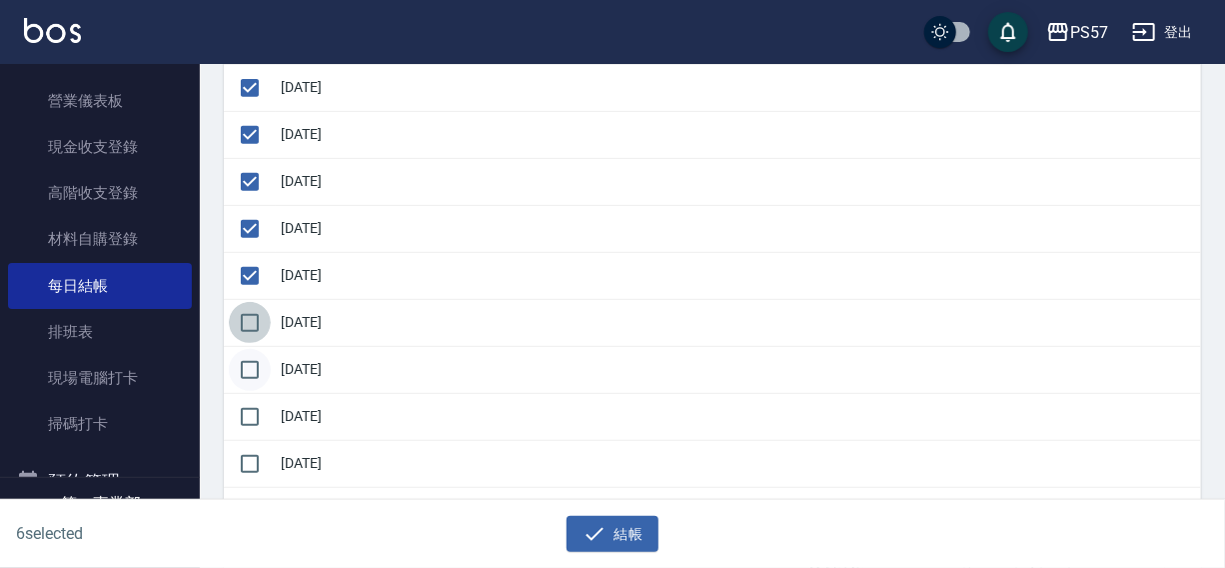
drag, startPoint x: 251, startPoint y: 310, endPoint x: 245, endPoint y: 366, distance: 56.3
click at [251, 320] on input "checkbox" at bounding box center [250, 323] width 42 height 42
checkbox input "true"
drag, startPoint x: 245, startPoint y: 366, endPoint x: 253, endPoint y: 387, distance: 22.5
click at [245, 368] on input "checkbox" at bounding box center [250, 370] width 42 height 42
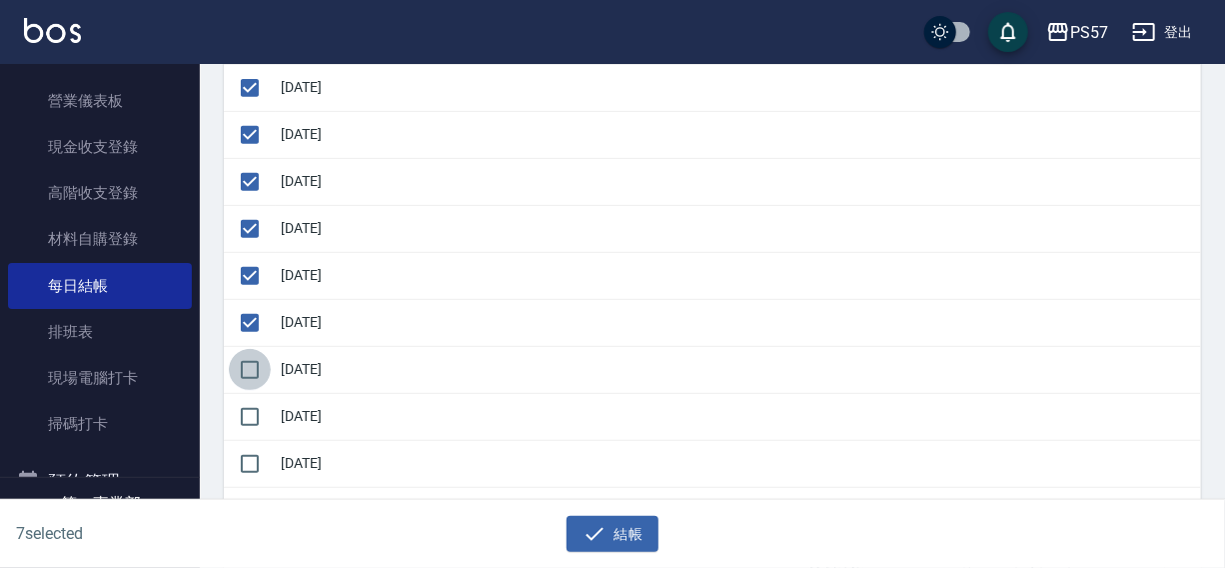
checkbox input "true"
click at [607, 533] on button "結帳" at bounding box center [613, 534] width 93 height 37
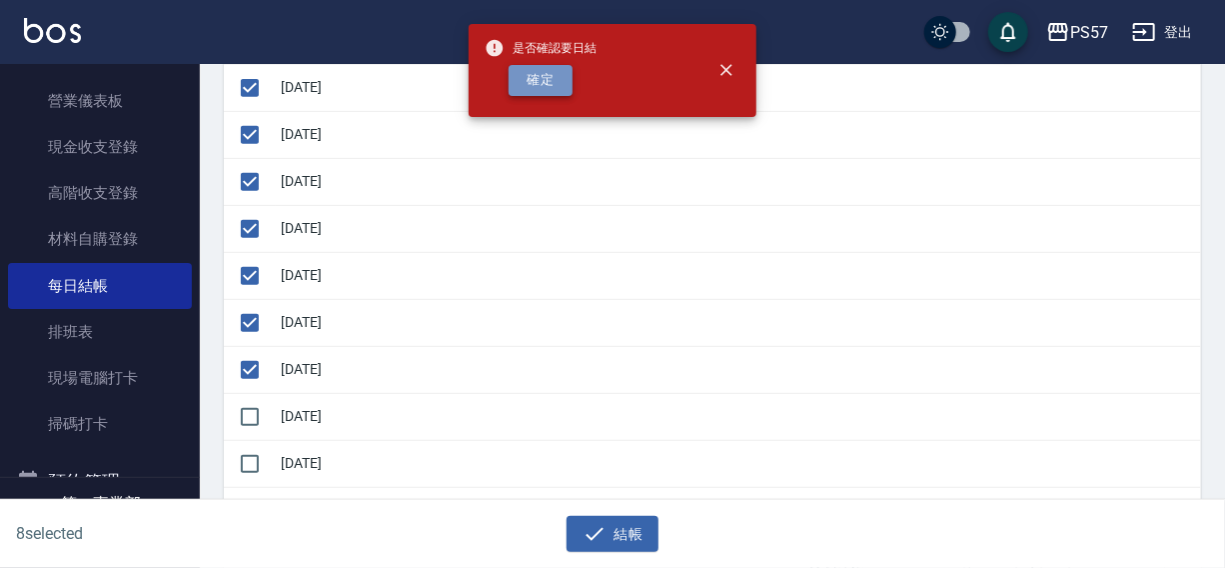
click at [548, 79] on button "確定" at bounding box center [541, 80] width 64 height 31
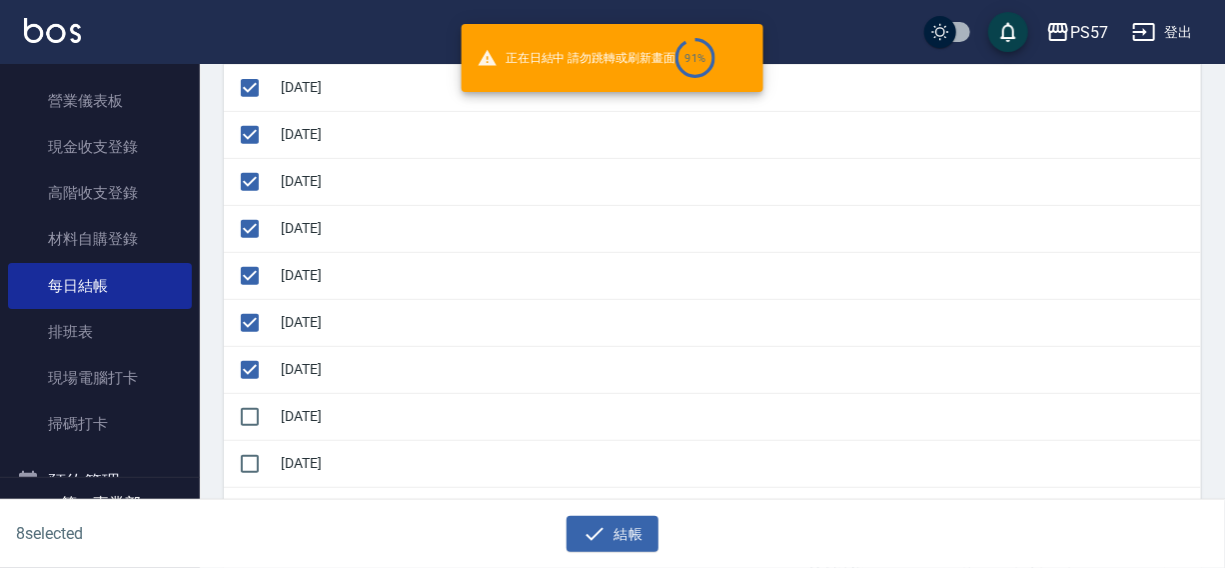
checkbox input "false"
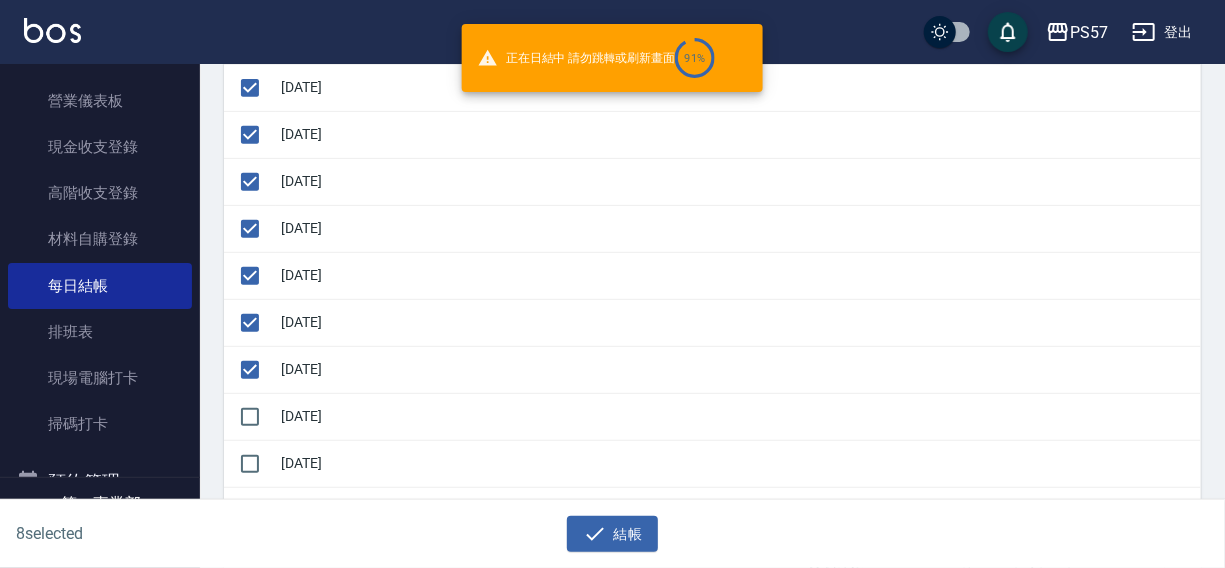
checkbox input "false"
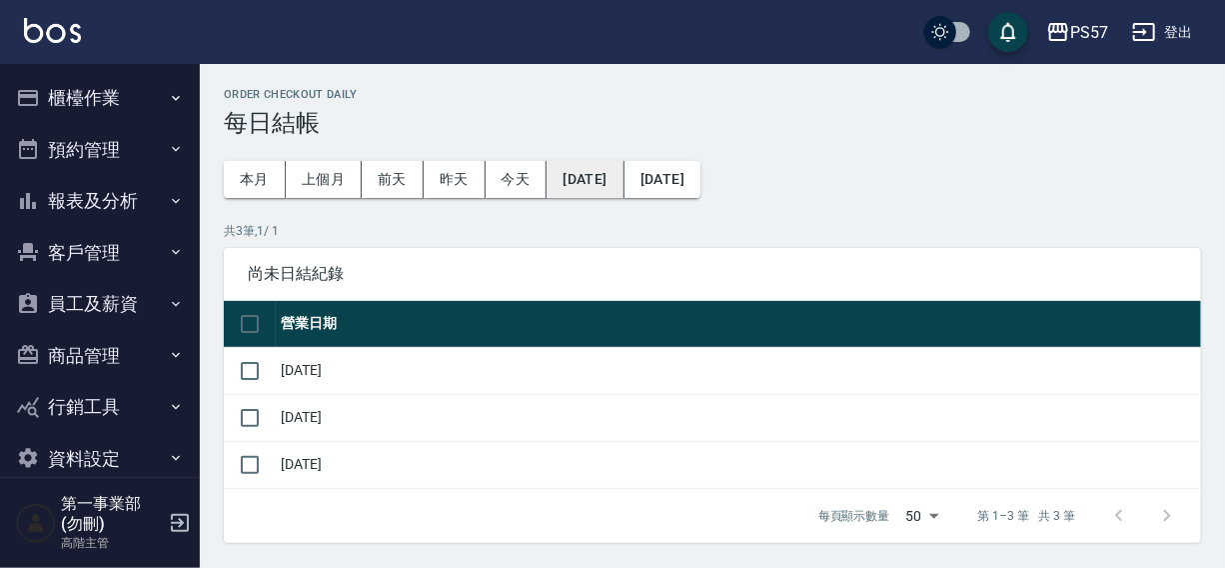
click at [612, 184] on button "[DATE]" at bounding box center [585, 179] width 77 height 37
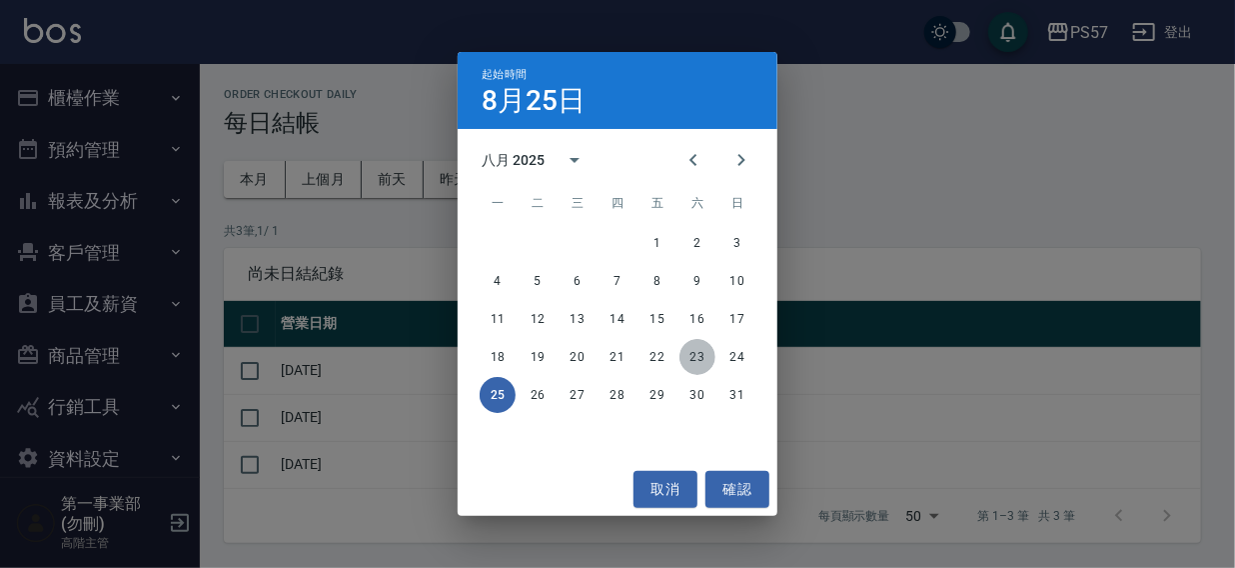
click at [693, 357] on button "23" at bounding box center [697, 357] width 36 height 36
click at [613, 244] on button "4" at bounding box center [618, 243] width 36 height 36
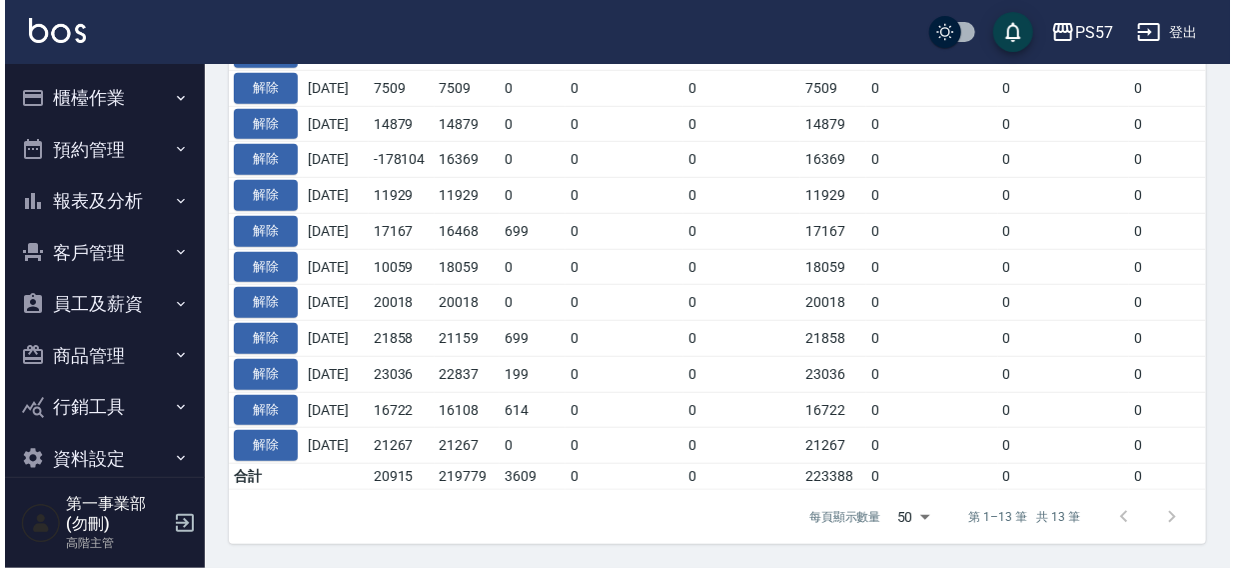
scroll to position [547, 0]
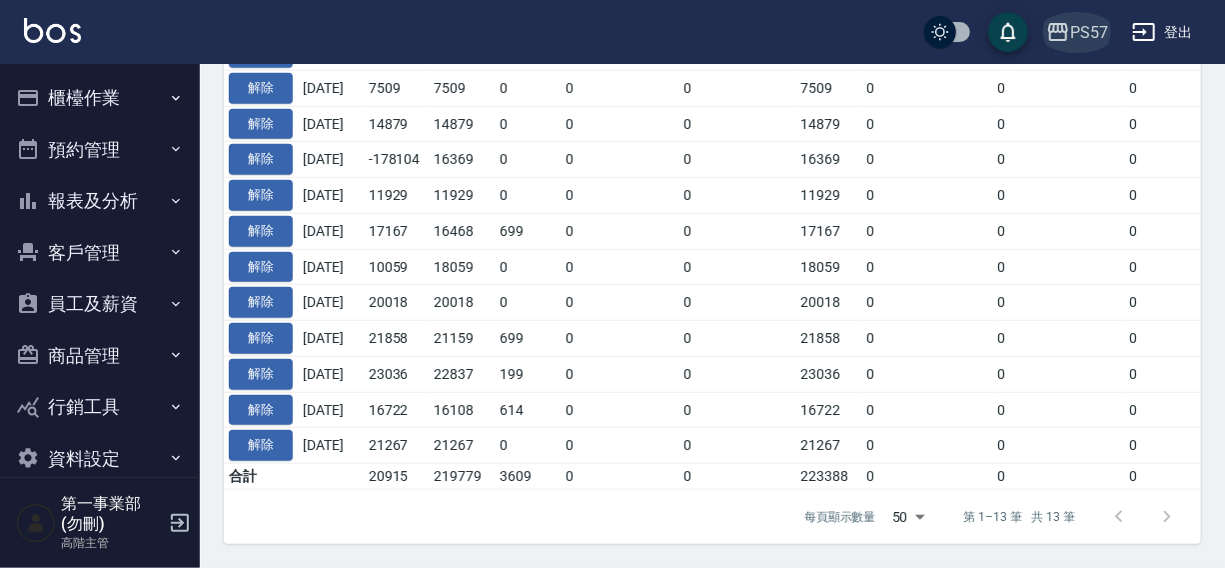
click at [1097, 24] on div "PS57" at bounding box center [1089, 32] width 38 height 25
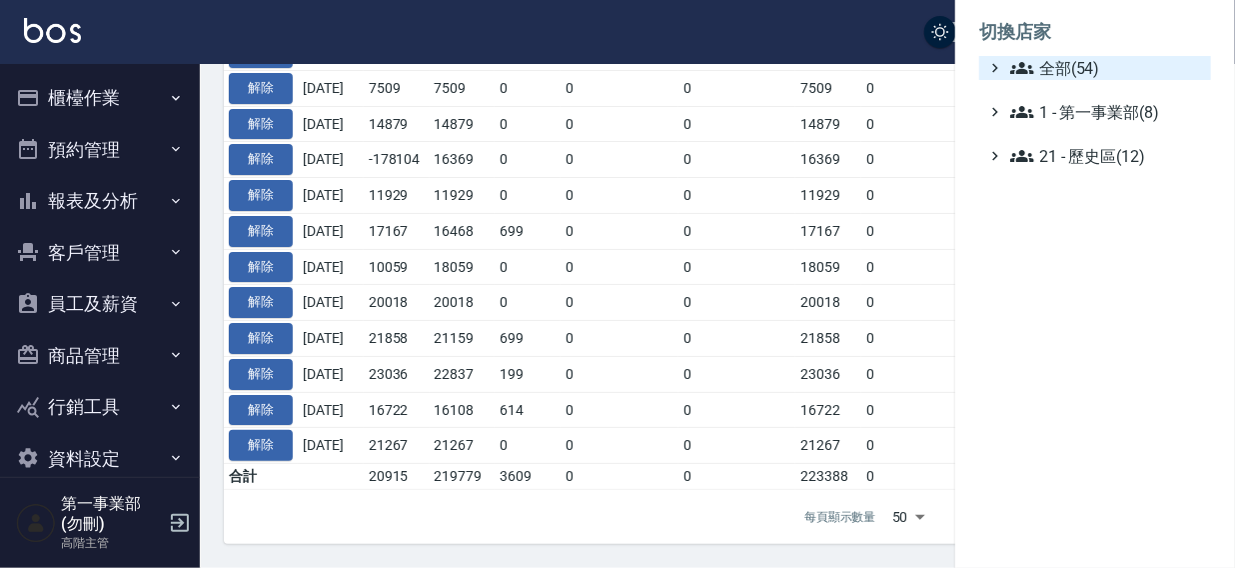
click at [1062, 63] on span "全部(54)" at bounding box center [1106, 68] width 193 height 24
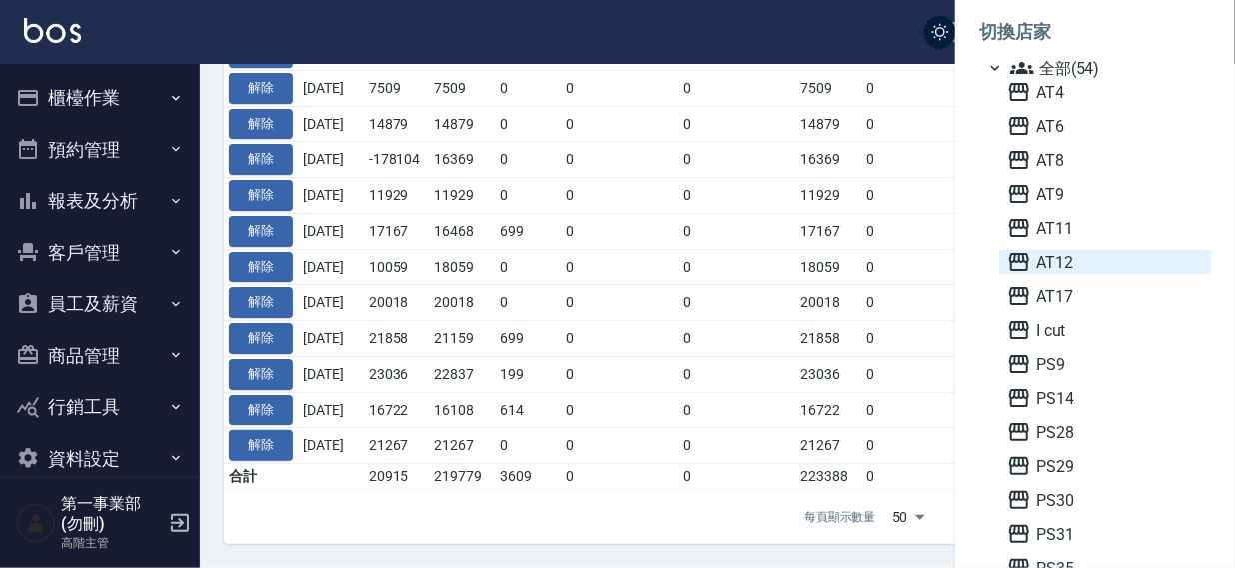
click at [1082, 265] on span "AT12" at bounding box center [1105, 262] width 196 height 24
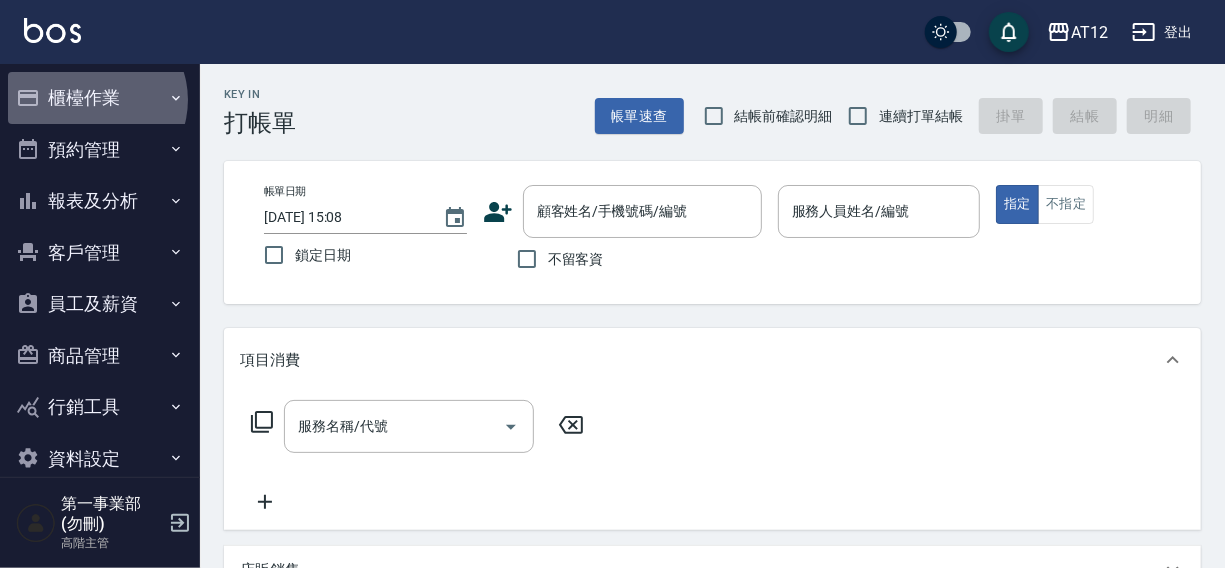
click at [95, 100] on button "櫃檯作業" at bounding box center [100, 98] width 184 height 52
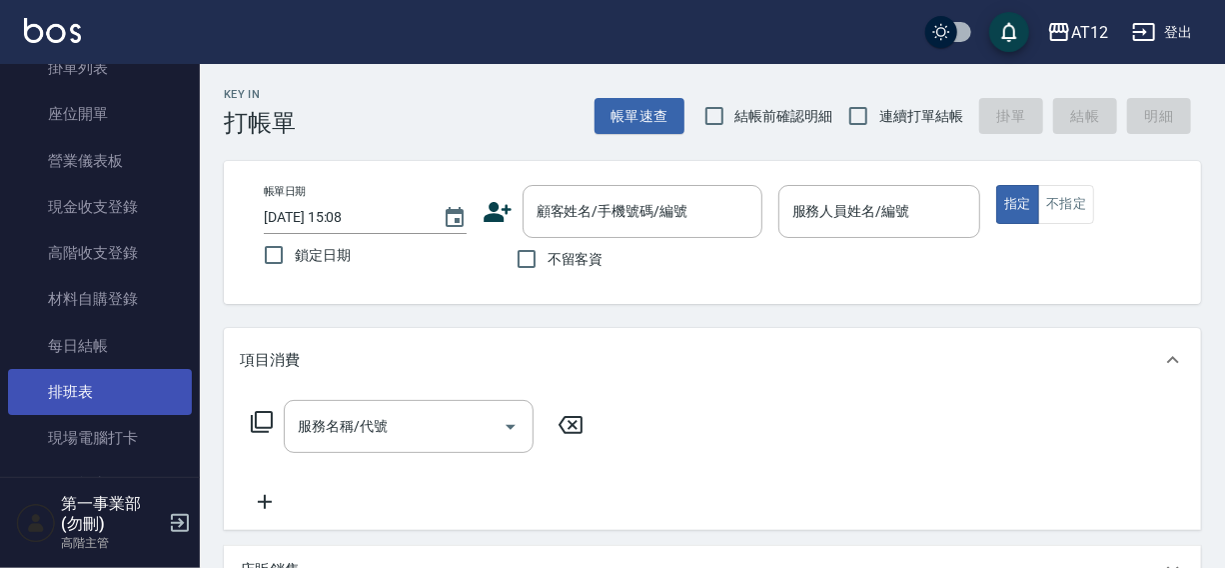
scroll to position [181, 0]
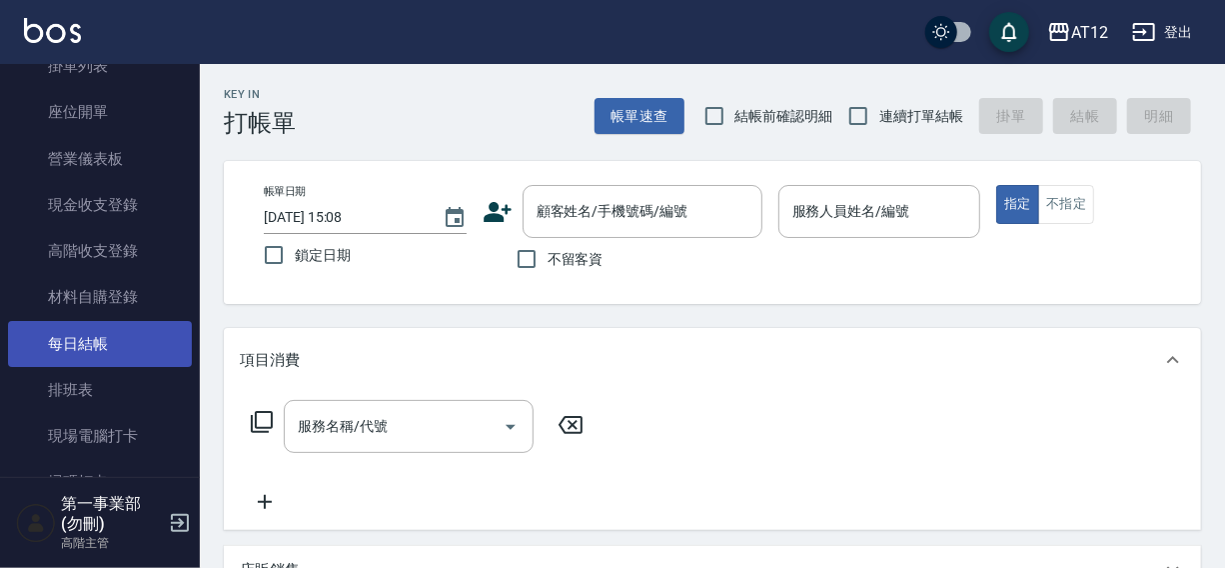
click at [89, 338] on link "每日結帳" at bounding box center [100, 344] width 184 height 46
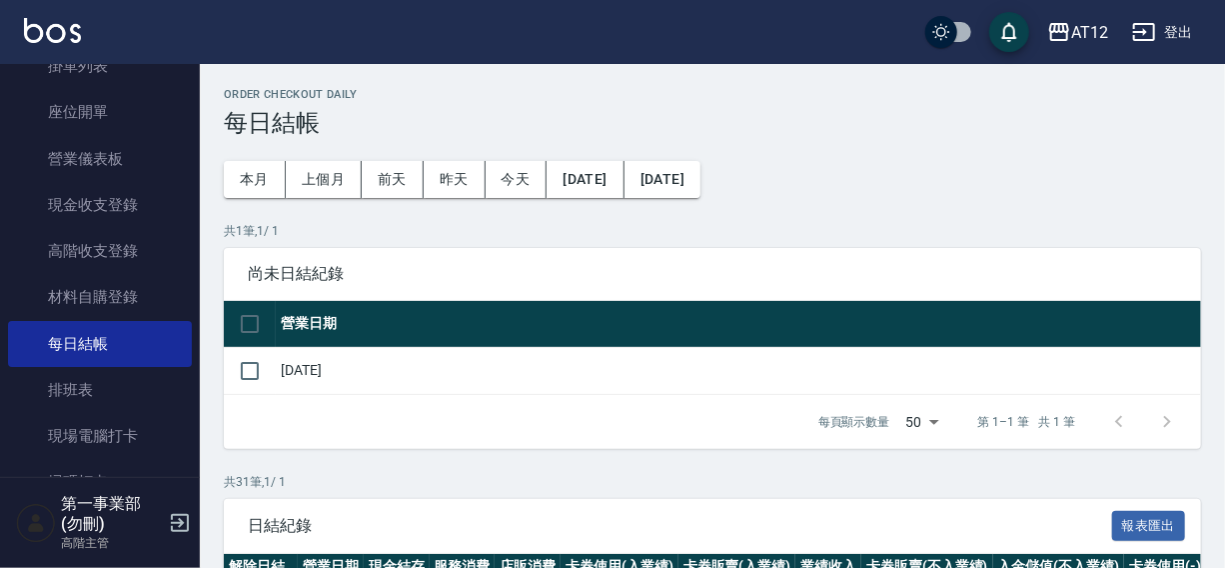
click at [771, 24] on div "AT12 登出" at bounding box center [612, 32] width 1225 height 64
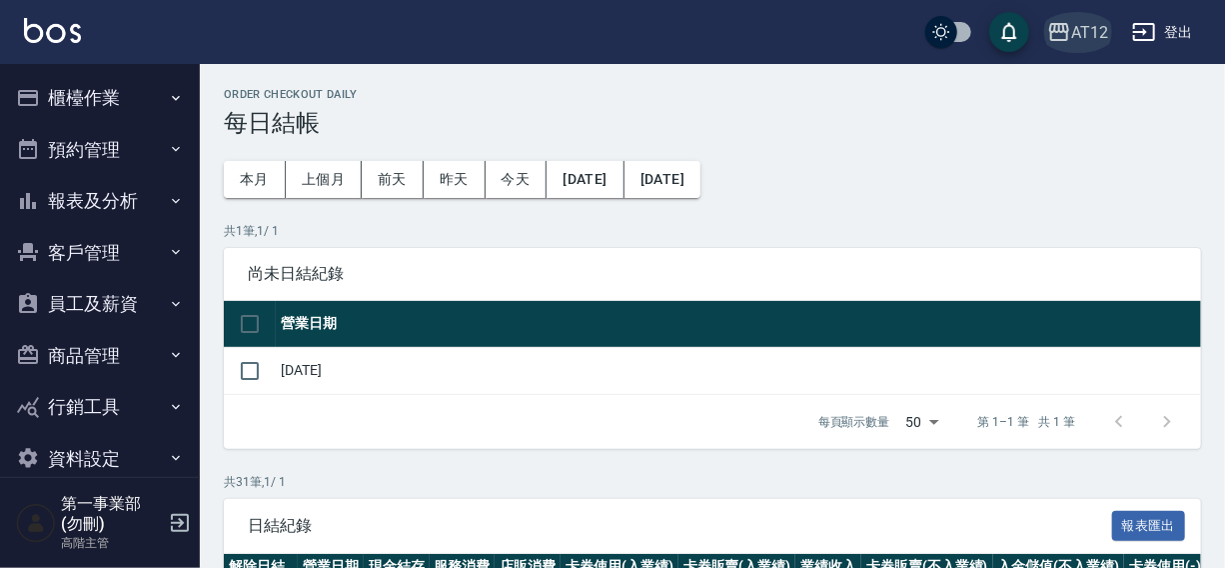
click at [1085, 23] on div "AT12" at bounding box center [1089, 32] width 37 height 25
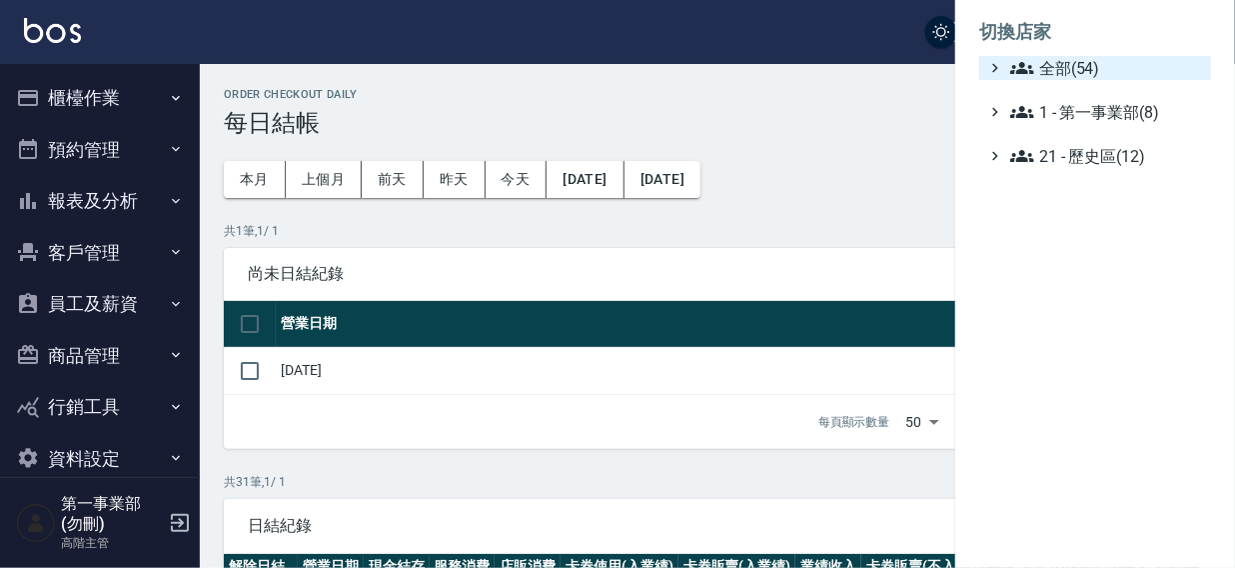
click at [1059, 59] on span "全部(54)" at bounding box center [1106, 68] width 193 height 24
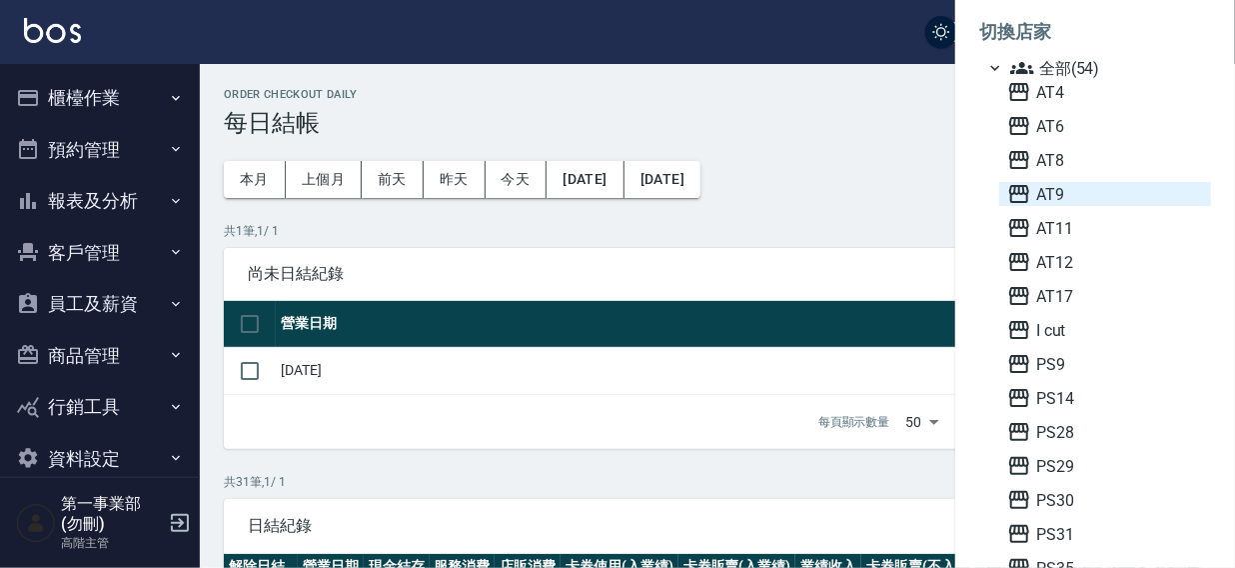
click at [1079, 189] on span "AT9" at bounding box center [1105, 194] width 196 height 24
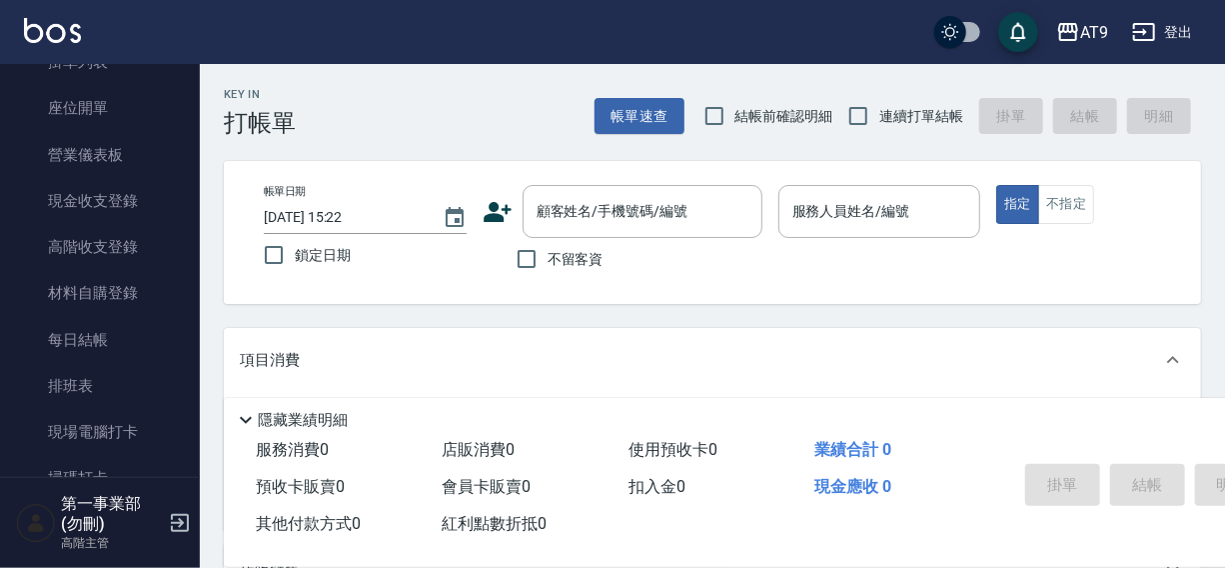
scroll to position [198, 0]
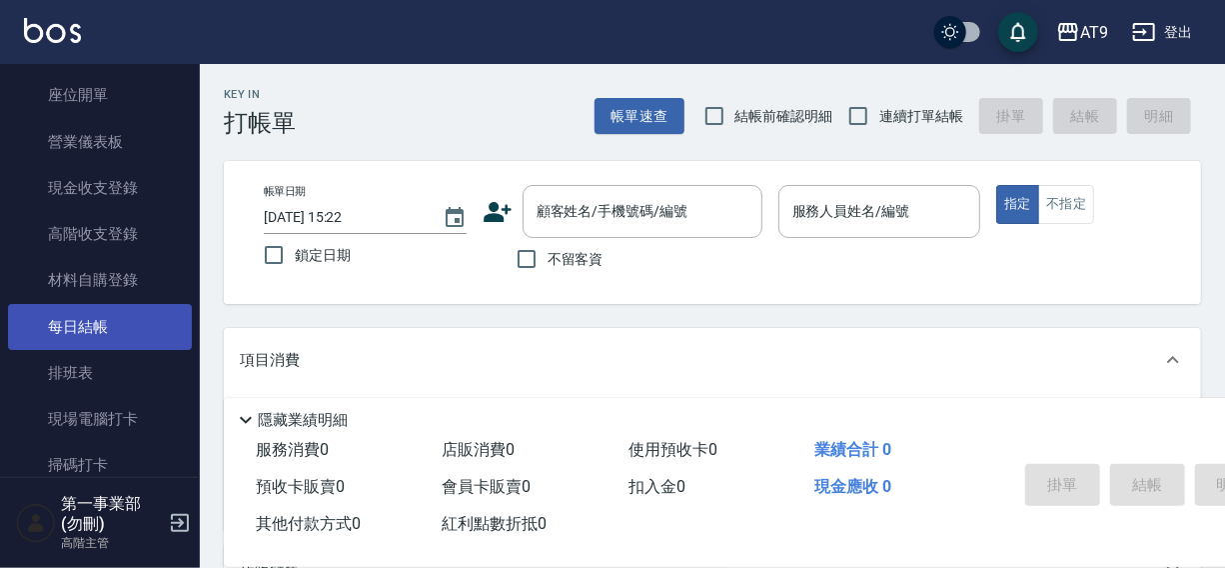
click at [85, 313] on link "每日結帳" at bounding box center [100, 327] width 184 height 46
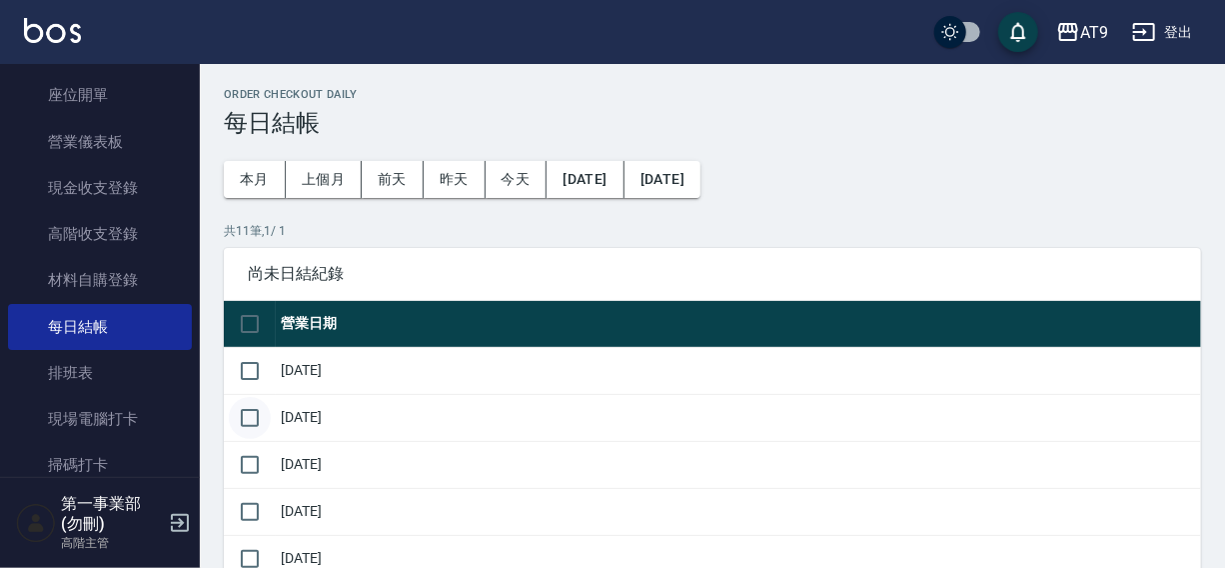
drag, startPoint x: 255, startPoint y: 373, endPoint x: 246, endPoint y: 417, distance: 44.9
click at [256, 380] on input "checkbox" at bounding box center [250, 371] width 42 height 42
checkbox input "true"
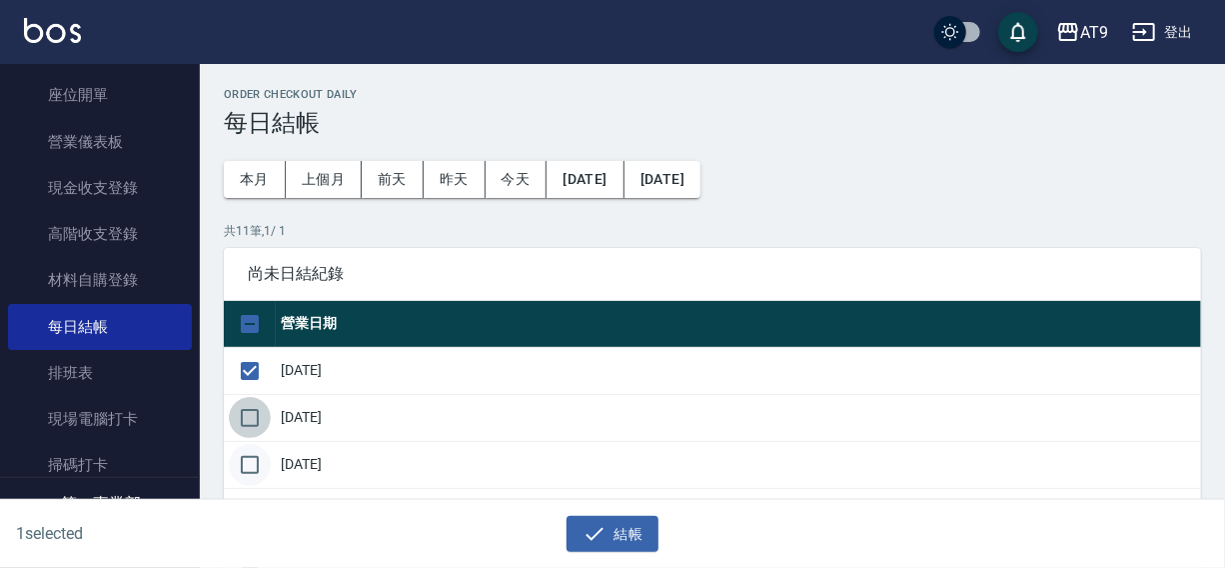
drag, startPoint x: 251, startPoint y: 418, endPoint x: 242, endPoint y: 469, distance: 51.7
click at [251, 428] on input "checkbox" at bounding box center [250, 418] width 42 height 42
checkbox input "true"
click at [242, 470] on input "checkbox" at bounding box center [250, 465] width 42 height 42
checkbox input "true"
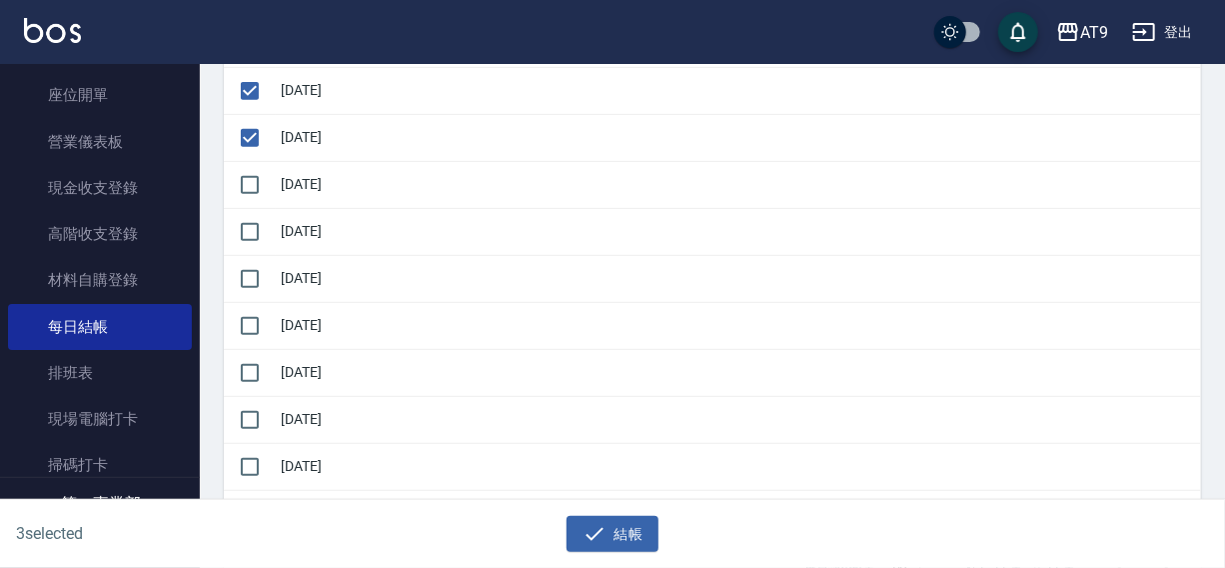
scroll to position [333, 0]
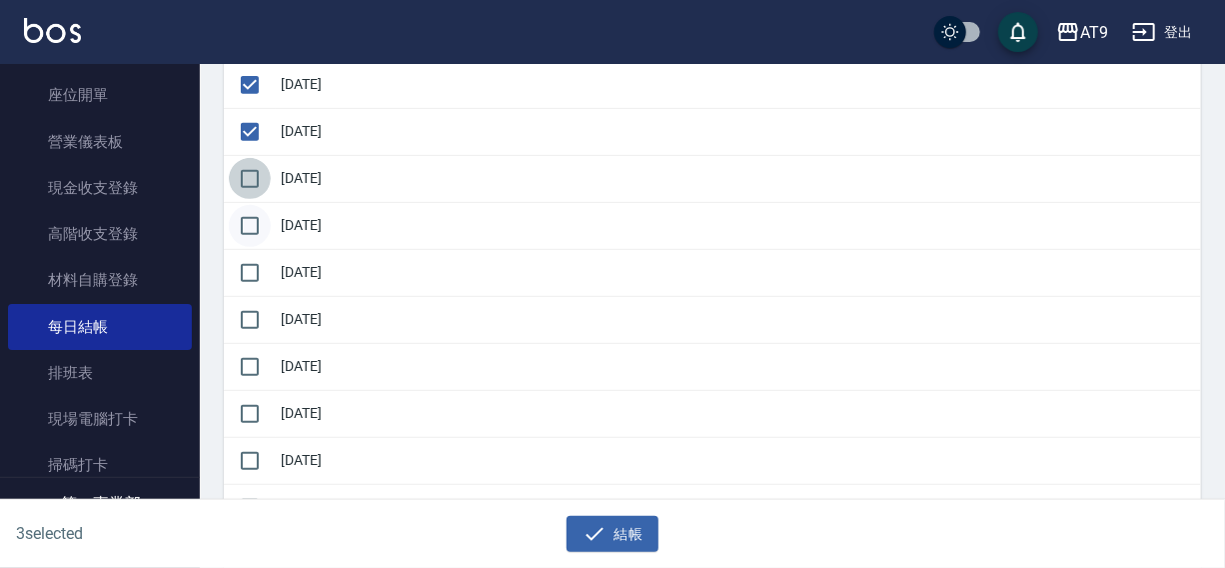
drag, startPoint x: 260, startPoint y: 171, endPoint x: 257, endPoint y: 212, distance: 41.1
click at [260, 174] on input "checkbox" at bounding box center [250, 179] width 42 height 42
checkbox input "true"
drag, startPoint x: 255, startPoint y: 218, endPoint x: 250, endPoint y: 269, distance: 51.2
click at [255, 233] on input "checkbox" at bounding box center [250, 226] width 42 height 42
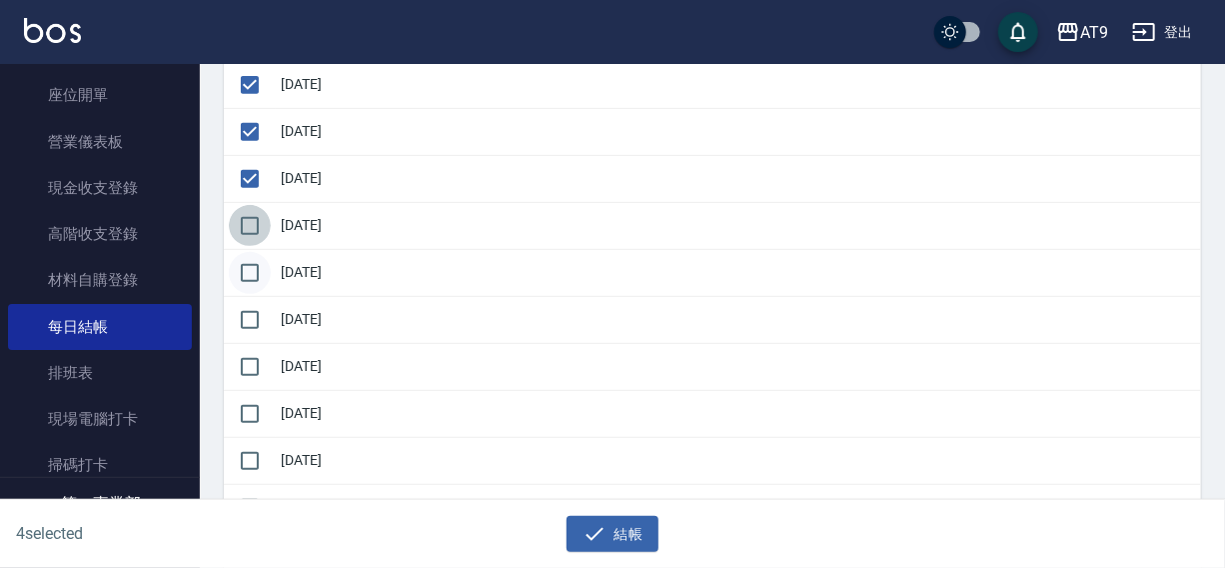
checkbox input "true"
drag, startPoint x: 250, startPoint y: 270, endPoint x: 246, endPoint y: 302, distance: 32.2
click at [250, 280] on input "checkbox" at bounding box center [250, 273] width 42 height 42
checkbox input "true"
drag, startPoint x: 245, startPoint y: 313, endPoint x: 245, endPoint y: 351, distance: 38.0
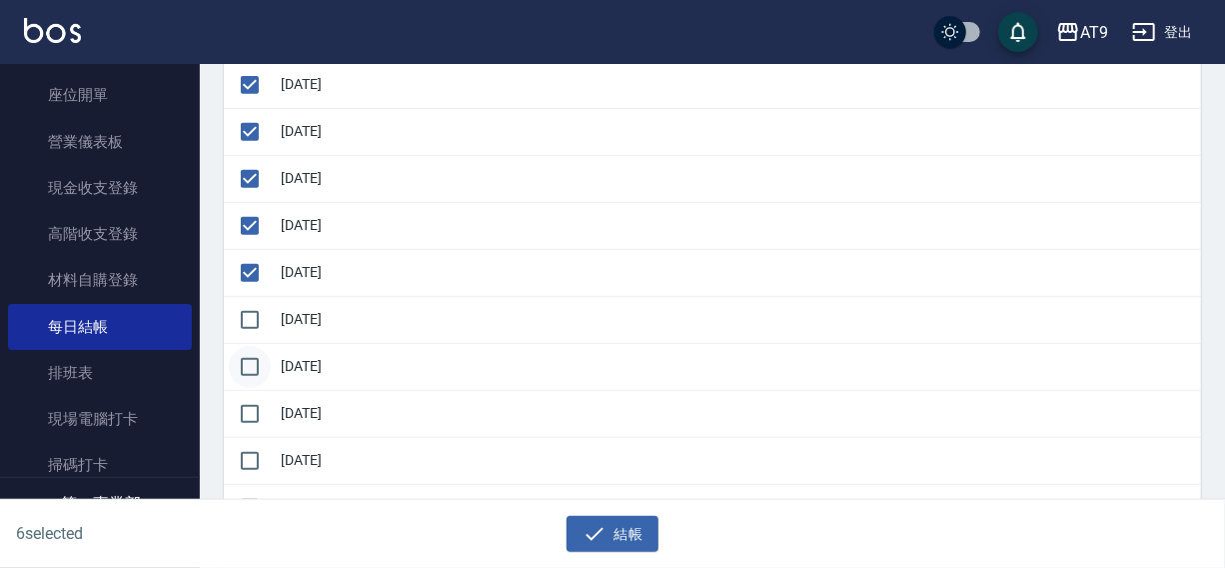
click at [245, 323] on input "checkbox" at bounding box center [250, 320] width 42 height 42
checkbox input "true"
drag, startPoint x: 245, startPoint y: 363, endPoint x: 246, endPoint y: 393, distance: 30.0
click at [245, 364] on input "checkbox" at bounding box center [250, 367] width 42 height 42
checkbox input "true"
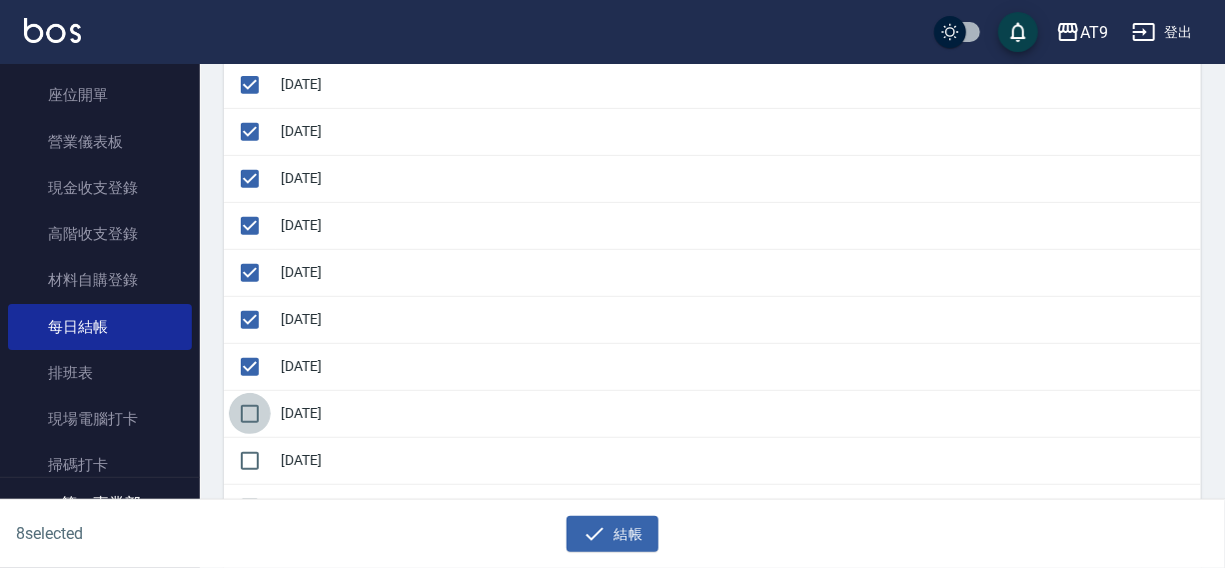
drag, startPoint x: 244, startPoint y: 408, endPoint x: 363, endPoint y: 443, distance: 123.9
click at [244, 412] on input "checkbox" at bounding box center [250, 414] width 42 height 42
checkbox input "true"
drag, startPoint x: 621, startPoint y: 537, endPoint x: 620, endPoint y: 452, distance: 84.9
click at [623, 537] on button "結帳" at bounding box center [613, 534] width 93 height 37
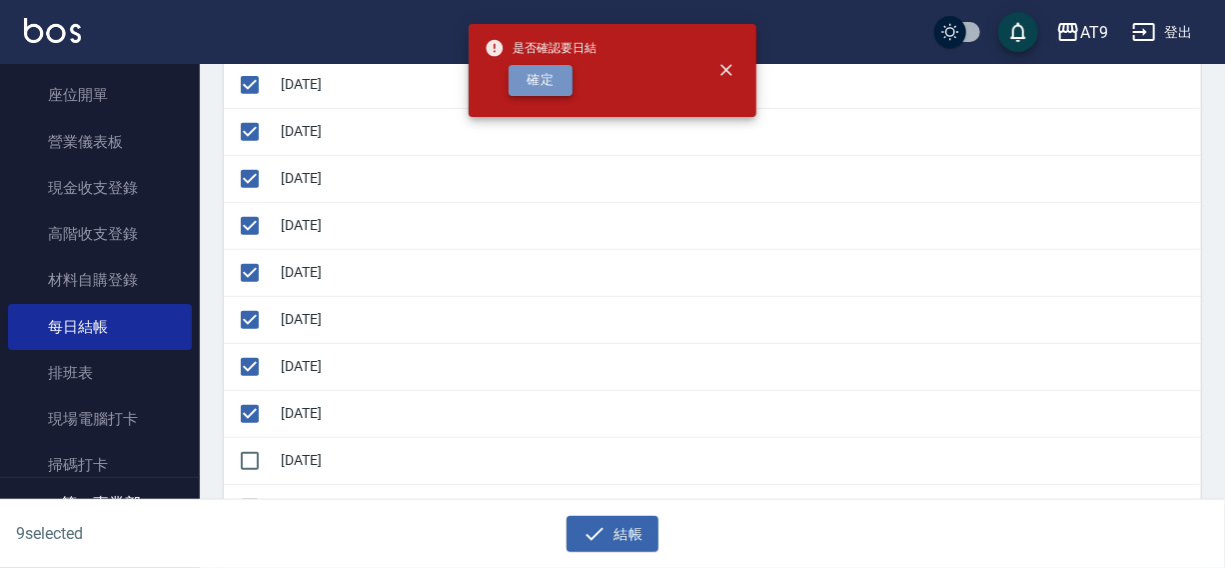
click at [552, 78] on button "確定" at bounding box center [541, 80] width 64 height 31
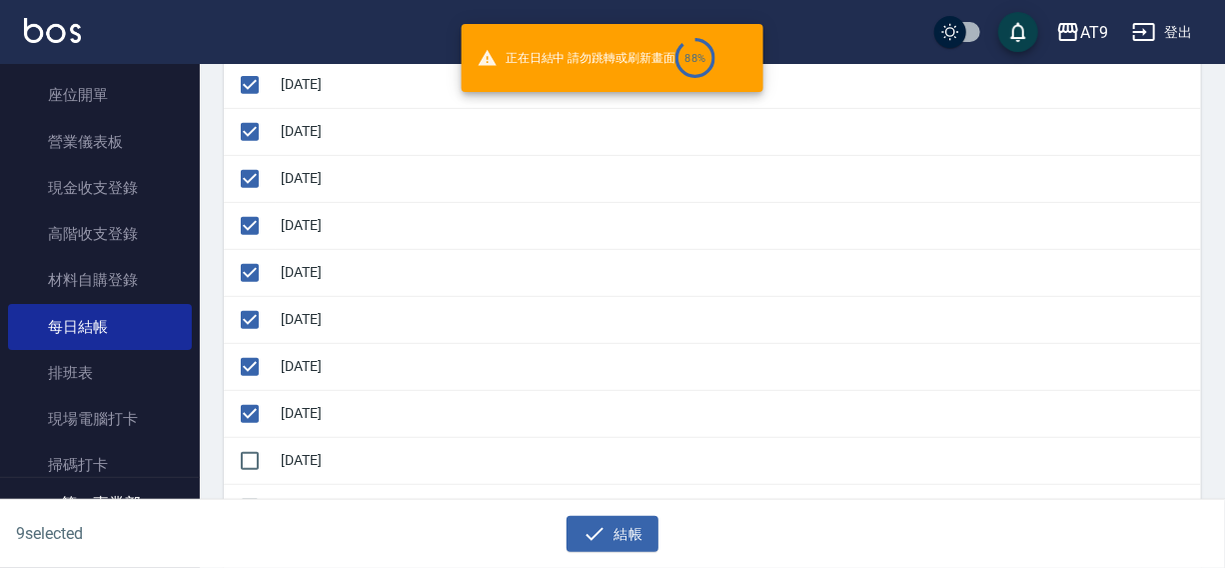
checkbox input "false"
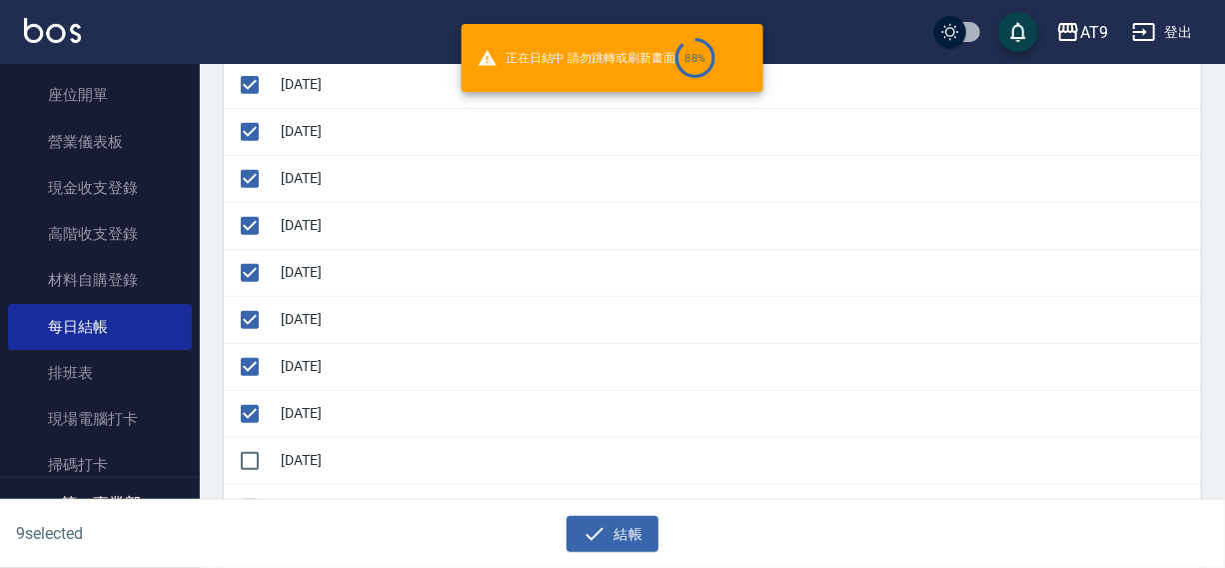
checkbox input "false"
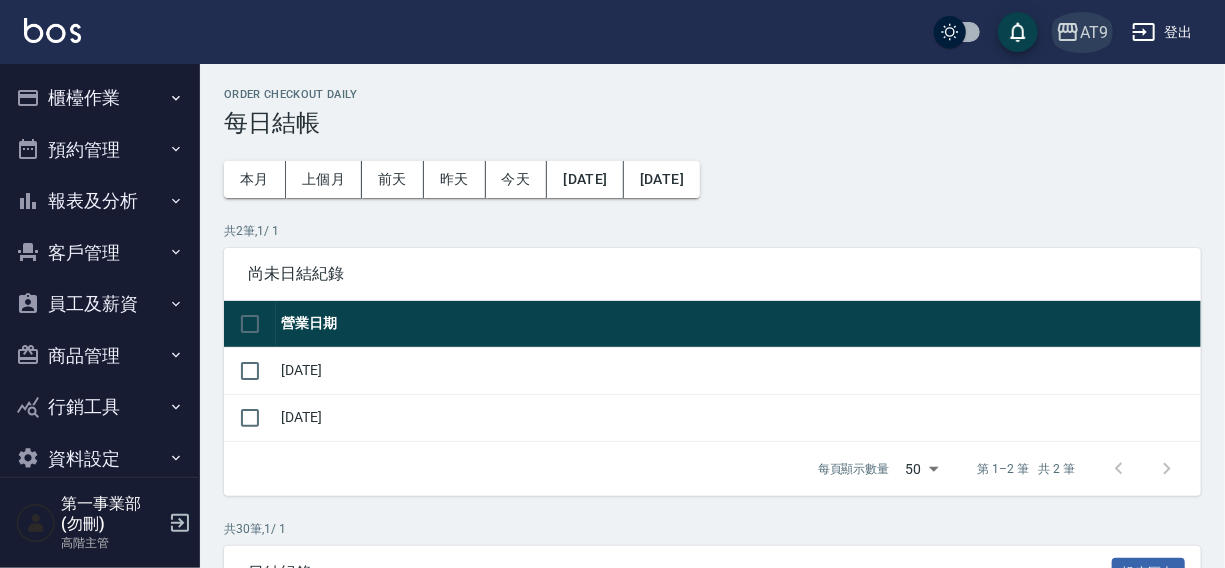
click at [1085, 24] on div "AT9" at bounding box center [1094, 32] width 28 height 25
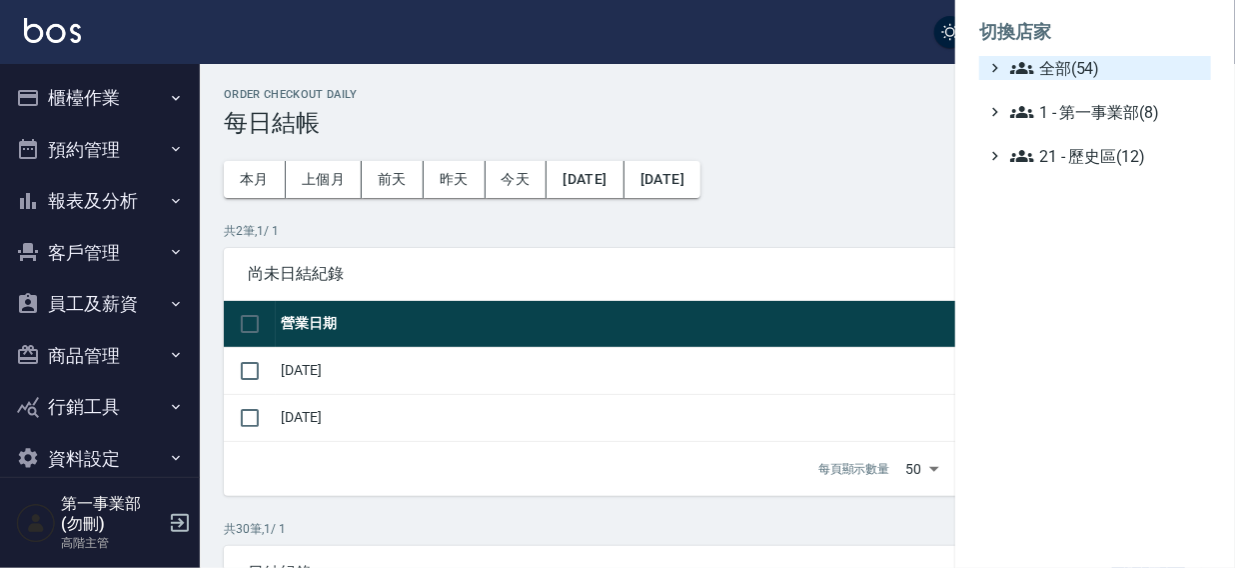
click at [1045, 62] on span "全部(54)" at bounding box center [1106, 68] width 193 height 24
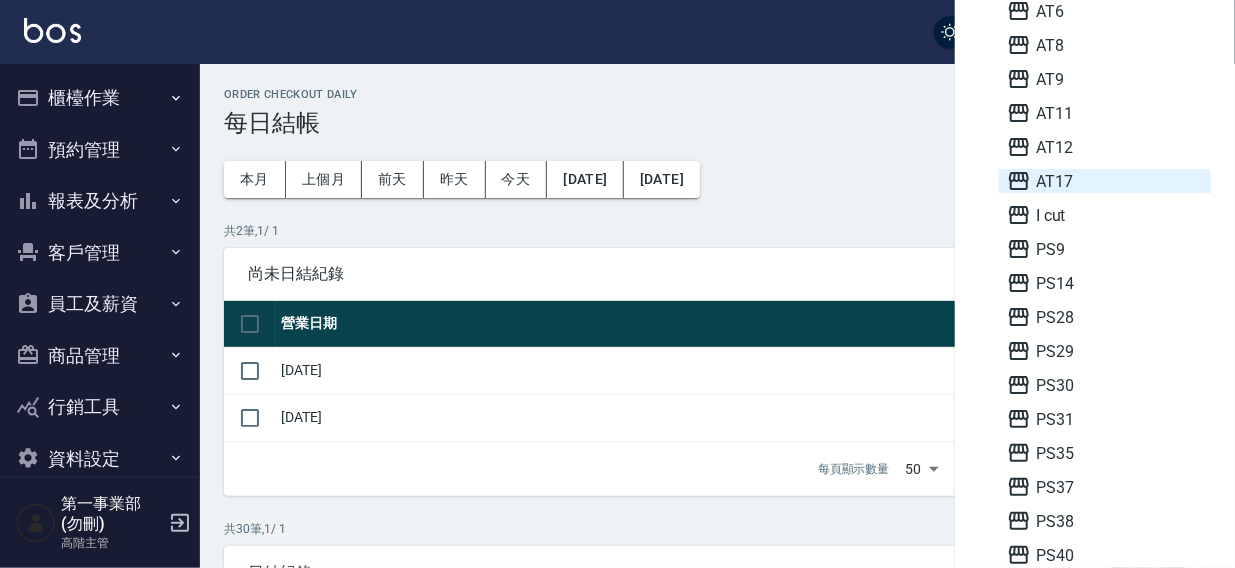
scroll to position [131, 0]
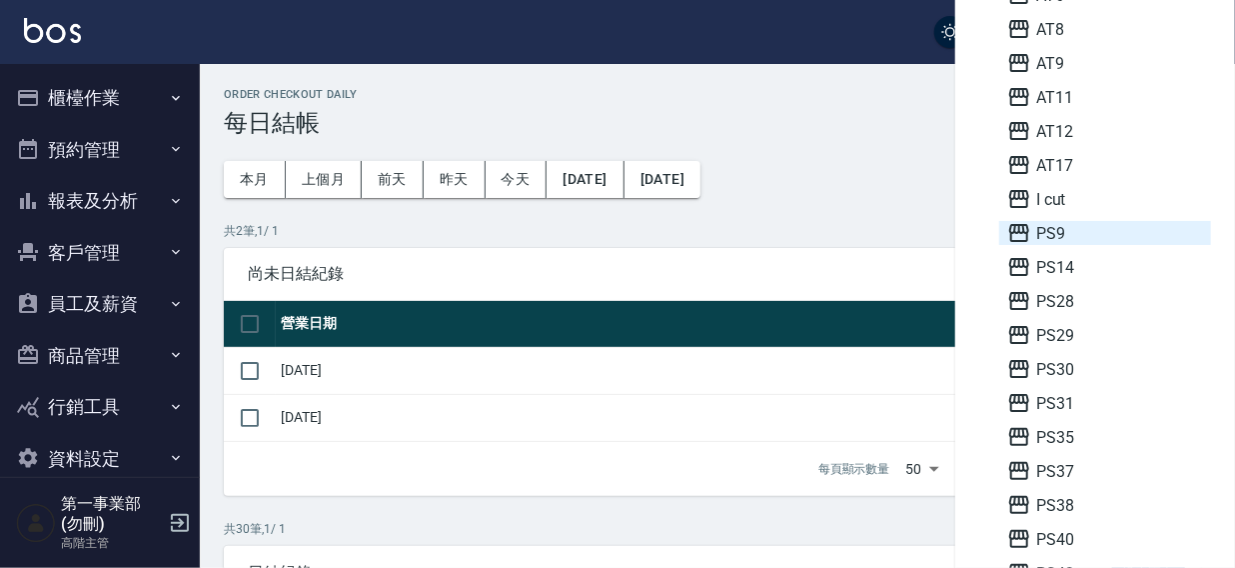
click at [1069, 236] on span "PS9" at bounding box center [1105, 233] width 196 height 24
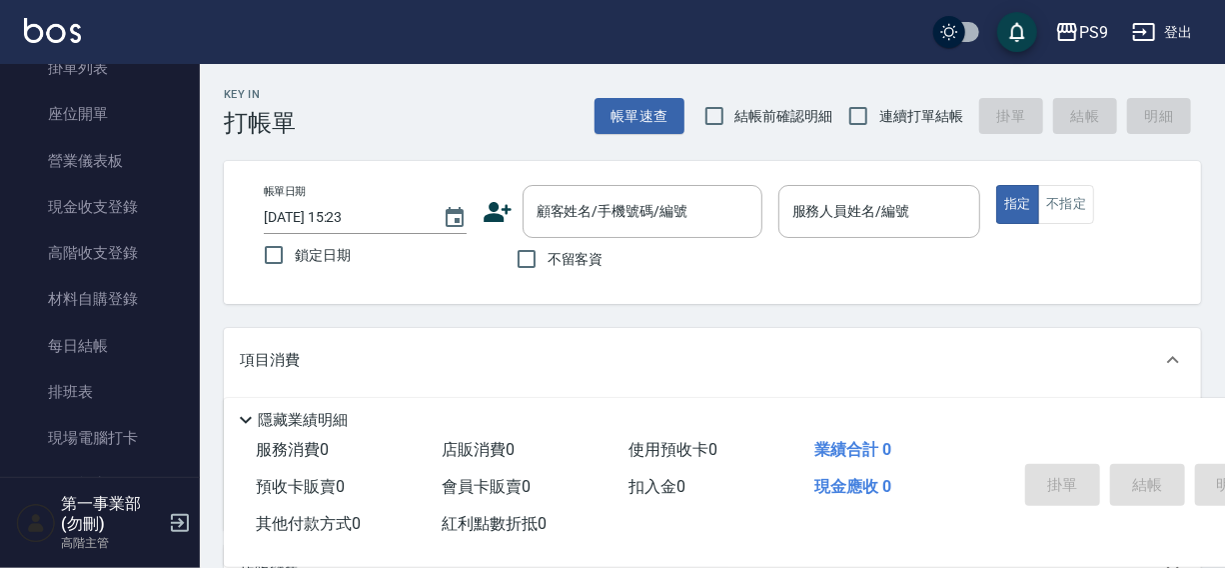
scroll to position [183, 0]
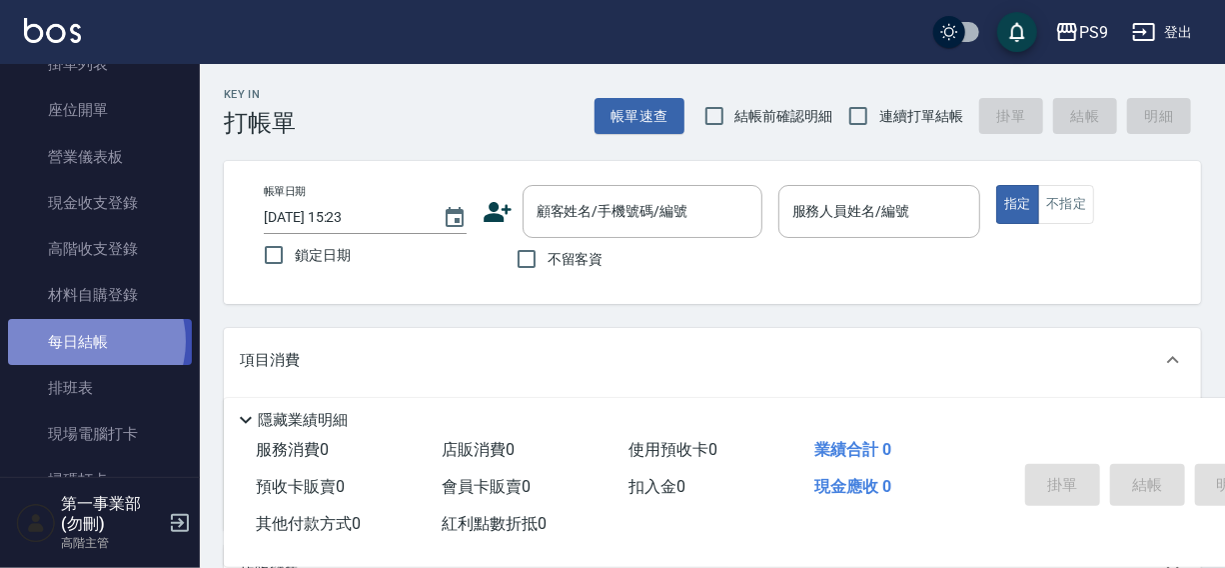
click at [85, 341] on link "每日結帳" at bounding box center [100, 342] width 184 height 46
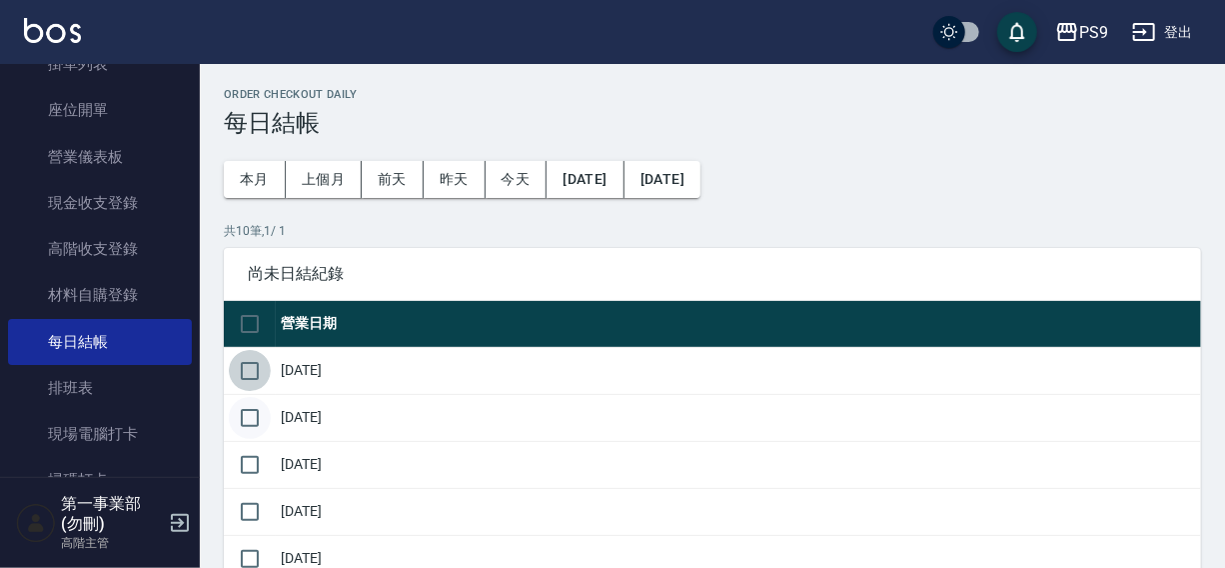
drag, startPoint x: 260, startPoint y: 374, endPoint x: 257, endPoint y: 416, distance: 42.1
click at [260, 391] on td at bounding box center [250, 370] width 52 height 47
drag, startPoint x: 257, startPoint y: 416, endPoint x: 257, endPoint y: 430, distance: 14.0
click at [257, 418] on input "checkbox" at bounding box center [250, 418] width 42 height 42
checkbox input "true"
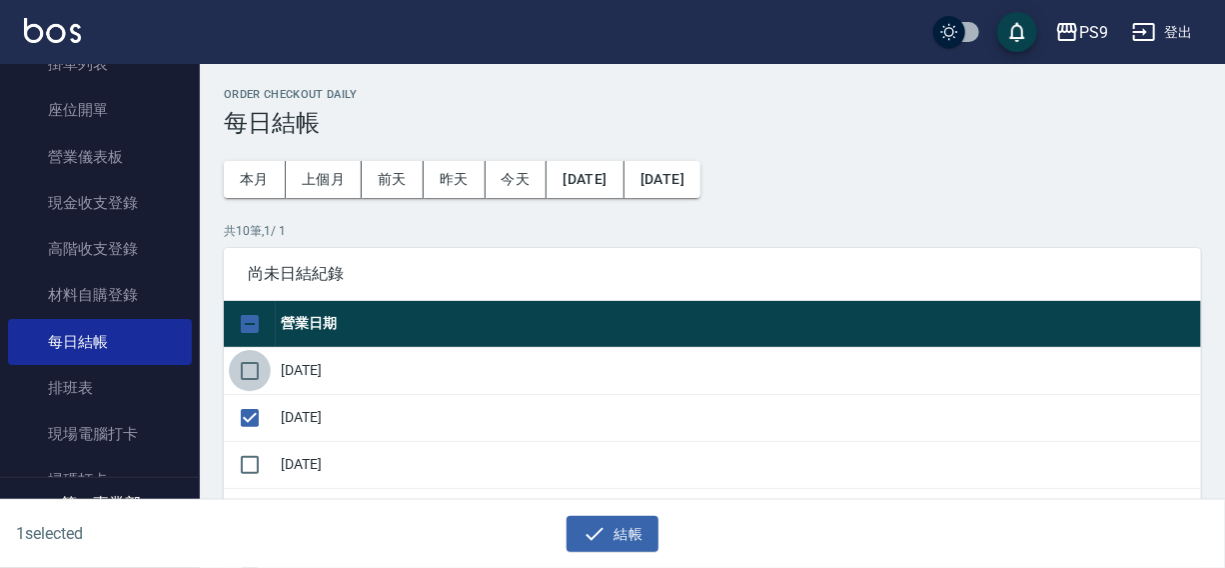
click at [245, 378] on input "checkbox" at bounding box center [250, 371] width 42 height 42
checkbox input "true"
click at [251, 454] on input "checkbox" at bounding box center [250, 465] width 42 height 42
checkbox input "true"
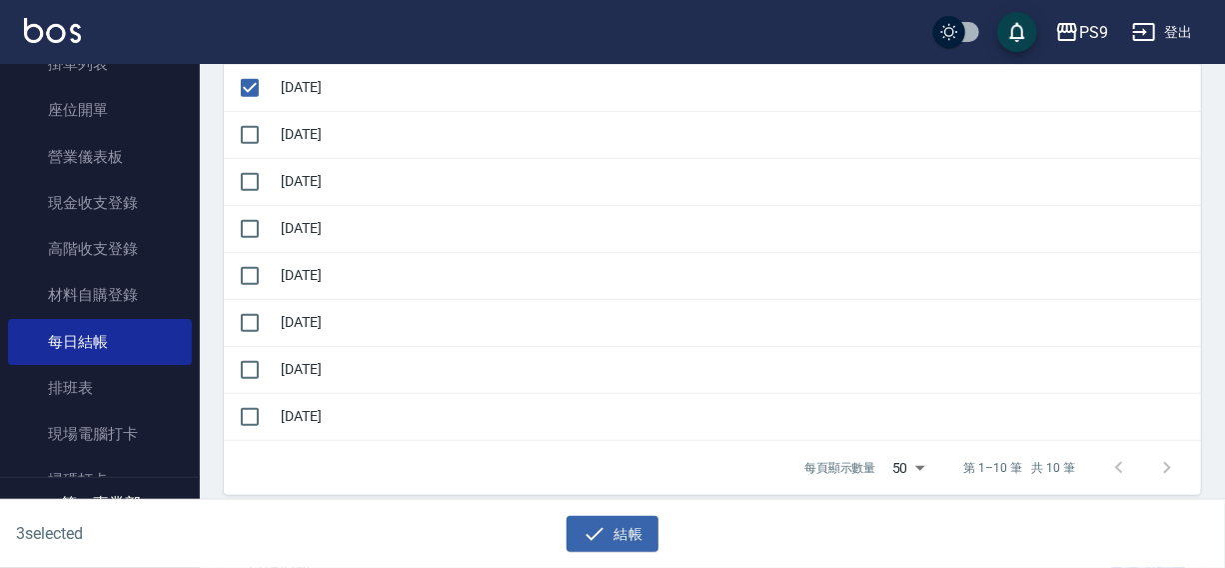
scroll to position [380, 0]
drag, startPoint x: 261, startPoint y: 134, endPoint x: 256, endPoint y: 181, distance: 47.2
click at [261, 143] on input "checkbox" at bounding box center [250, 132] width 42 height 42
checkbox input "true"
drag, startPoint x: 256, startPoint y: 182, endPoint x: 253, endPoint y: 221, distance: 39.1
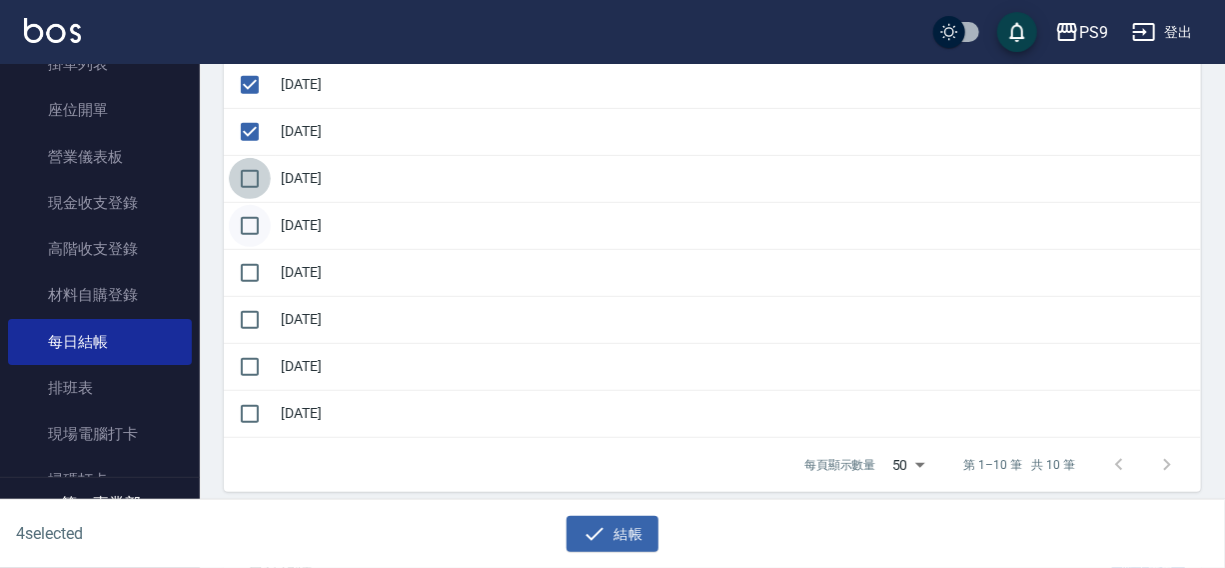
click at [256, 194] on input "checkbox" at bounding box center [250, 179] width 42 height 42
checkbox input "true"
drag, startPoint x: 253, startPoint y: 221, endPoint x: 246, endPoint y: 260, distance: 39.6
click at [253, 229] on input "checkbox" at bounding box center [250, 226] width 42 height 42
checkbox input "true"
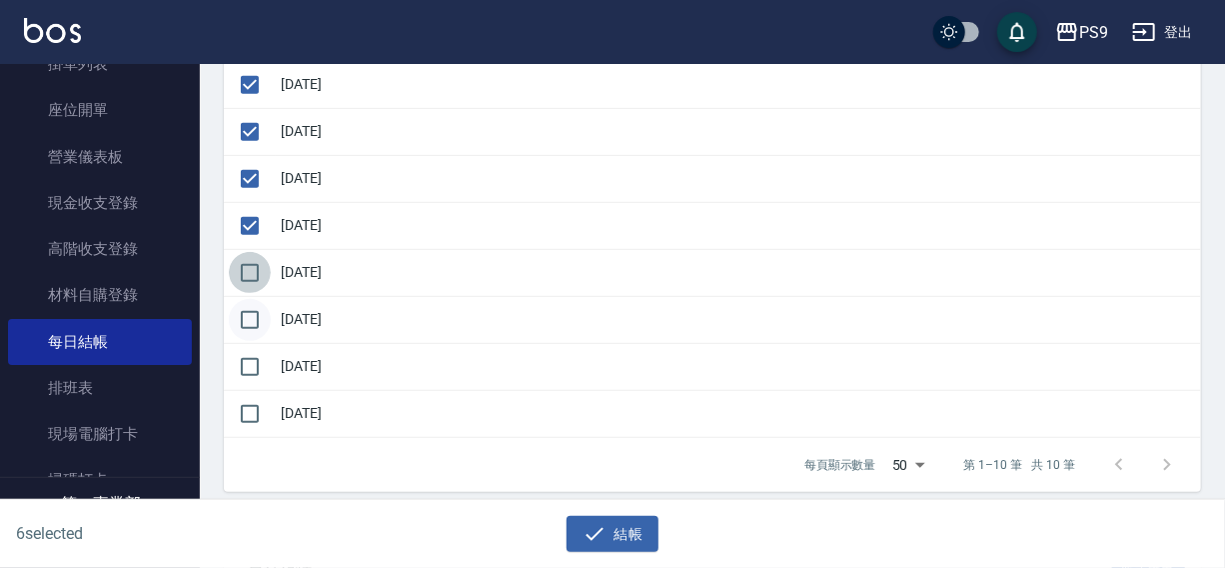
drag, startPoint x: 242, startPoint y: 270, endPoint x: 243, endPoint y: 307, distance: 37.0
click at [242, 282] on input "checkbox" at bounding box center [250, 273] width 42 height 42
checkbox input "true"
drag, startPoint x: 244, startPoint y: 310, endPoint x: 248, endPoint y: 333, distance: 23.3
click at [246, 319] on input "checkbox" at bounding box center [250, 320] width 42 height 42
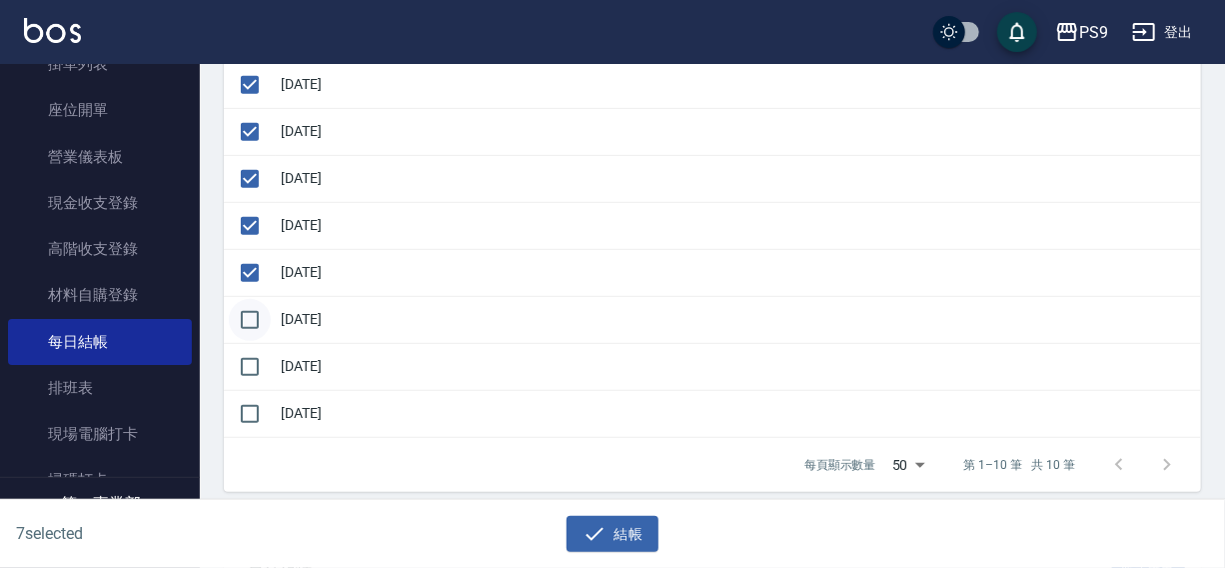
checkbox input "true"
drag, startPoint x: 247, startPoint y: 351, endPoint x: 456, endPoint y: 415, distance: 218.4
click at [262, 355] on input "checkbox" at bounding box center [250, 367] width 42 height 42
checkbox input "true"
drag, startPoint x: 599, startPoint y: 533, endPoint x: 552, endPoint y: 231, distance: 305.4
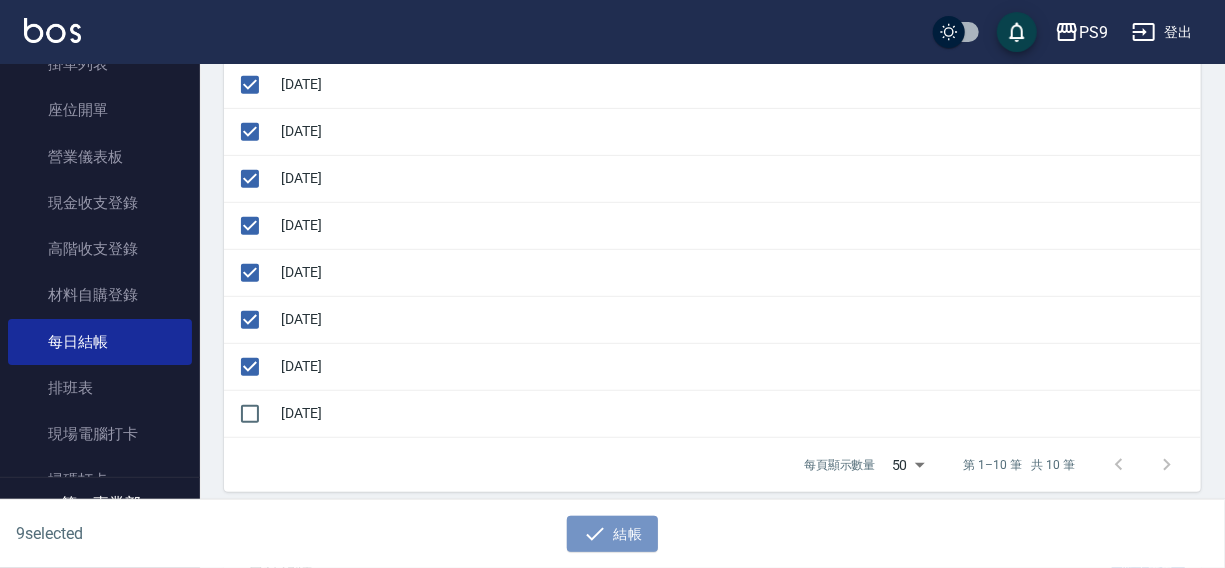
click at [599, 528] on icon "button" at bounding box center [595, 534] width 24 height 24
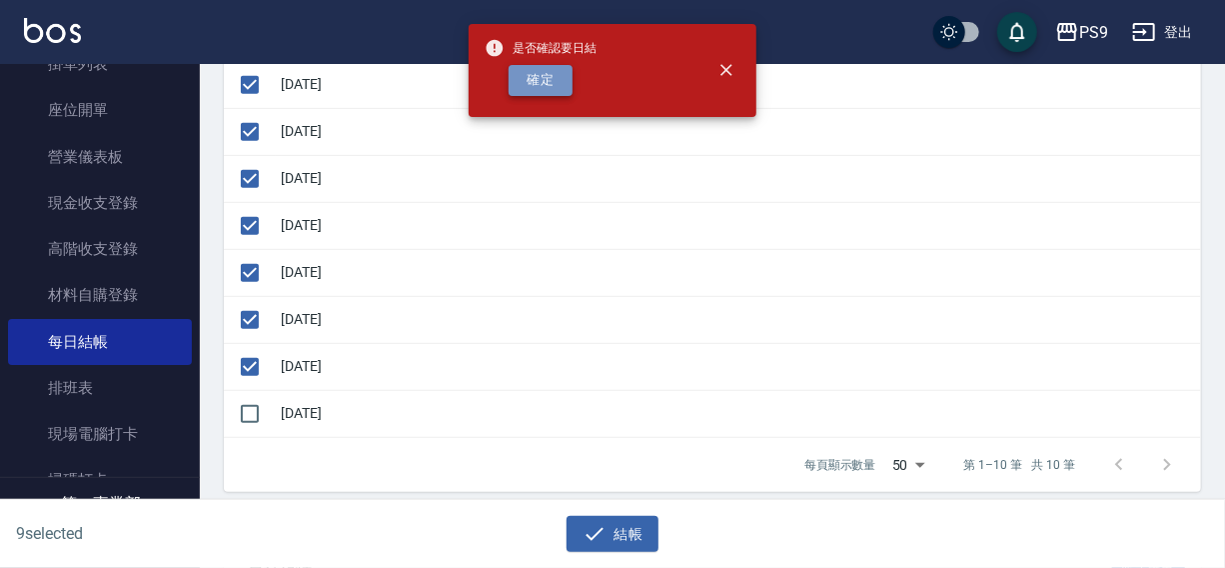
click at [551, 85] on button "確定" at bounding box center [541, 80] width 64 height 31
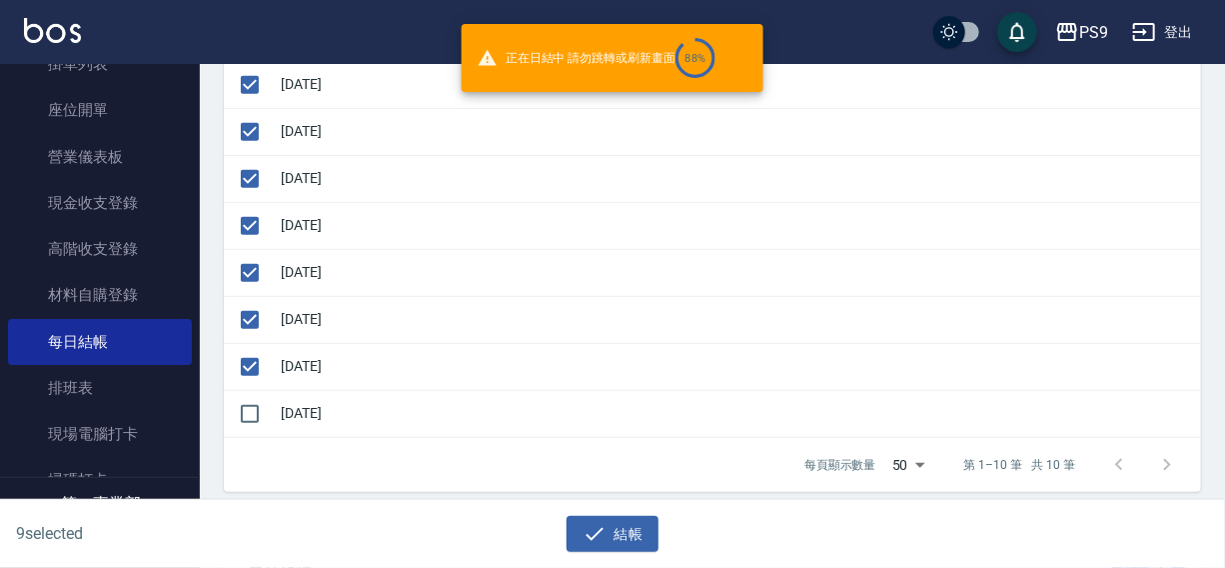
checkbox input "false"
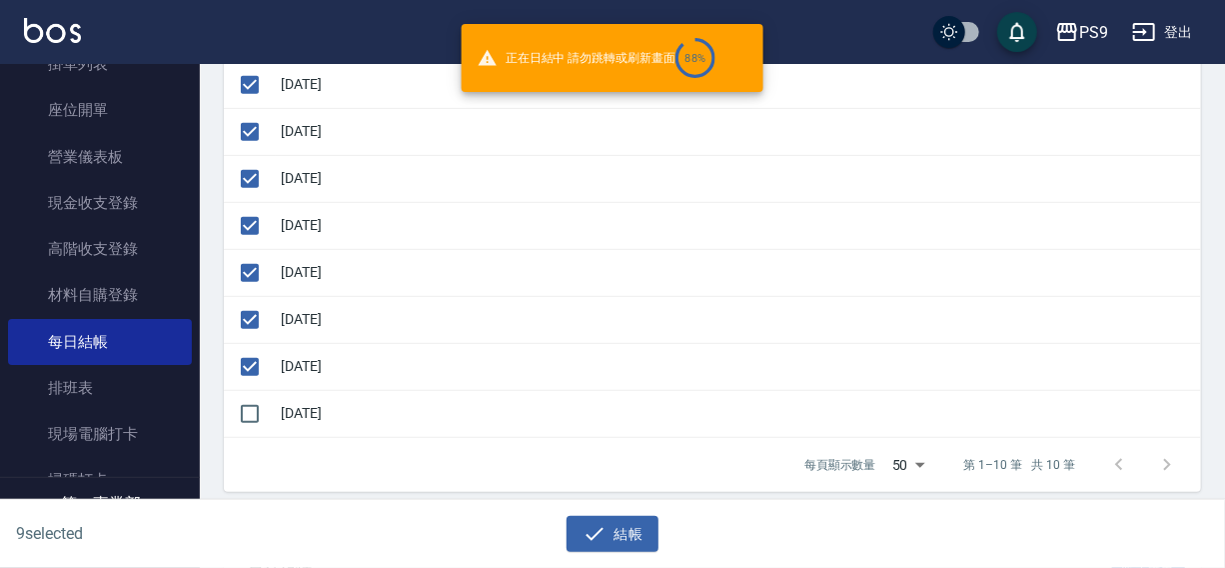
checkbox input "false"
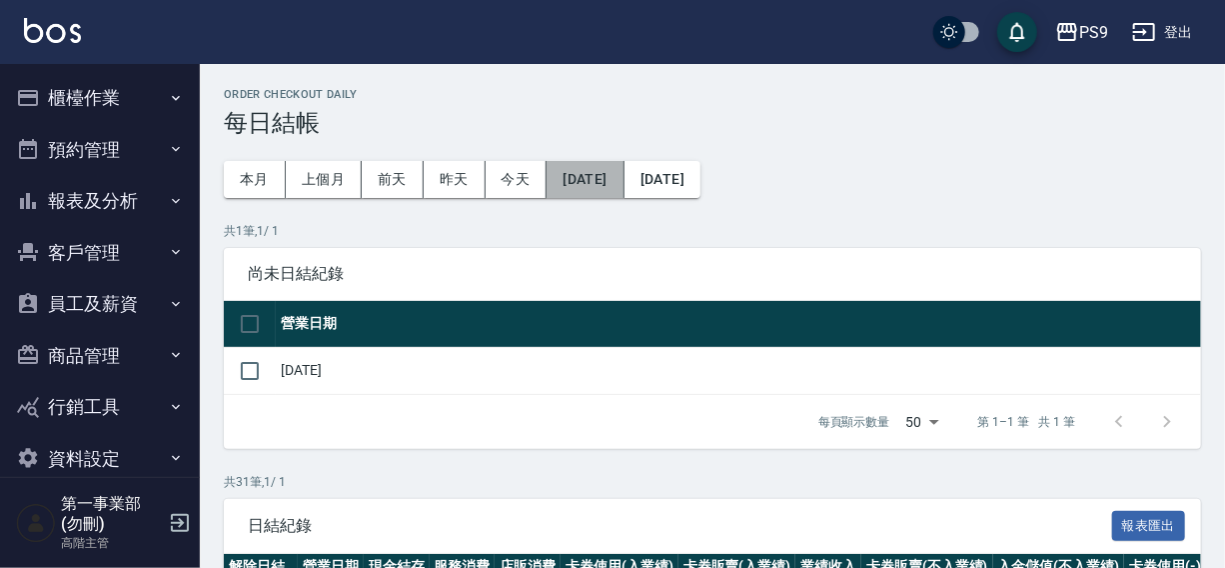
click at [607, 175] on button "[DATE]" at bounding box center [585, 179] width 77 height 37
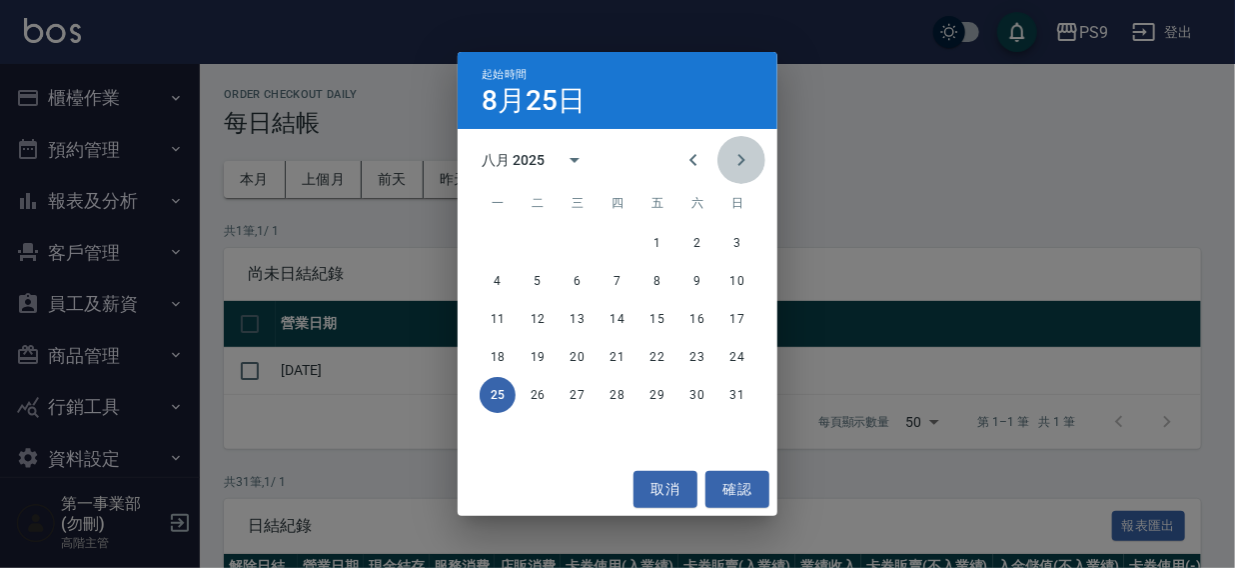
click at [730, 154] on icon "Next month" at bounding box center [741, 160] width 24 height 24
click at [491, 316] on button "15" at bounding box center [498, 319] width 36 height 36
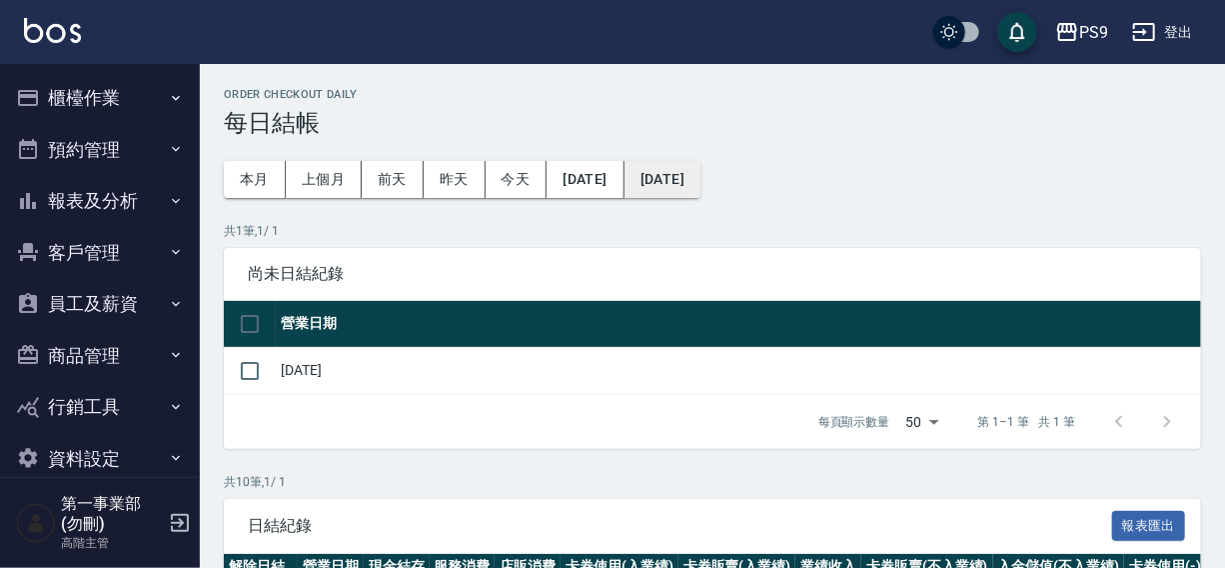
click at [700, 182] on button "[DATE]" at bounding box center [663, 179] width 76 height 37
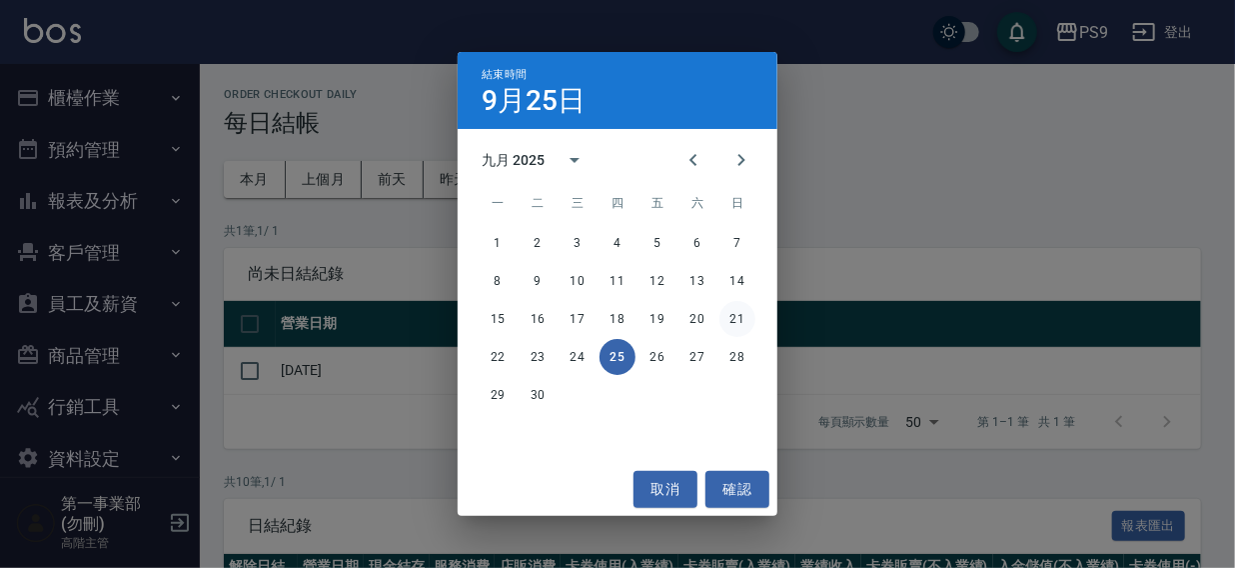
click at [739, 320] on button "21" at bounding box center [737, 319] width 36 height 36
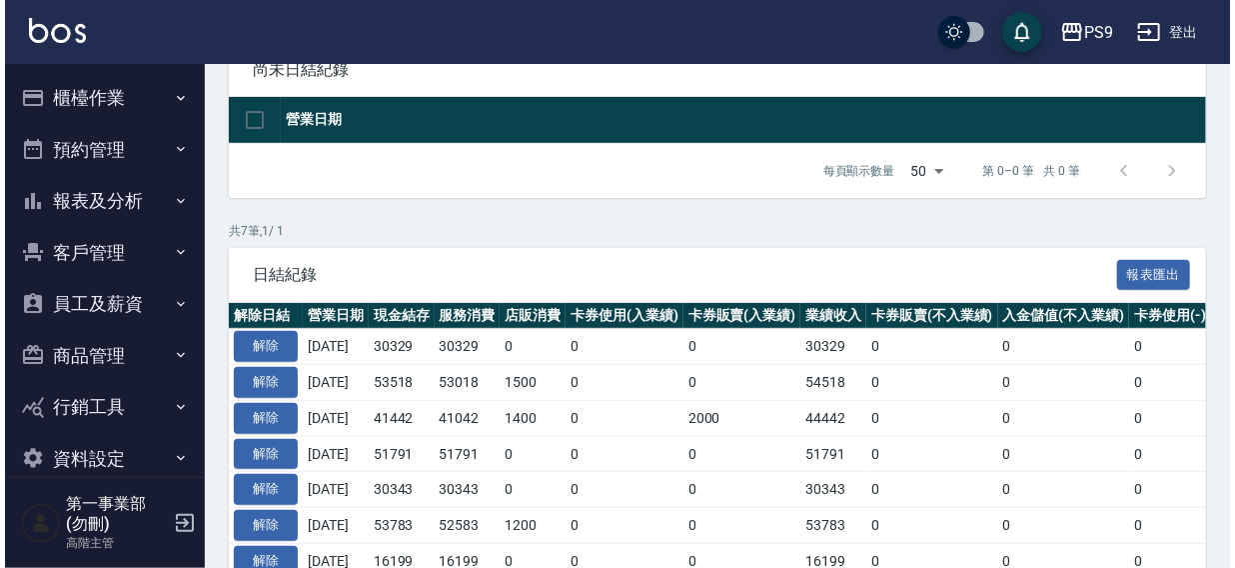
scroll to position [333, 0]
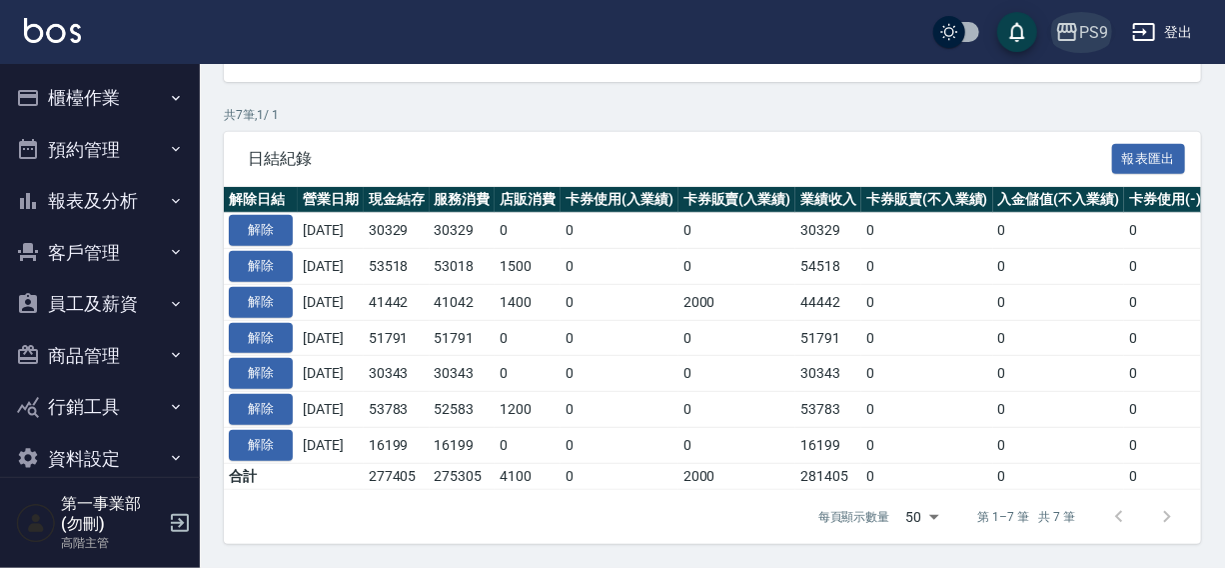
click at [1088, 35] on div "PS9" at bounding box center [1093, 32] width 29 height 25
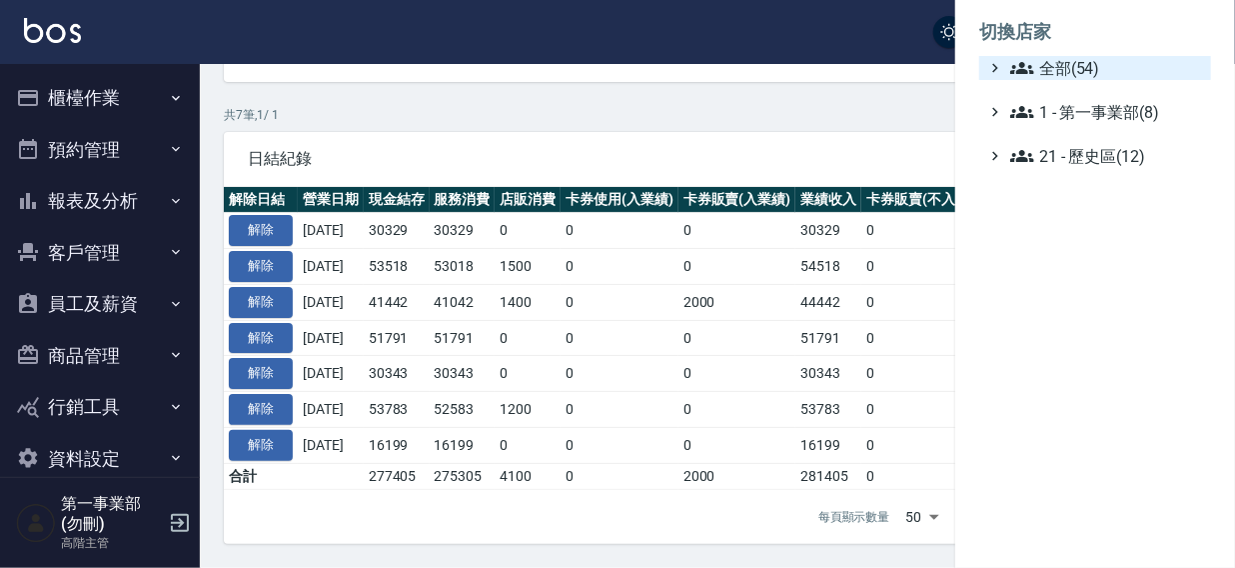
click at [1066, 65] on span "全部(54)" at bounding box center [1106, 68] width 193 height 24
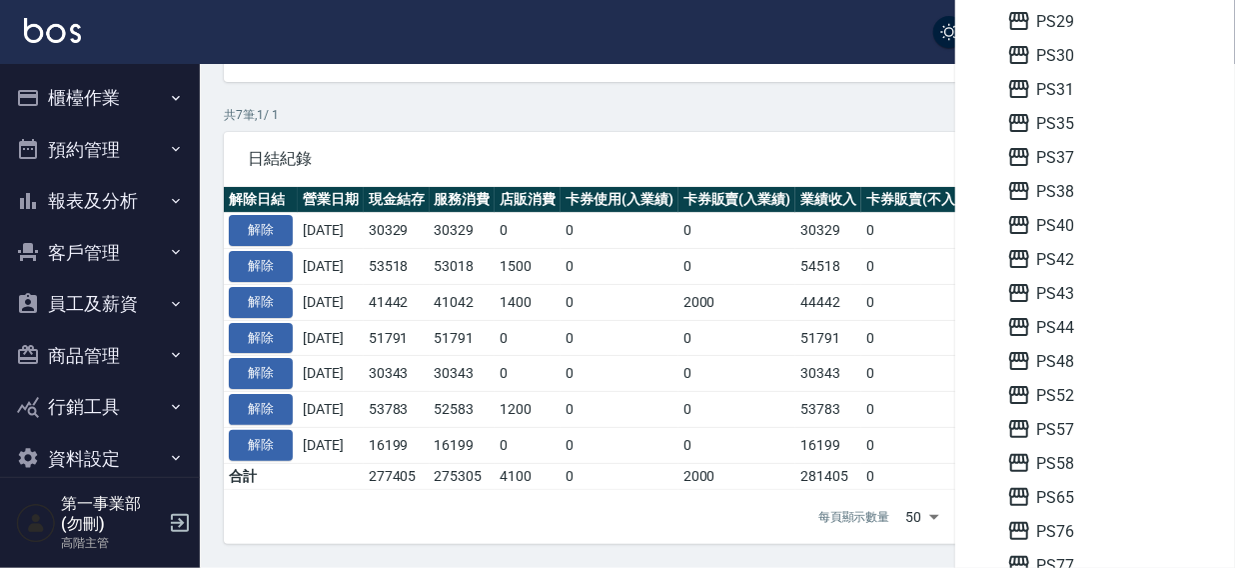
scroll to position [483, 0]
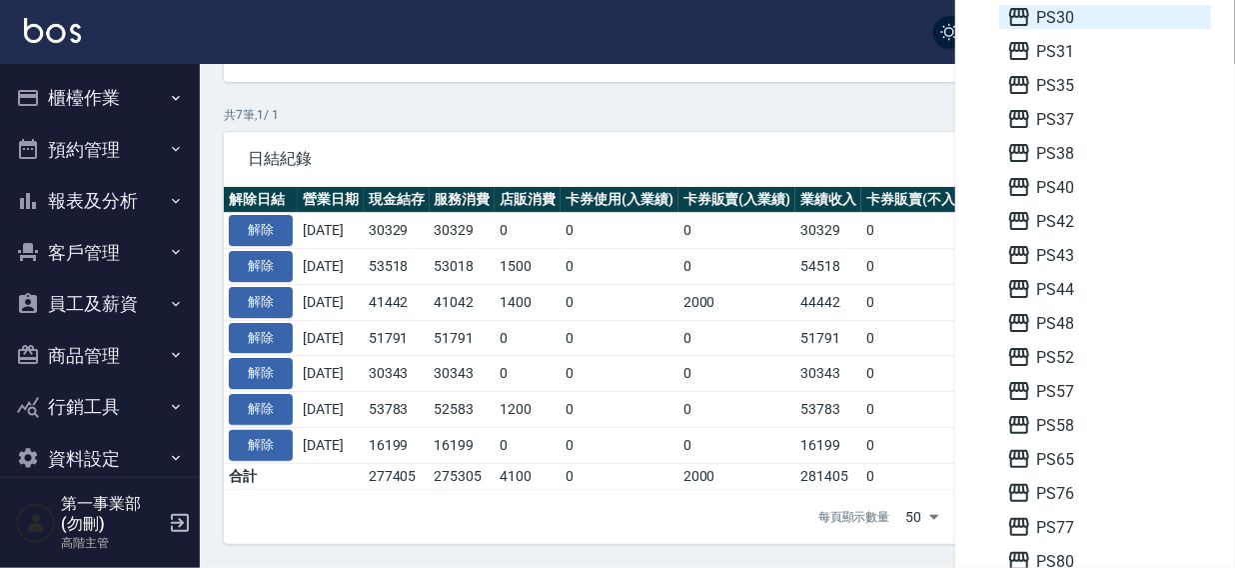
click at [1060, 12] on span "PS30" at bounding box center [1105, 17] width 196 height 24
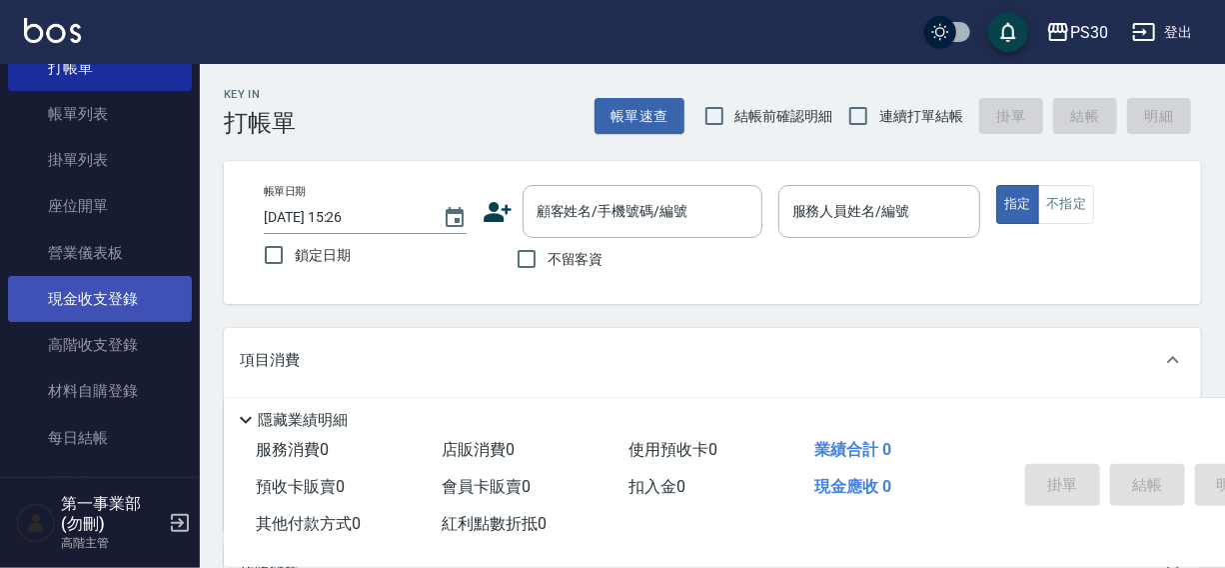
scroll to position [90, 0]
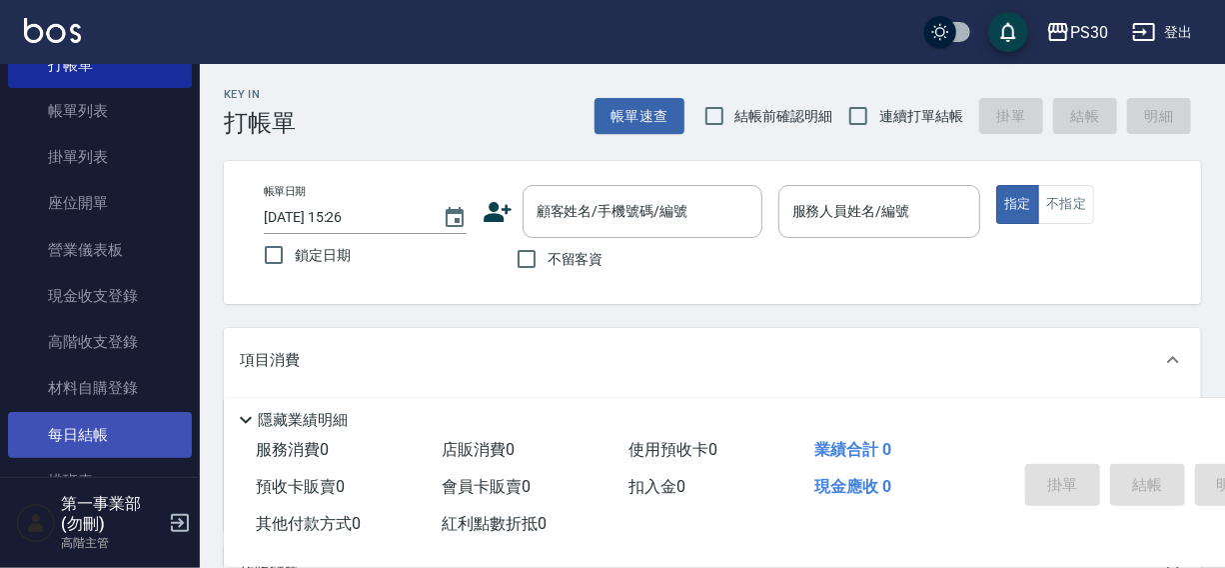
click at [86, 438] on link "每日結帳" at bounding box center [100, 435] width 184 height 46
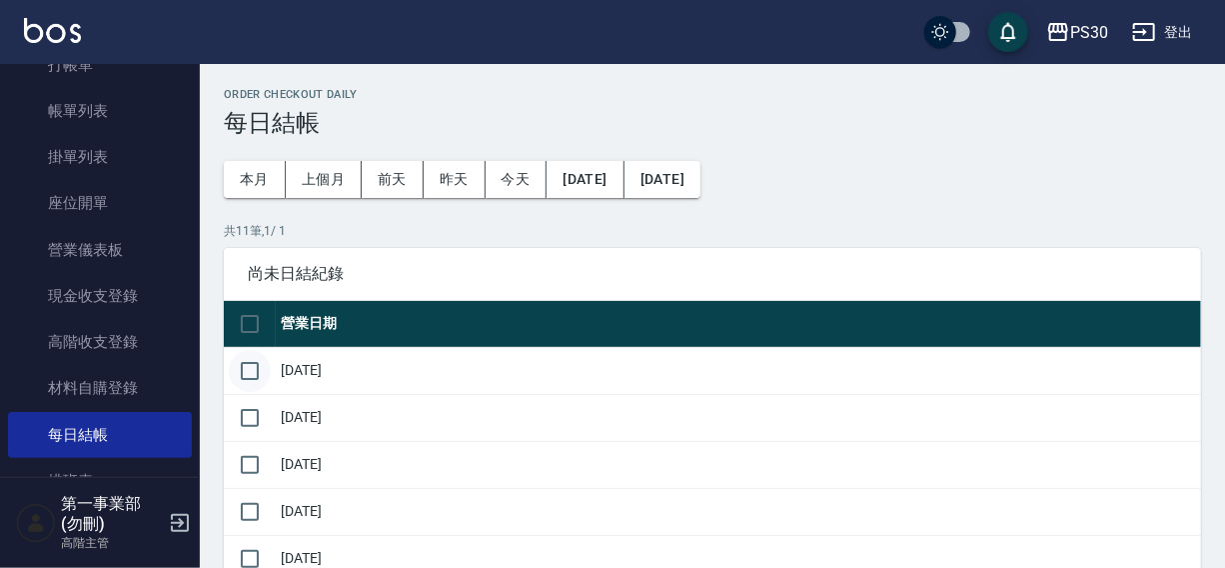
click at [259, 374] on input "checkbox" at bounding box center [250, 371] width 42 height 42
checkbox input "true"
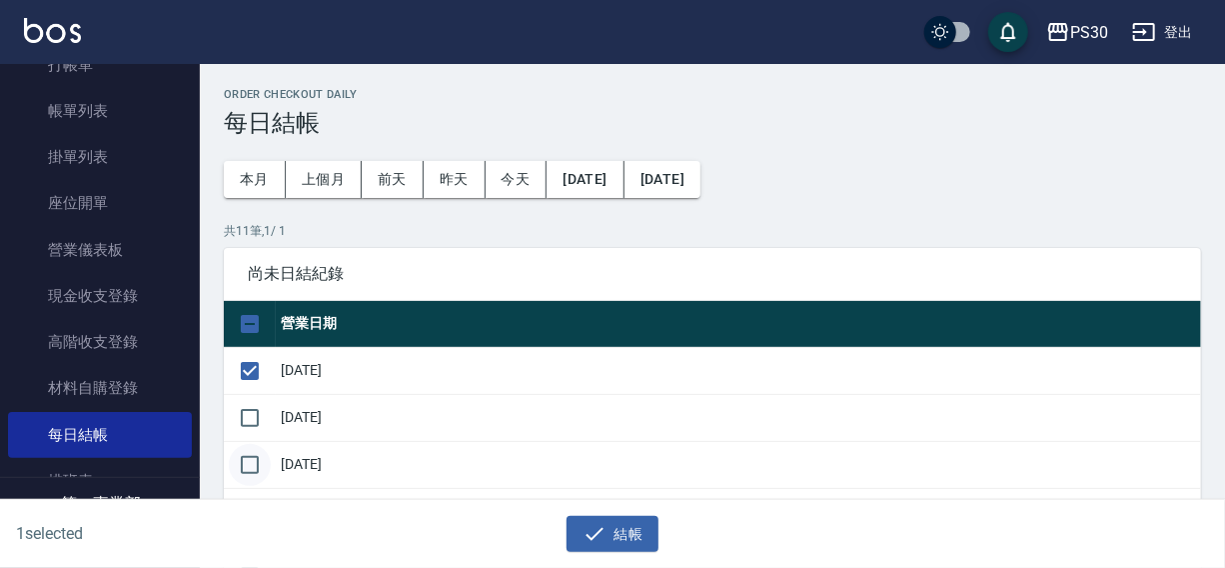
drag, startPoint x: 252, startPoint y: 420, endPoint x: 246, endPoint y: 469, distance: 49.3
click at [252, 425] on input "checkbox" at bounding box center [250, 418] width 42 height 42
checkbox input "true"
click at [248, 466] on input "checkbox" at bounding box center [250, 465] width 42 height 42
checkbox input "true"
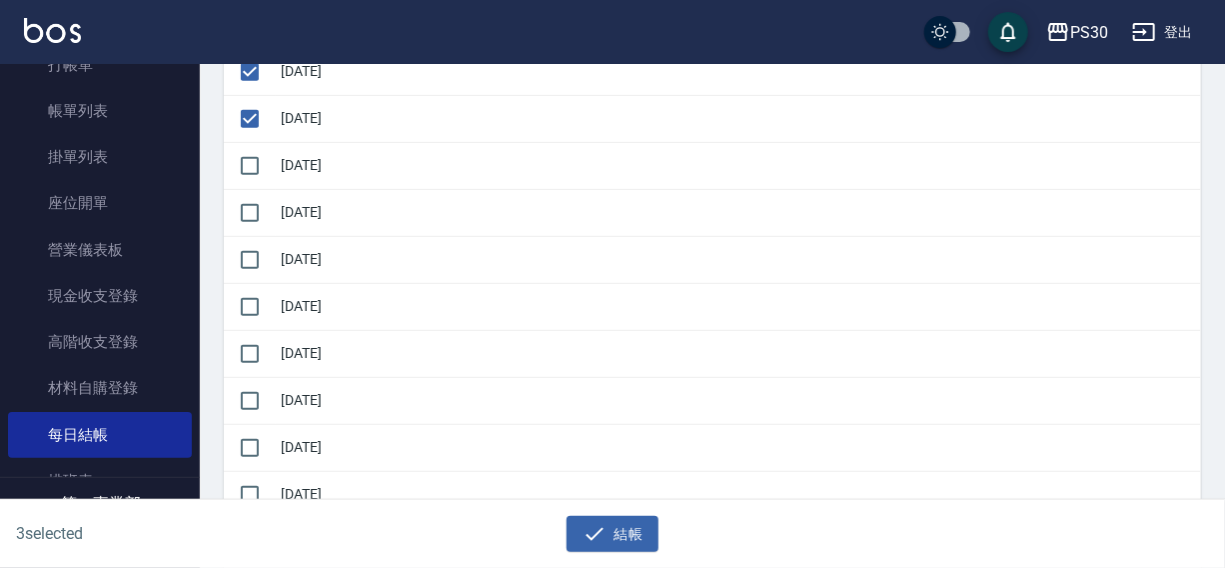
scroll to position [360, 0]
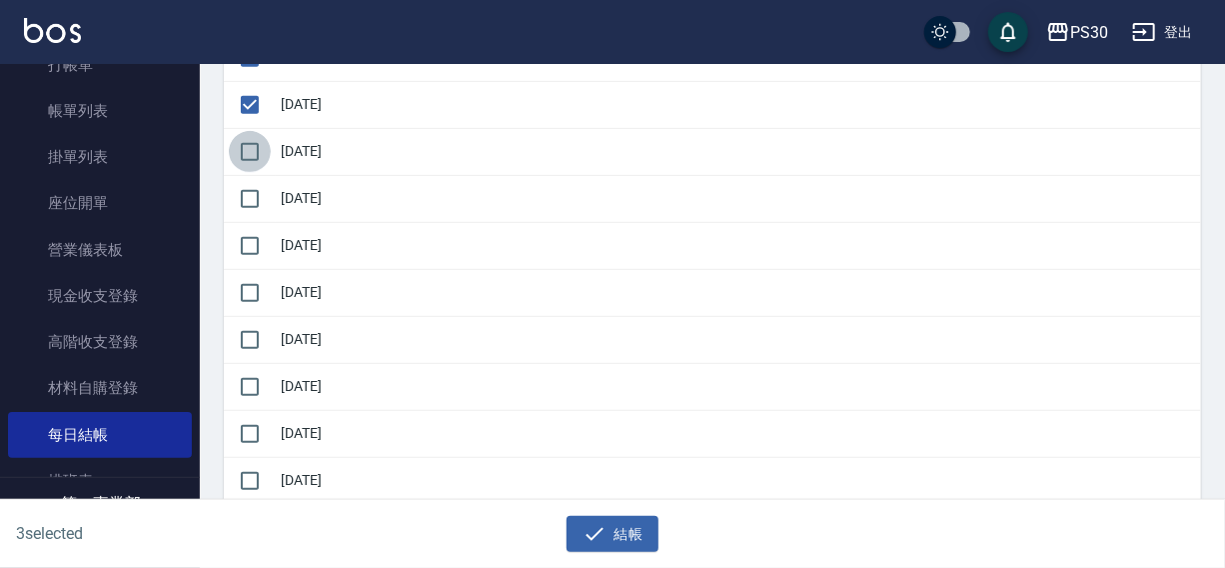
drag, startPoint x: 252, startPoint y: 155, endPoint x: 252, endPoint y: 170, distance: 15.0
click at [252, 157] on input "checkbox" at bounding box center [250, 152] width 42 height 42
checkbox input "true"
drag, startPoint x: 252, startPoint y: 190, endPoint x: 250, endPoint y: 230, distance: 40.0
click at [252, 198] on input "checkbox" at bounding box center [250, 199] width 42 height 42
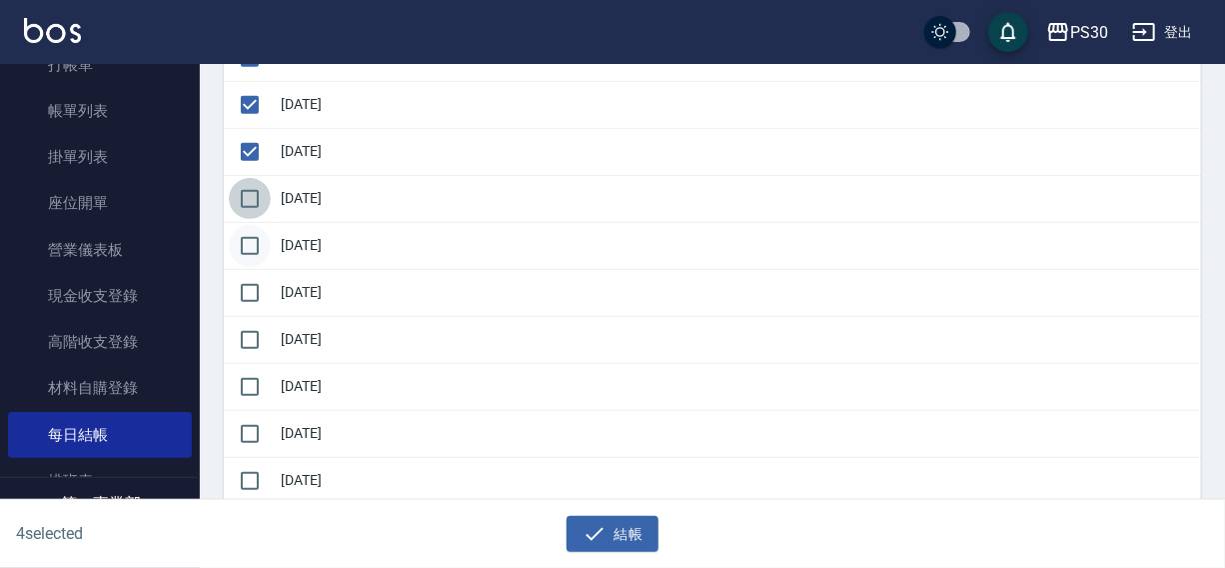
checkbox input "true"
drag, startPoint x: 249, startPoint y: 230, endPoint x: 249, endPoint y: 261, distance: 31.0
click at [249, 237] on input "checkbox" at bounding box center [250, 246] width 42 height 42
checkbox input "true"
drag, startPoint x: 247, startPoint y: 280, endPoint x: 242, endPoint y: 331, distance: 51.2
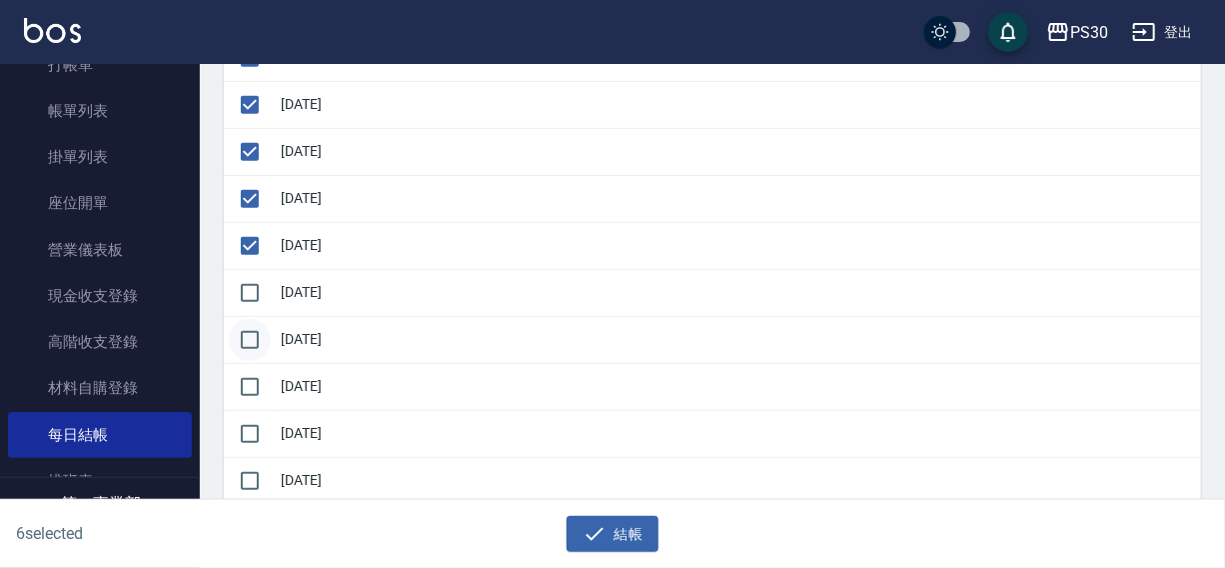
click at [247, 288] on input "checkbox" at bounding box center [250, 293] width 42 height 42
checkbox input "true"
drag, startPoint x: 242, startPoint y: 331, endPoint x: 245, endPoint y: 385, distance: 54.0
click at [242, 336] on input "checkbox" at bounding box center [250, 340] width 42 height 42
checkbox input "true"
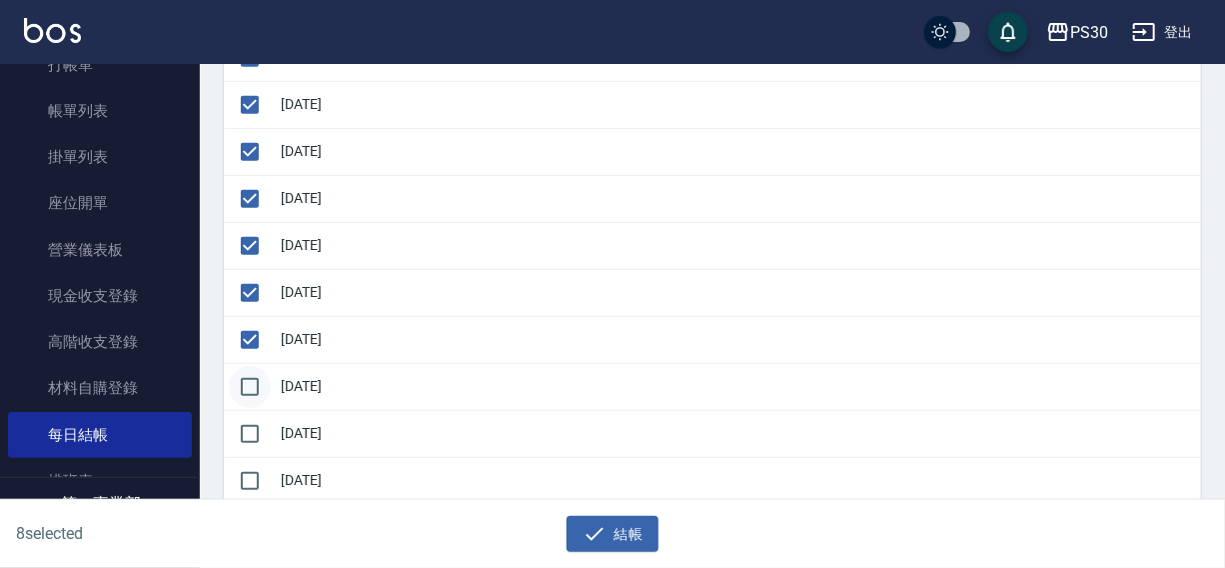
drag, startPoint x: 245, startPoint y: 386, endPoint x: 245, endPoint y: 400, distance: 14.0
click at [245, 389] on input "checkbox" at bounding box center [250, 387] width 42 height 42
checkbox input "true"
drag, startPoint x: 611, startPoint y: 539, endPoint x: 580, endPoint y: 372, distance: 169.7
click at [611, 538] on button "結帳" at bounding box center [613, 534] width 93 height 37
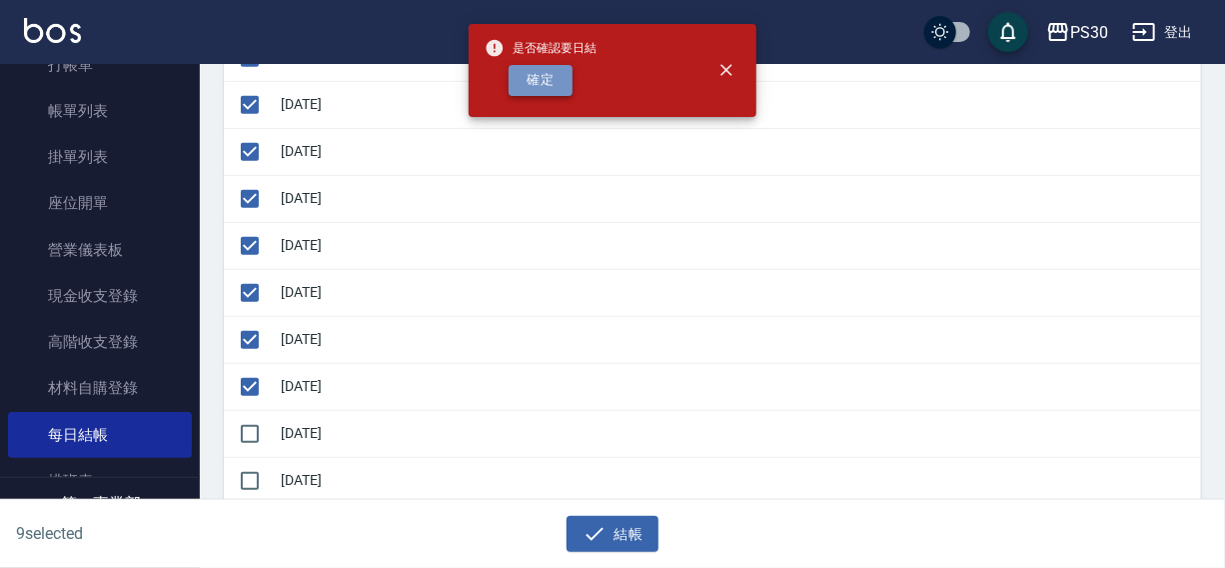
click at [531, 79] on button "確定" at bounding box center [541, 80] width 64 height 31
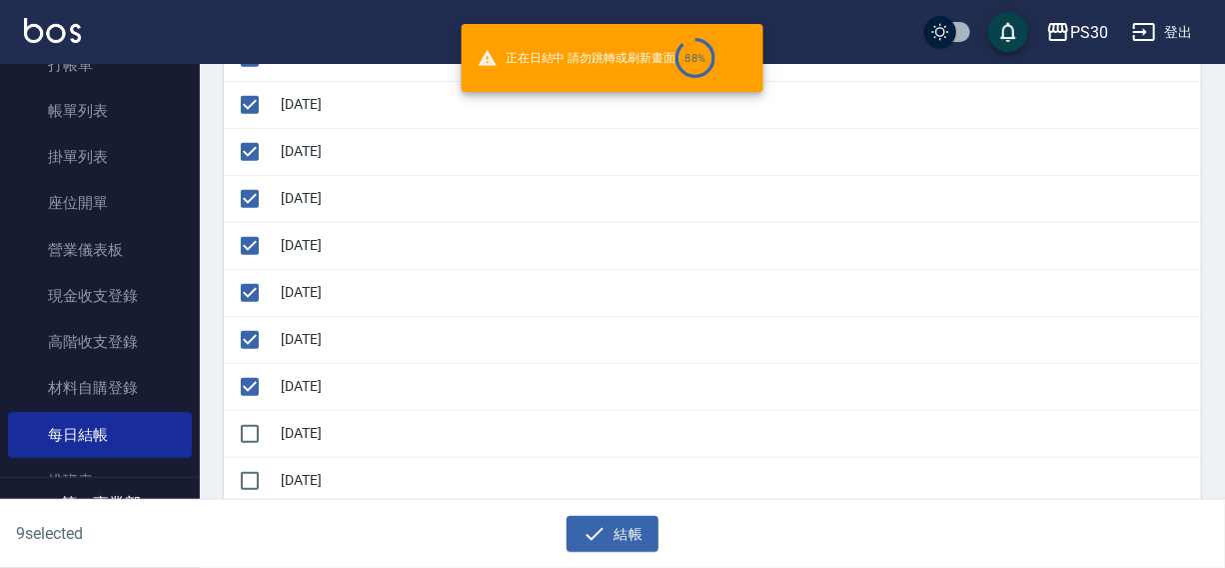
checkbox input "false"
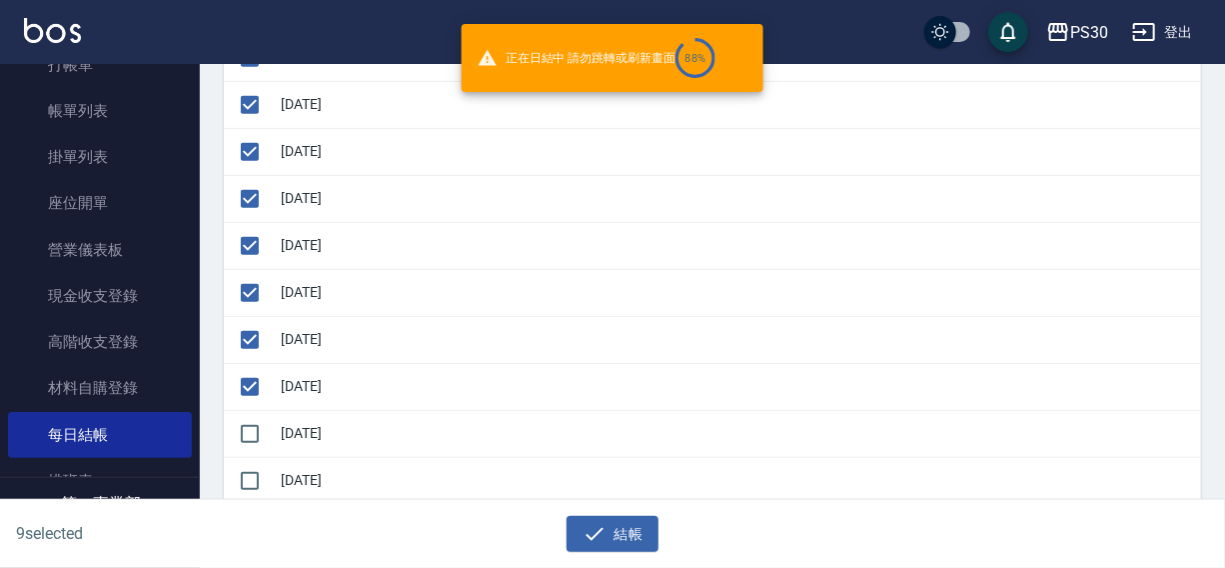
checkbox input "false"
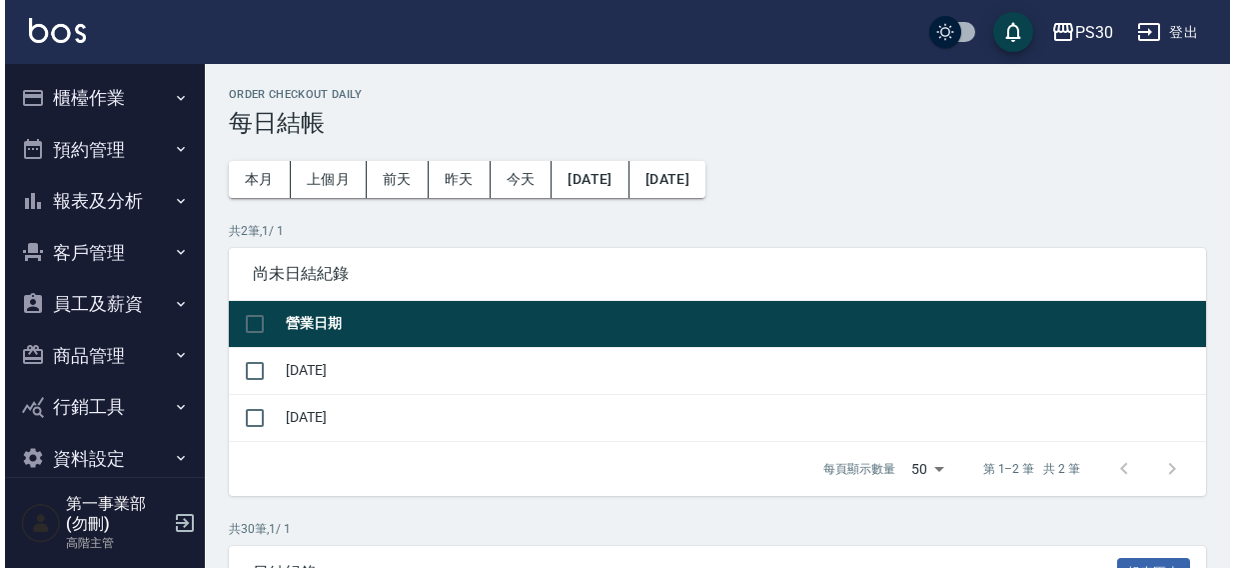
scroll to position [360, 0]
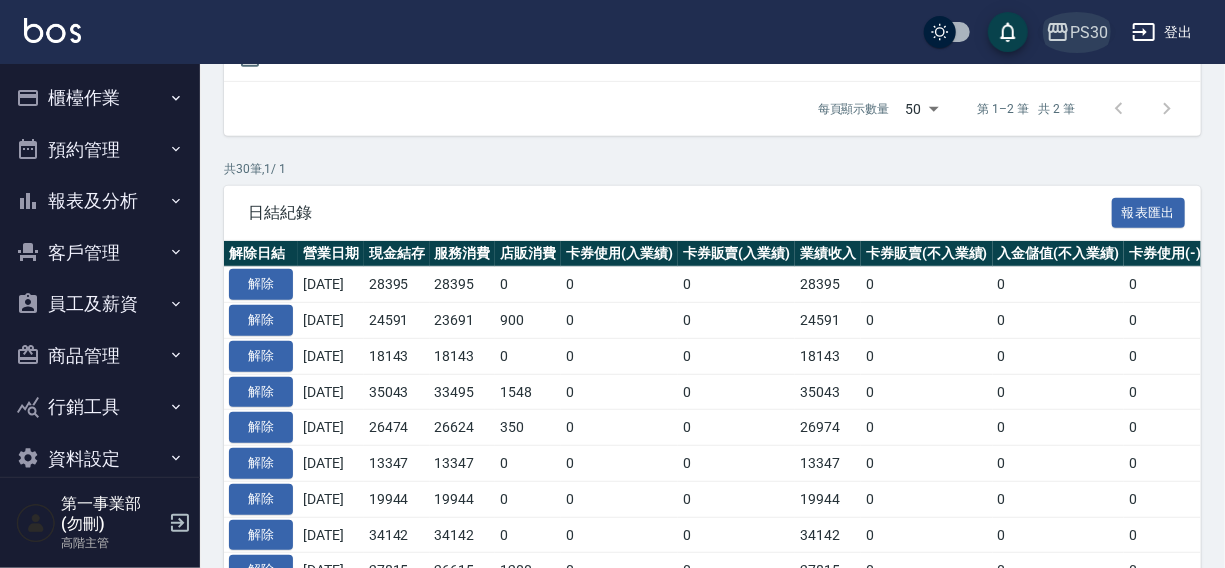
click at [1083, 20] on div "PS30" at bounding box center [1089, 32] width 38 height 25
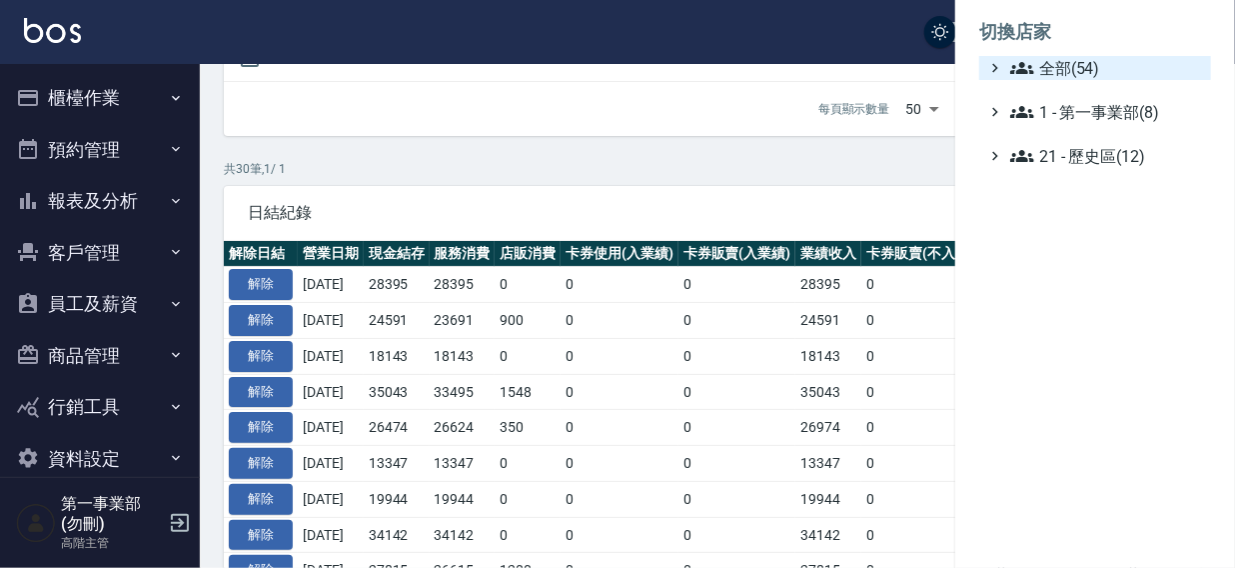
click at [1060, 69] on span "全部(54)" at bounding box center [1106, 68] width 193 height 24
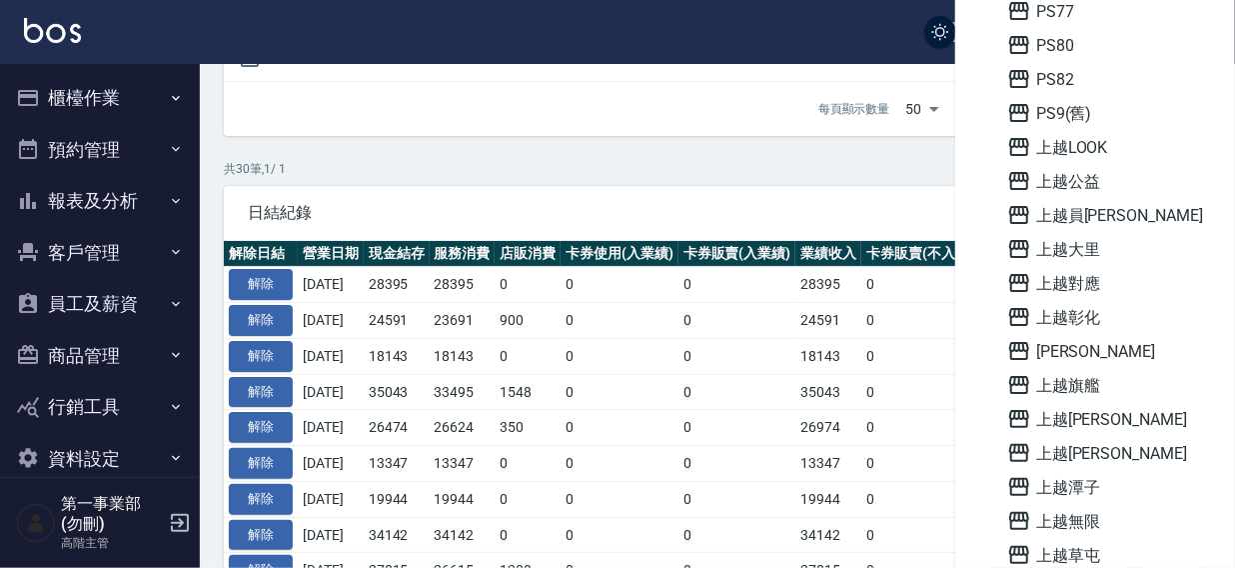
scroll to position [1007, 0]
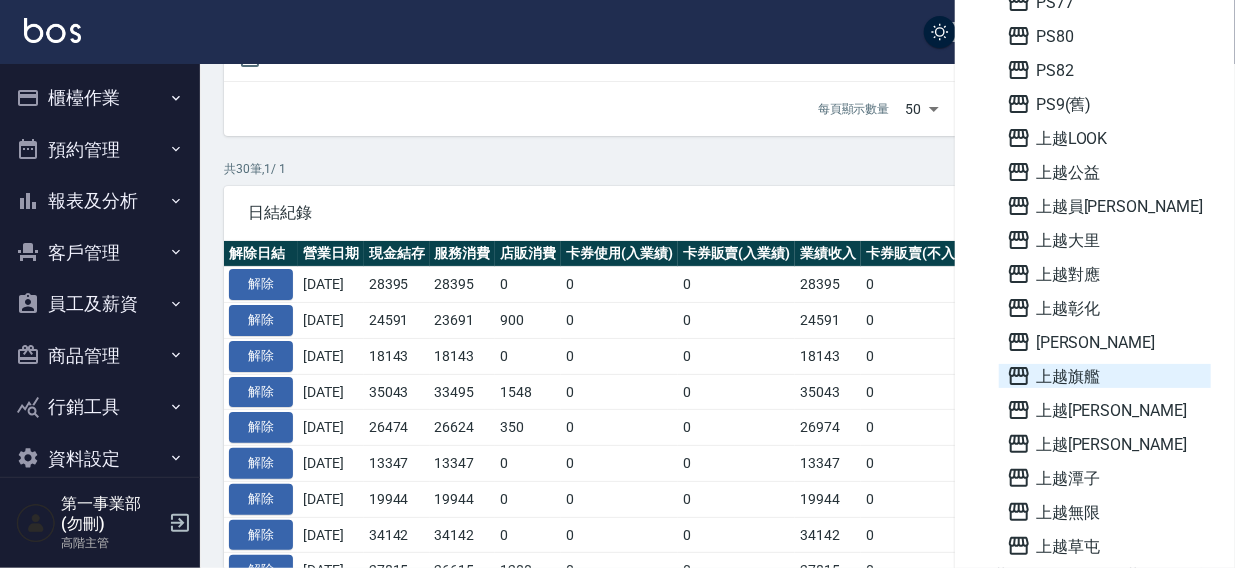
click at [1077, 367] on span "上越旗艦" at bounding box center [1105, 376] width 196 height 24
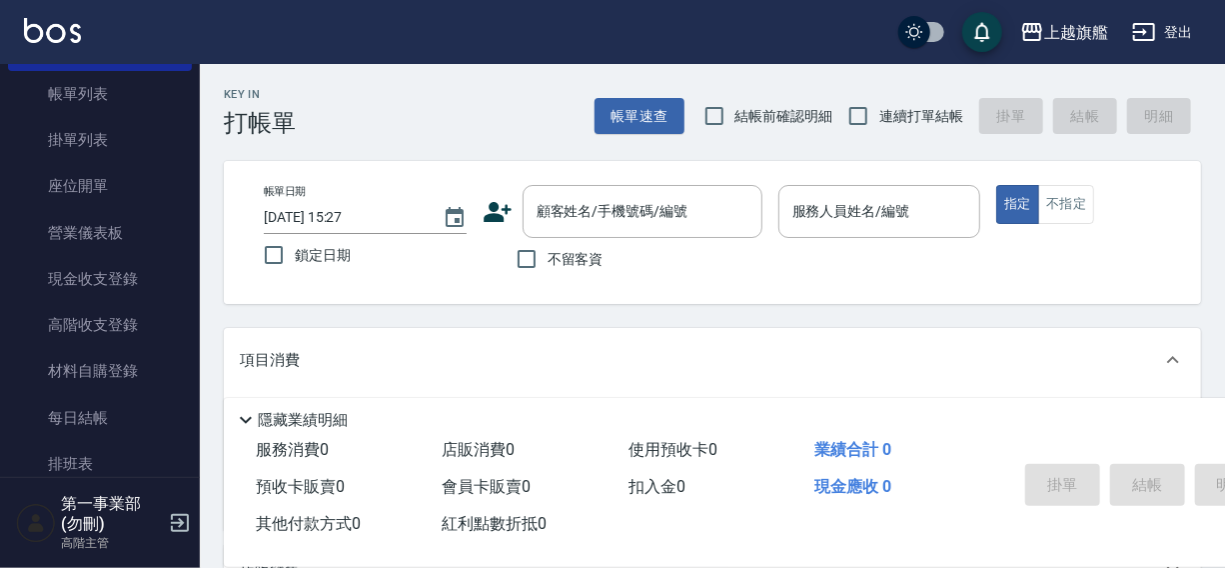
scroll to position [116, 0]
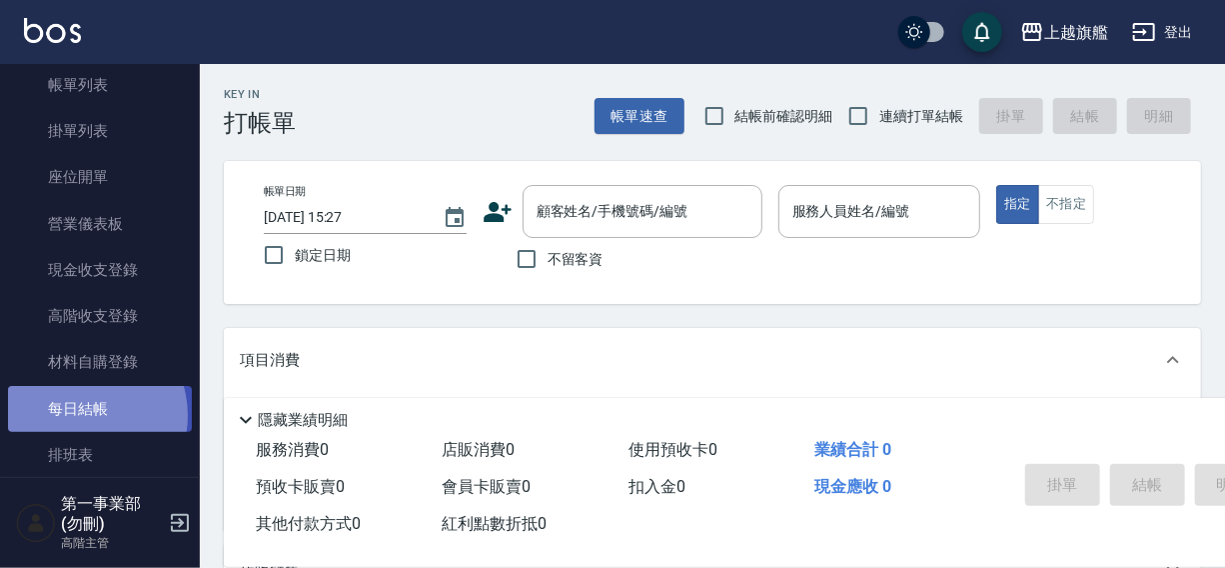
click at [79, 415] on link "每日結帳" at bounding box center [100, 409] width 184 height 46
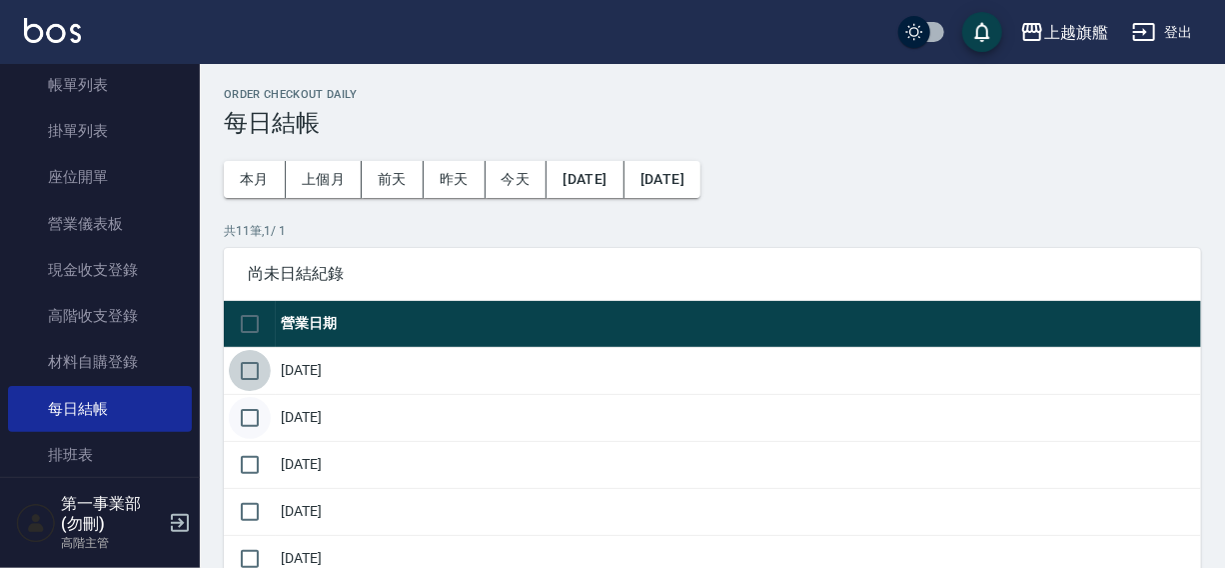
drag, startPoint x: 257, startPoint y: 369, endPoint x: 257, endPoint y: 414, distance: 45.0
click at [257, 379] on input "checkbox" at bounding box center [250, 371] width 42 height 42
checkbox input "true"
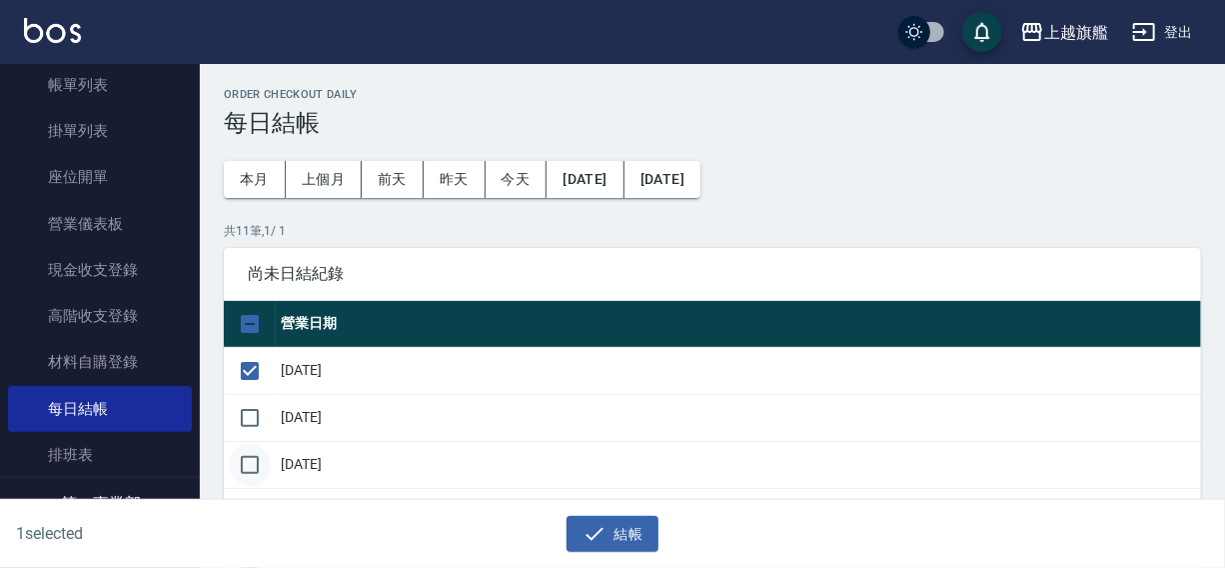
drag, startPoint x: 256, startPoint y: 416, endPoint x: 256, endPoint y: 450, distance: 34.0
click at [256, 438] on td at bounding box center [250, 417] width 52 height 47
drag, startPoint x: 251, startPoint y: 468, endPoint x: 277, endPoint y: 448, distance: 32.8
click at [251, 469] on input "checkbox" at bounding box center [250, 465] width 42 height 42
checkbox input "true"
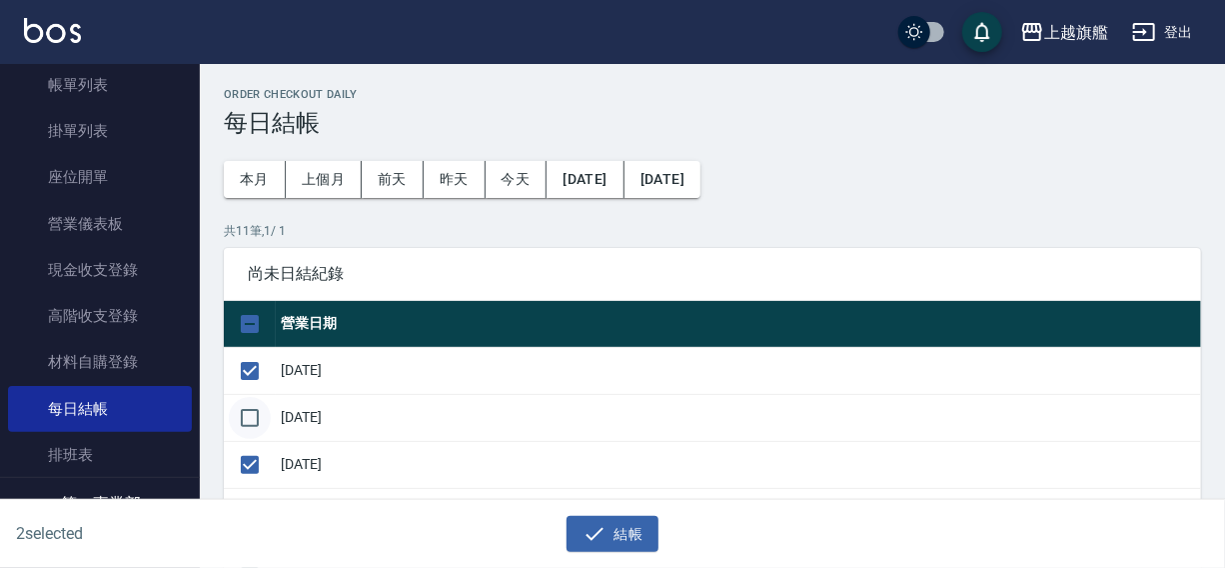
click at [260, 419] on input "checkbox" at bounding box center [250, 418] width 42 height 42
checkbox input "true"
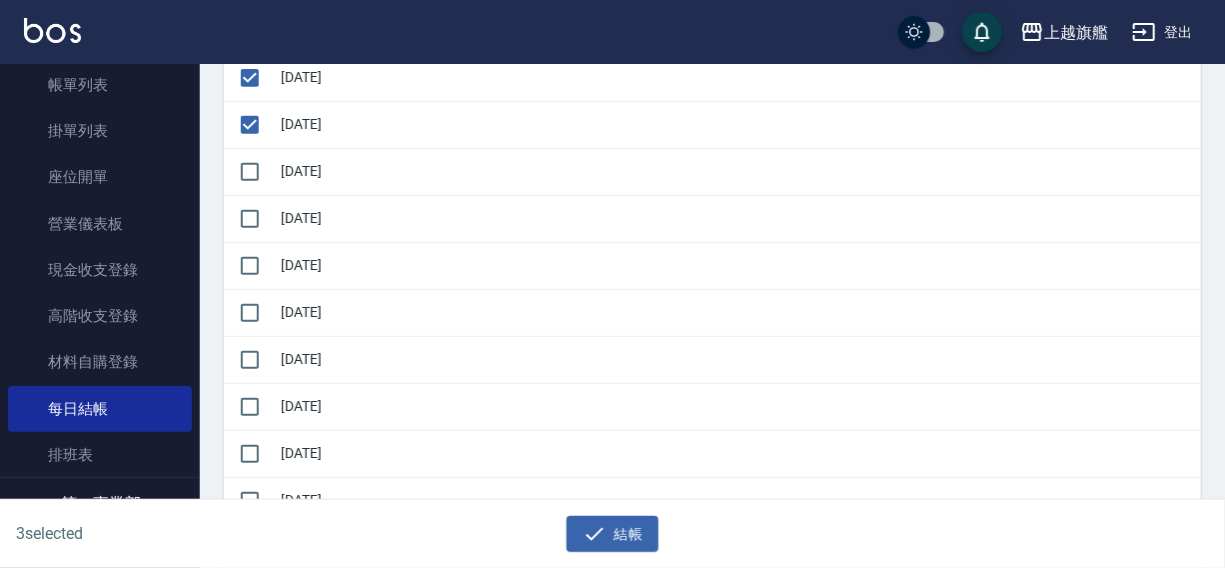
scroll to position [349, 0]
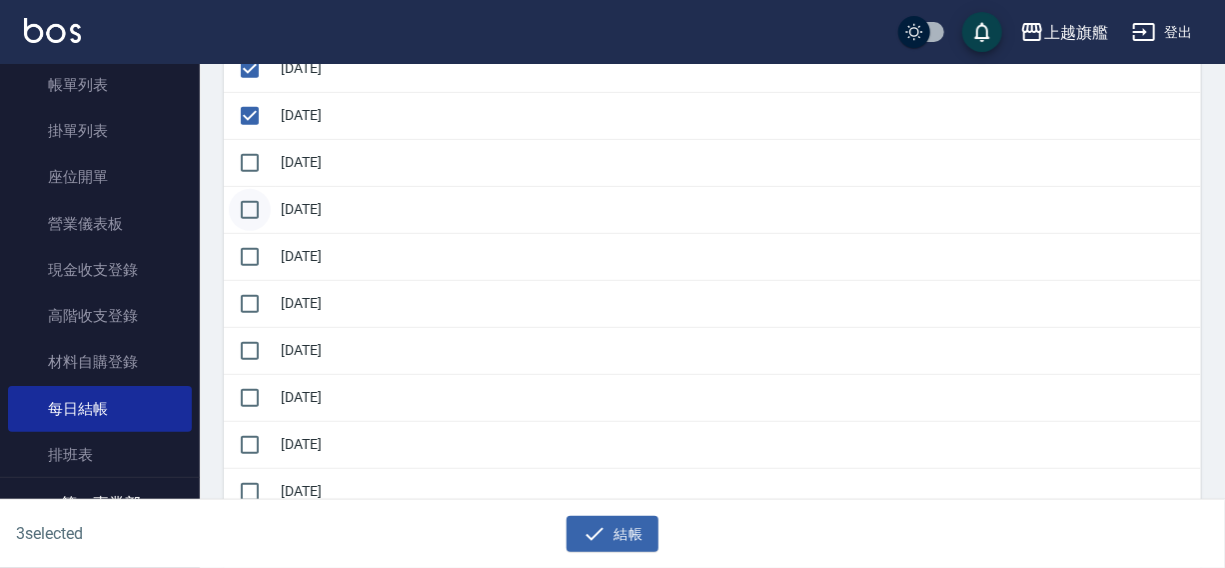
drag, startPoint x: 250, startPoint y: 160, endPoint x: 242, endPoint y: 213, distance: 53.6
click at [251, 180] on input "checkbox" at bounding box center [250, 163] width 42 height 42
checkbox input "true"
drag, startPoint x: 242, startPoint y: 217, endPoint x: 240, endPoint y: 240, distance: 23.1
click at [242, 221] on input "checkbox" at bounding box center [250, 210] width 42 height 42
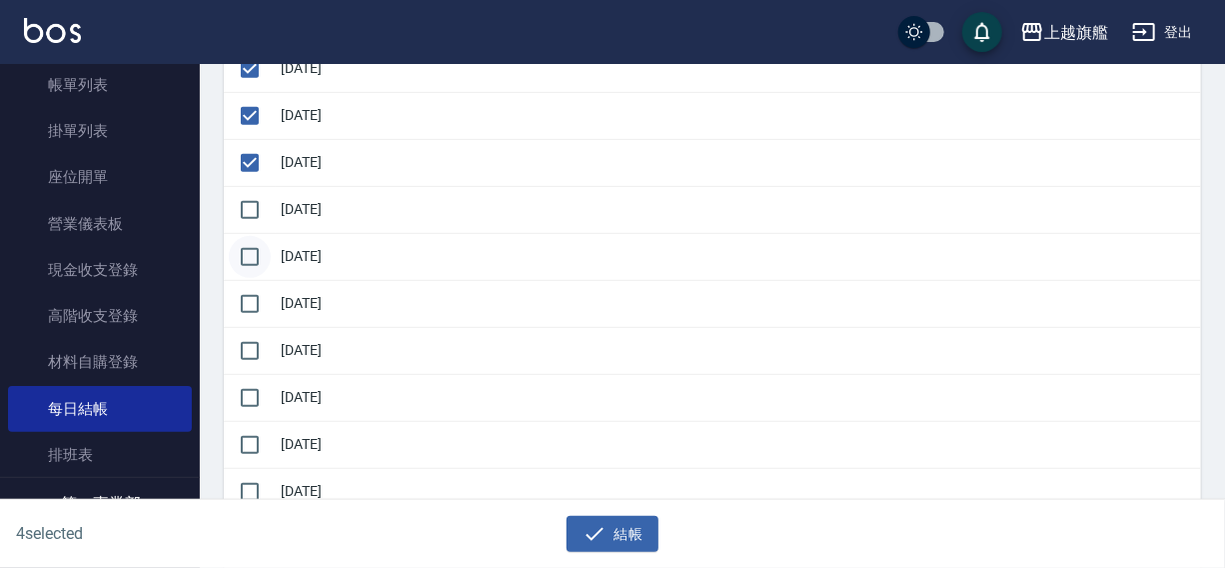
checkbox input "true"
drag, startPoint x: 239, startPoint y: 257, endPoint x: 241, endPoint y: 282, distance: 25.1
click at [239, 263] on input "checkbox" at bounding box center [250, 257] width 42 height 42
checkbox input "true"
drag, startPoint x: 242, startPoint y: 300, endPoint x: 245, endPoint y: 328, distance: 28.1
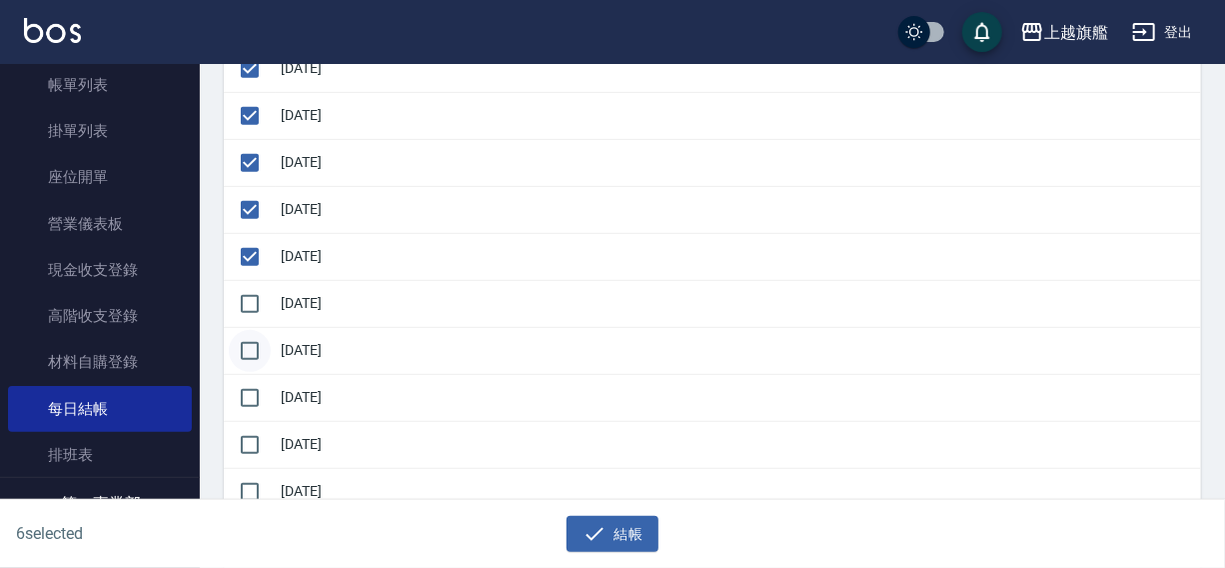
click at [244, 312] on input "checkbox" at bounding box center [250, 304] width 42 height 42
checkbox input "true"
drag, startPoint x: 246, startPoint y: 334, endPoint x: 244, endPoint y: 380, distance: 46.0
click at [246, 352] on input "checkbox" at bounding box center [250, 351] width 42 height 42
checkbox input "true"
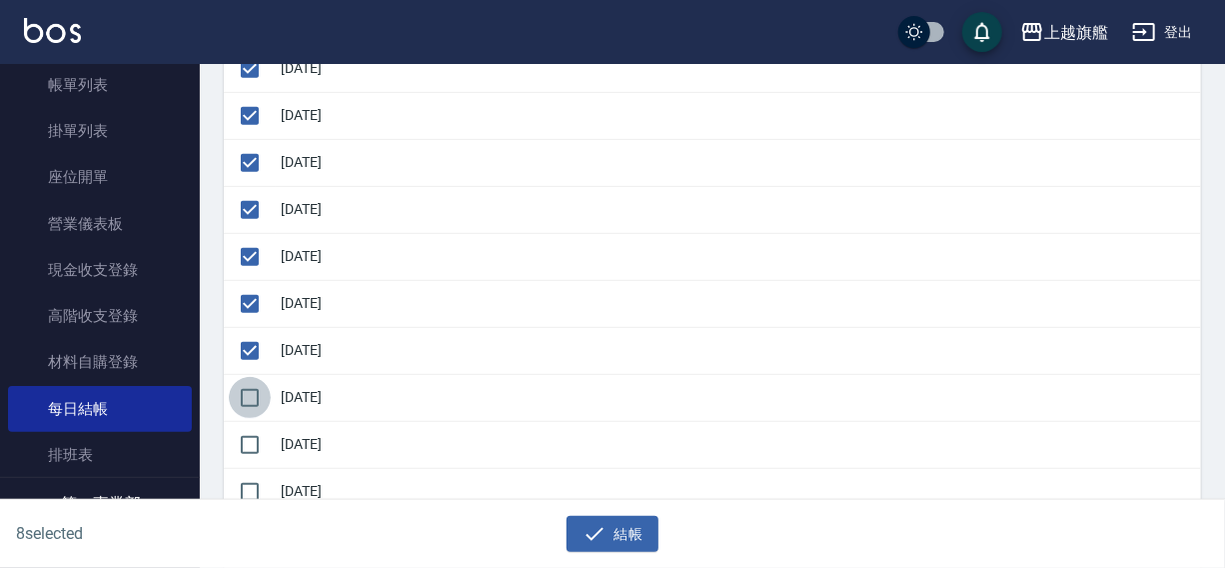
click at [244, 385] on input "checkbox" at bounding box center [250, 398] width 42 height 42
checkbox input "true"
click at [601, 514] on div "結帳" at bounding box center [605, 526] width 605 height 53
drag, startPoint x: 635, startPoint y: 518, endPoint x: 631, endPoint y: 530, distance: 12.6
click at [631, 530] on button "結帳" at bounding box center [613, 534] width 93 height 37
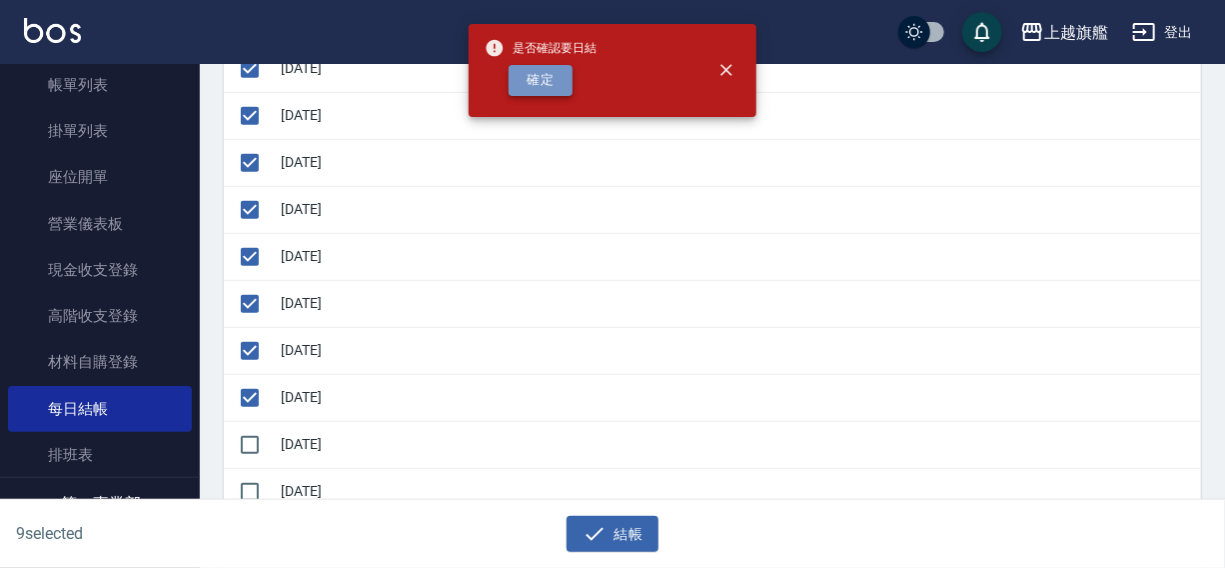
click at [540, 88] on button "確定" at bounding box center [541, 80] width 64 height 31
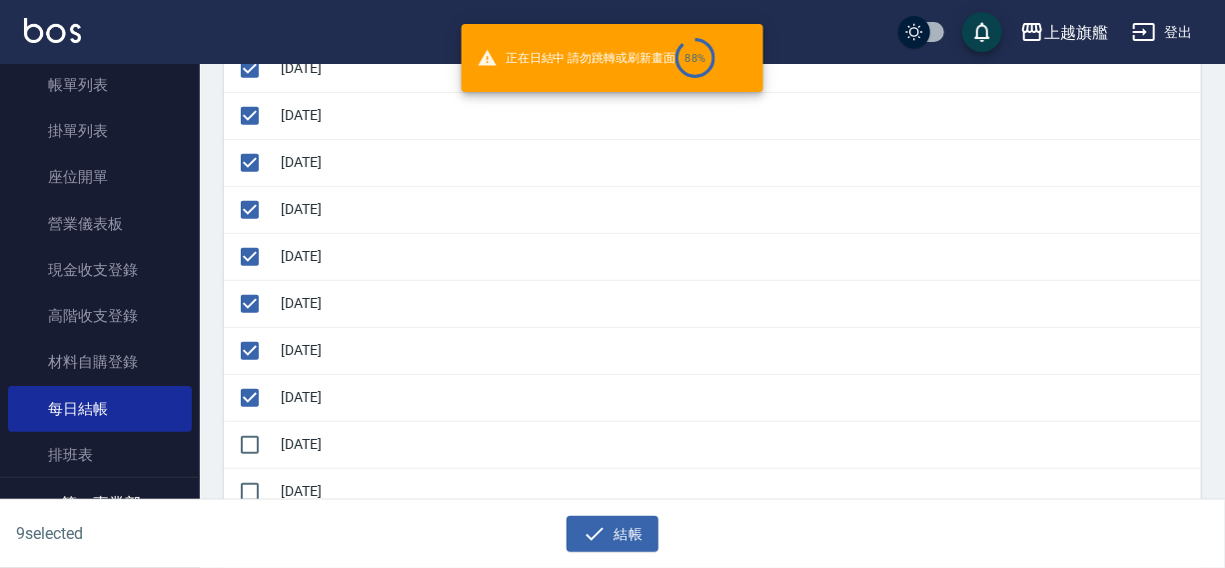
checkbox input "false"
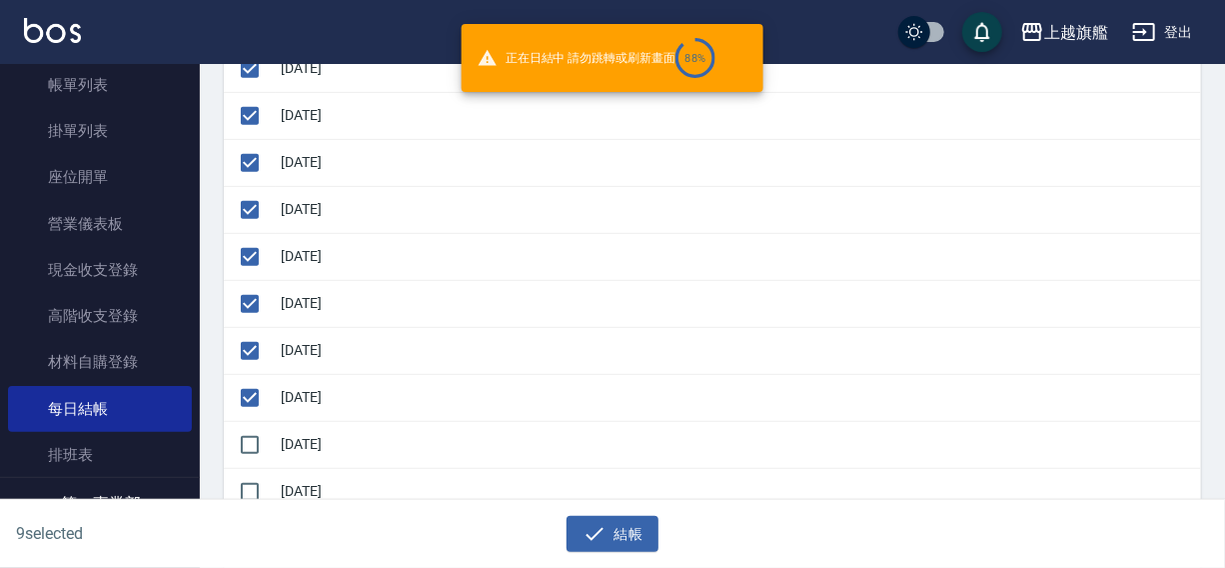
checkbox input "false"
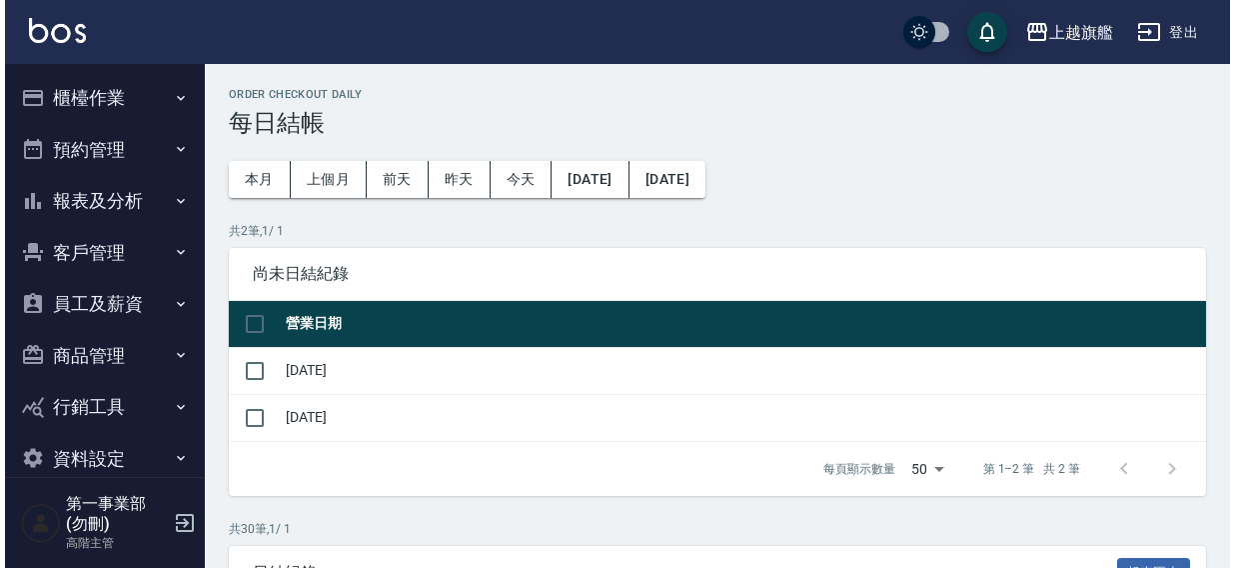
scroll to position [349, 0]
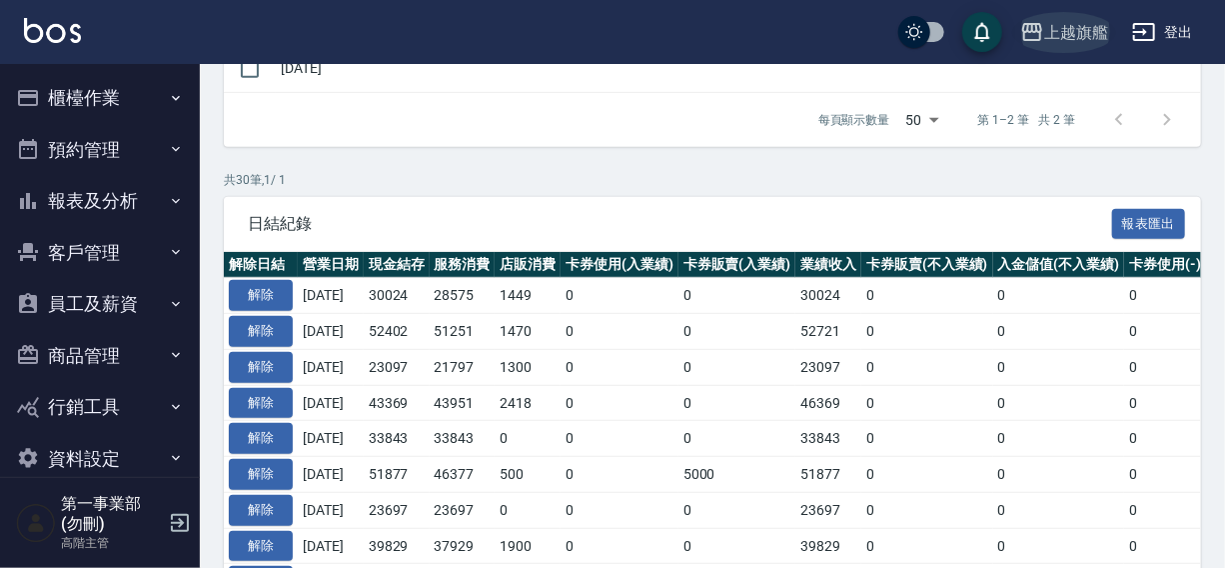
click at [1066, 40] on div "上越旗艦" at bounding box center [1076, 32] width 64 height 25
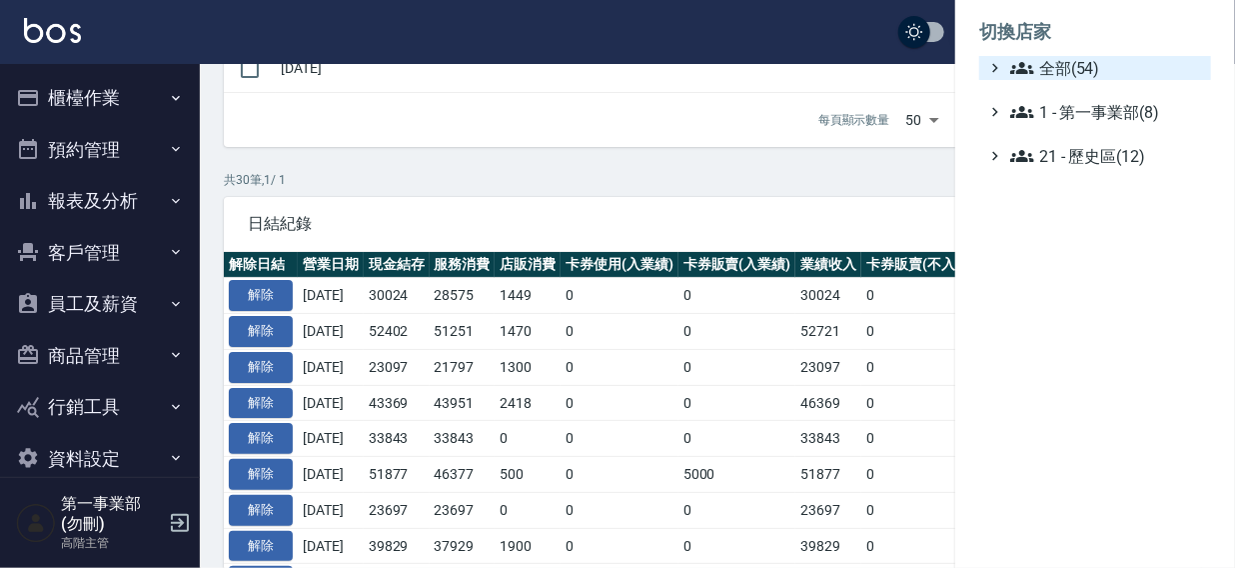
click at [1037, 69] on span "全部(54)" at bounding box center [1106, 68] width 193 height 24
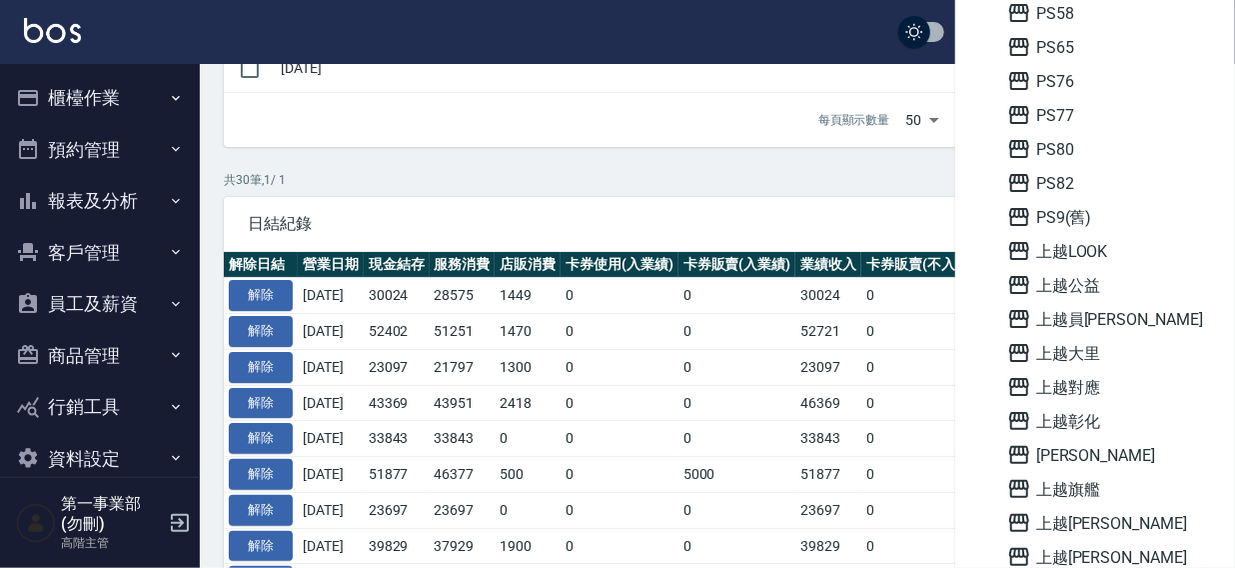
scroll to position [933, 0]
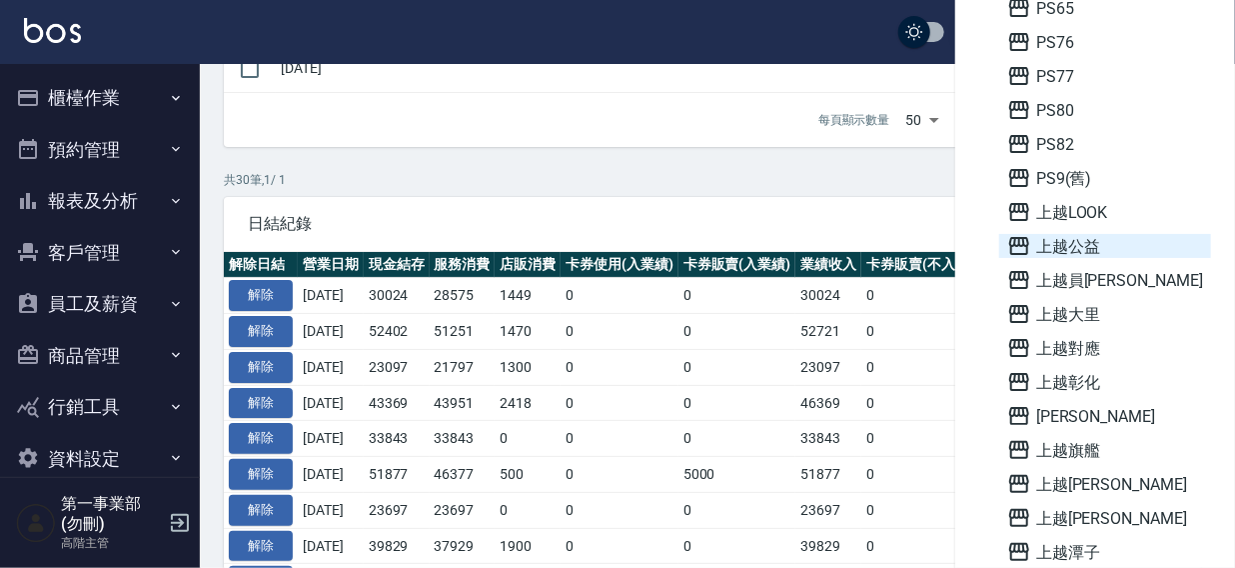
click at [1085, 244] on span "上越公益" at bounding box center [1105, 246] width 196 height 24
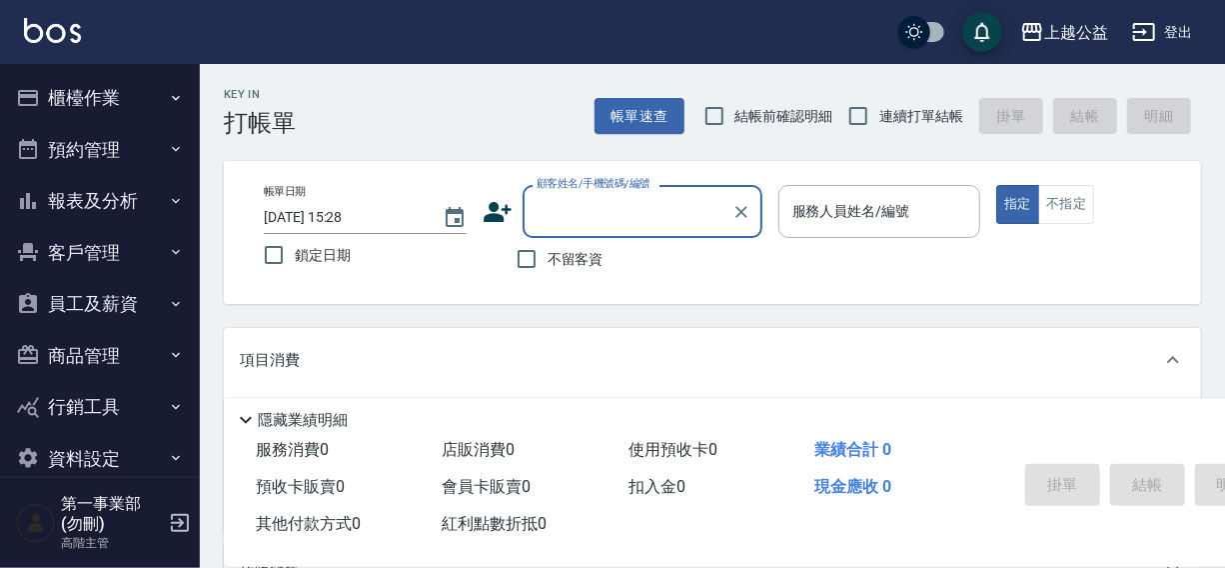
click at [61, 91] on button "櫃檯作業" at bounding box center [100, 98] width 184 height 52
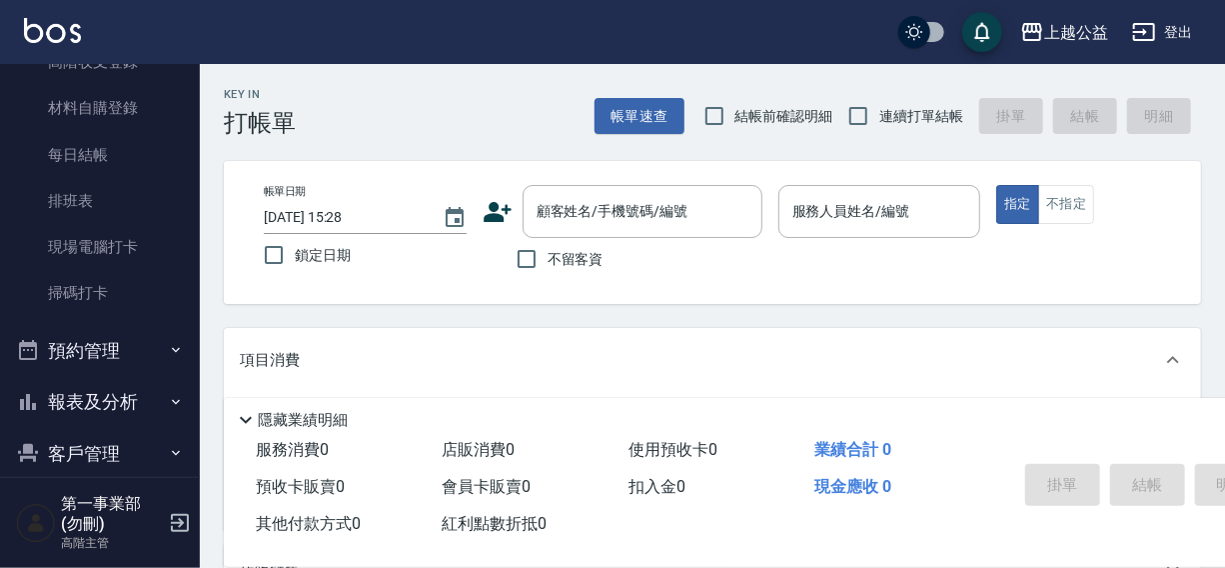
scroll to position [400, 0]
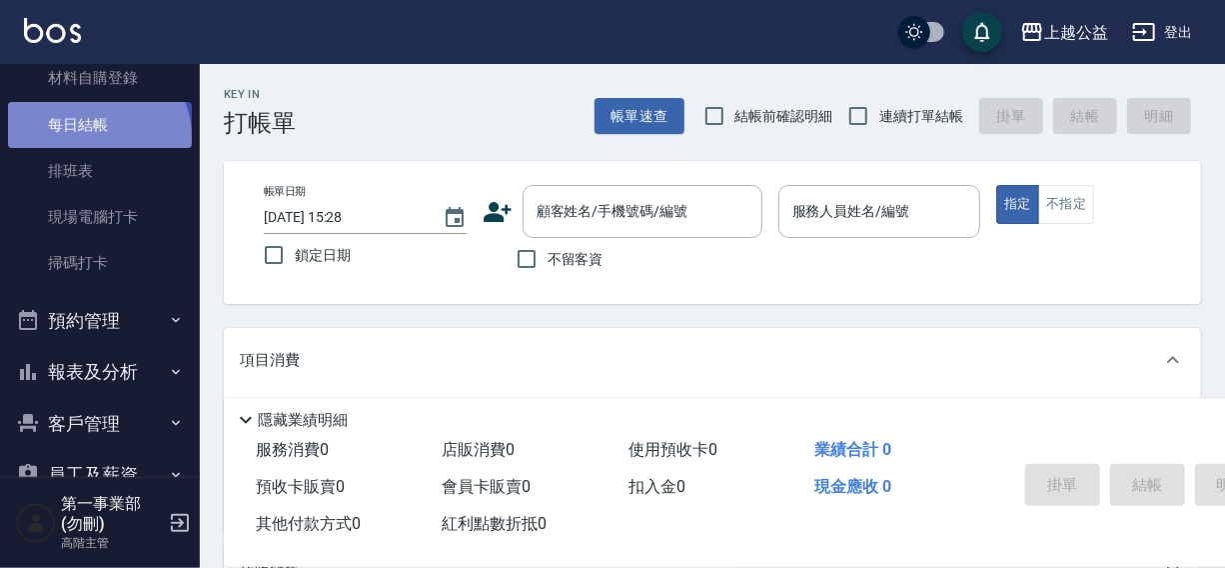
click at [96, 137] on link "每日結帳" at bounding box center [100, 125] width 184 height 46
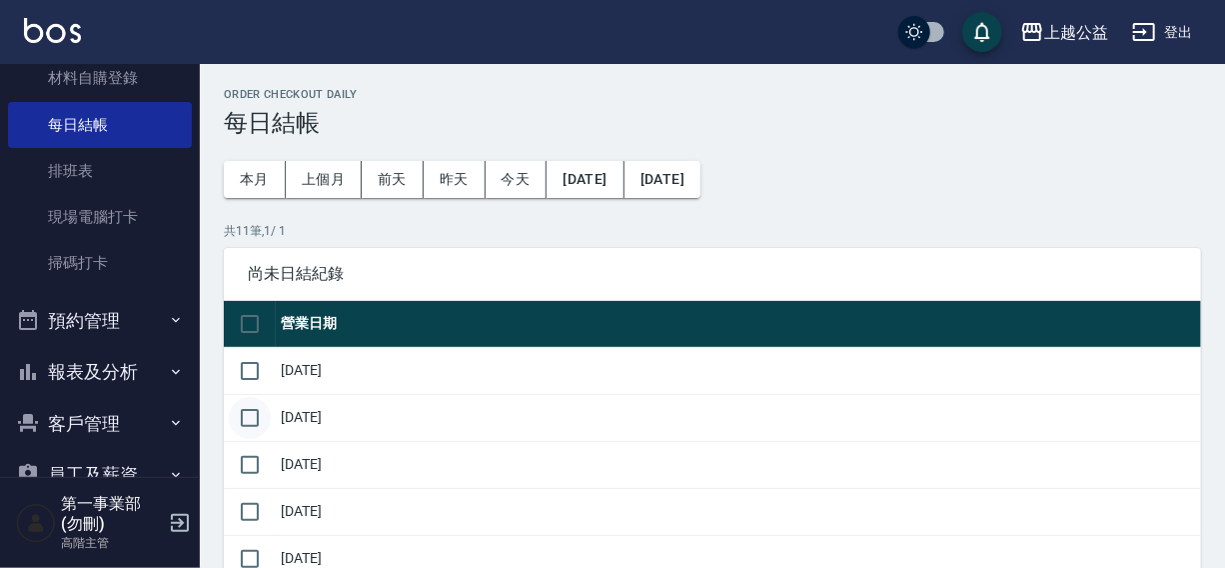
drag, startPoint x: 254, startPoint y: 367, endPoint x: 254, endPoint y: 404, distance: 37.0
click at [254, 388] on input "checkbox" at bounding box center [250, 371] width 42 height 42
checkbox input "true"
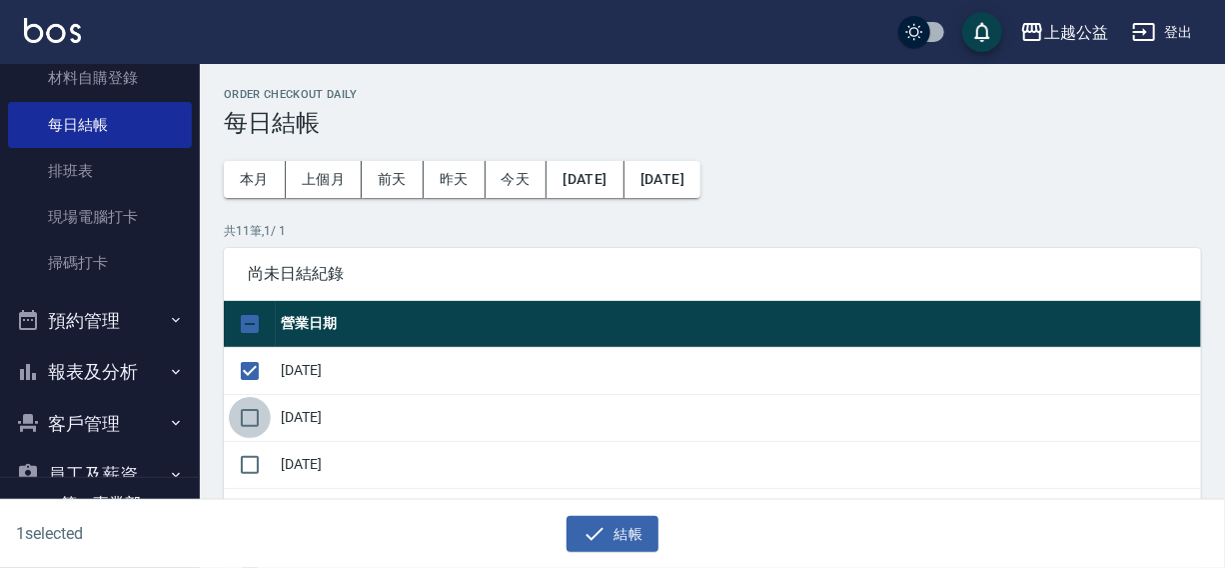
drag, startPoint x: 253, startPoint y: 413, endPoint x: 253, endPoint y: 437, distance: 24.0
click at [253, 426] on input "checkbox" at bounding box center [250, 418] width 42 height 42
checkbox input "true"
drag, startPoint x: 252, startPoint y: 457, endPoint x: 733, endPoint y: 231, distance: 532.0
click at [257, 456] on input "checkbox" at bounding box center [250, 465] width 42 height 42
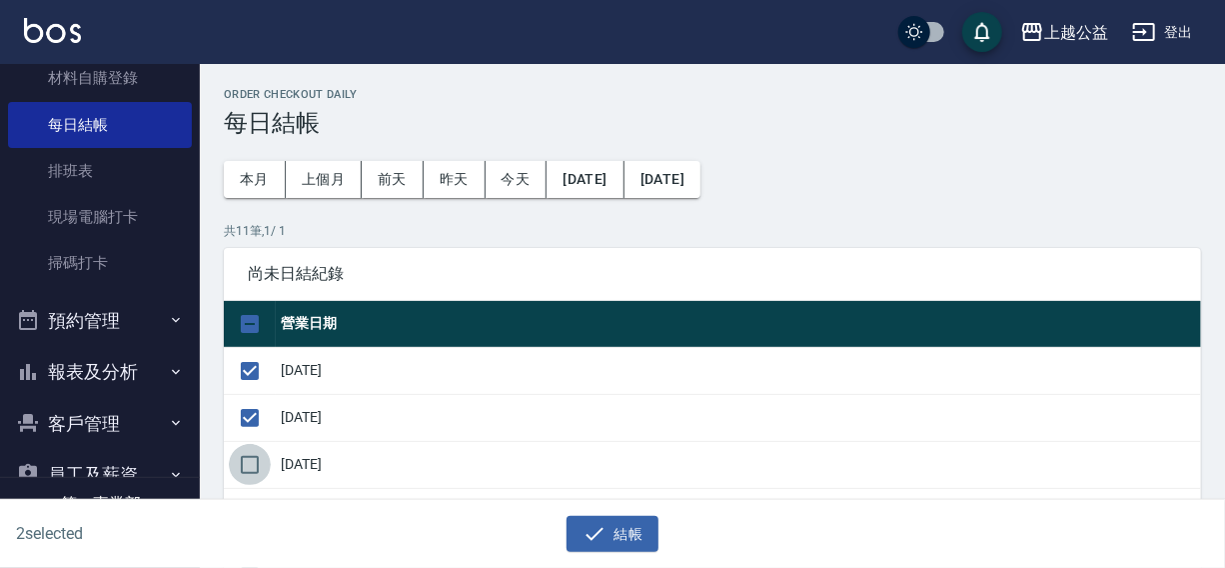
checkbox input "true"
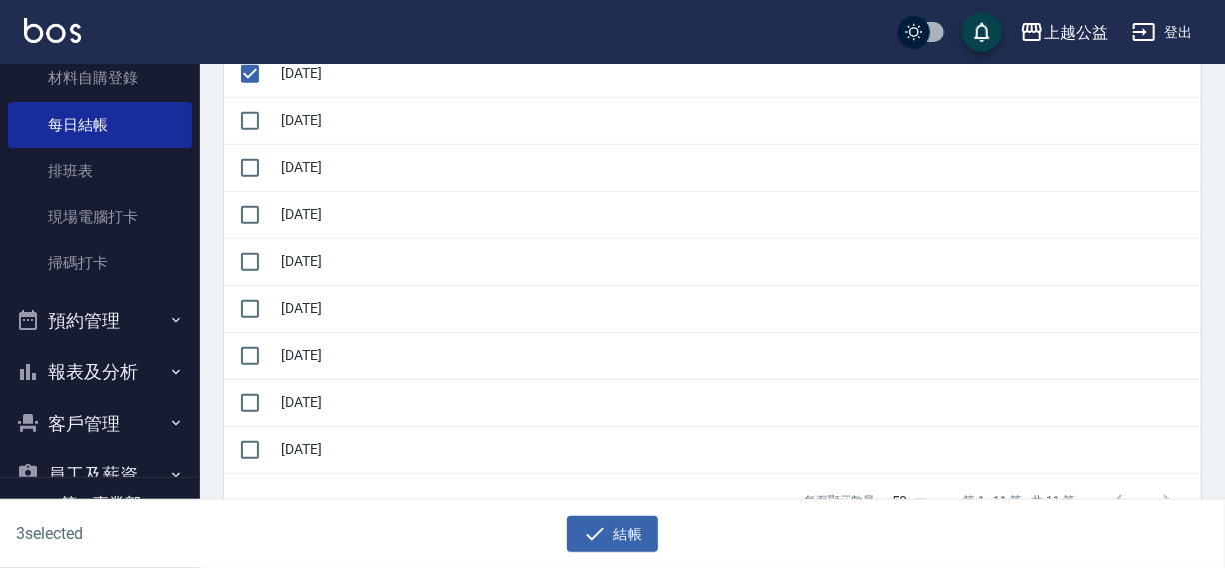
scroll to position [404, 0]
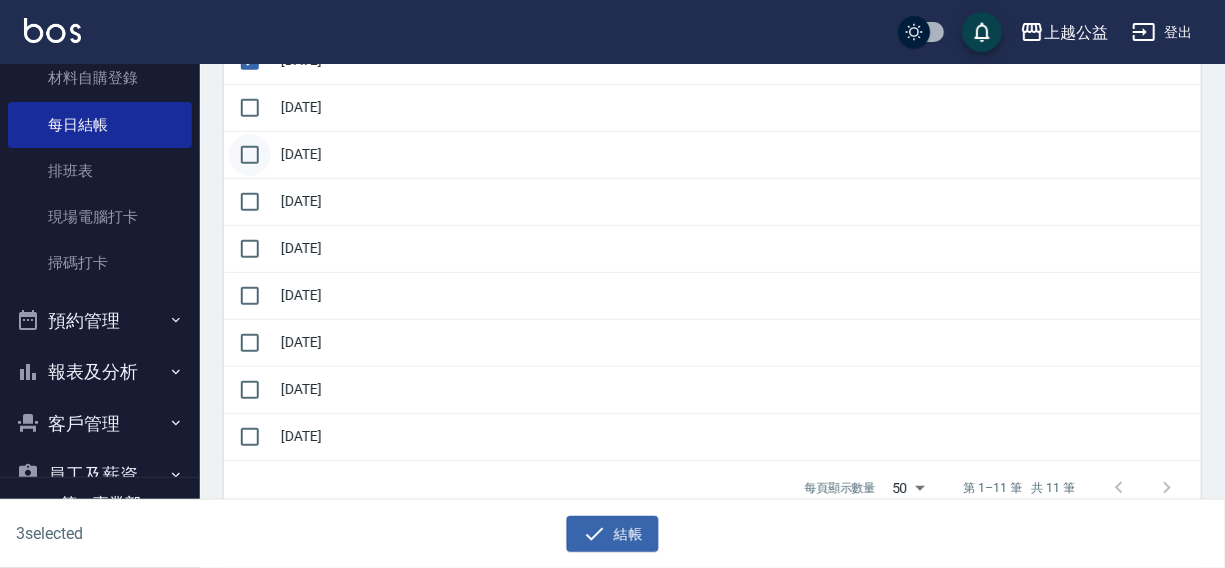
drag, startPoint x: 261, startPoint y: 106, endPoint x: 238, endPoint y: 149, distance: 48.7
click at [261, 107] on input "checkbox" at bounding box center [250, 108] width 42 height 42
checkbox input "true"
drag, startPoint x: 234, startPoint y: 156, endPoint x: 243, endPoint y: 192, distance: 37.1
click at [235, 164] on input "checkbox" at bounding box center [250, 155] width 42 height 42
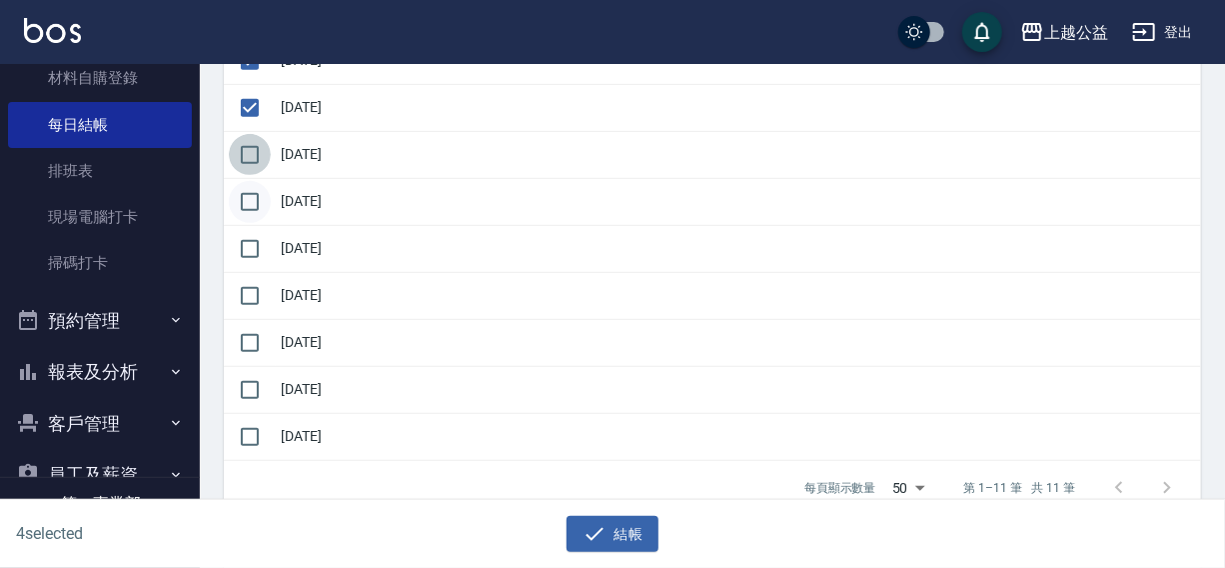
checkbox input "true"
drag, startPoint x: 246, startPoint y: 213, endPoint x: 254, endPoint y: 243, distance: 31.0
click at [249, 219] on input "checkbox" at bounding box center [250, 202] width 42 height 42
checkbox input "true"
drag, startPoint x: 254, startPoint y: 247, endPoint x: 254, endPoint y: 274, distance: 27.0
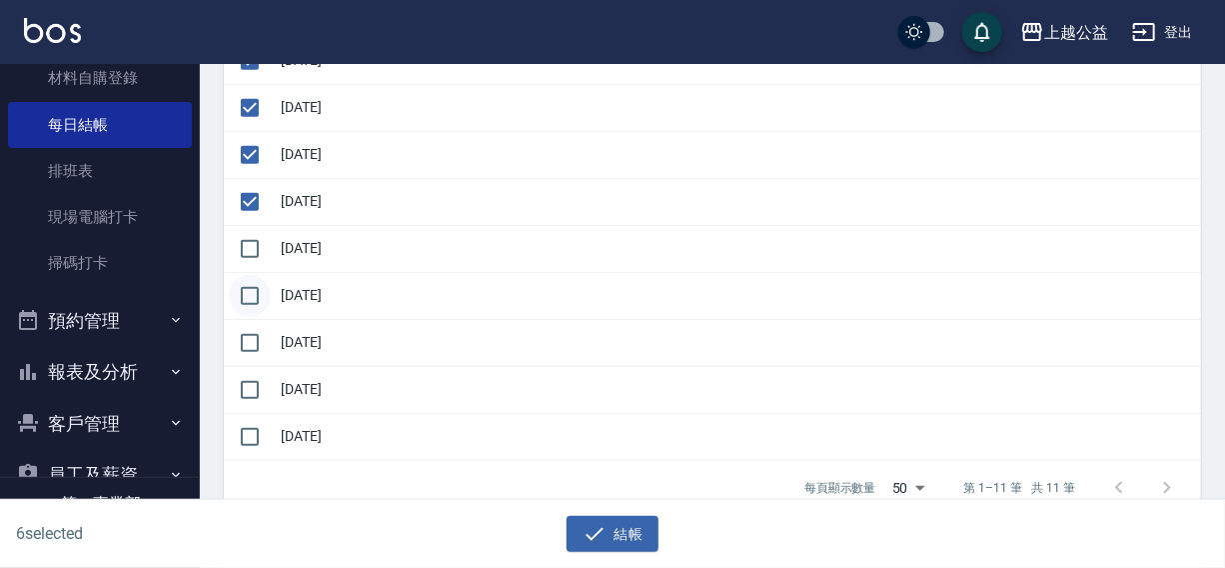
click at [254, 260] on input "checkbox" at bounding box center [250, 249] width 42 height 42
checkbox input "true"
drag, startPoint x: 253, startPoint y: 285, endPoint x: 253, endPoint y: 321, distance: 36.0
click at [253, 307] on input "checkbox" at bounding box center [250, 296] width 42 height 42
checkbox input "true"
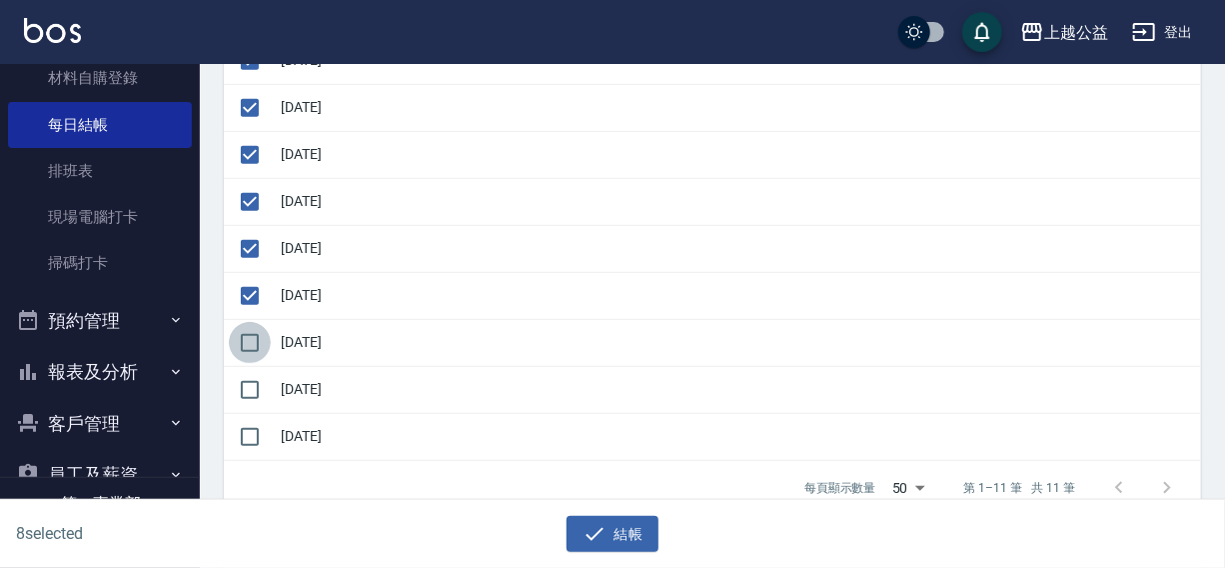
click at [253, 340] on input "checkbox" at bounding box center [250, 343] width 42 height 42
checkbox input "true"
click at [606, 526] on icon "button" at bounding box center [595, 534] width 24 height 24
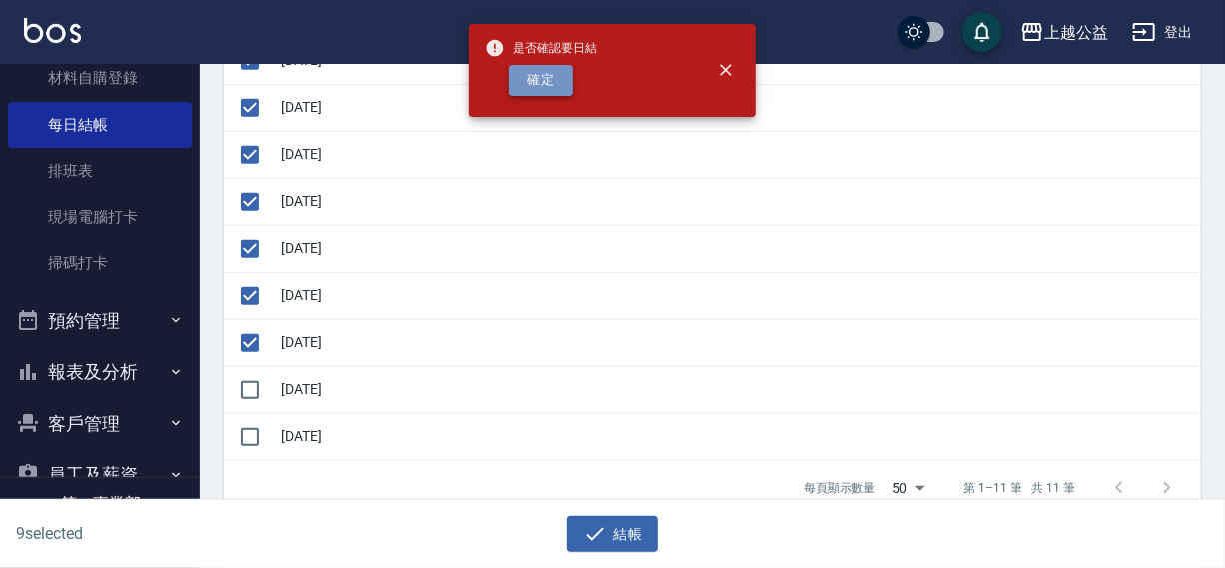
click at [539, 82] on button "確定" at bounding box center [541, 80] width 64 height 31
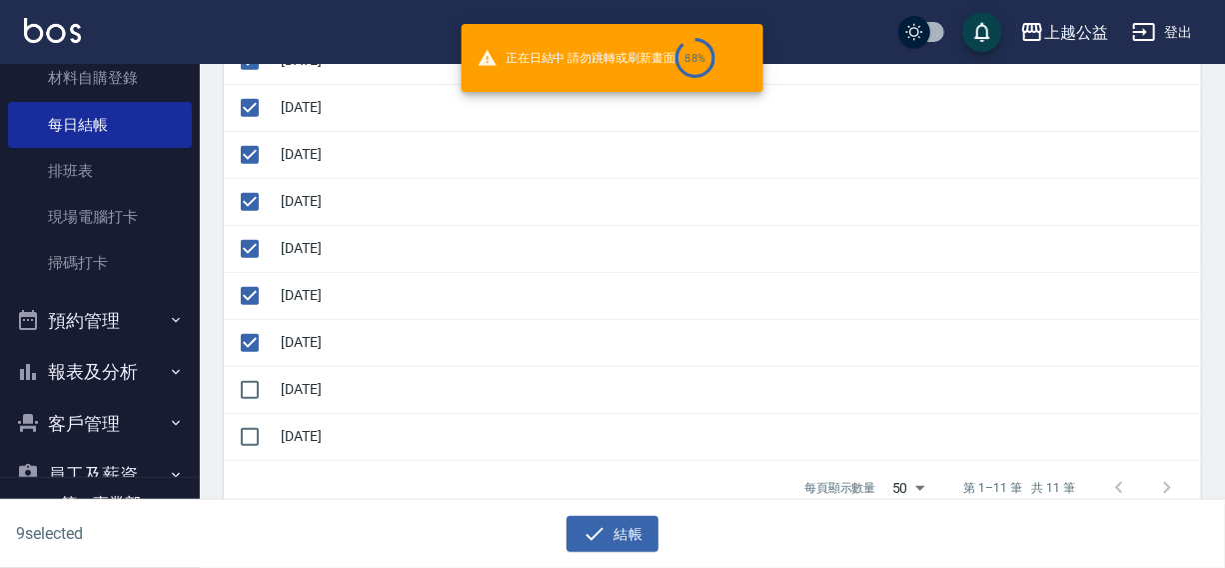
checkbox input "false"
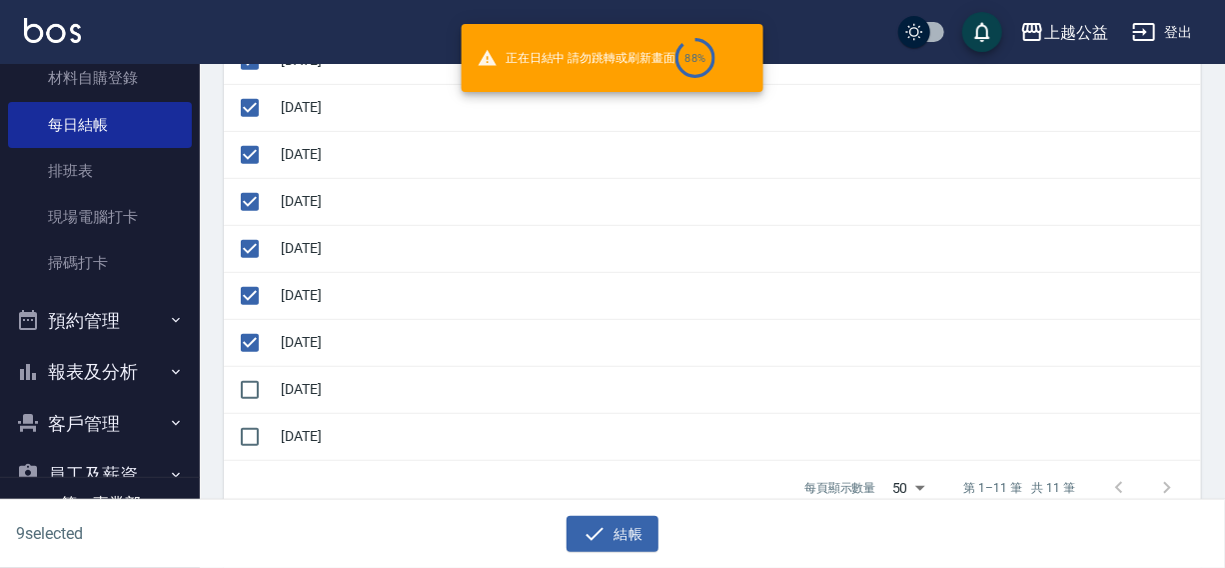
checkbox input "false"
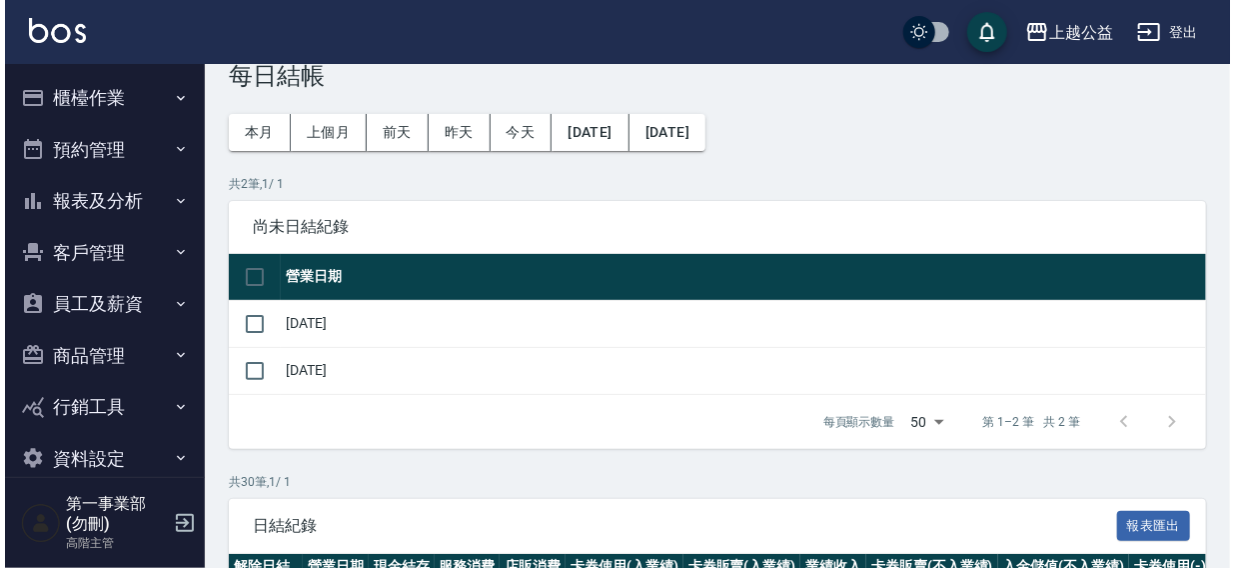
scroll to position [22, 0]
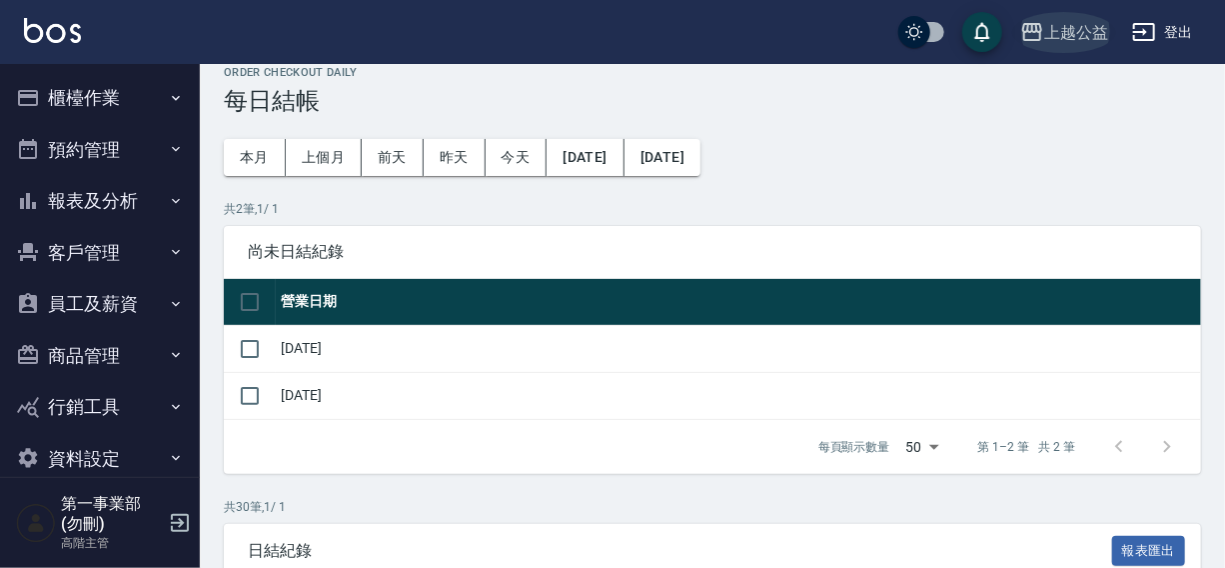
click at [1077, 42] on div "上越公益" at bounding box center [1076, 32] width 64 height 25
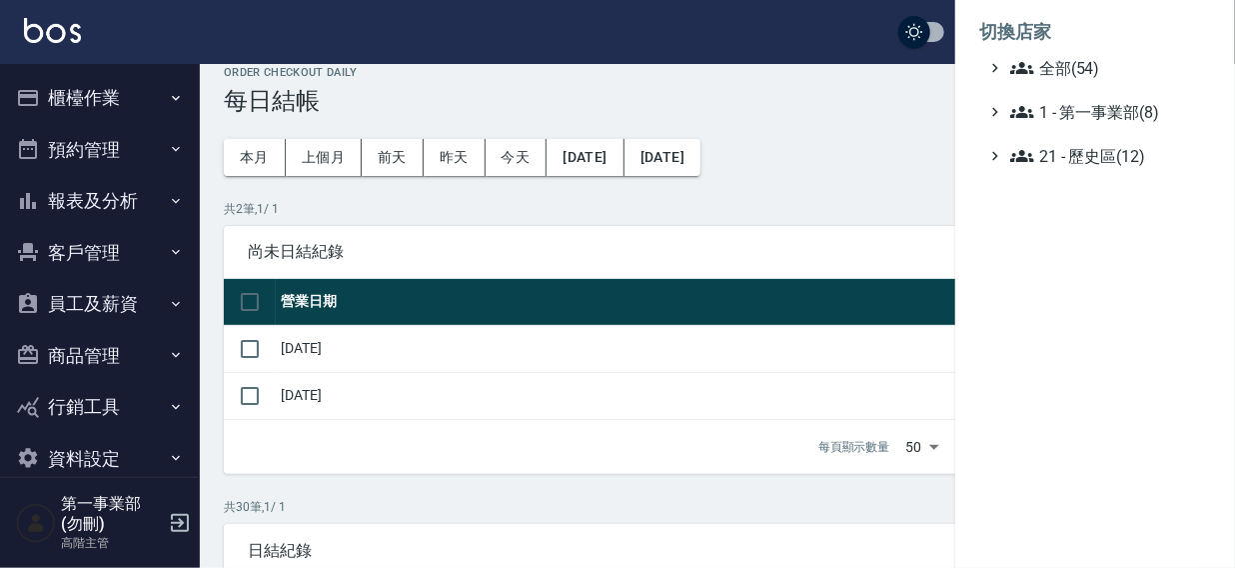
click at [842, 29] on div at bounding box center [617, 284] width 1235 height 568
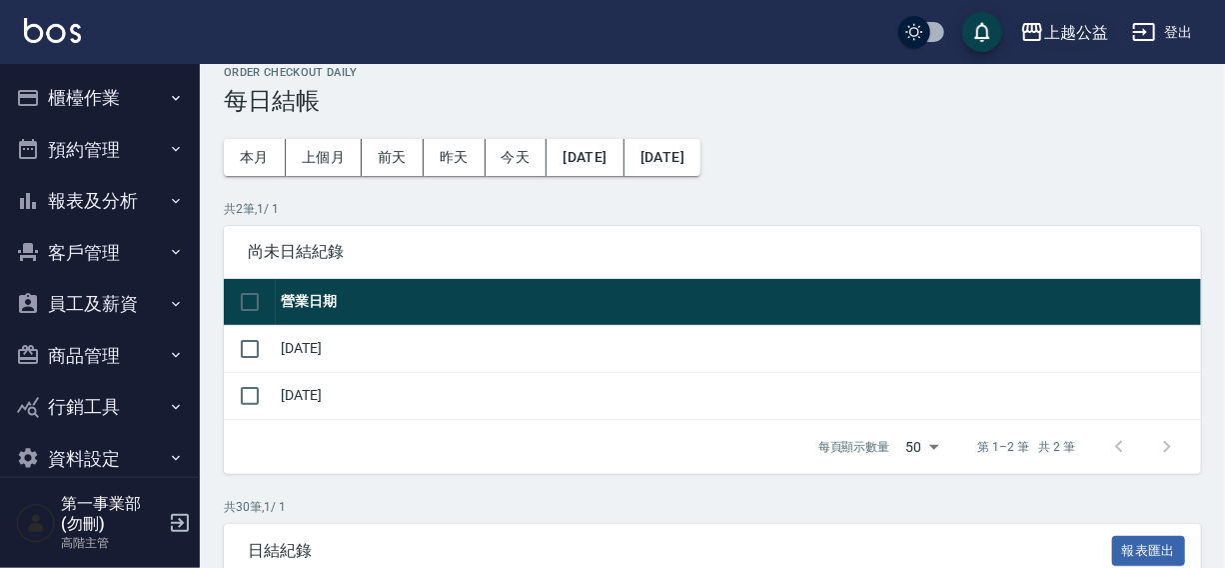
click at [1091, 24] on div "上越公益" at bounding box center [1076, 32] width 64 height 25
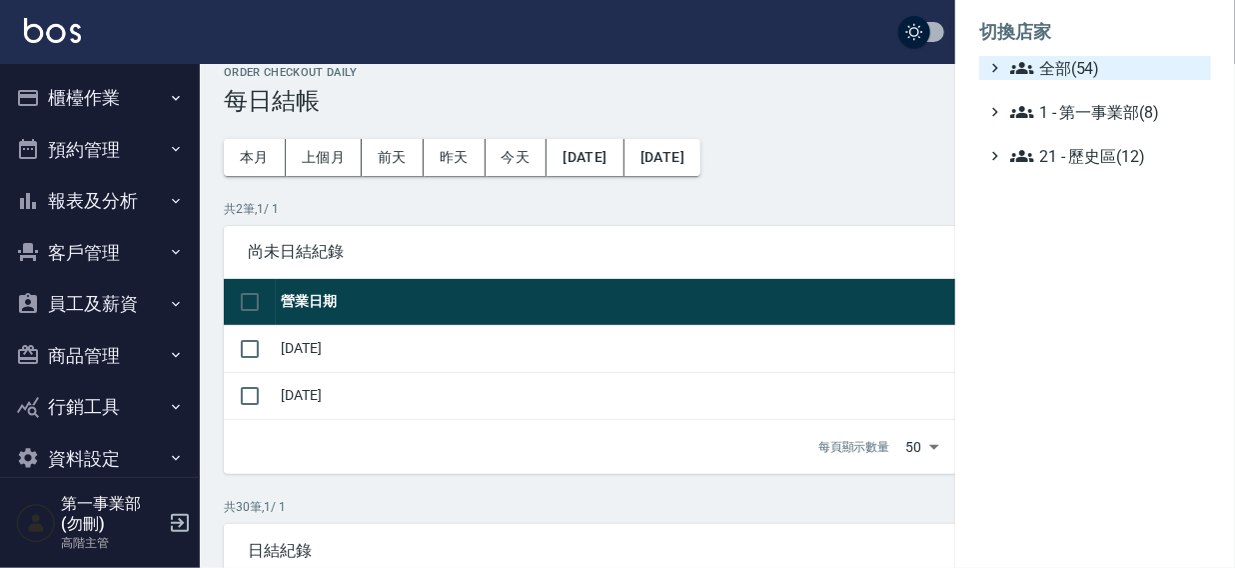
click at [1067, 71] on span "全部(54)" at bounding box center [1106, 68] width 193 height 24
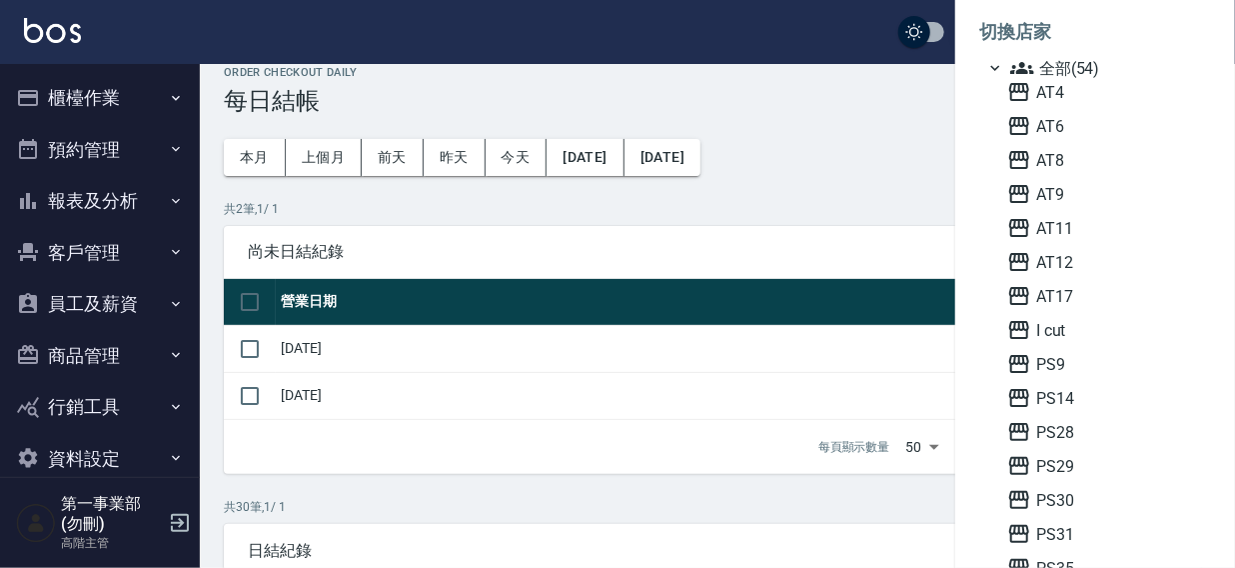
scroll to position [201, 0]
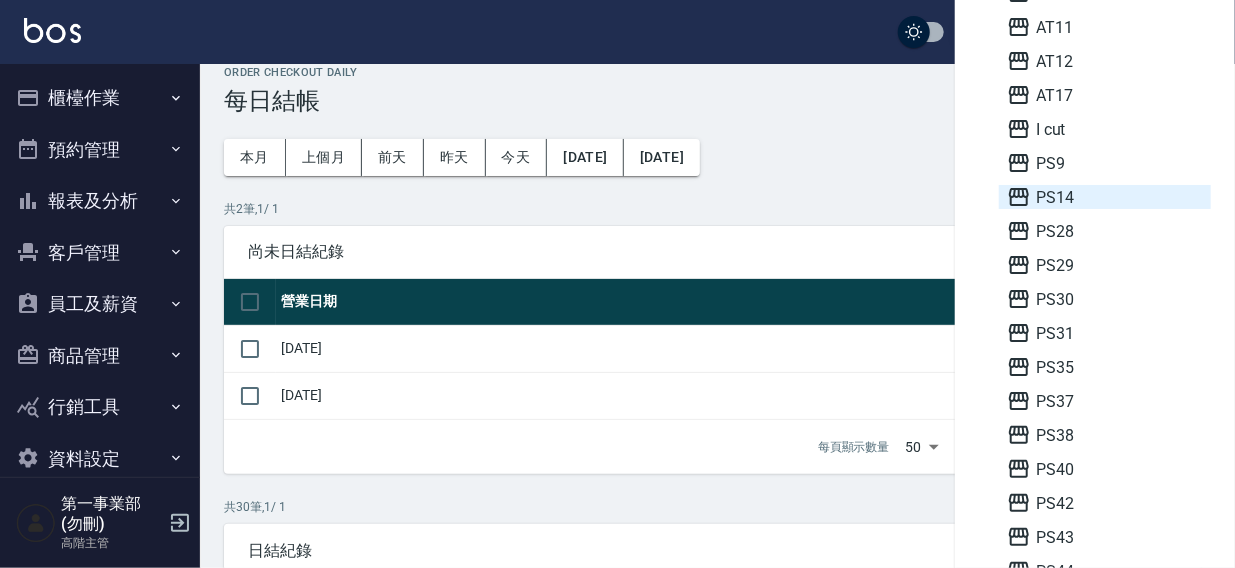
click at [1067, 196] on span "PS14" at bounding box center [1105, 197] width 196 height 24
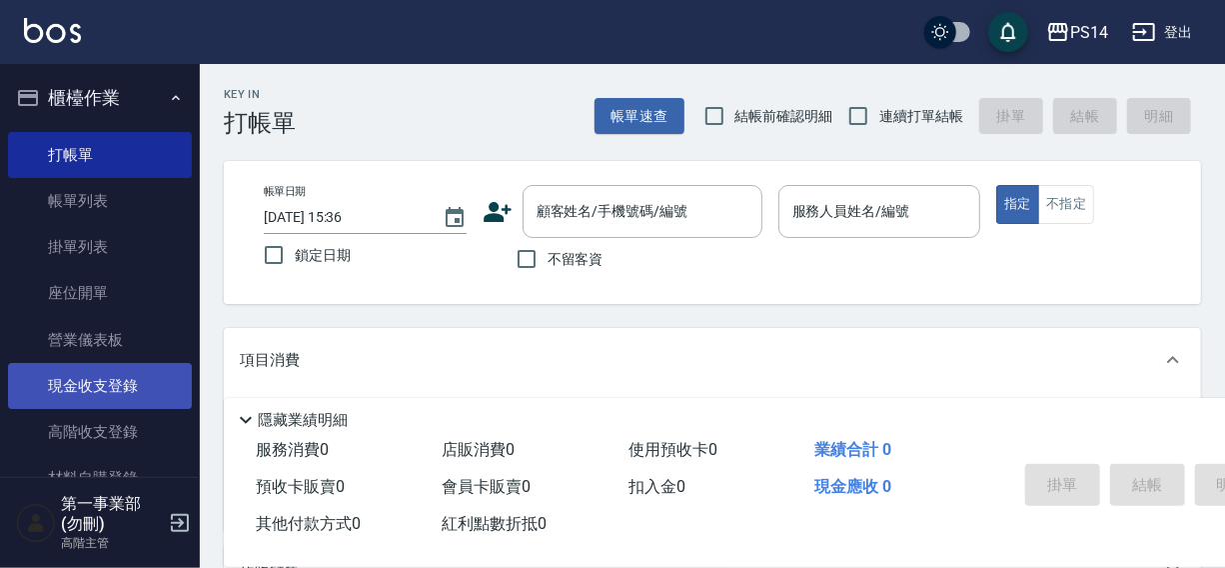
click at [81, 380] on link "現金收支登錄" at bounding box center [100, 386] width 184 height 46
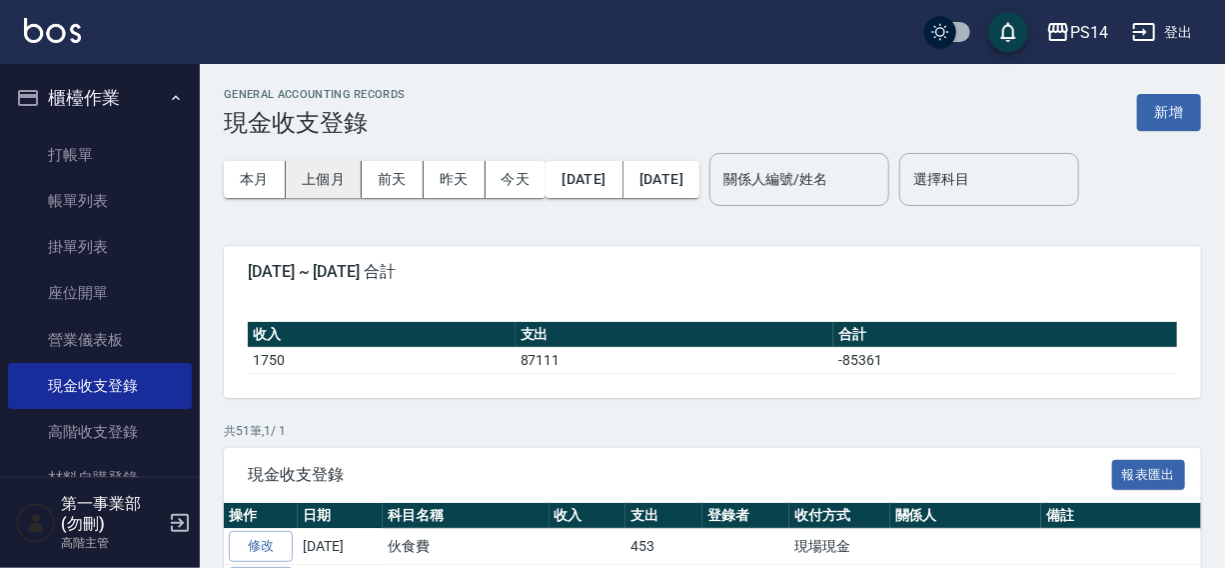
click at [311, 177] on button "上個月" at bounding box center [324, 179] width 76 height 37
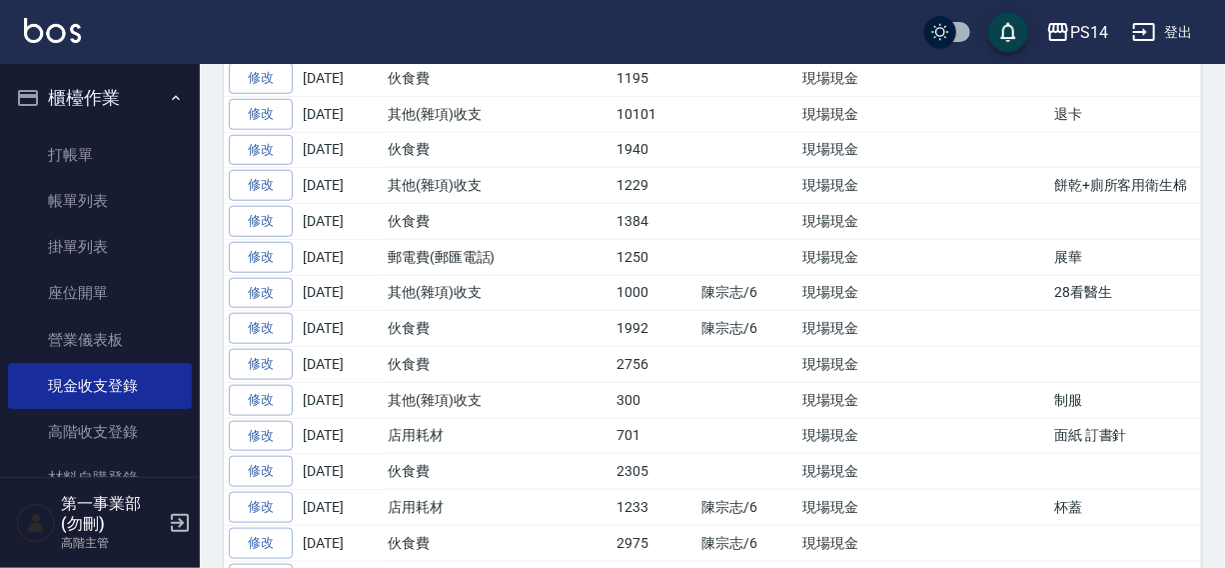
scroll to position [799, 0]
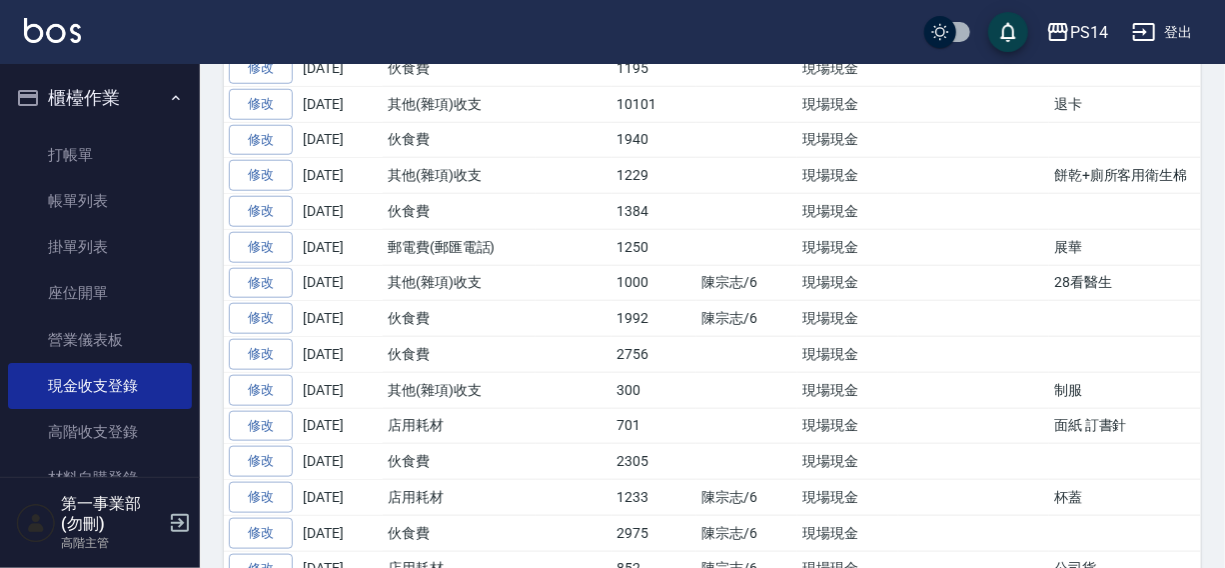
click at [96, 102] on button "櫃檯作業" at bounding box center [100, 98] width 184 height 52
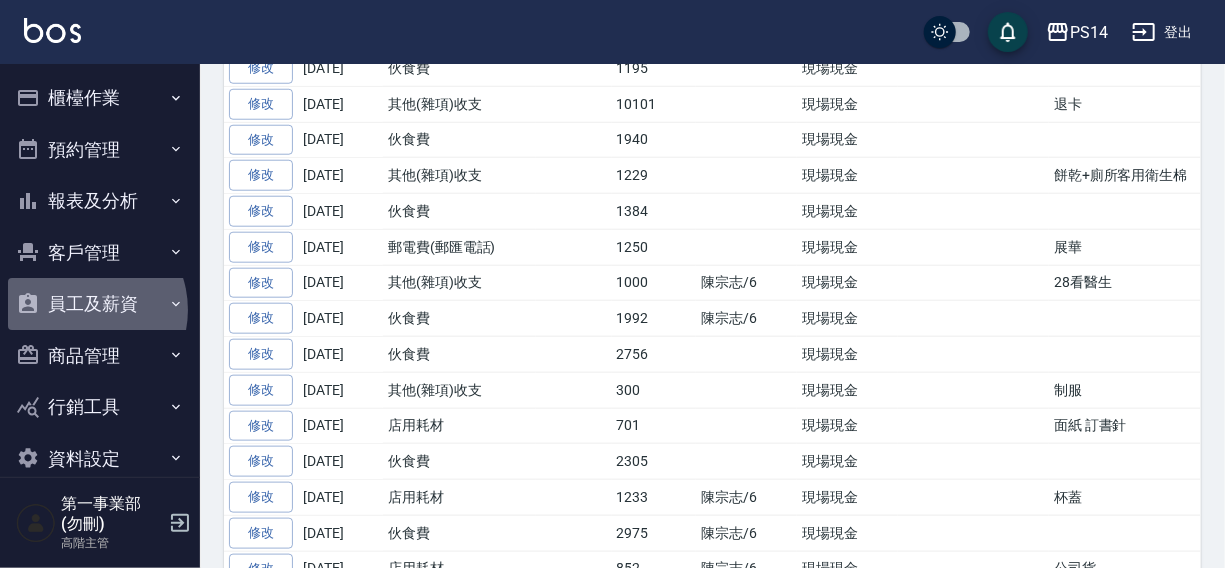
click at [80, 310] on button "員工及薪資" at bounding box center [100, 304] width 184 height 52
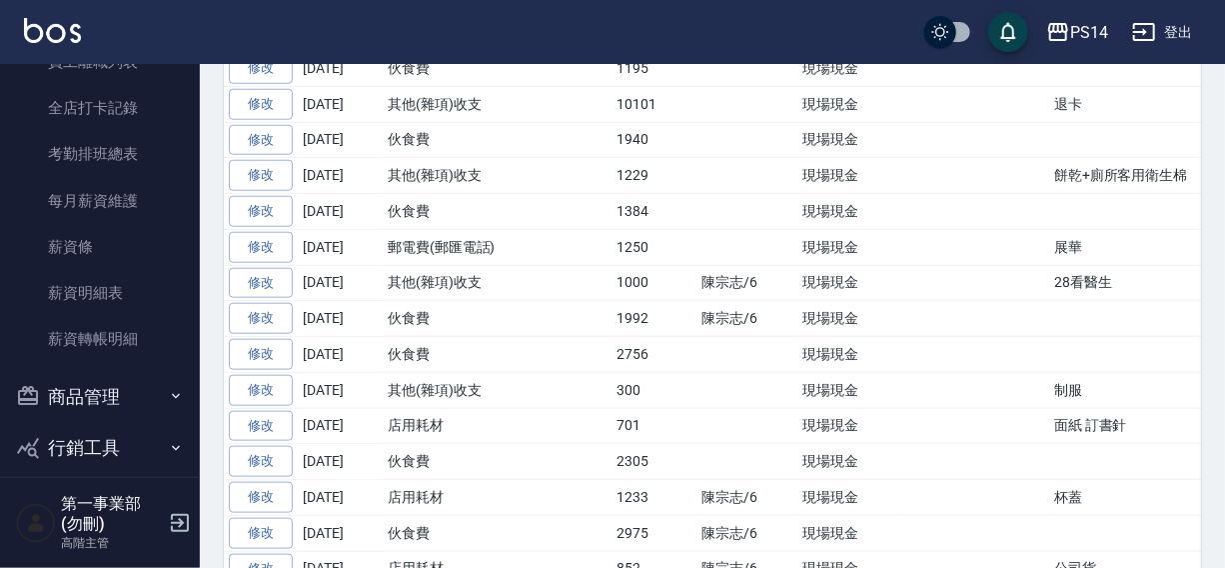
scroll to position [396, 0]
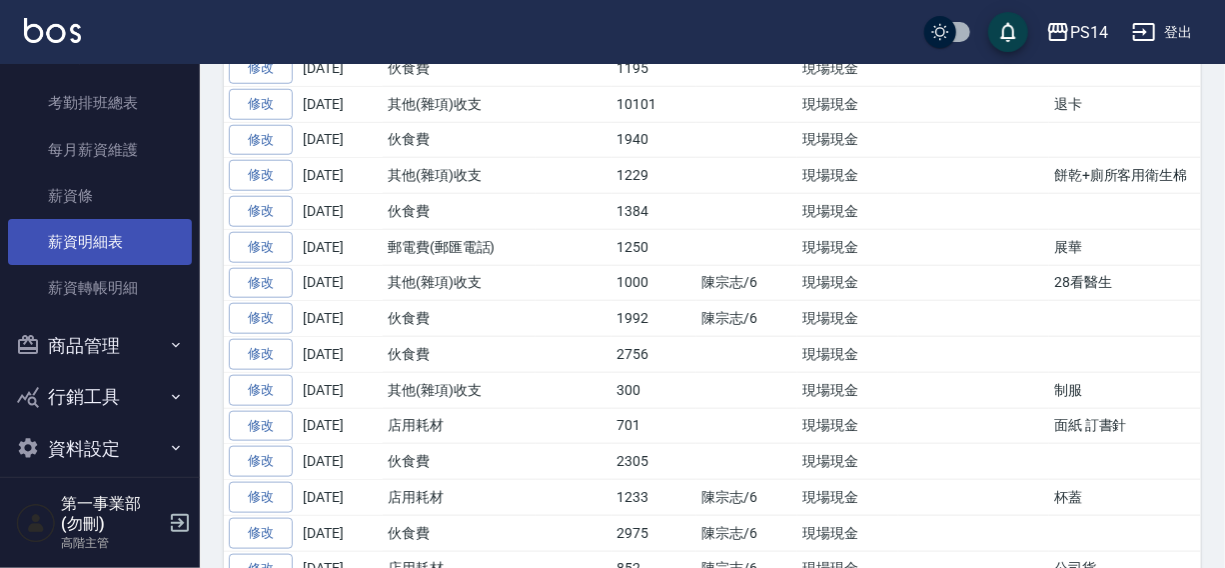
click at [89, 243] on link "薪資明細表" at bounding box center [100, 242] width 184 height 46
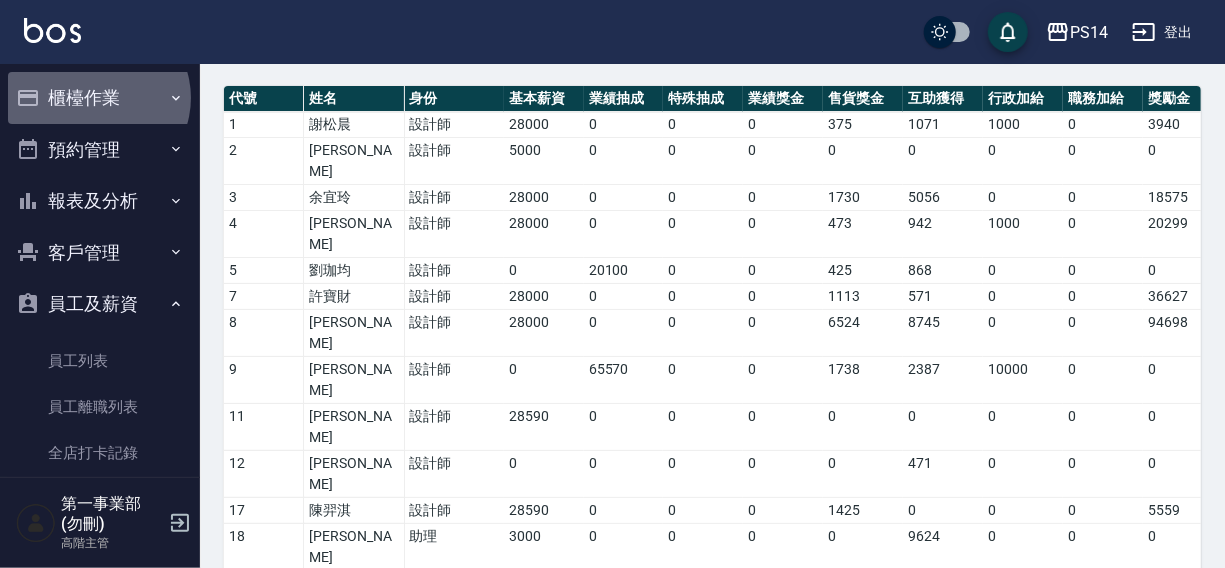
click at [97, 98] on button "櫃檯作業" at bounding box center [100, 98] width 184 height 52
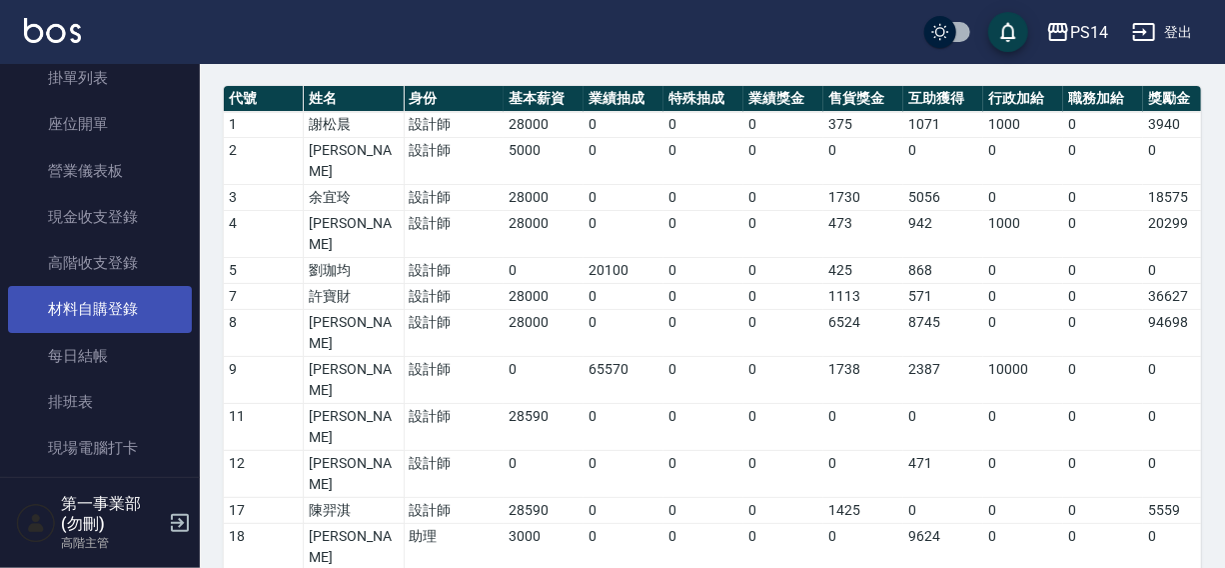
scroll to position [190, 0]
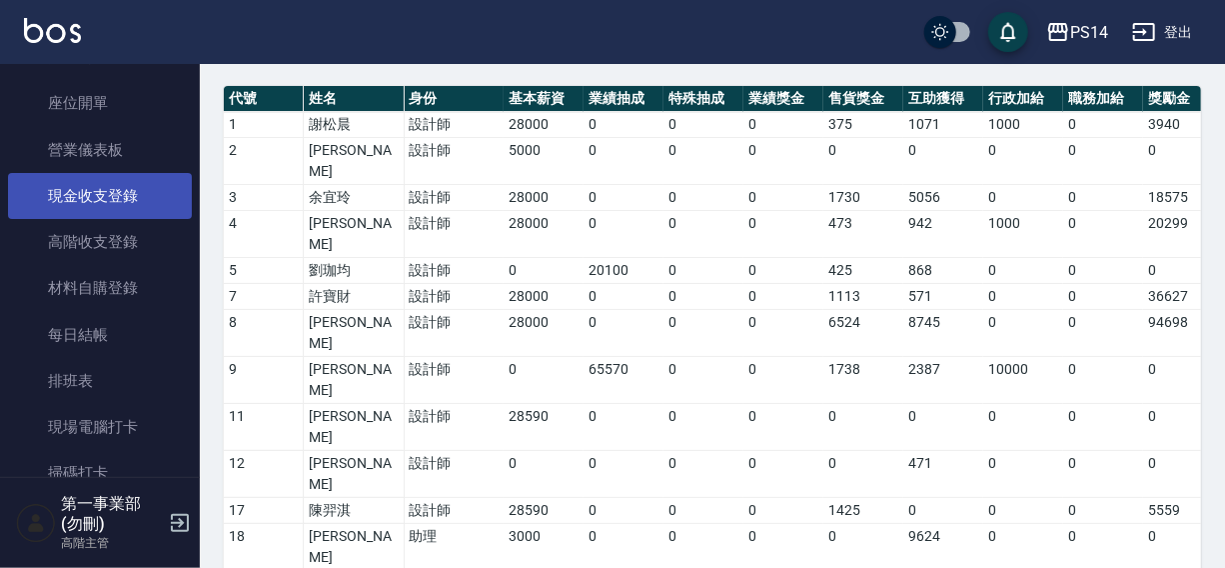
click at [97, 196] on link "現金收支登錄" at bounding box center [100, 196] width 184 height 46
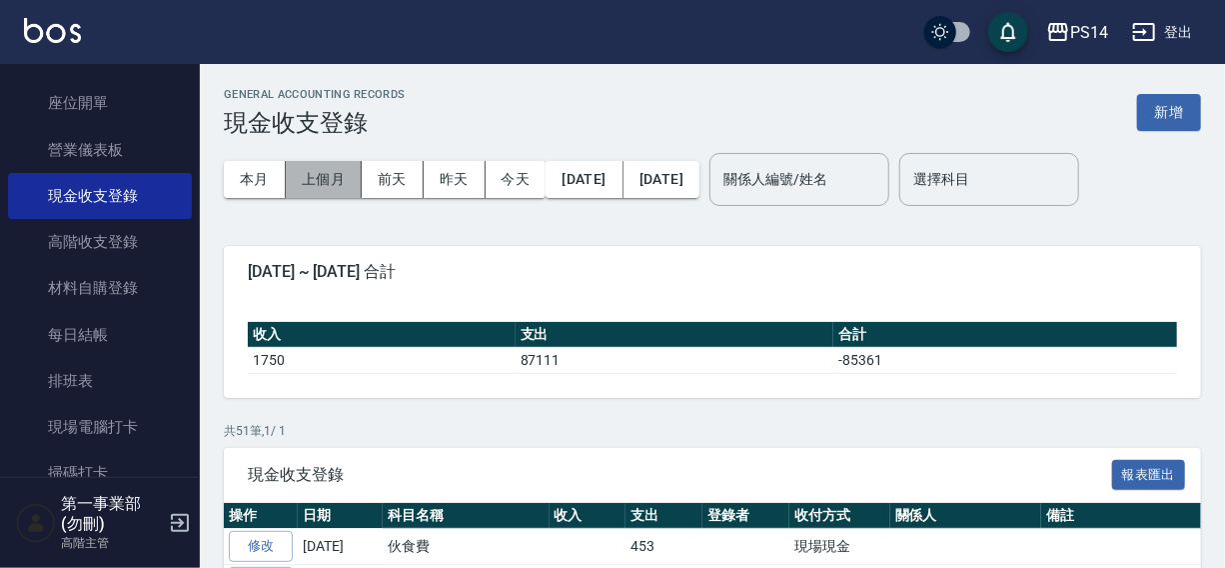
click at [321, 180] on button "上個月" at bounding box center [324, 179] width 76 height 37
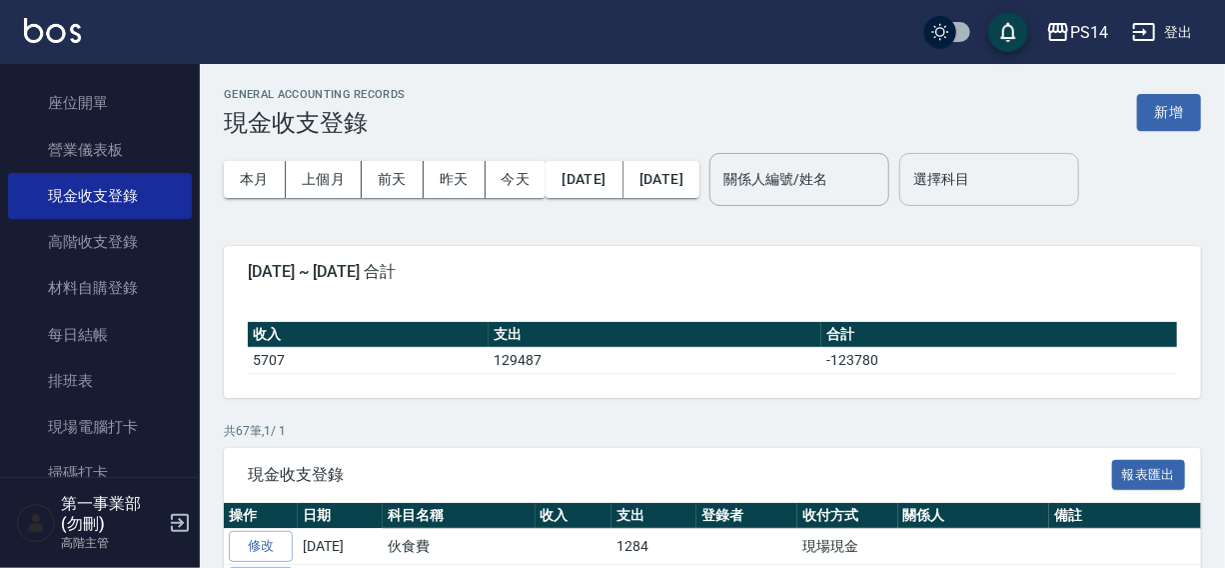
click at [1045, 181] on input "選擇科目" at bounding box center [989, 179] width 162 height 35
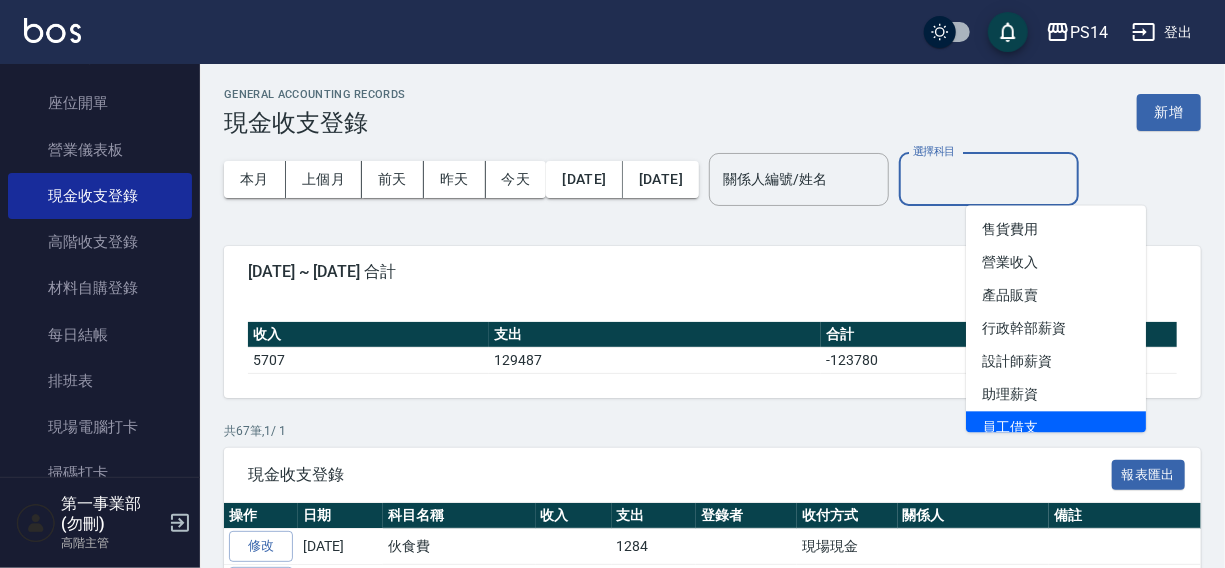
click at [1023, 424] on li "員工借支" at bounding box center [1056, 427] width 180 height 33
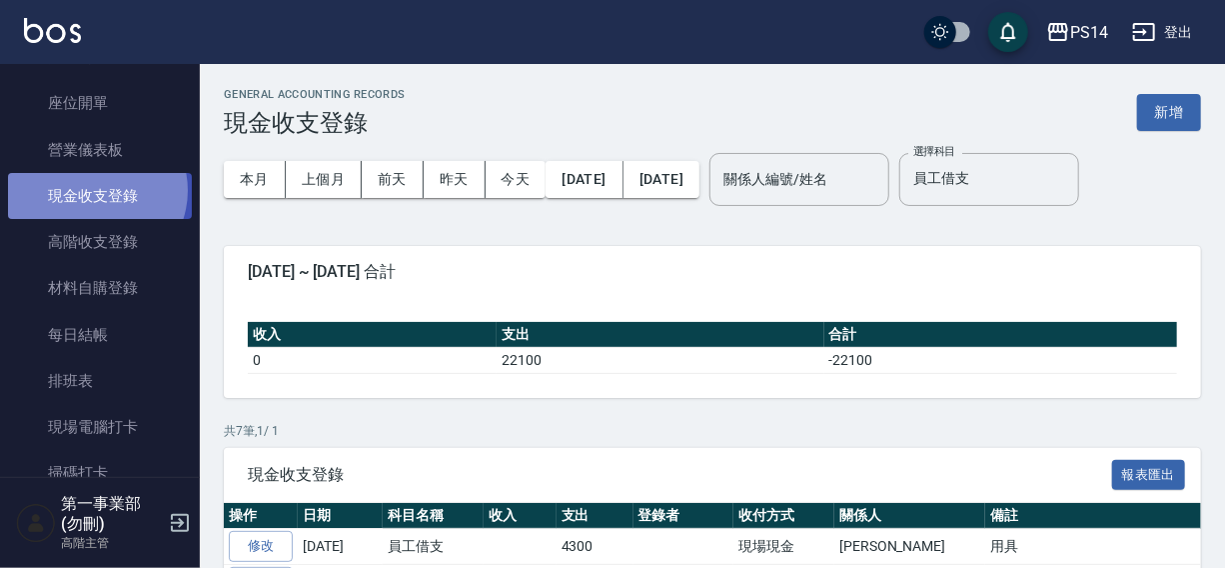
click at [92, 190] on link "現金收支登錄" at bounding box center [100, 196] width 184 height 46
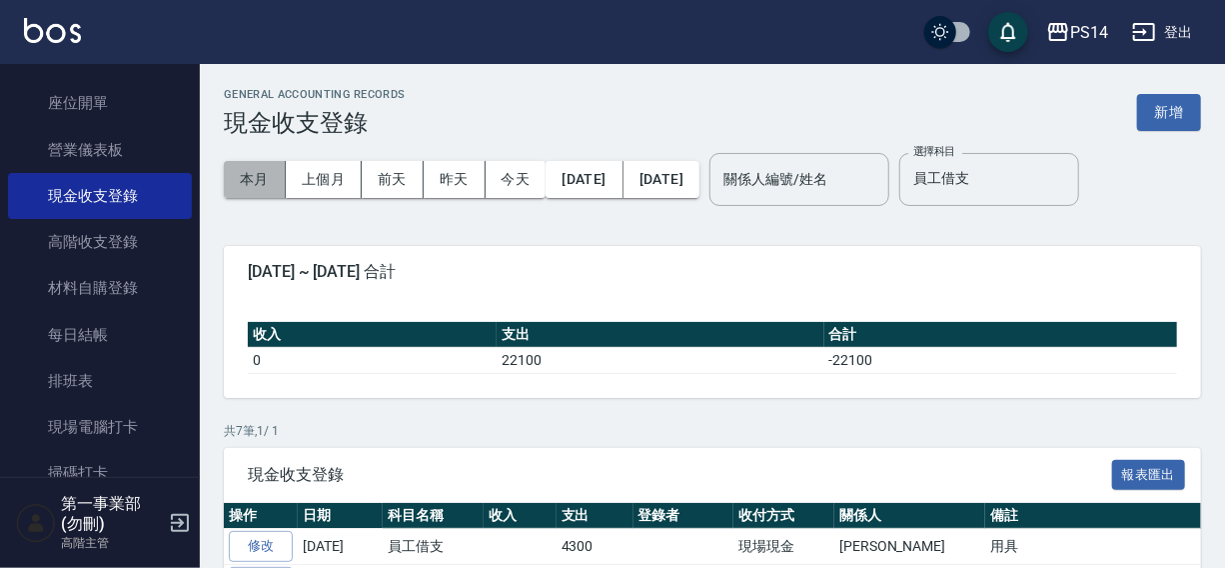
click at [256, 177] on button "本月" at bounding box center [255, 179] width 62 height 37
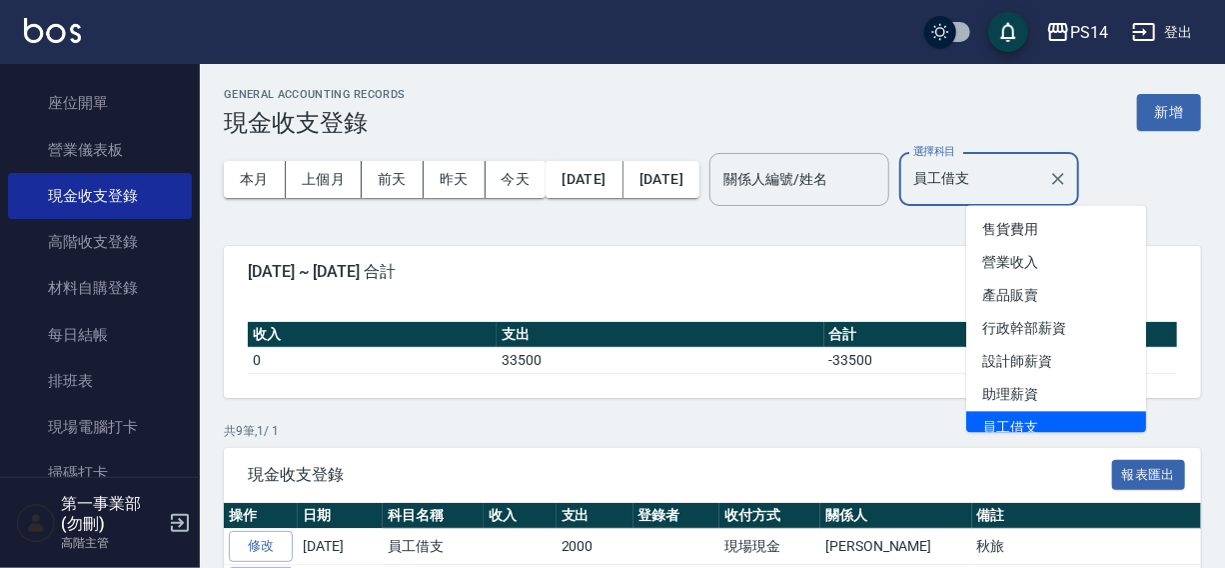
click at [1039, 180] on input "員工借支" at bounding box center [974, 179] width 132 height 35
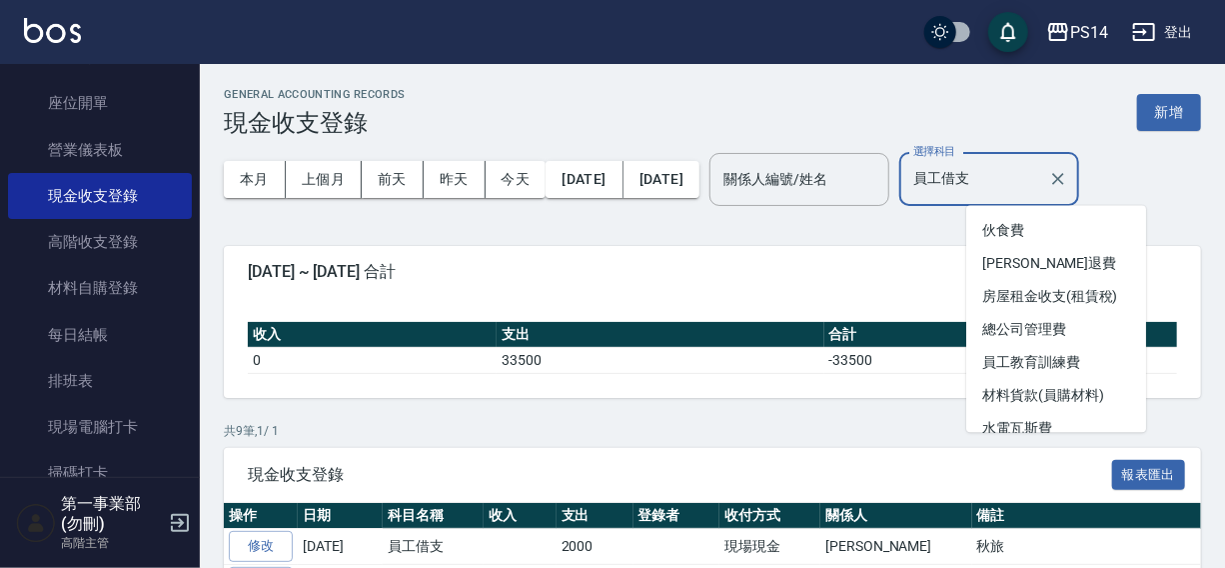
scroll to position [273, 0]
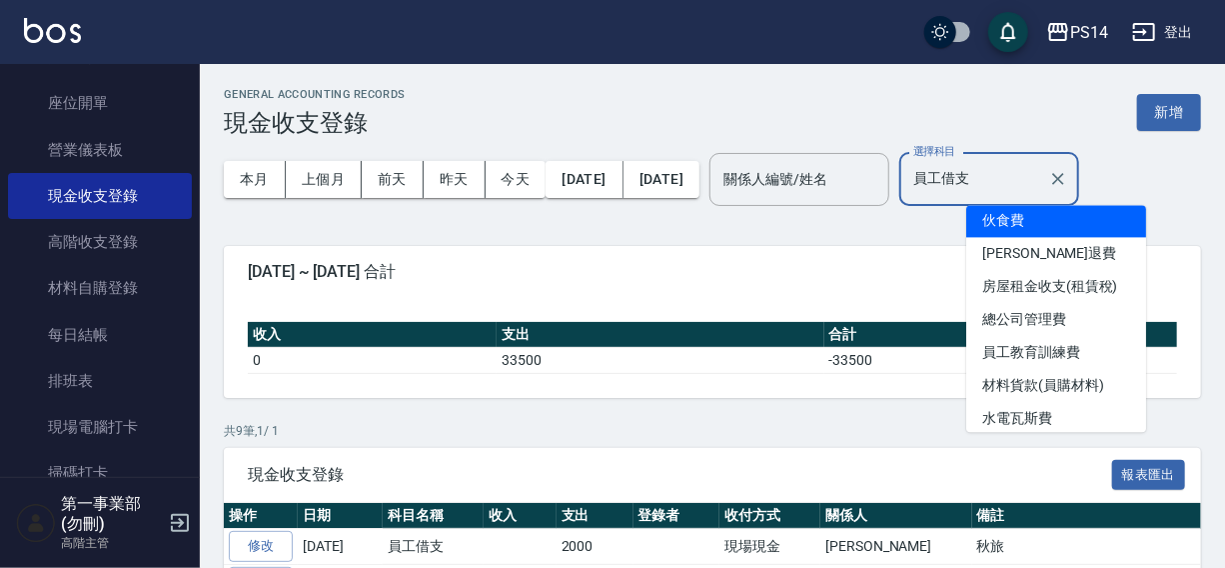
click at [1028, 220] on li "伙食費" at bounding box center [1056, 220] width 180 height 33
type input "伙食費"
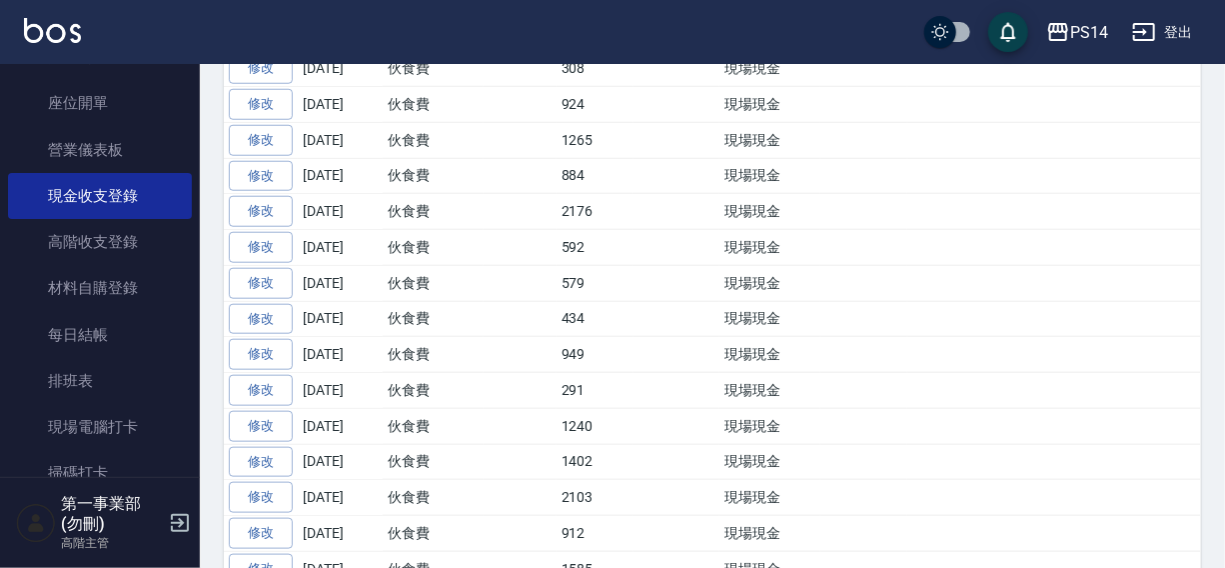
scroll to position [0, 0]
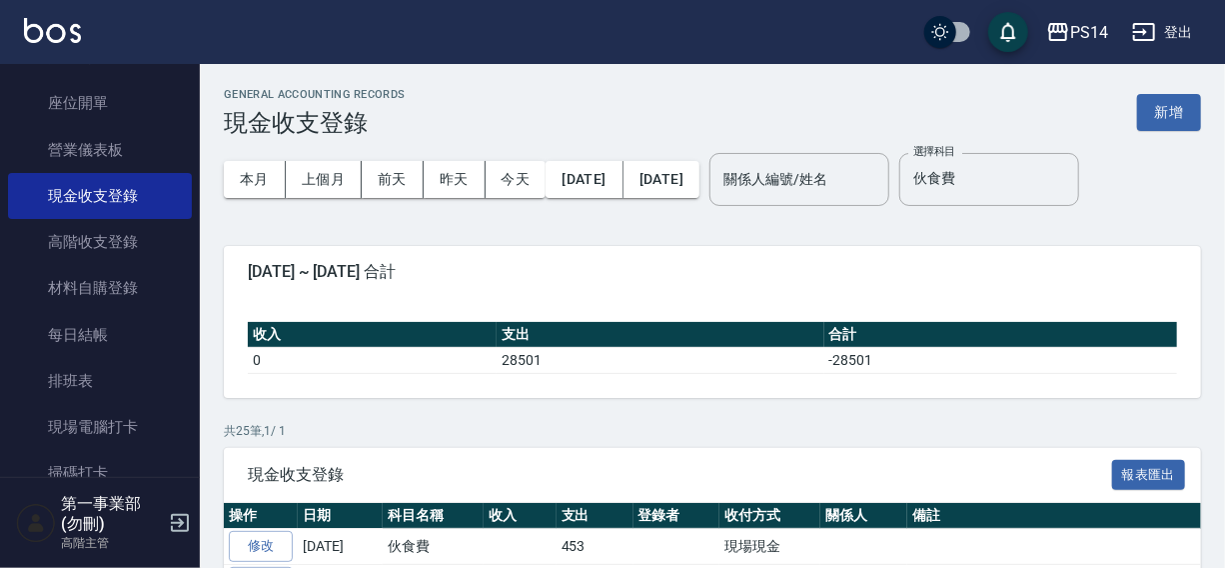
click at [657, 20] on div "PS14 登出" at bounding box center [612, 32] width 1225 height 64
click at [817, 45] on div "PS14 登出" at bounding box center [612, 32] width 1225 height 64
click at [1064, 179] on icon "Clear" at bounding box center [1058, 179] width 12 height 12
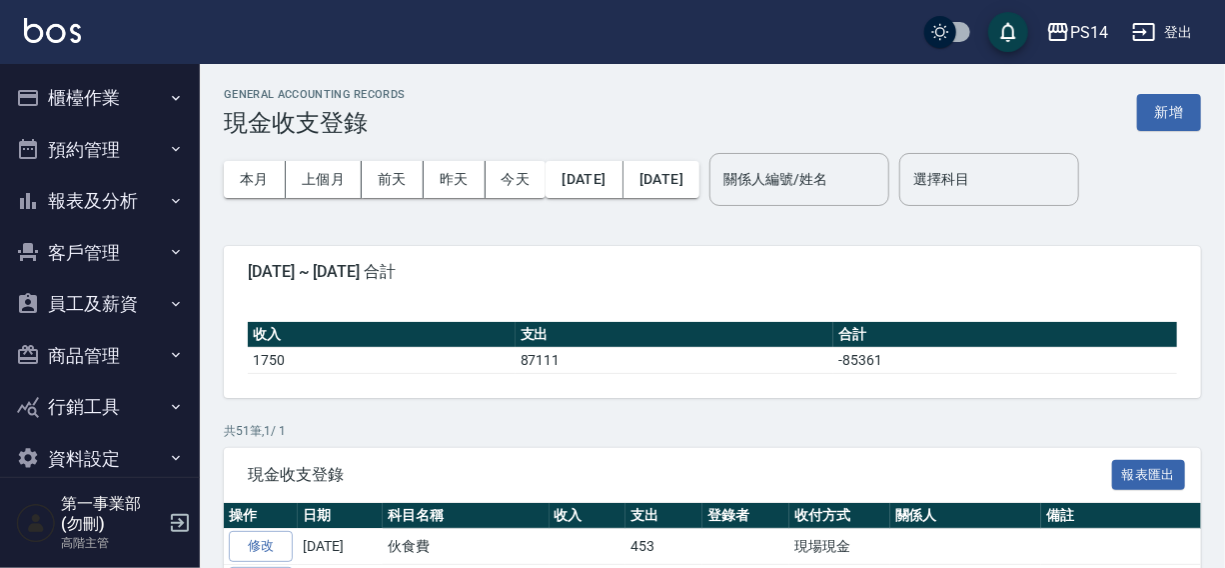
click at [683, 40] on div "PS14 登出" at bounding box center [612, 32] width 1225 height 64
